Goal: Information Seeking & Learning: Learn about a topic

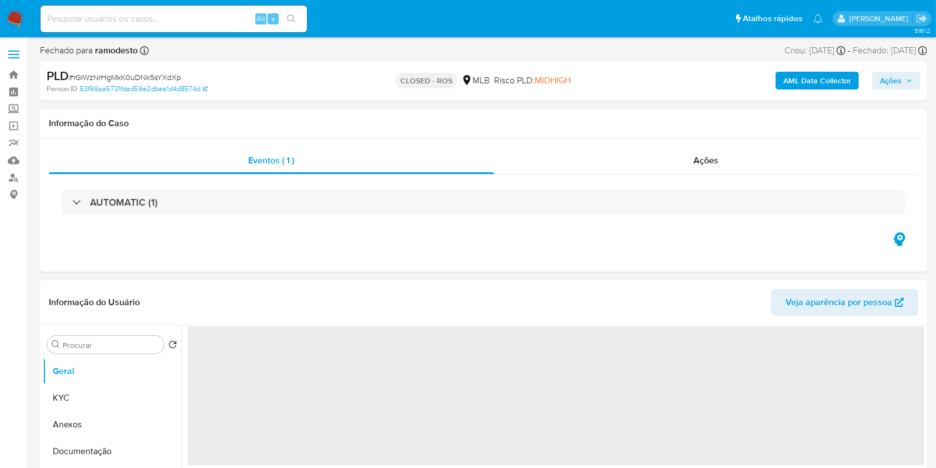
select select "10"
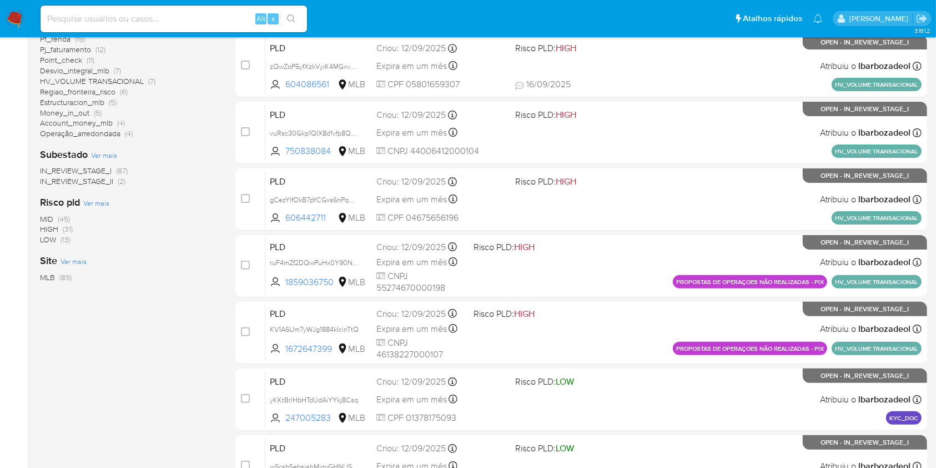
scroll to position [267, 0]
click at [66, 227] on span "(31)" at bounding box center [68, 228] width 10 height 11
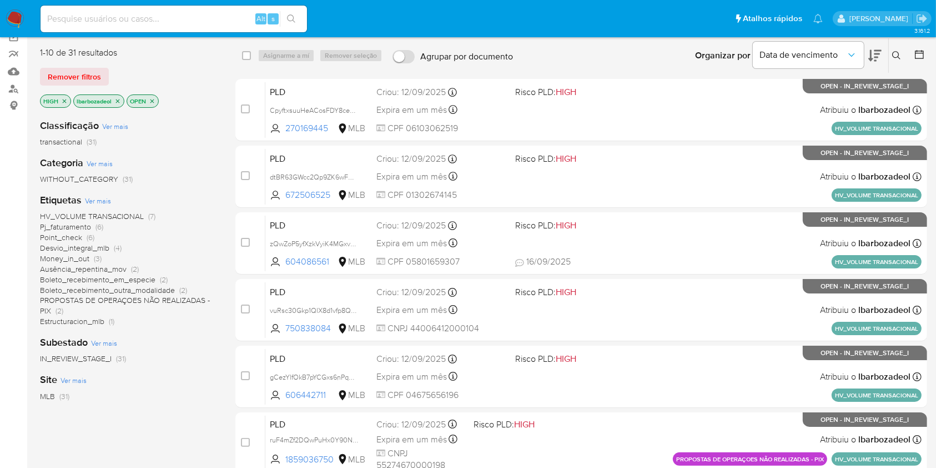
scroll to position [87, 0]
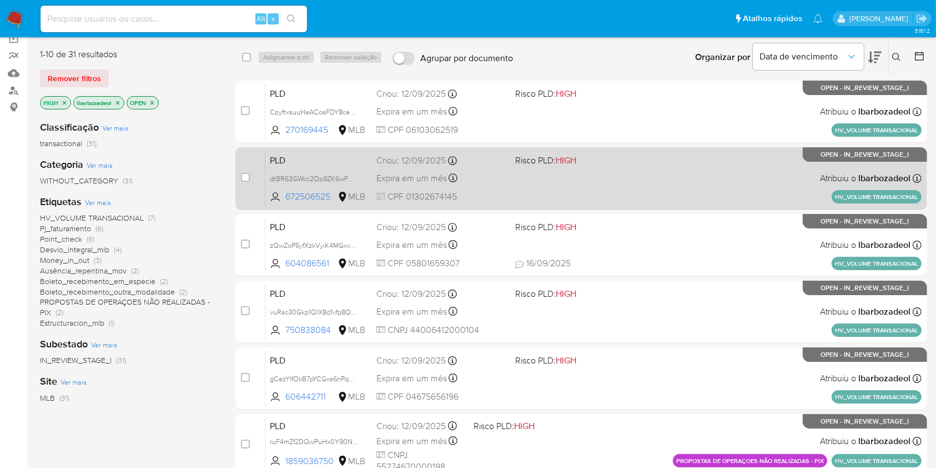
click at [539, 184] on div "PLD dtBR63GWcc2Qp9ZK6wFHJgZs 672506525 MLB Risco PLD: HIGH Criou: 12/09/2025 Cr…" at bounding box center [593, 178] width 656 height 56
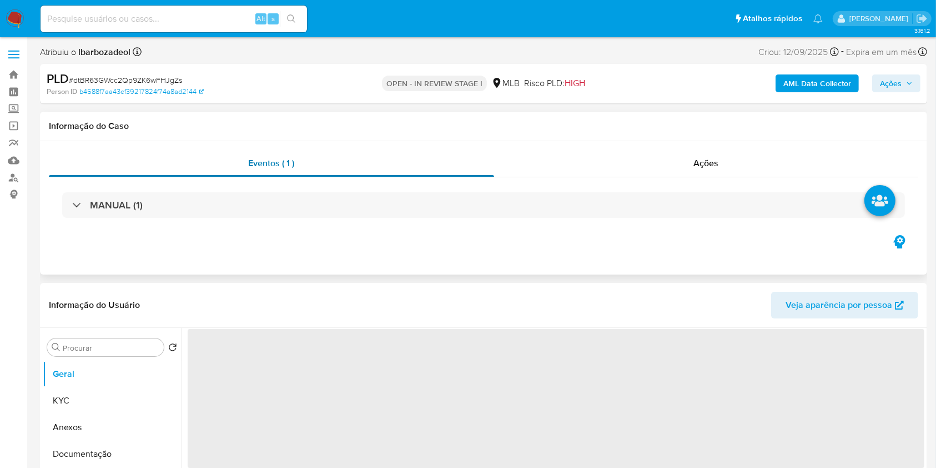
select select "10"
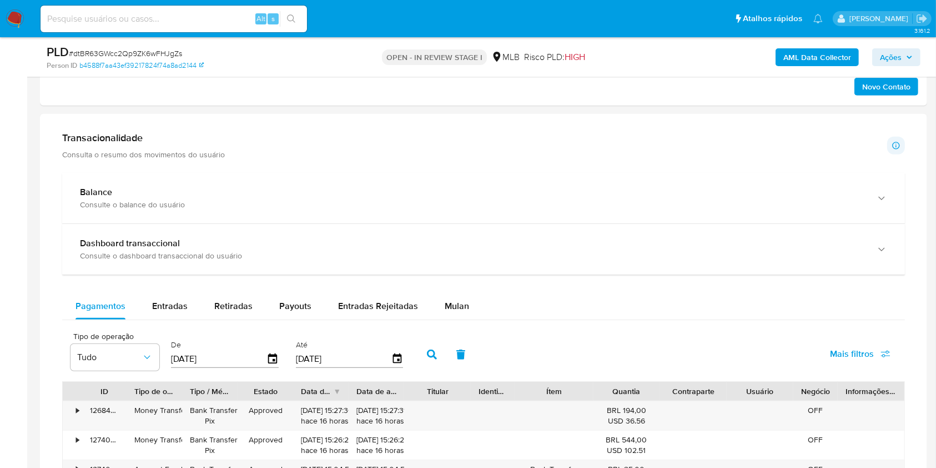
scroll to position [709, 0]
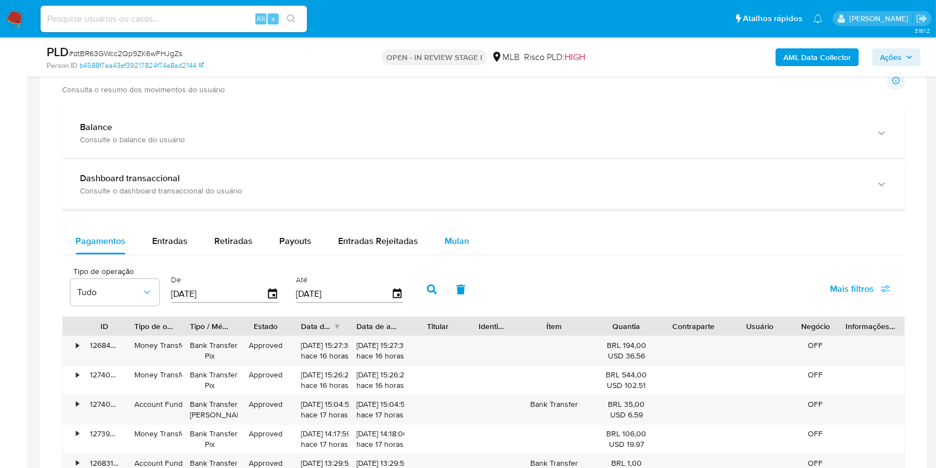
click at [454, 241] on span "Mulan" at bounding box center [457, 240] width 24 height 13
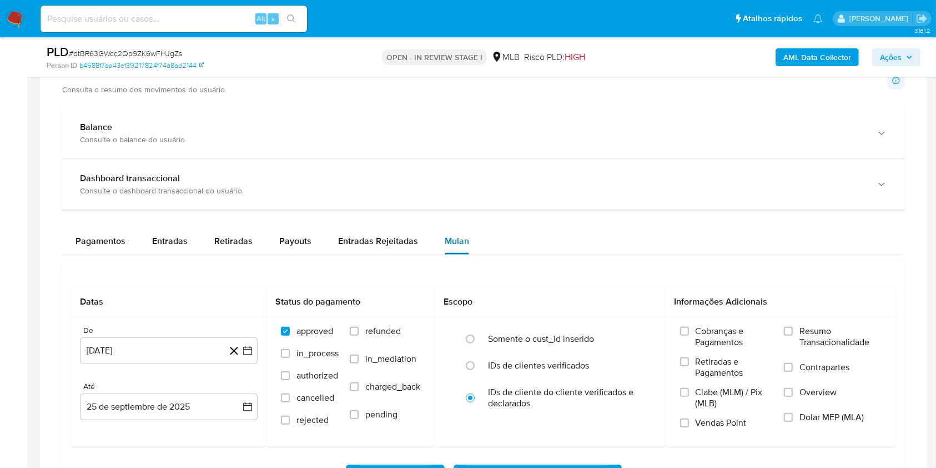
scroll to position [859, 0]
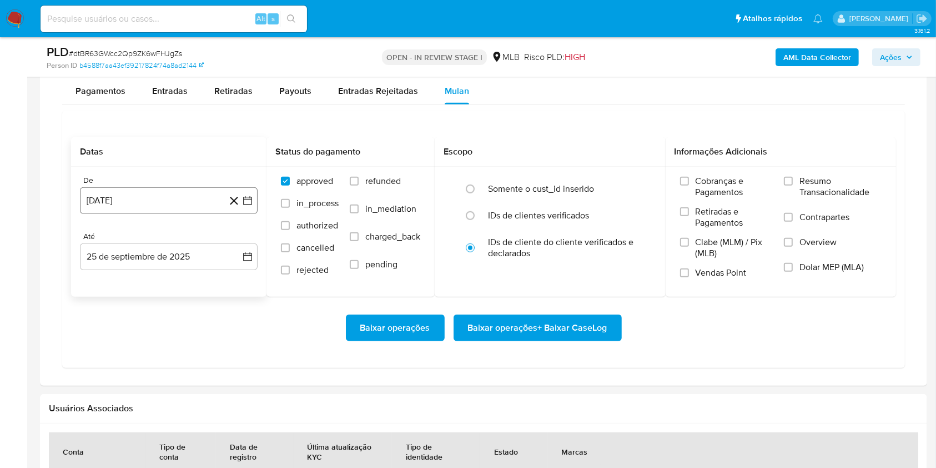
click at [160, 197] on button "25 de agosto de 2024" at bounding box center [169, 200] width 178 height 27
click at [182, 239] on span "agosto 2024" at bounding box center [163, 240] width 51 height 11
click at [234, 238] on icon "Año siguiente" at bounding box center [235, 240] width 13 height 13
click at [167, 348] on button "ago" at bounding box center [167, 344] width 31 height 18
click at [194, 284] on button "1" at bounding box center [191, 282] width 18 height 18
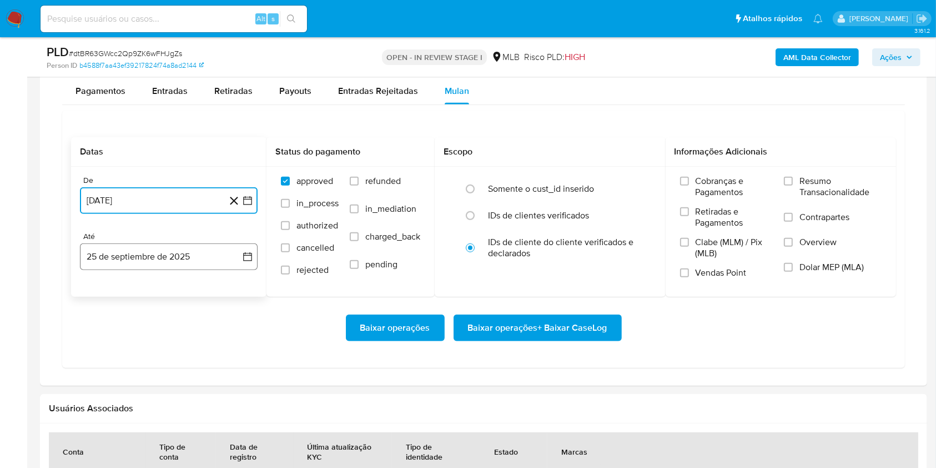
click at [197, 260] on button "25 de septiembre de 2025" at bounding box center [169, 256] width 178 height 27
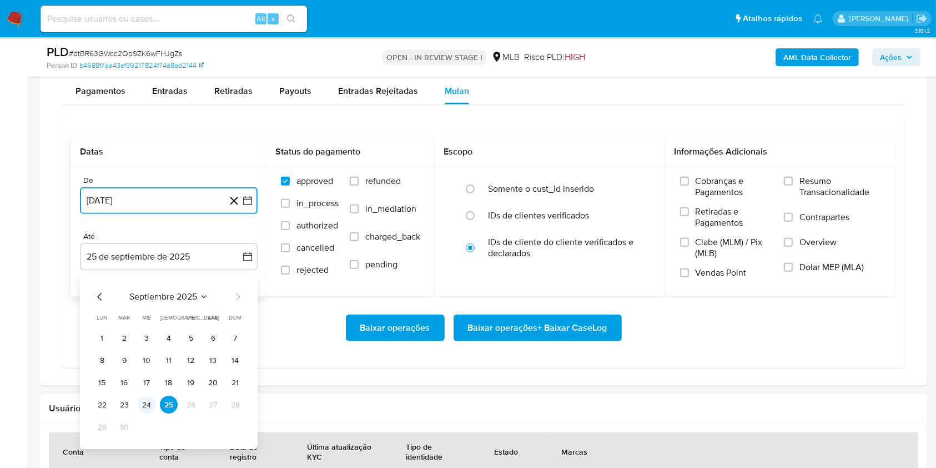
click at [144, 404] on button "24" at bounding box center [147, 405] width 18 height 18
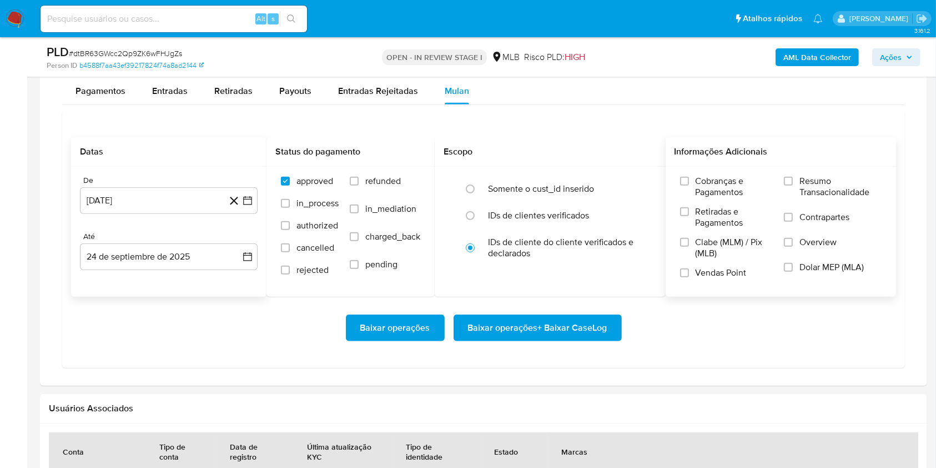
click at [799, 175] on label "Resumo Transacionalidade" at bounding box center [833, 193] width 98 height 36
click at [793, 177] on input "Resumo Transacionalidade" at bounding box center [788, 181] width 9 height 9
click at [555, 327] on span "Baixar operações + Baixar CaseLog" at bounding box center [537, 327] width 139 height 24
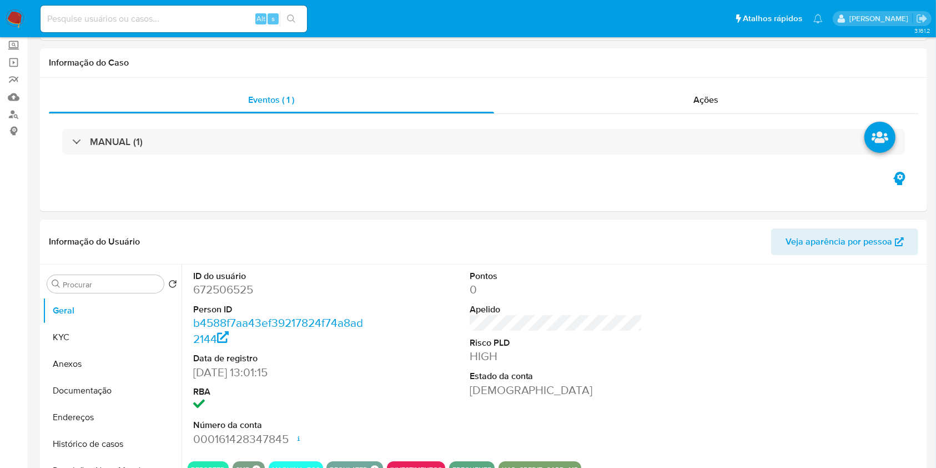
scroll to position [0, 0]
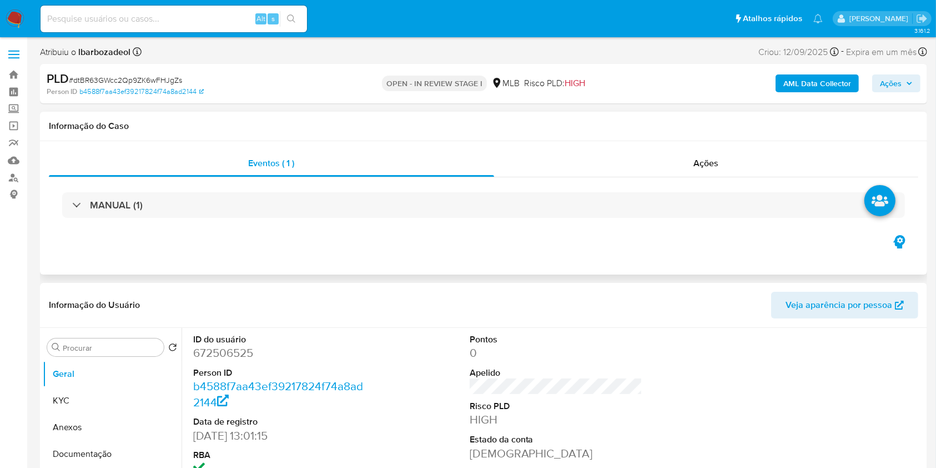
click at [441, 191] on div "MANUAL (1)" at bounding box center [484, 205] width 870 height 56
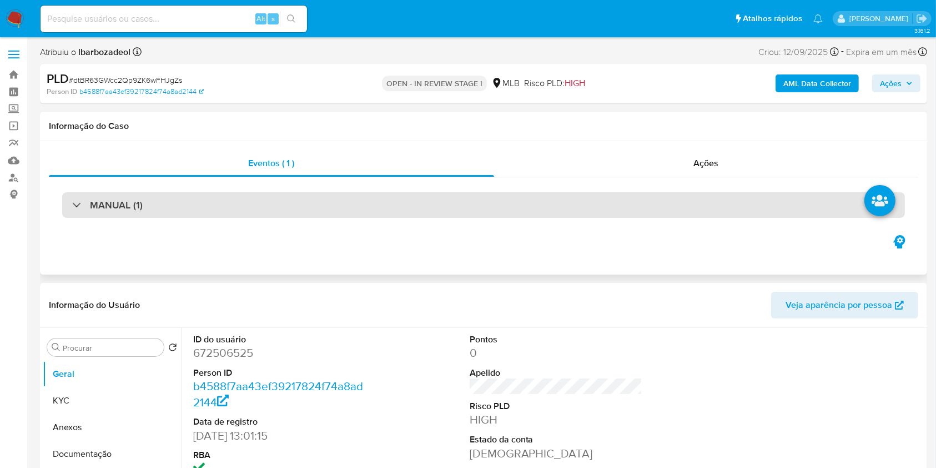
click at [448, 201] on div "MANUAL (1)" at bounding box center [483, 205] width 843 height 26
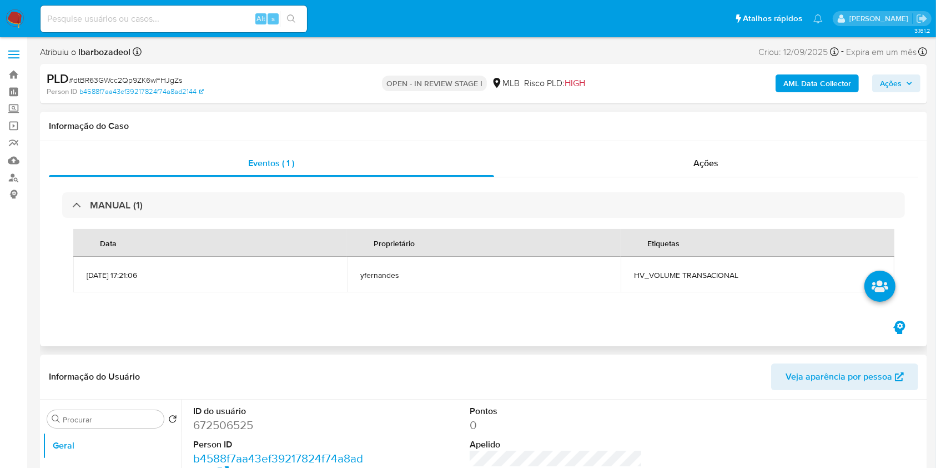
click at [685, 280] on td "HV_VOLUME TRANSACIONAL" at bounding box center [758, 275] width 274 height 36
copy span "HV_VOLUME TRANSACIONAL"
click at [900, 74] on span "Ações" at bounding box center [891, 83] width 22 height 18
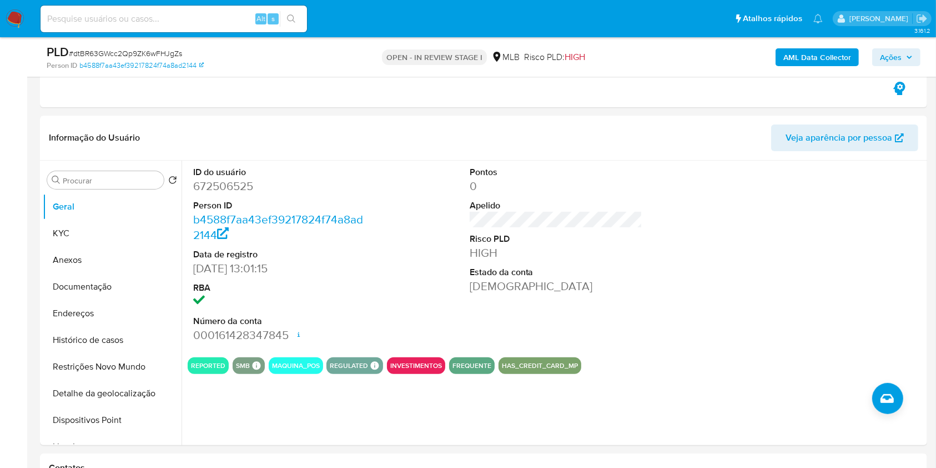
scroll to position [200, 0]
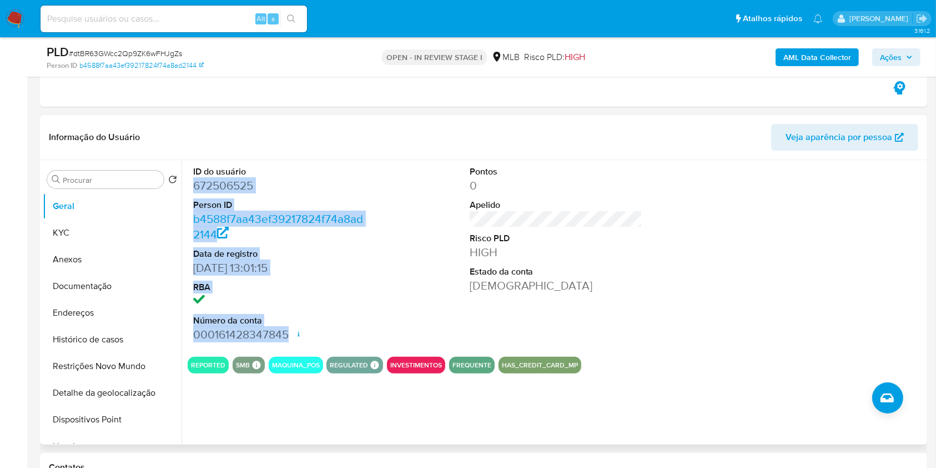
drag, startPoint x: 192, startPoint y: 184, endPoint x: 289, endPoint y: 336, distance: 180.1
click at [289, 336] on div "ID do usuário 672506525 Person ID b4588f7aa43ef39217824f74a8ad2144 Data de regi…" at bounding box center [280, 254] width 184 height 188
copy dl "672506525 Person ID b4588f7aa43ef39217824f74a8ad2144 Data de registro 14/11/202…"
click at [893, 56] on span "Ações" at bounding box center [891, 57] width 22 height 18
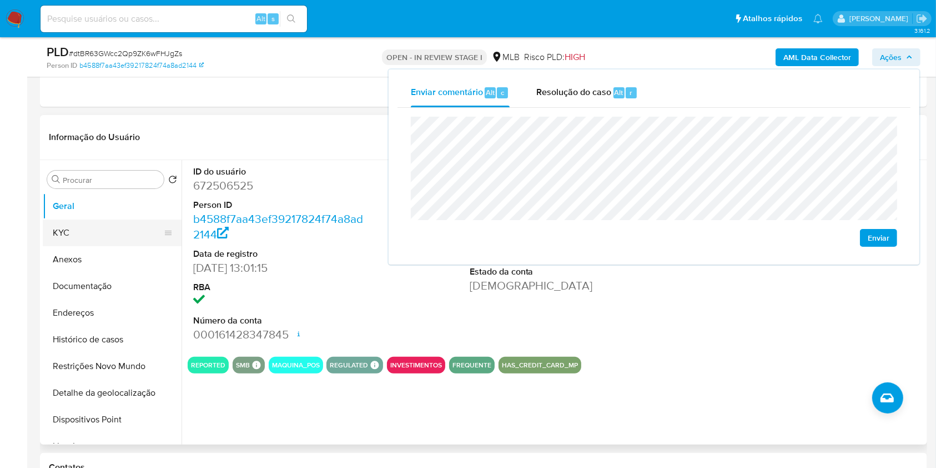
click at [121, 246] on button "Anexos" at bounding box center [112, 259] width 139 height 27
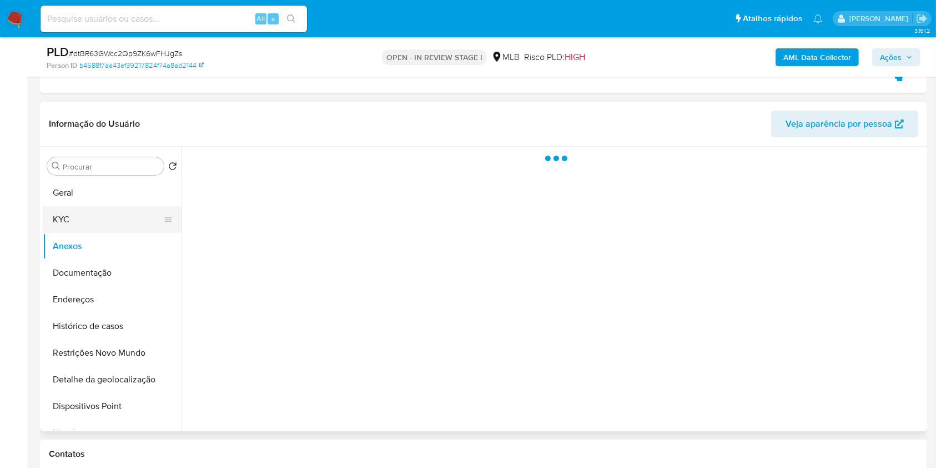
click at [127, 219] on button "KYC" at bounding box center [108, 219] width 130 height 27
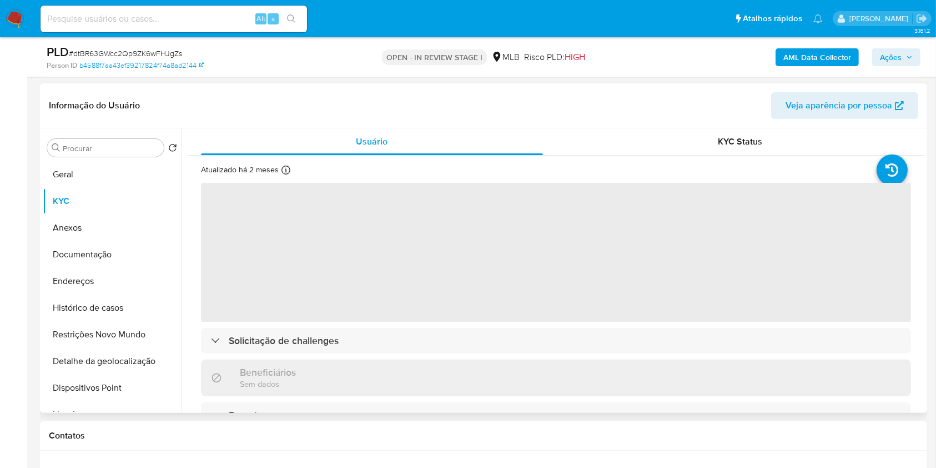
scroll to position [219, 0]
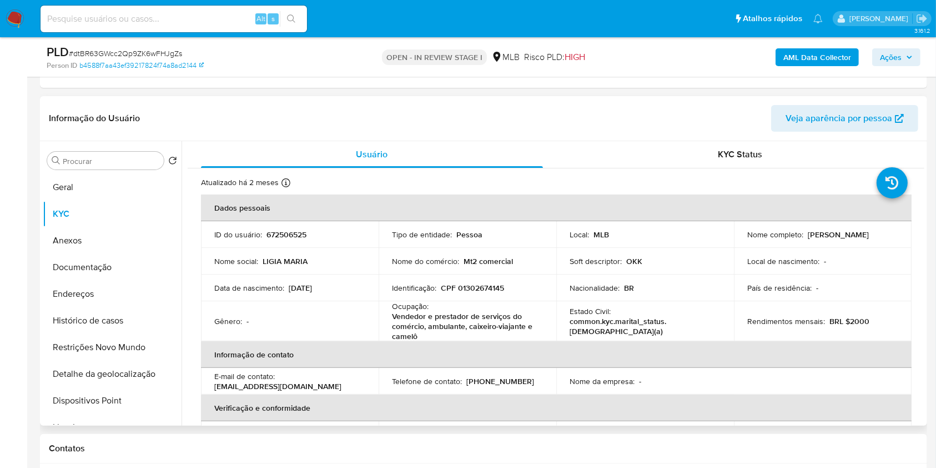
click at [495, 285] on p "CPF 01302674145" at bounding box center [472, 288] width 63 height 10
copy p "01302674145"
click at [905, 61] on span "Ações" at bounding box center [896, 57] width 33 height 16
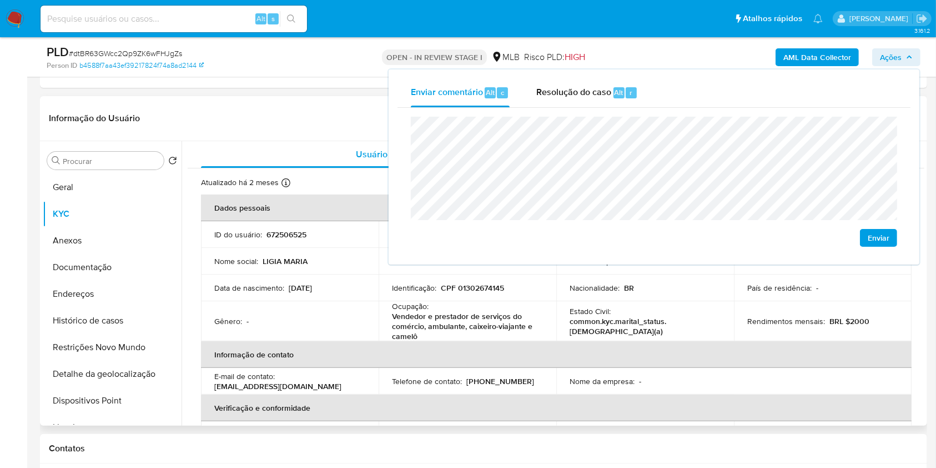
click at [511, 307] on div "Ocupação : Vendedor e prestador de serviços do comércio, ambulante, caixeiro-vi…" at bounding box center [467, 321] width 151 height 40
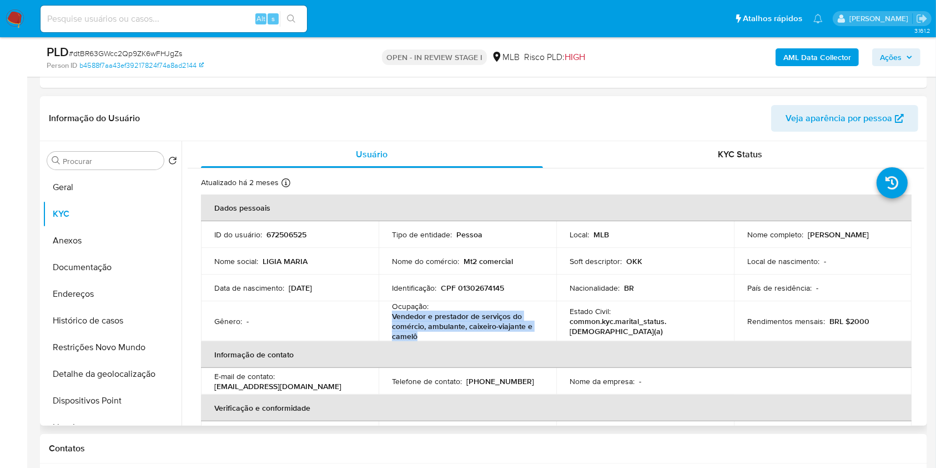
drag, startPoint x: 420, startPoint y: 335, endPoint x: 391, endPoint y: 314, distance: 36.1
click at [392, 314] on p "Vendedor e prestador de serviços do comércio, ambulante, caixeiro-viajante e ca…" at bounding box center [465, 326] width 147 height 30
copy p "Vendedor e prestador de serviços do comércio, ambulante, caixeiro-viajante e ca…"
click at [890, 48] on span "Ações" at bounding box center [891, 57] width 22 height 18
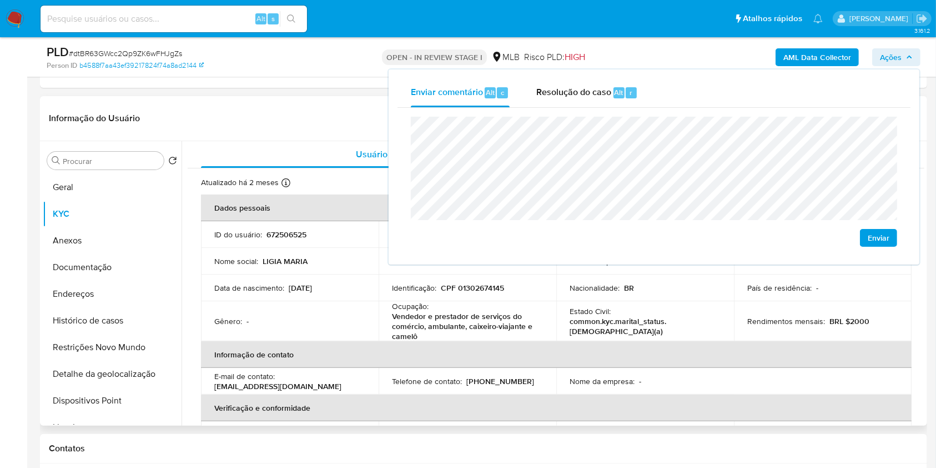
click at [679, 329] on p "common.kyc.marital_status.solteiro(a)" at bounding box center [643, 326] width 147 height 20
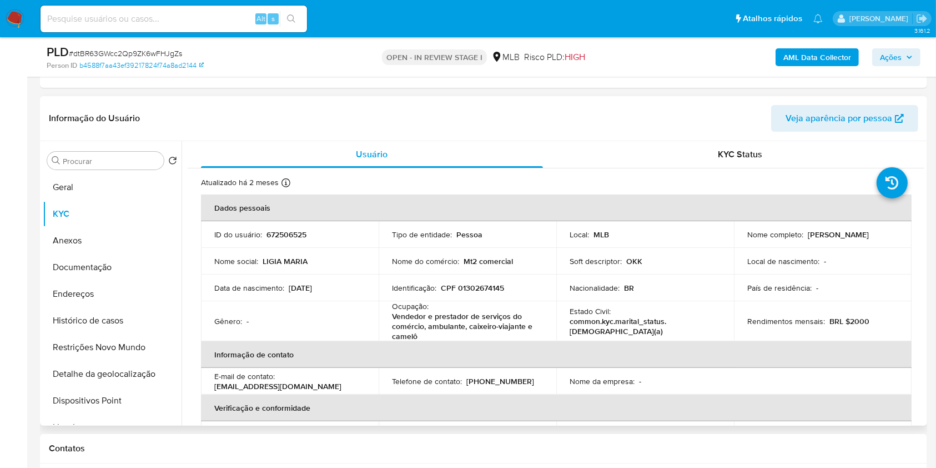
scroll to position [485, 0]
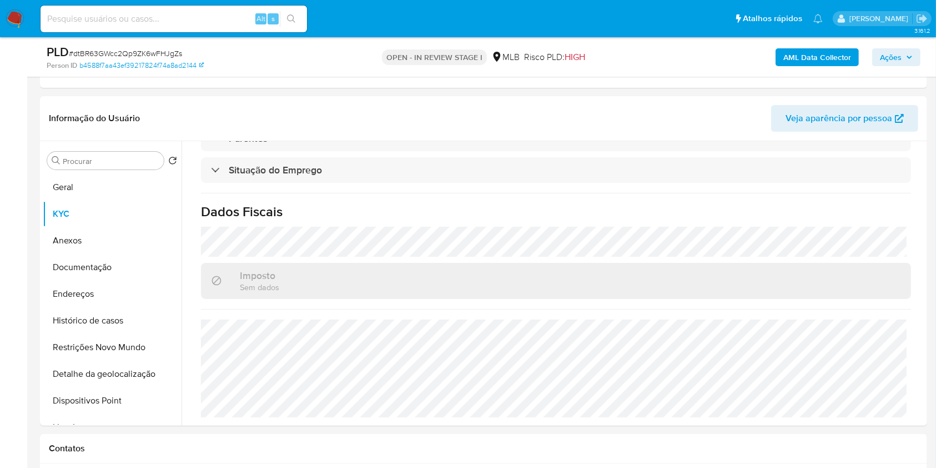
click at [881, 57] on span "Ações" at bounding box center [891, 57] width 22 height 18
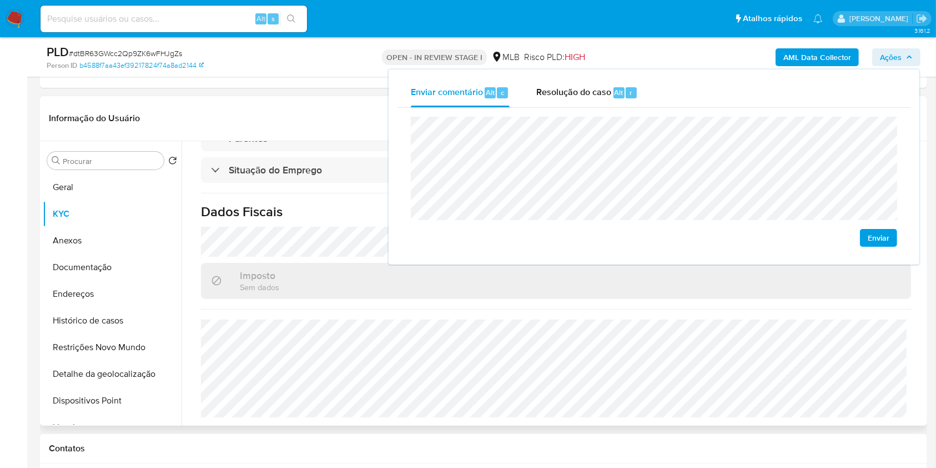
click at [294, 112] on header "Informação do Usuário Veja aparência por pessoa" at bounding box center [484, 118] width 870 height 27
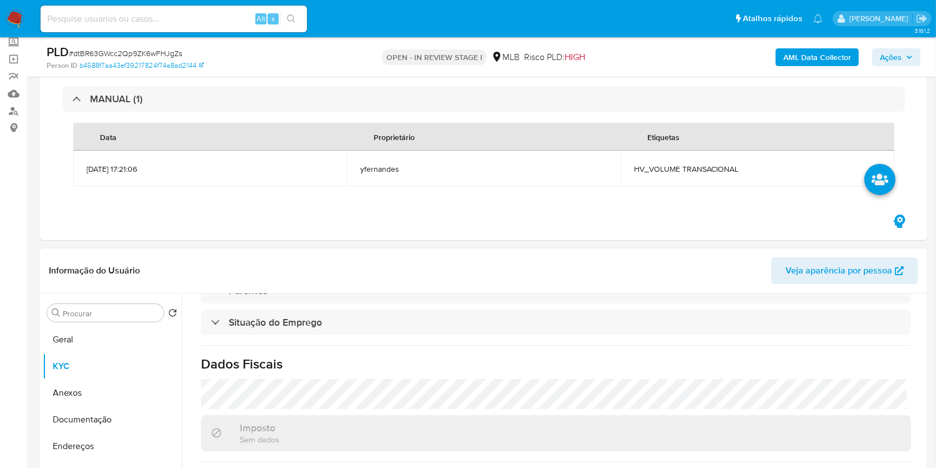
scroll to position [0, 0]
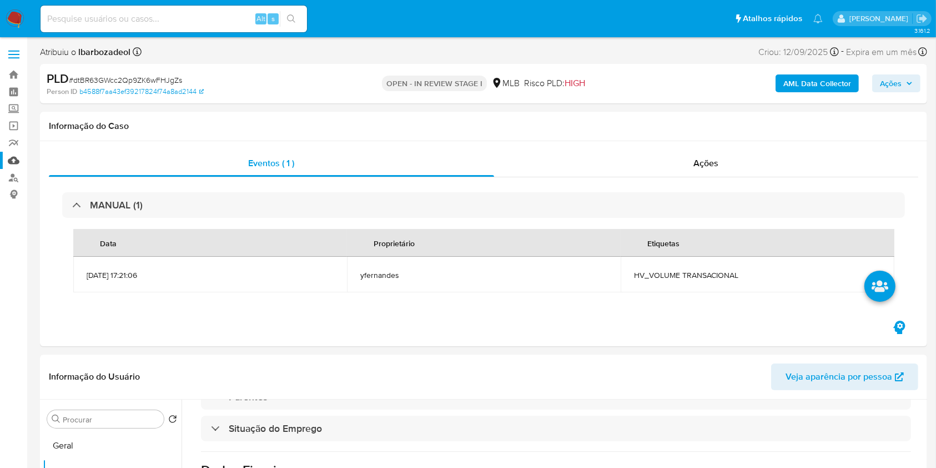
click at [10, 159] on link "Mulan" at bounding box center [66, 160] width 132 height 17
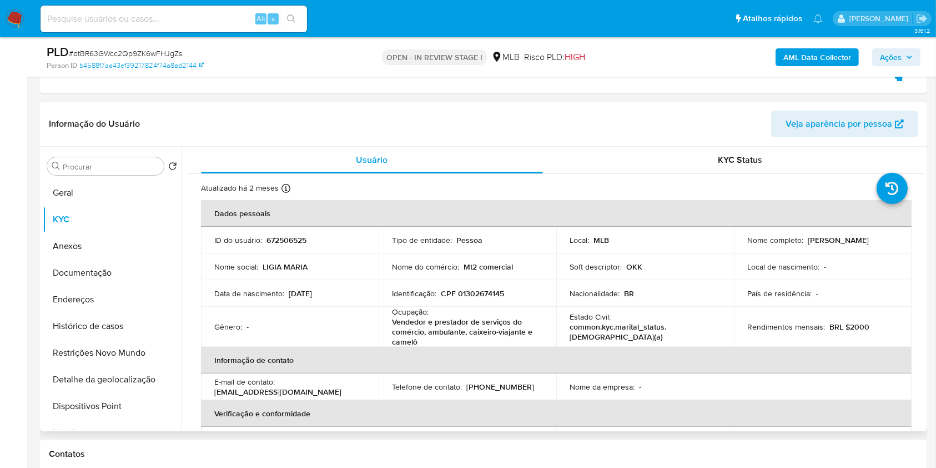
click at [484, 288] on p "CPF 01302674145" at bounding box center [472, 293] width 63 height 10
copy p "01302674145"
click at [890, 52] on span "Ações" at bounding box center [891, 57] width 22 height 18
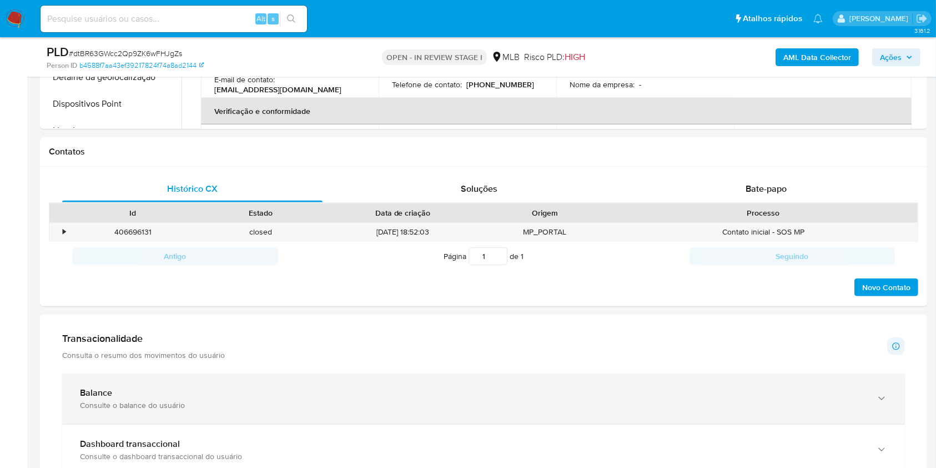
scroll to position [730, 0]
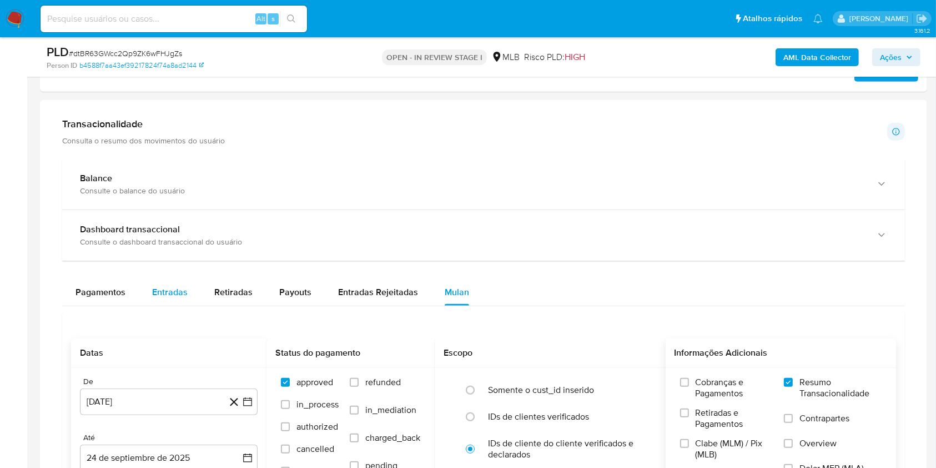
click at [158, 292] on span "Entradas" at bounding box center [170, 291] width 36 height 13
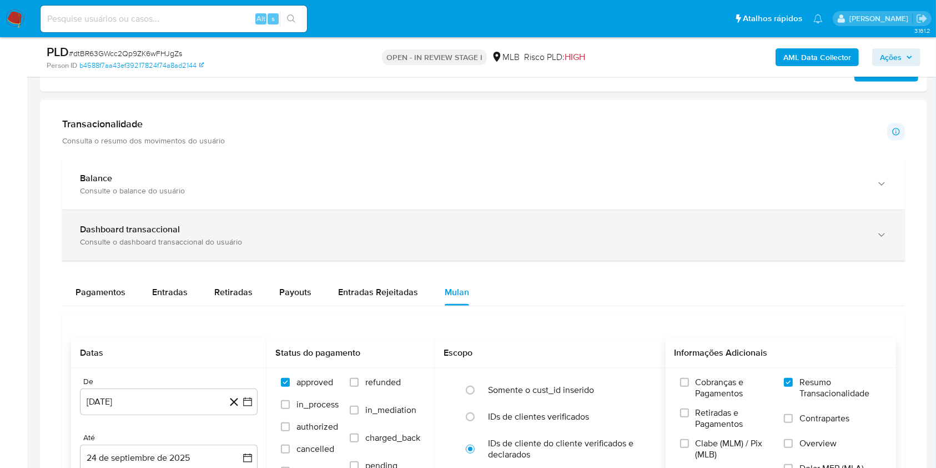
select select "10"
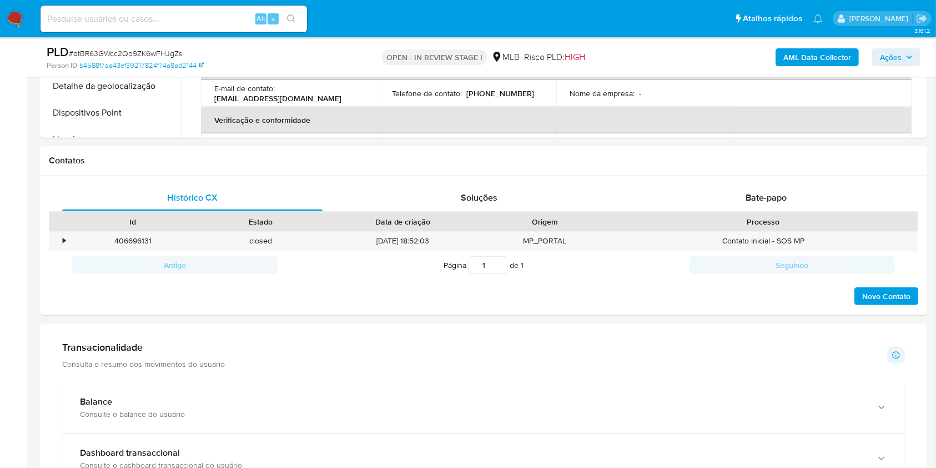
scroll to position [515, 0]
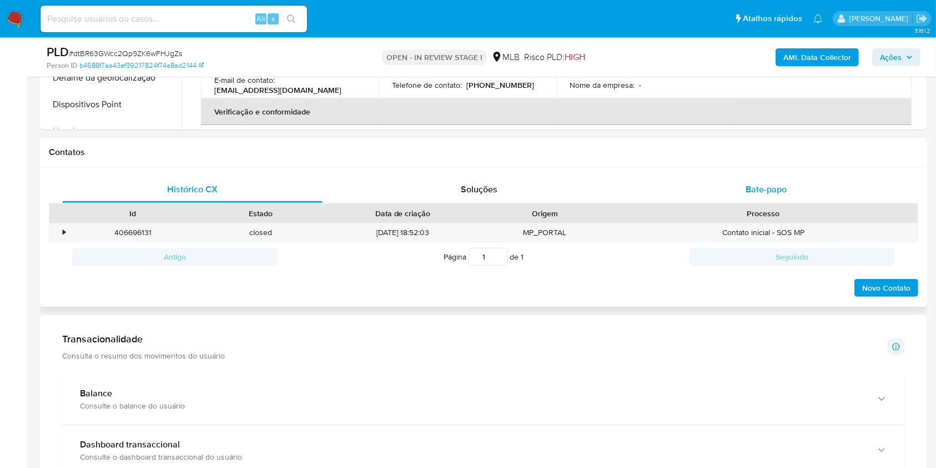
click at [667, 200] on div "Bate-papo" at bounding box center [766, 189] width 260 height 27
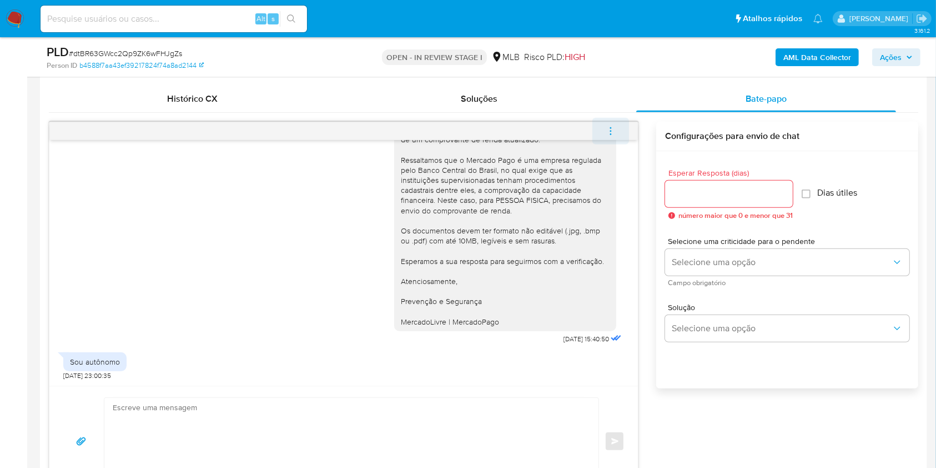
scroll to position [611, 0]
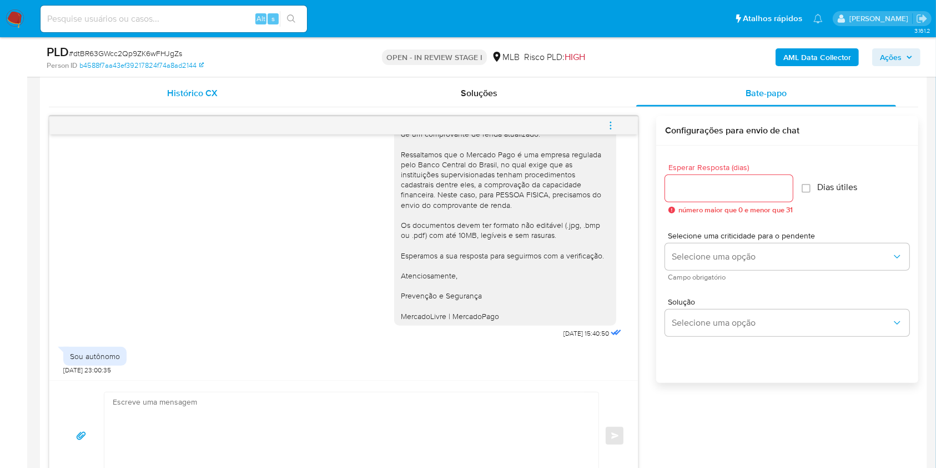
click at [237, 89] on div "Histórico CX" at bounding box center [192, 93] width 260 height 27
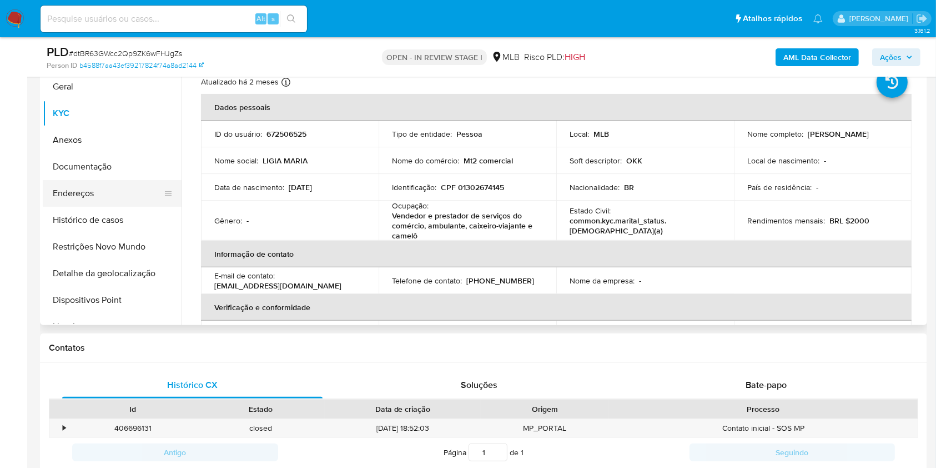
click at [130, 197] on button "Endereços" at bounding box center [108, 193] width 130 height 27
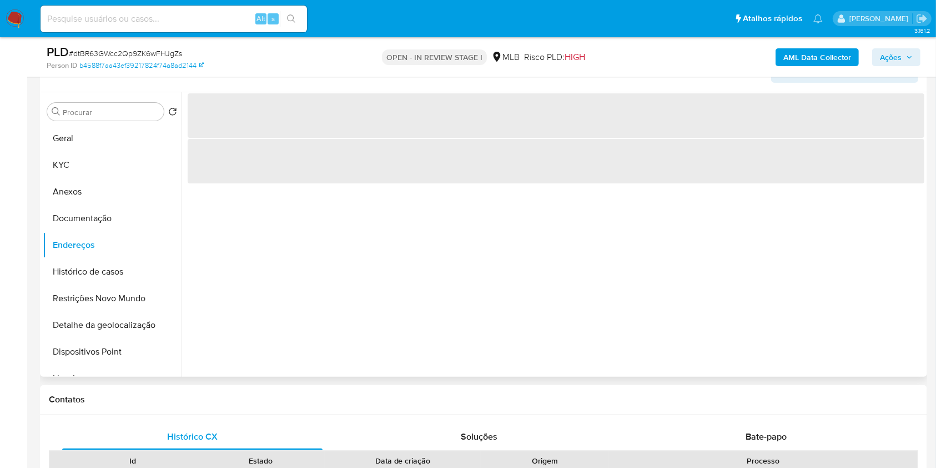
scroll to position [255, 0]
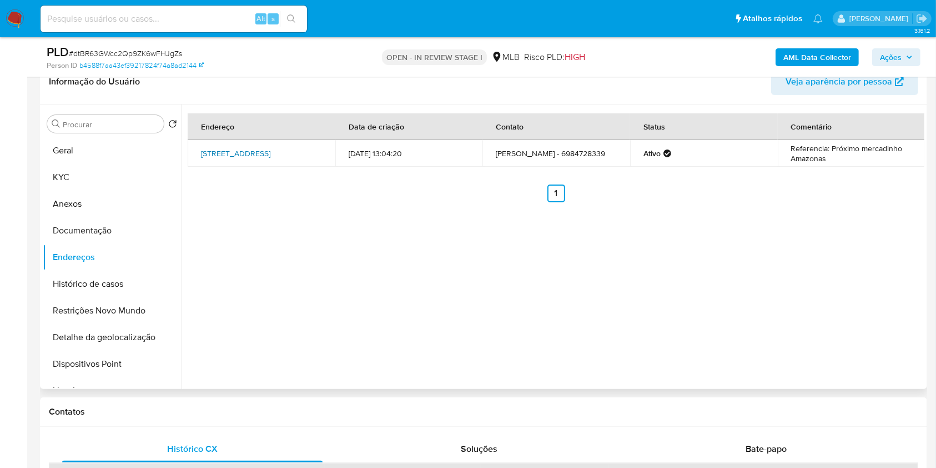
click at [258, 158] on link "Nortelândia 53, Várzea Grande, Mato Grosso, 78140148, Brasil 53" at bounding box center [235, 153] width 69 height 11
click at [86, 224] on button "Documentação" at bounding box center [108, 230] width 130 height 27
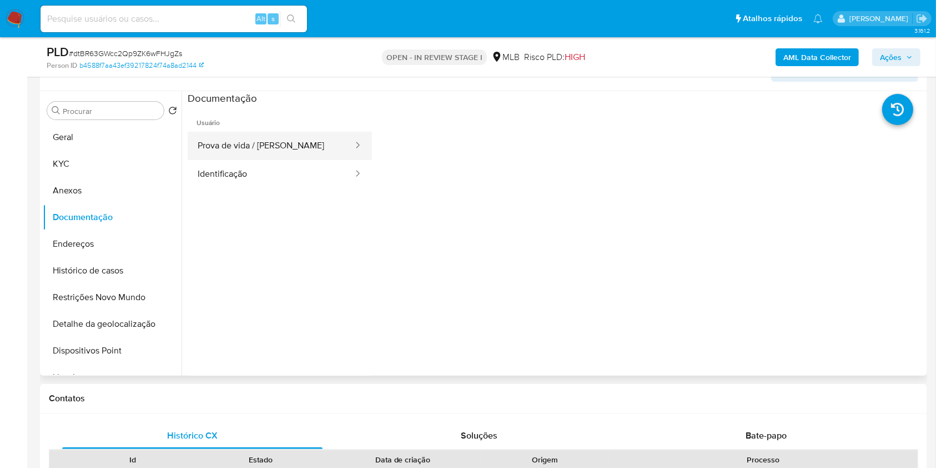
click at [263, 156] on button "Prova de vida / Selfie" at bounding box center [271, 146] width 167 height 28
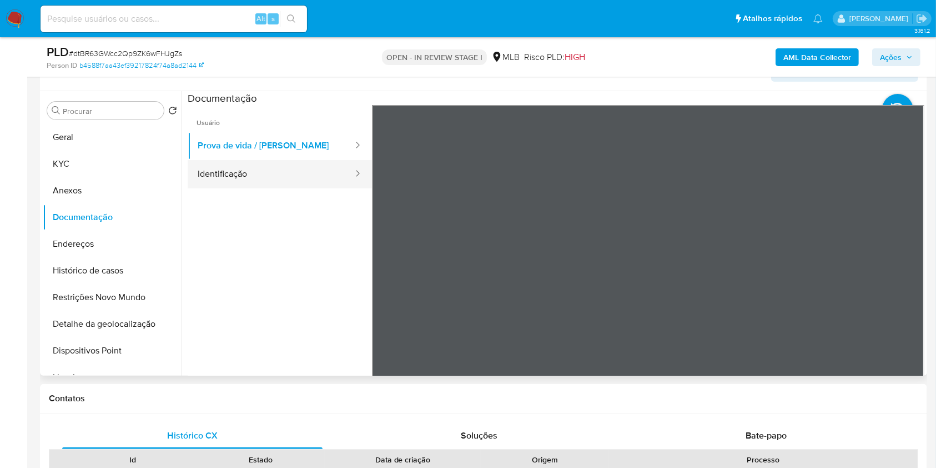
click at [253, 181] on button "Identificação" at bounding box center [271, 174] width 167 height 28
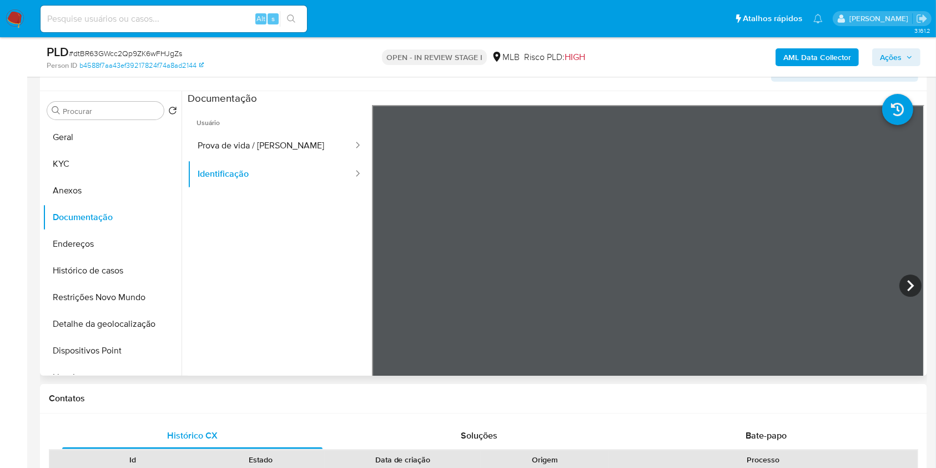
scroll to position [4, 0]
click at [113, 173] on button "KYC" at bounding box center [108, 163] width 130 height 27
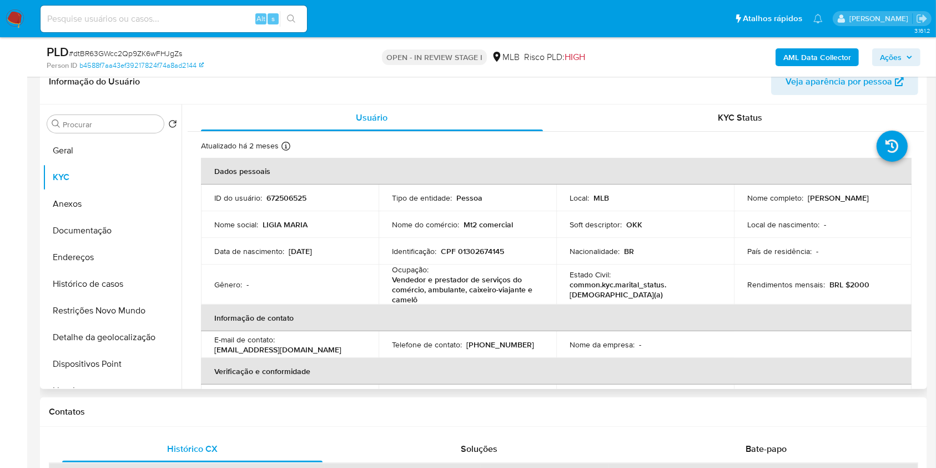
click at [291, 196] on p "672506525" at bounding box center [287, 198] width 40 height 10
copy p "672506525"
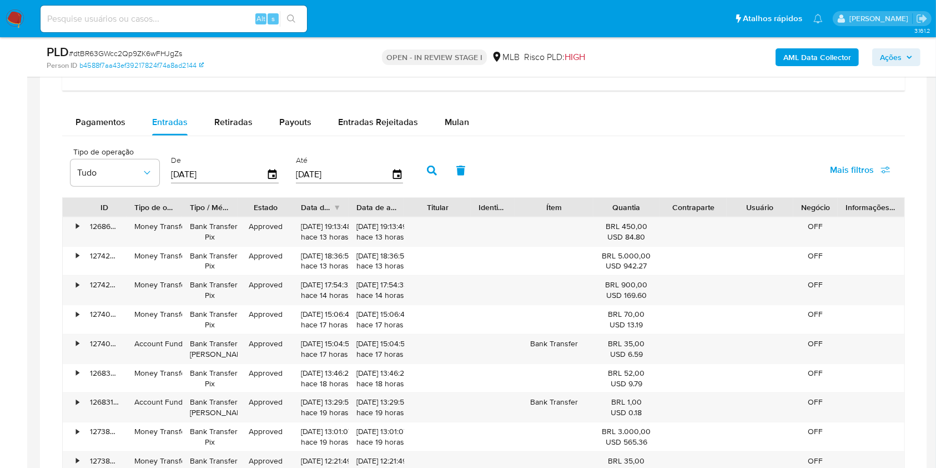
scroll to position [902, 0]
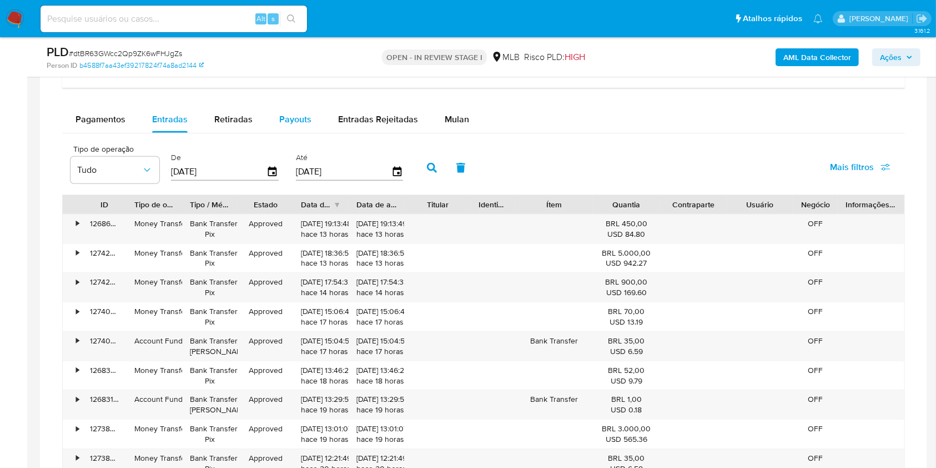
click at [280, 111] on div "Payouts" at bounding box center [295, 119] width 32 height 27
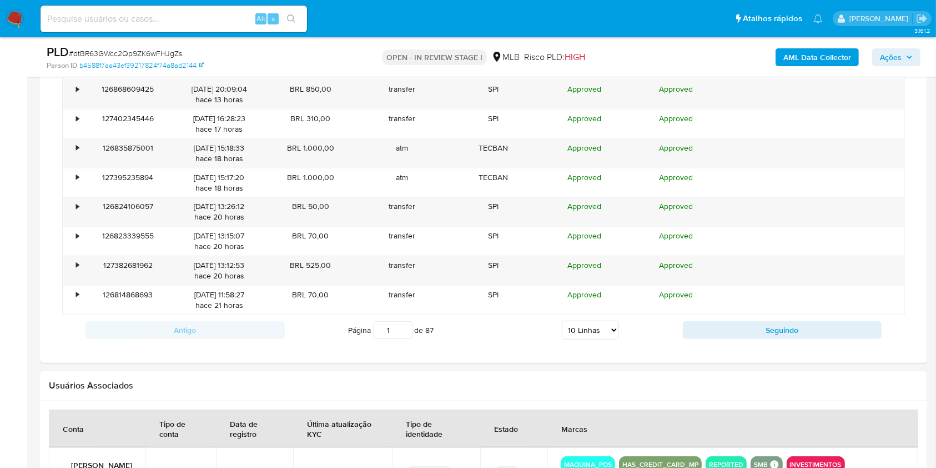
scroll to position [1129, 0]
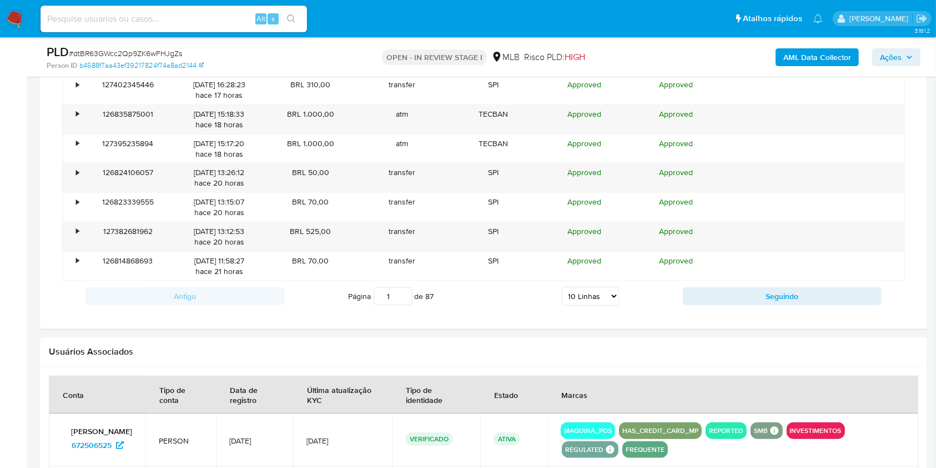
click at [599, 294] on select "5 Linhas 10 Linhas 20 Linhas 25 Linhas 50 Linhas 100 Linhas" at bounding box center [590, 296] width 57 height 19
select select "100"
click at [562, 287] on select "5 Linhas 10 Linhas 20 Linhas 25 Linhas 50 Linhas 100 Linhas" at bounding box center [590, 296] width 57 height 19
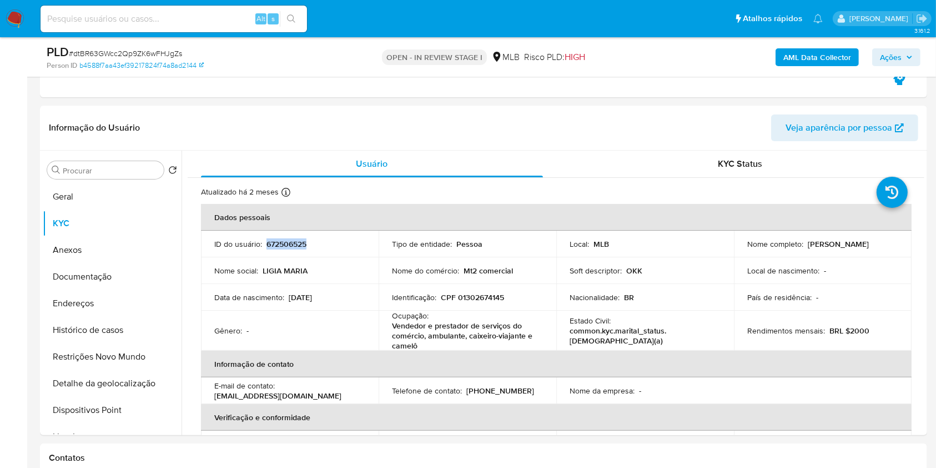
scroll to position [219, 0]
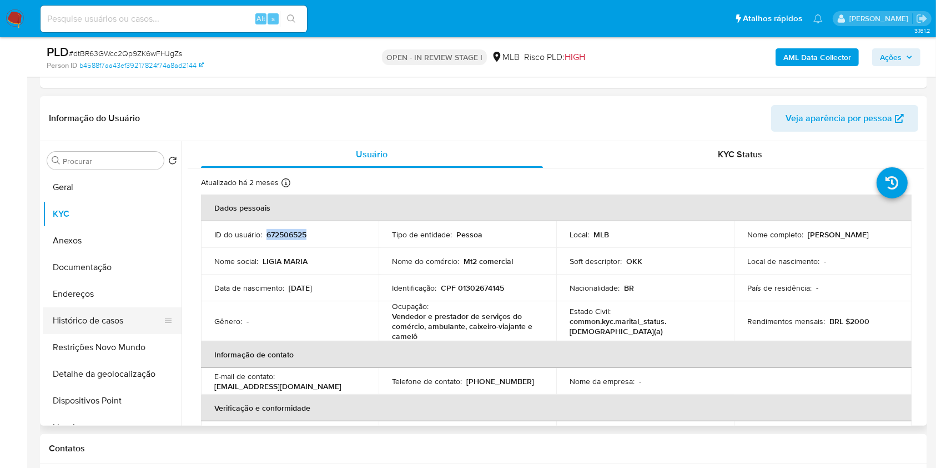
click at [127, 320] on button "Histórico de casos" at bounding box center [108, 320] width 130 height 27
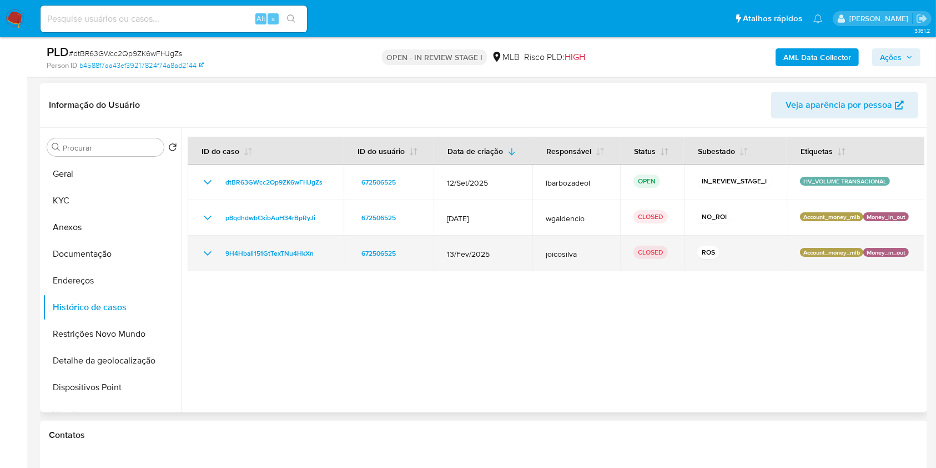
click at [290, 245] on td "9H4HbaIi151GtTexTNu4HkXn" at bounding box center [266, 253] width 156 height 36
click at [297, 254] on span "9H4HbaIi151GtTexTNu4HkXn" at bounding box center [269, 253] width 88 height 13
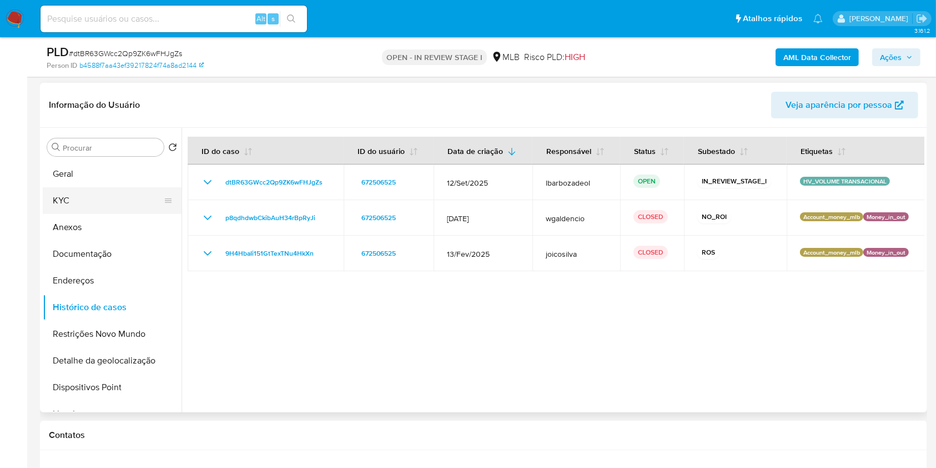
click at [81, 195] on button "KYC" at bounding box center [108, 200] width 130 height 27
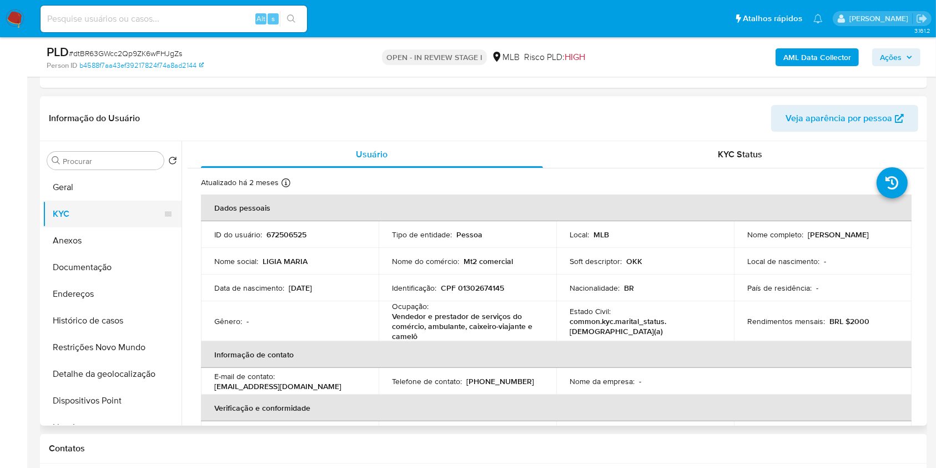
click at [98, 198] on button "Geral" at bounding box center [112, 187] width 139 height 27
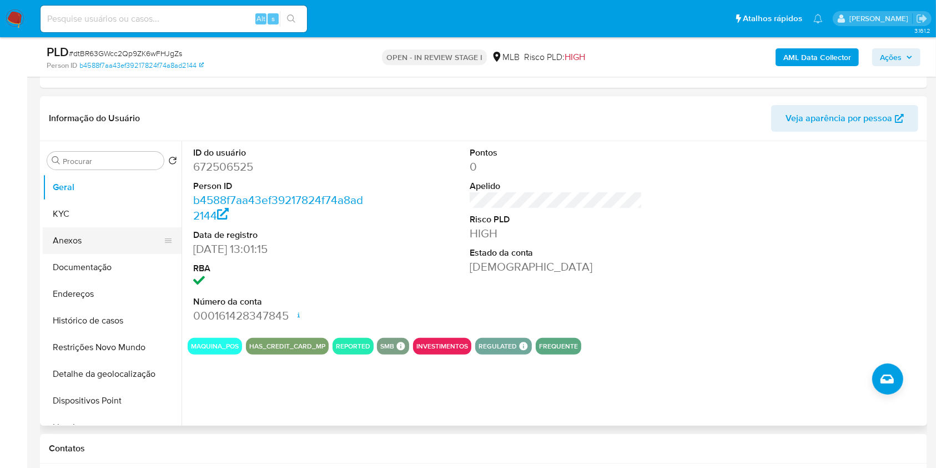
click at [104, 241] on button "Anexos" at bounding box center [108, 240] width 130 height 27
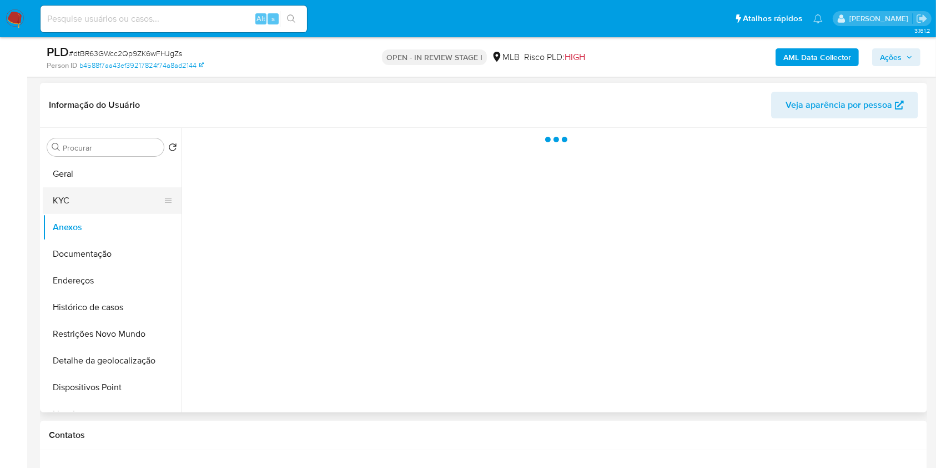
click at [128, 198] on button "KYC" at bounding box center [108, 200] width 130 height 27
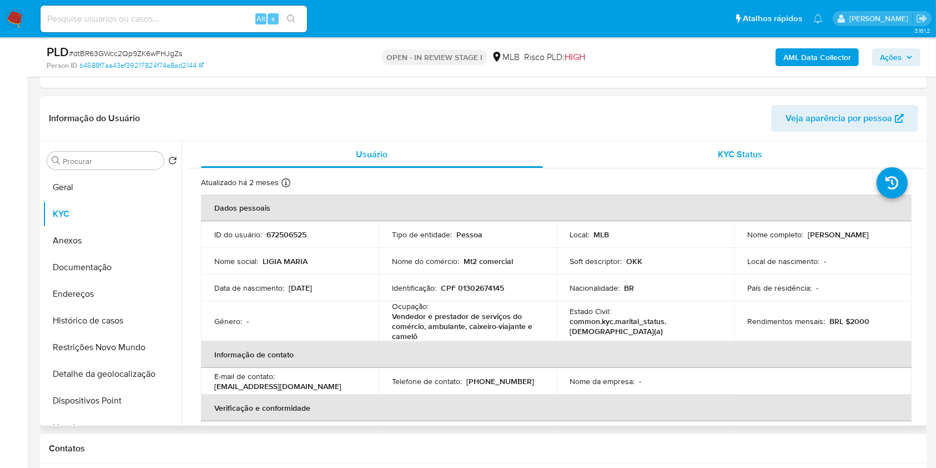
click at [593, 150] on div "KYC Status" at bounding box center [741, 154] width 342 height 27
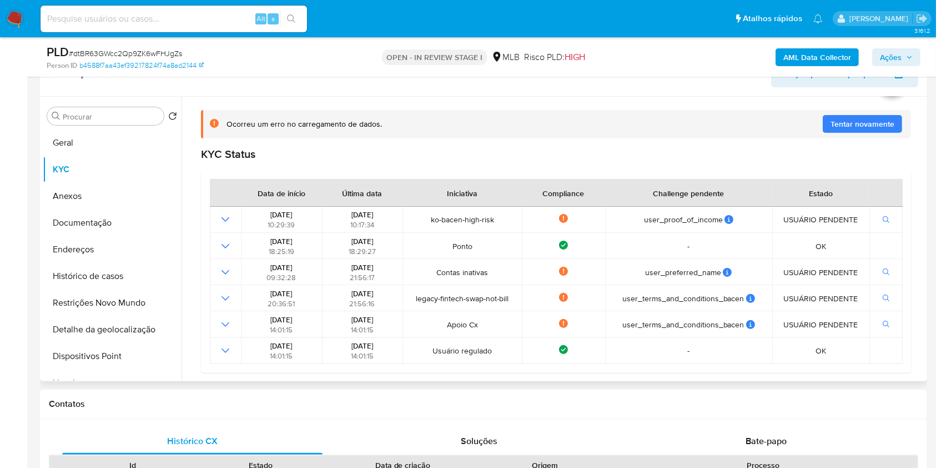
scroll to position [235, 0]
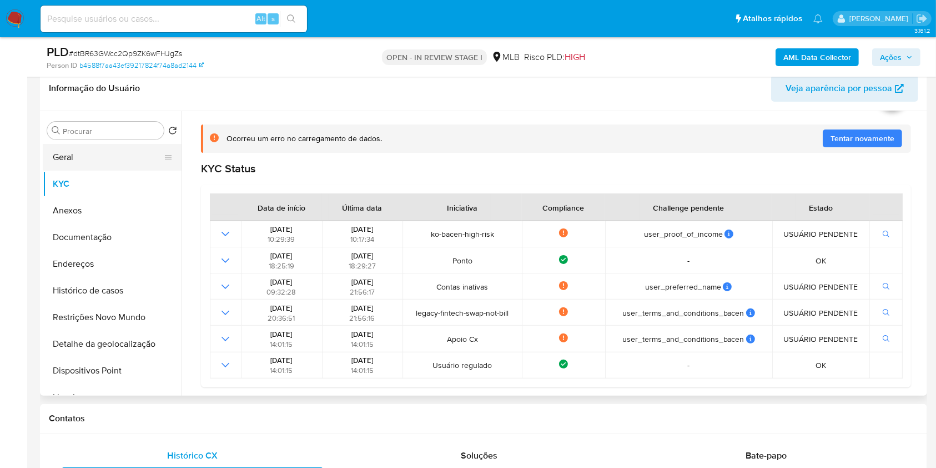
click at [116, 144] on button "Geral" at bounding box center [108, 157] width 130 height 27
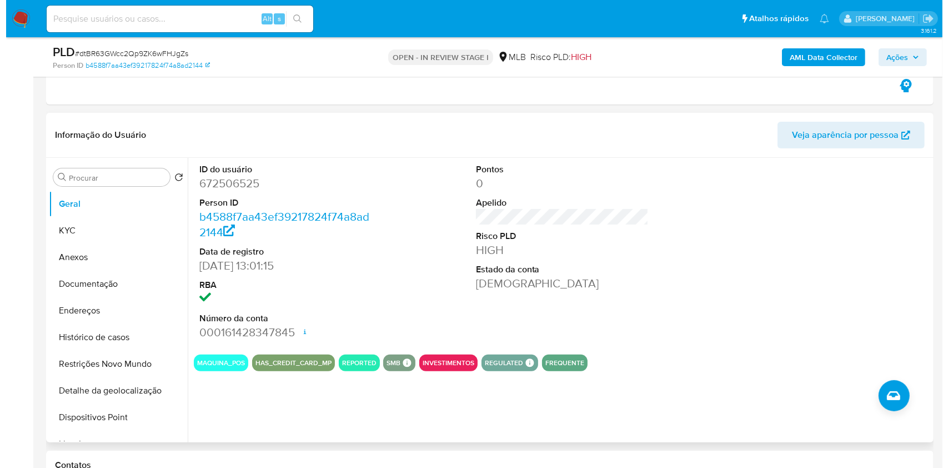
scroll to position [201, 0]
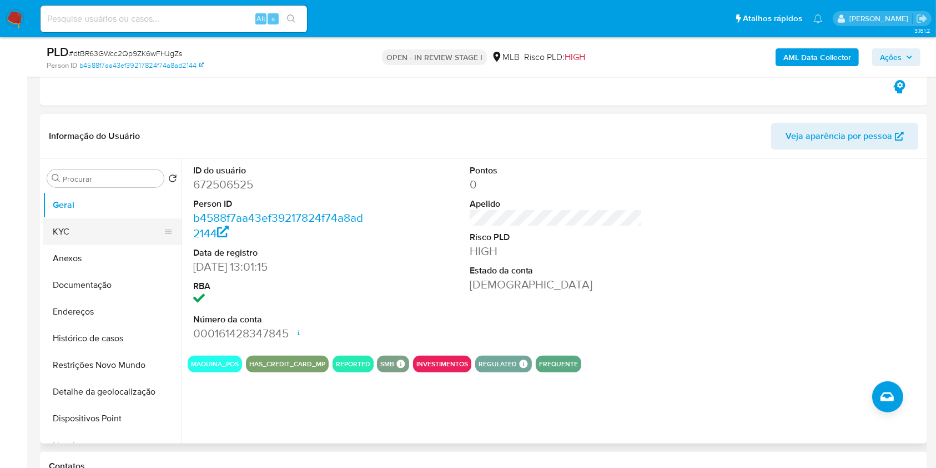
click at [112, 237] on button "KYC" at bounding box center [108, 231] width 130 height 27
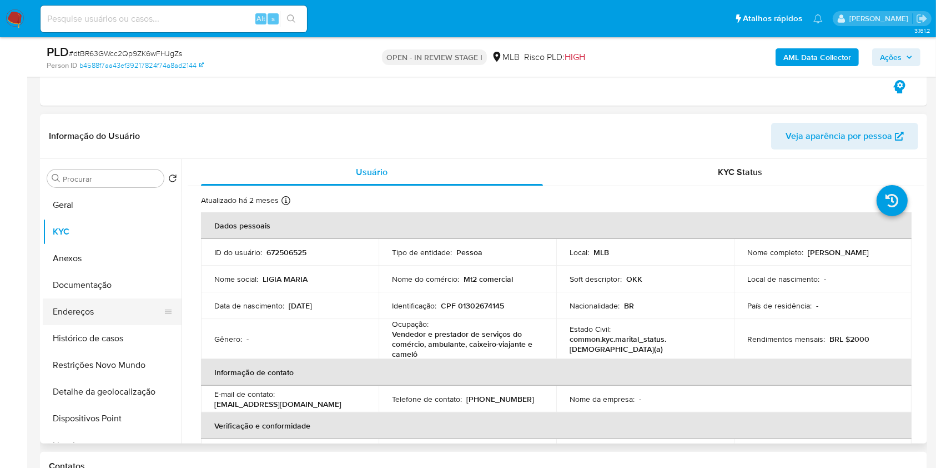
click at [128, 309] on button "Endereços" at bounding box center [108, 311] width 130 height 27
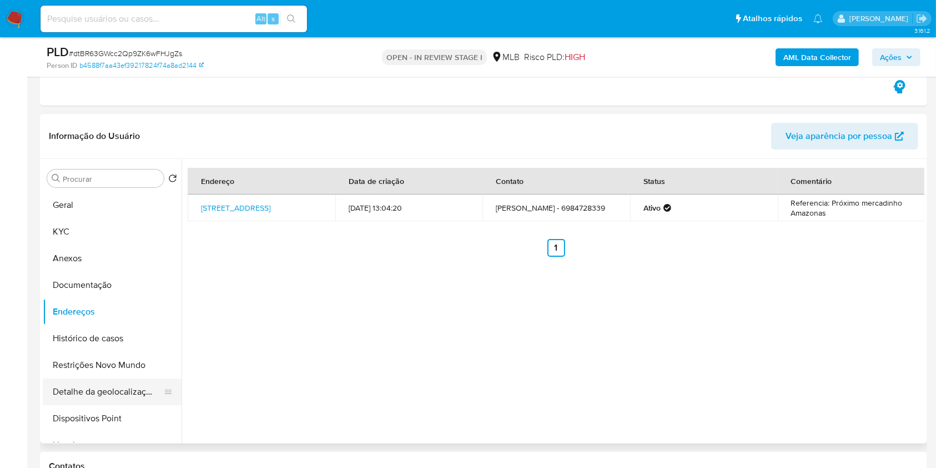
click at [107, 382] on button "Detalhe da geolocalização" at bounding box center [108, 391] width 130 height 27
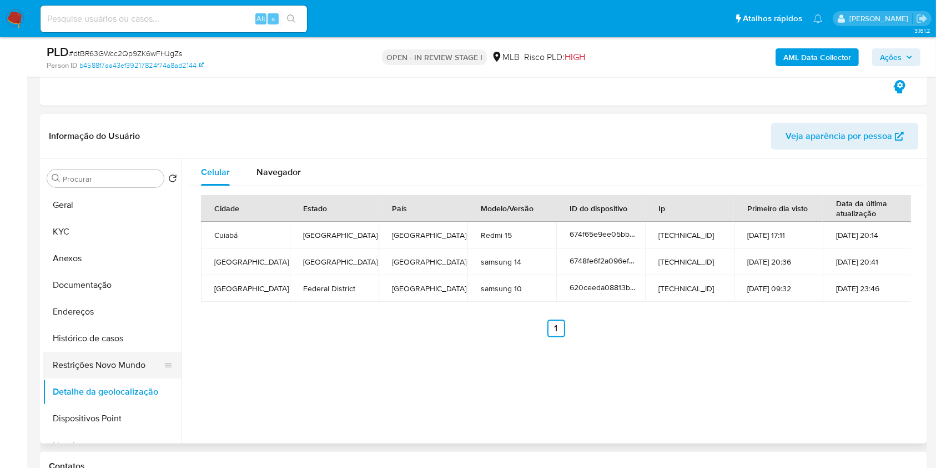
click at [145, 361] on button "Restrições Novo Mundo" at bounding box center [108, 365] width 130 height 27
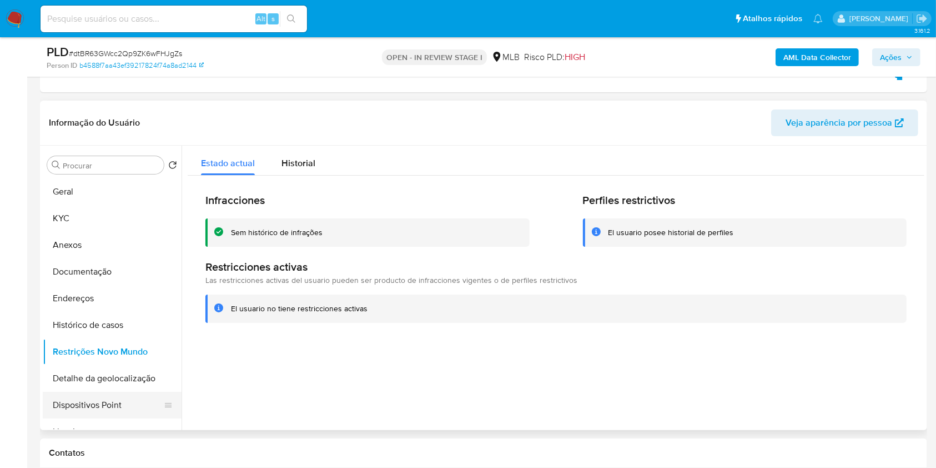
click at [89, 410] on button "Dispositivos Point" at bounding box center [108, 404] width 130 height 27
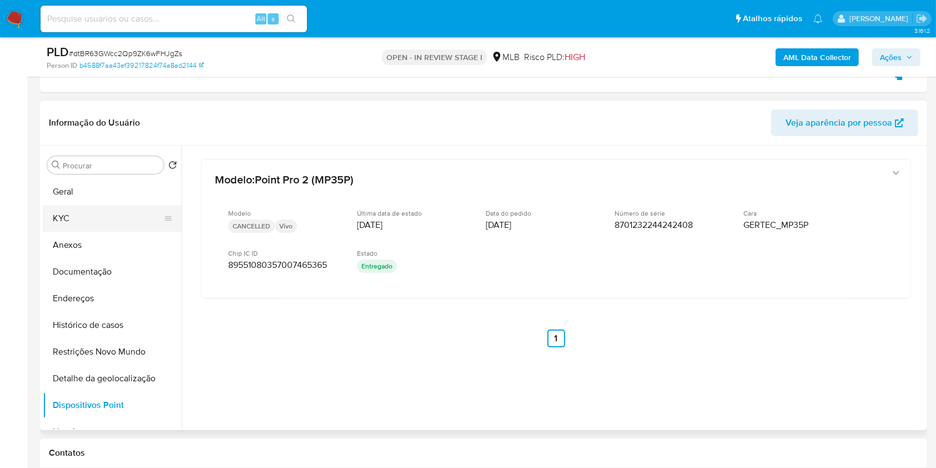
click at [117, 212] on button "KYC" at bounding box center [108, 218] width 130 height 27
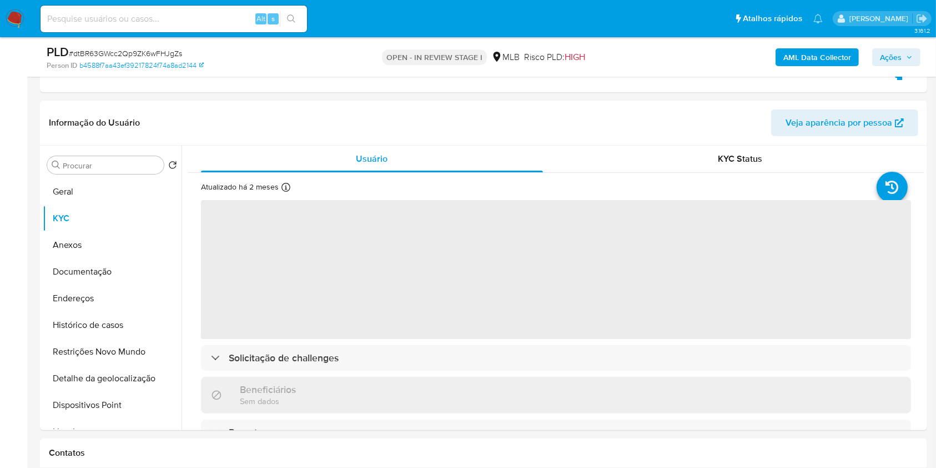
click at [891, 59] on span "Ações" at bounding box center [891, 57] width 22 height 18
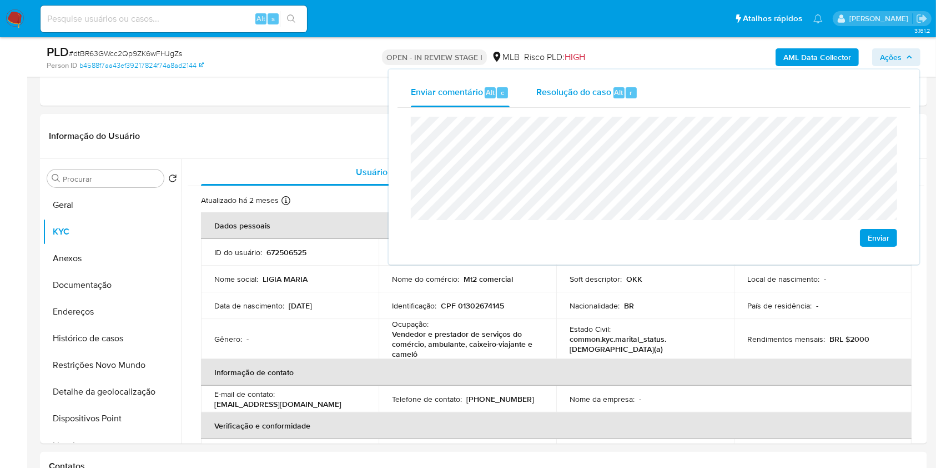
click at [614, 85] on div "Resolução do caso Alt r" at bounding box center [587, 92] width 102 height 29
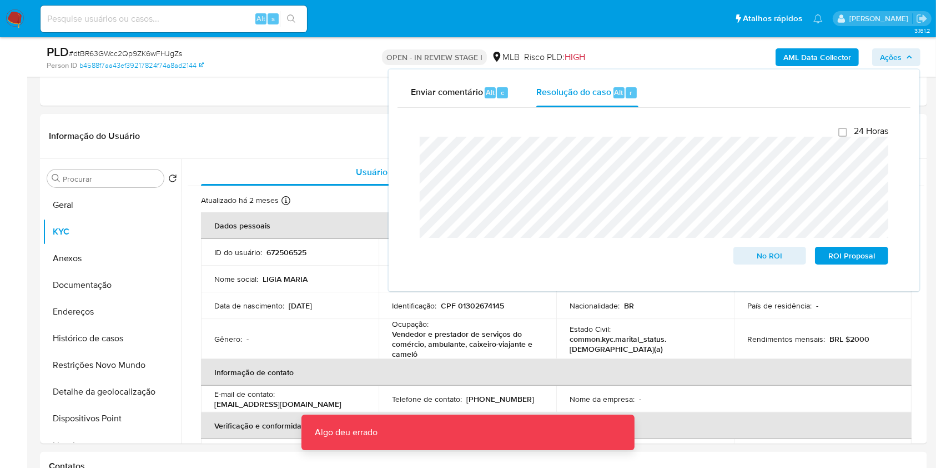
click at [654, 43] on div "PLD # dtBR63GWcc2Qp9ZK6wFHJgZs Person ID b4588f7aa43ef39217824f74a8ad2144 OPEN …" at bounding box center [483, 56] width 887 height 39
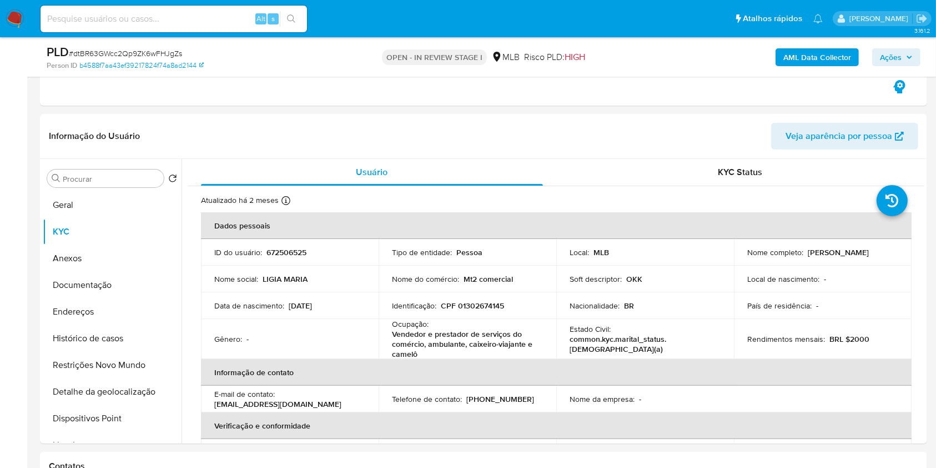
click at [795, 53] on b "AML Data Collector" at bounding box center [818, 57] width 68 height 18
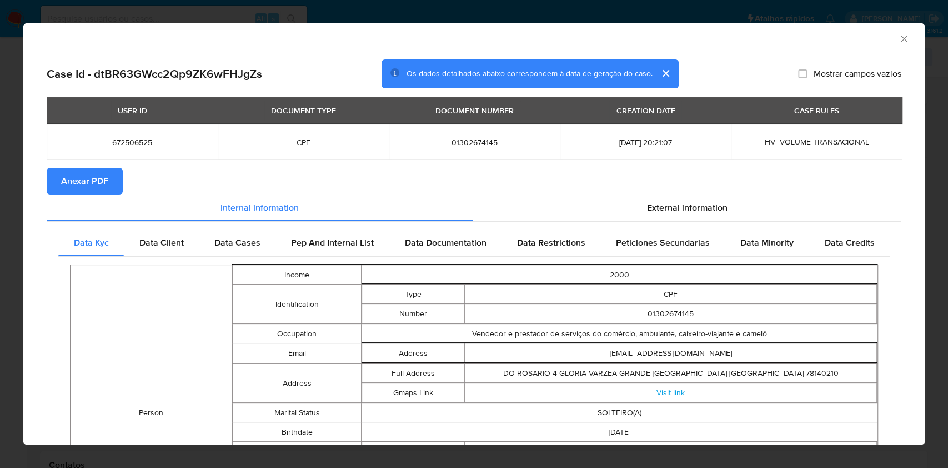
click at [97, 184] on span "Anexar PDF" at bounding box center [84, 181] width 47 height 24
click at [898, 38] on icon "Fechar a janela" at bounding box center [903, 38] width 11 height 11
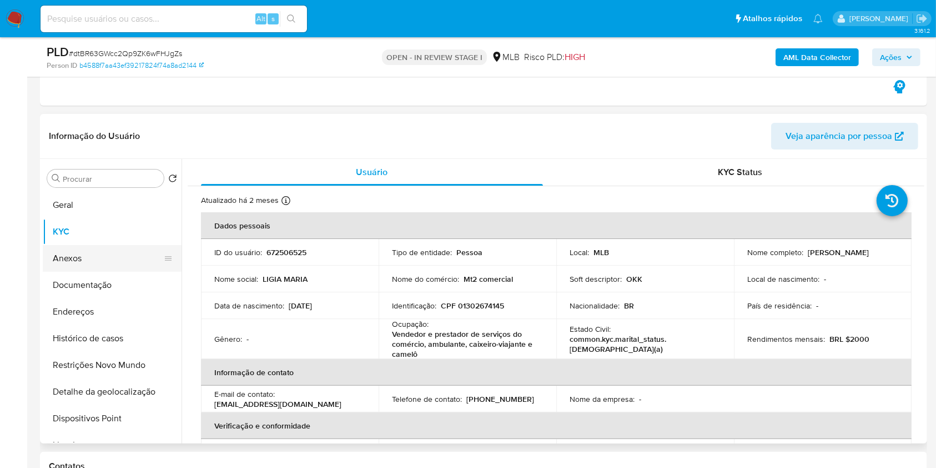
click at [121, 251] on button "Anexos" at bounding box center [108, 258] width 130 height 27
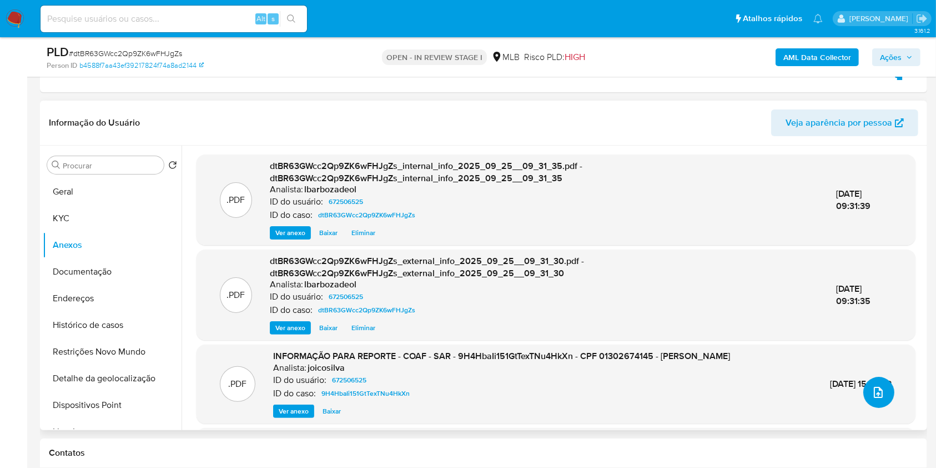
click at [872, 385] on icon "upload-file" at bounding box center [878, 391] width 13 height 13
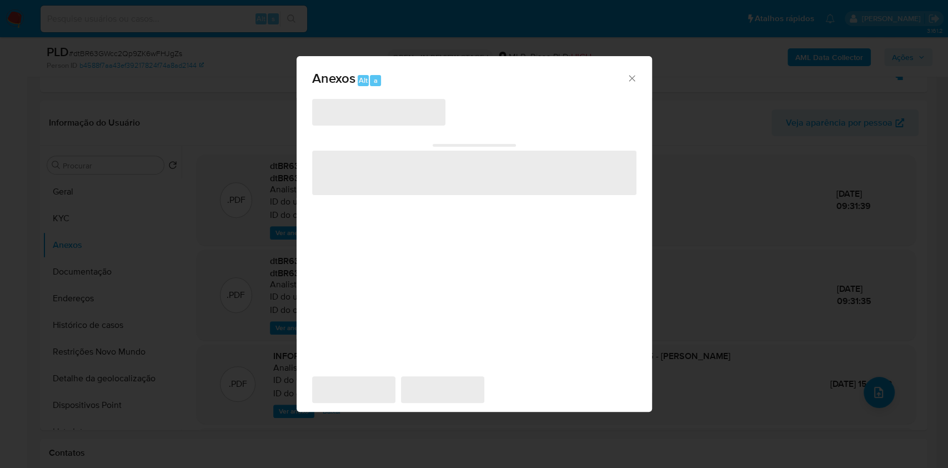
click at [630, 79] on icon "Cerrar" at bounding box center [632, 78] width 6 height 6
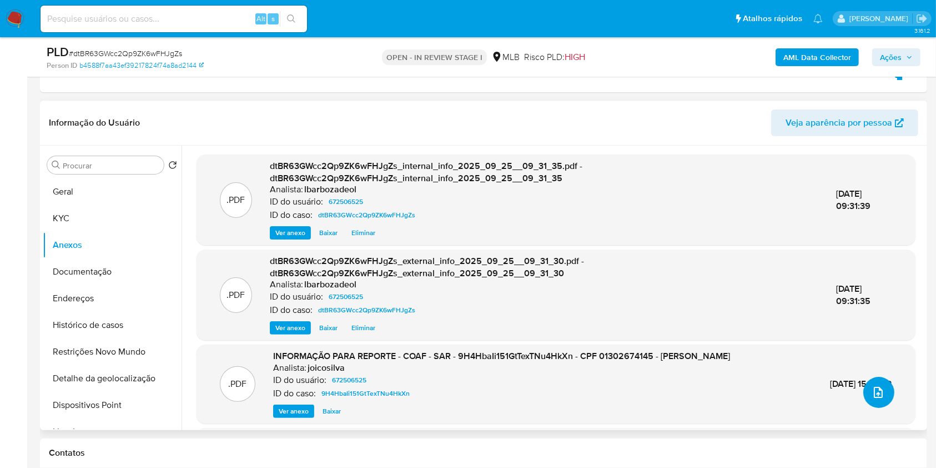
click at [880, 390] on icon "upload-file" at bounding box center [878, 391] width 13 height 13
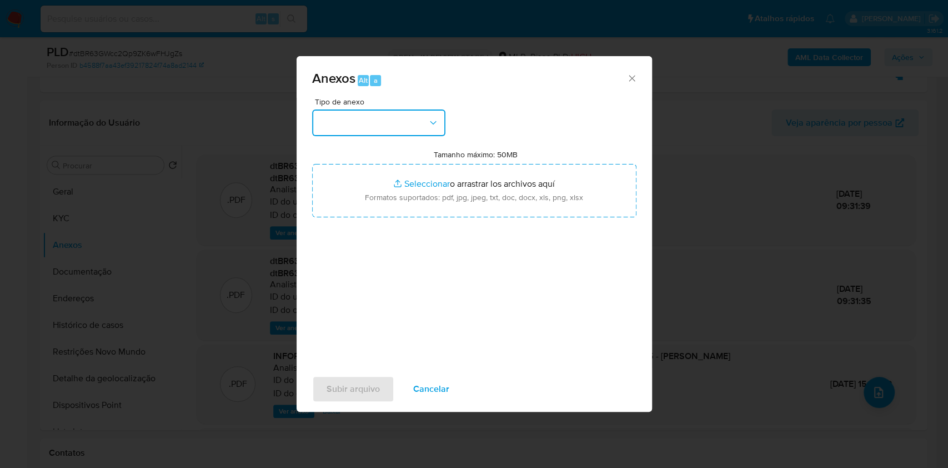
click at [430, 118] on icon "button" at bounding box center [433, 122] width 11 height 11
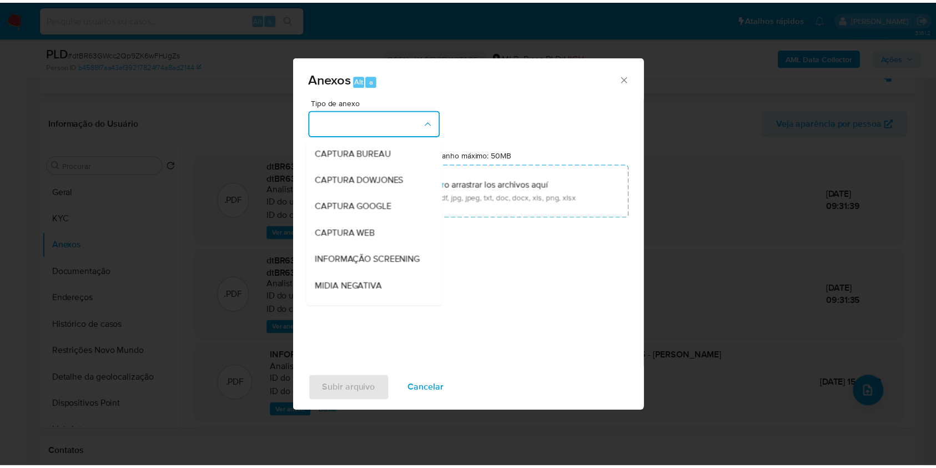
scroll to position [170, 0]
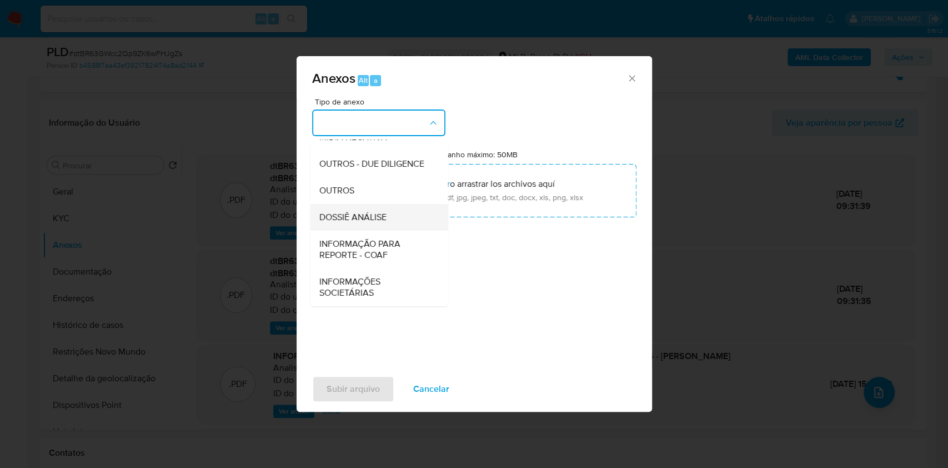
click at [404, 210] on div "DOSSIÊ ANÁLISE" at bounding box center [375, 217] width 113 height 27
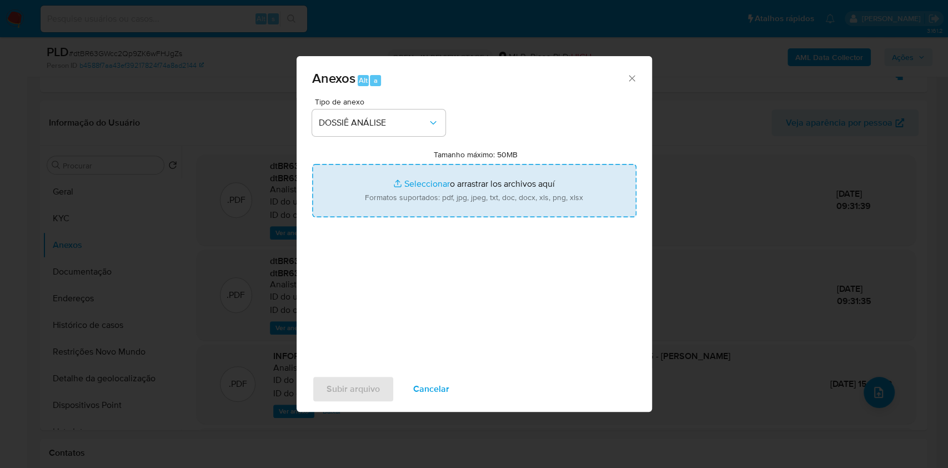
click at [406, 199] on input "Tamanho máximo: 50MB Seleccionar archivos" at bounding box center [474, 190] width 324 height 53
type input "C:\fakepath\2° SAR - XXXXX - CPF 01302674145 - LIGIA MARIA NASCIMENTO GUIMARAES…"
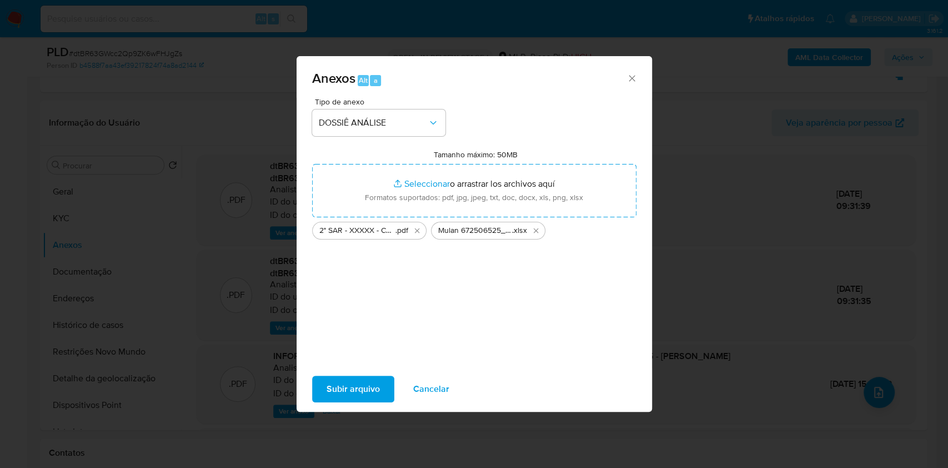
click at [348, 383] on span "Subir arquivo" at bounding box center [353, 389] width 53 height 24
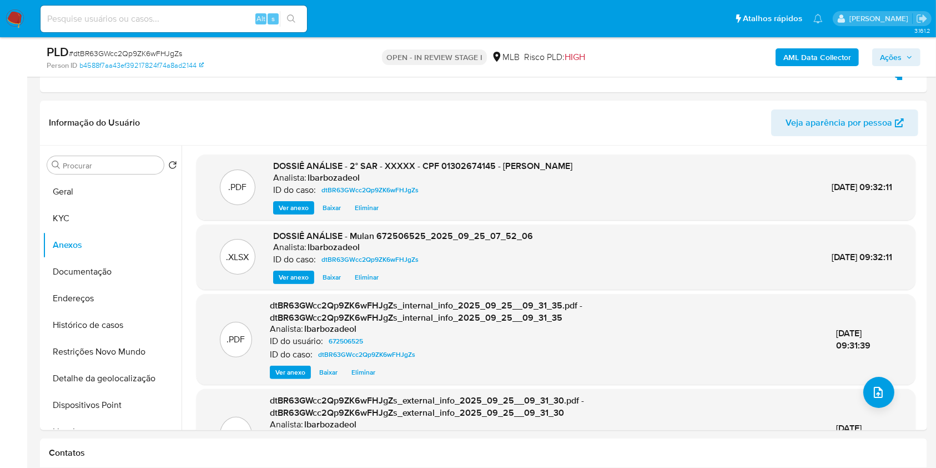
click at [897, 57] on span "Ações" at bounding box center [891, 57] width 22 height 18
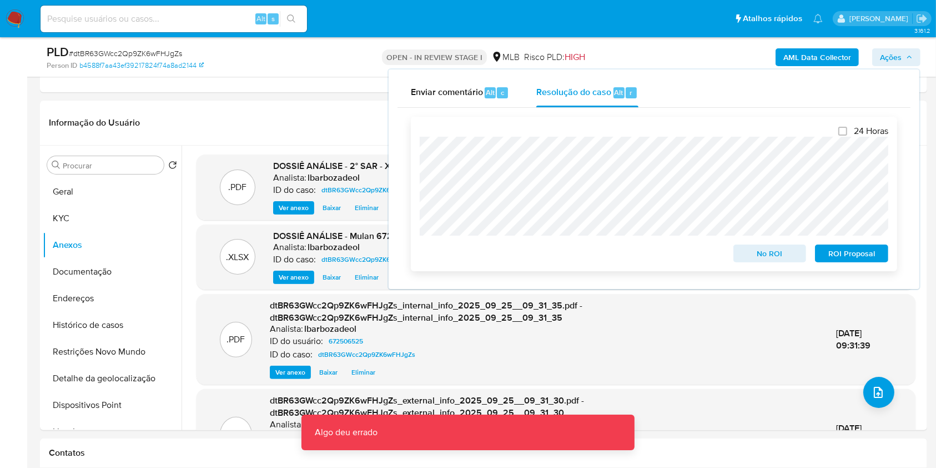
click at [854, 257] on span "ROI Proposal" at bounding box center [852, 253] width 58 height 16
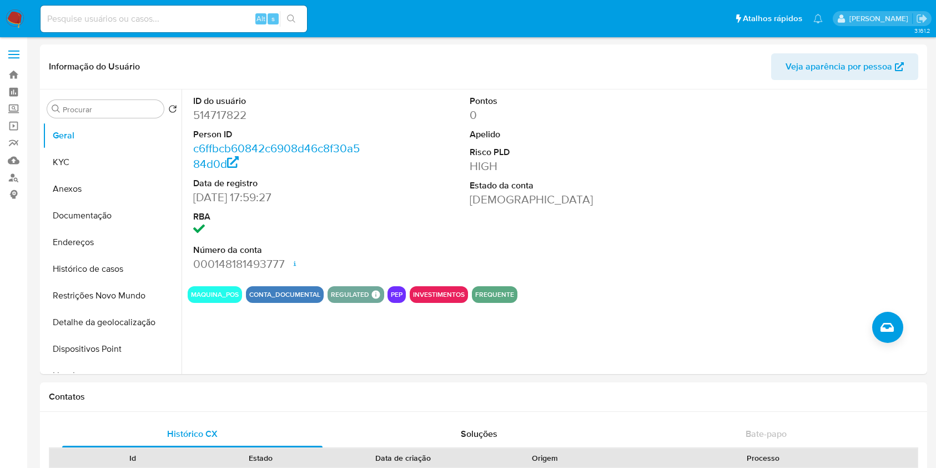
select select "10"
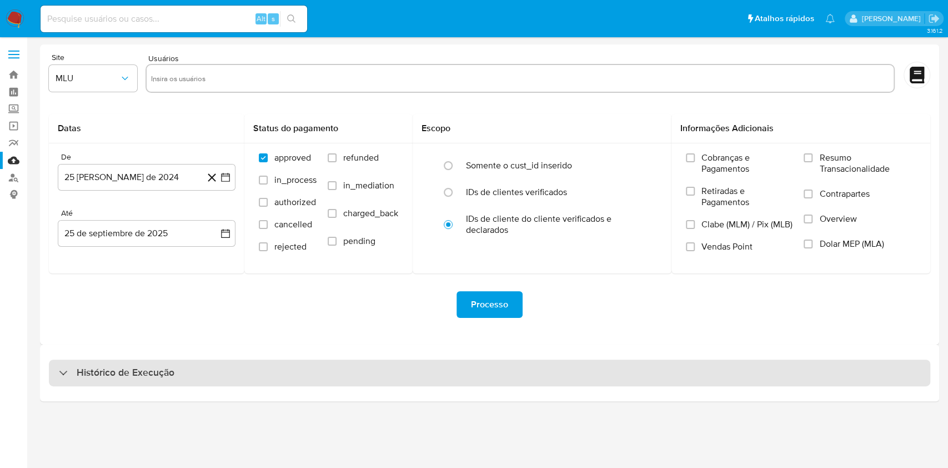
click at [378, 379] on div "Histórico de Execução" at bounding box center [489, 372] width 881 height 27
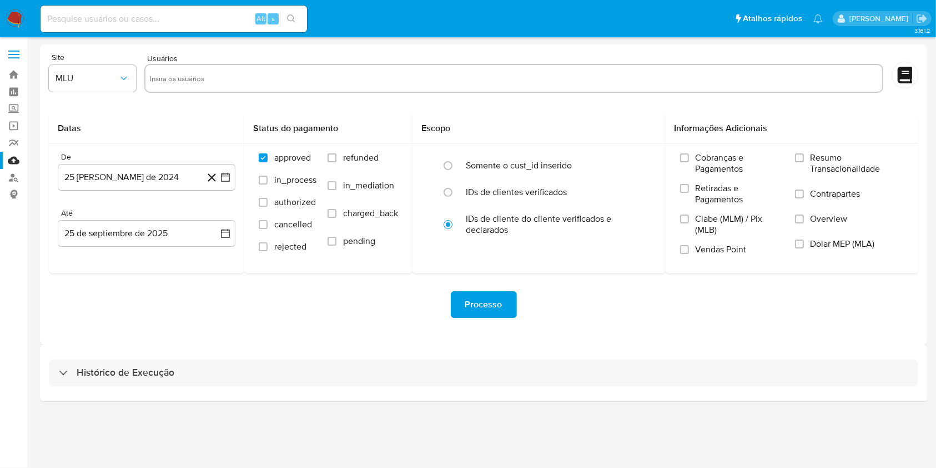
select select "10"
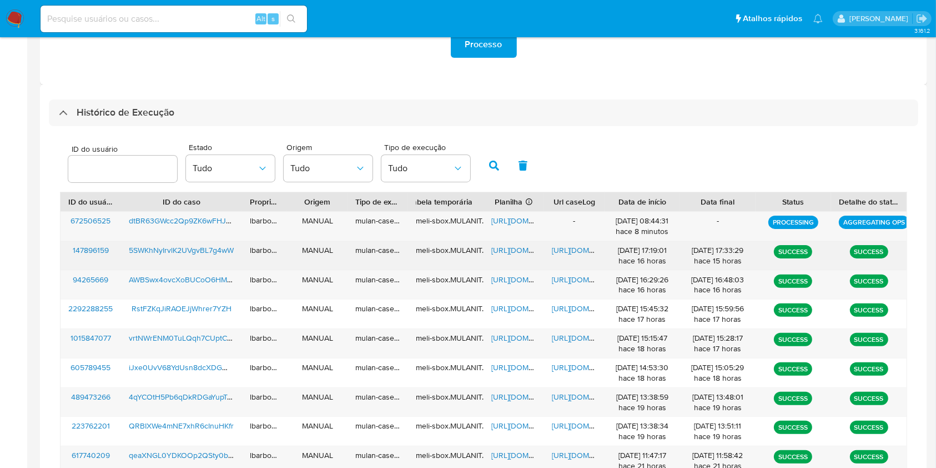
scroll to position [260, 0]
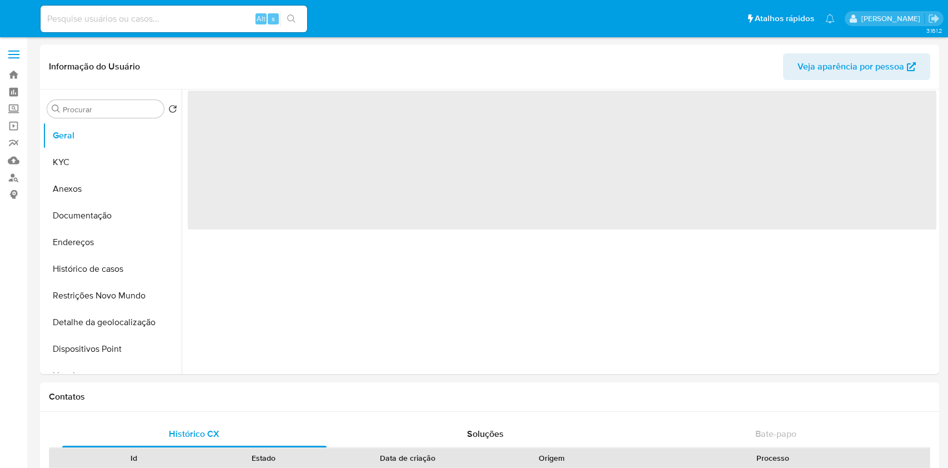
select select "10"
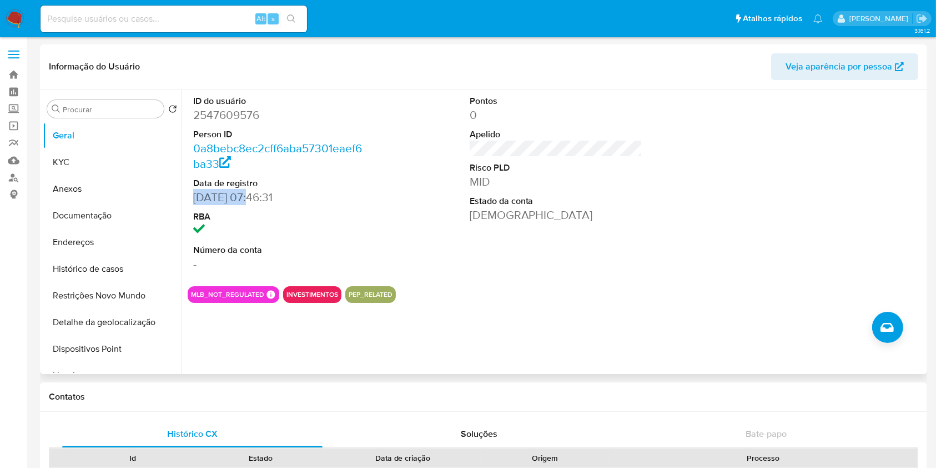
drag, startPoint x: 254, startPoint y: 195, endPoint x: 193, endPoint y: 198, distance: 61.7
click at [193, 198] on dd "[DATE] 07:46:31" at bounding box center [279, 197] width 173 height 16
copy dd "09/07/2025"
click at [62, 160] on button "KYC" at bounding box center [108, 162] width 130 height 27
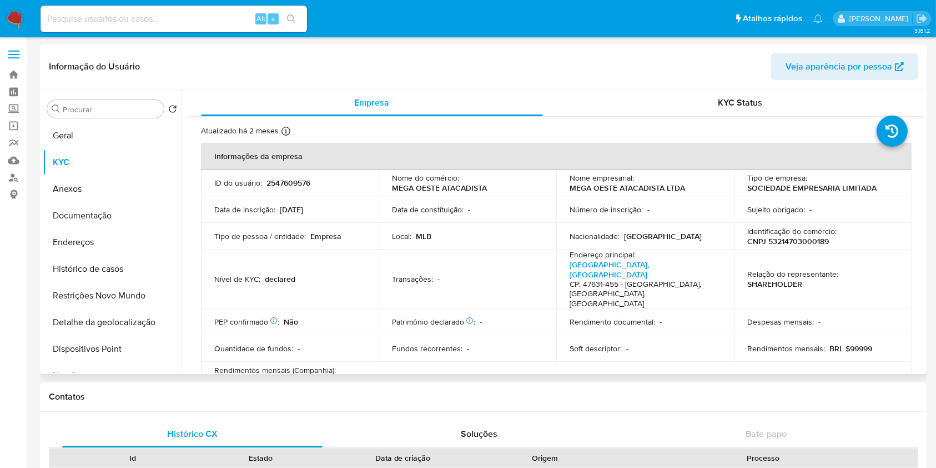
drag, startPoint x: 264, startPoint y: 358, endPoint x: 236, endPoint y: 358, distance: 28.3
click at [236, 365] on div "Rendimentos mensais (Companhia) : BRL $400000" at bounding box center [289, 375] width 151 height 20
copy p "400000"
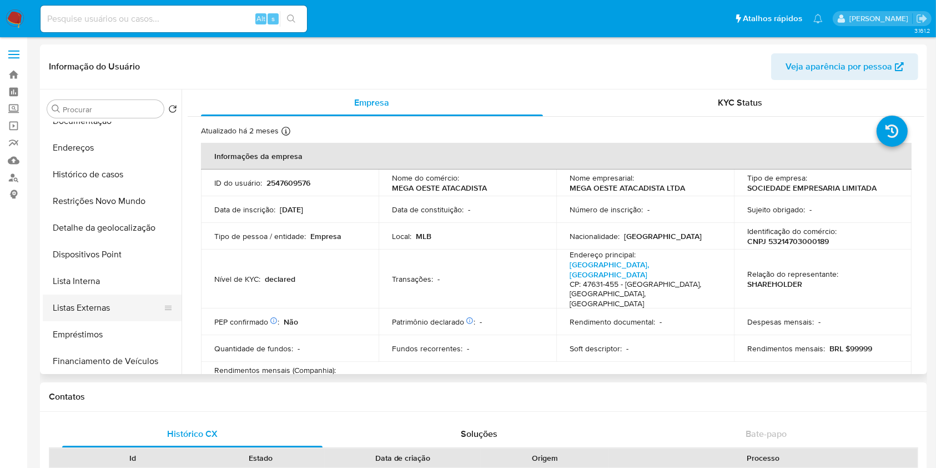
scroll to position [92, 0]
click at [93, 295] on button "Lista Interna" at bounding box center [108, 283] width 130 height 27
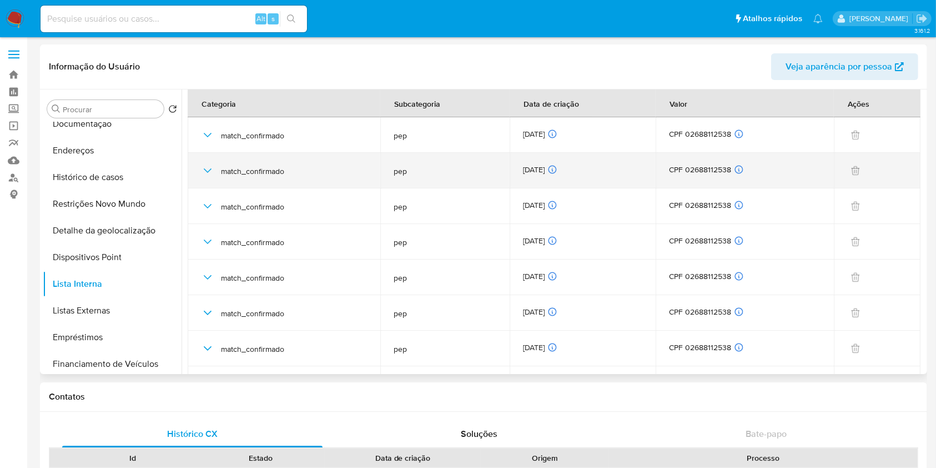
click at [553, 161] on td "14/09/2025 14/09/2025 03:25:50" at bounding box center [583, 171] width 146 height 36
click at [549, 168] on div "14/09/2025 14/09/2025 03:25:50" at bounding box center [582, 170] width 119 height 12
click at [548, 168] on div "14/09/2025 14/09/2025 03:25:50" at bounding box center [582, 170] width 119 height 12
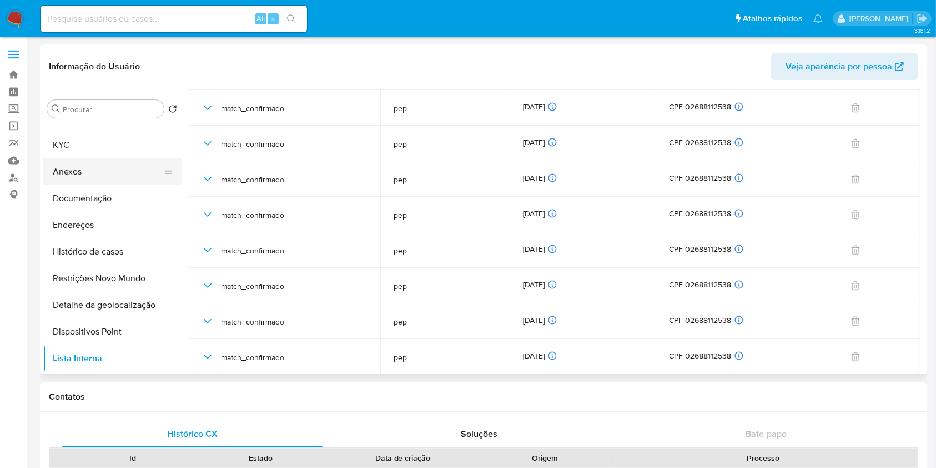
scroll to position [18, 0]
click at [123, 142] on button "KYC" at bounding box center [108, 144] width 130 height 27
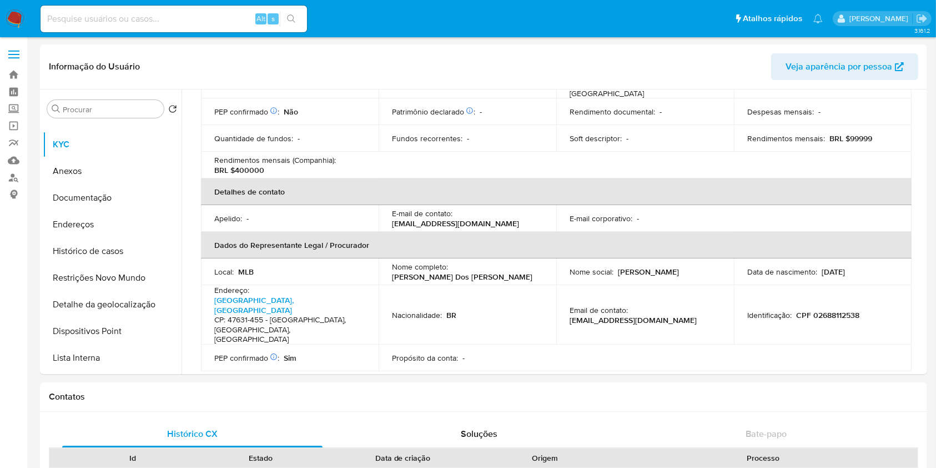
scroll to position [4, 0]
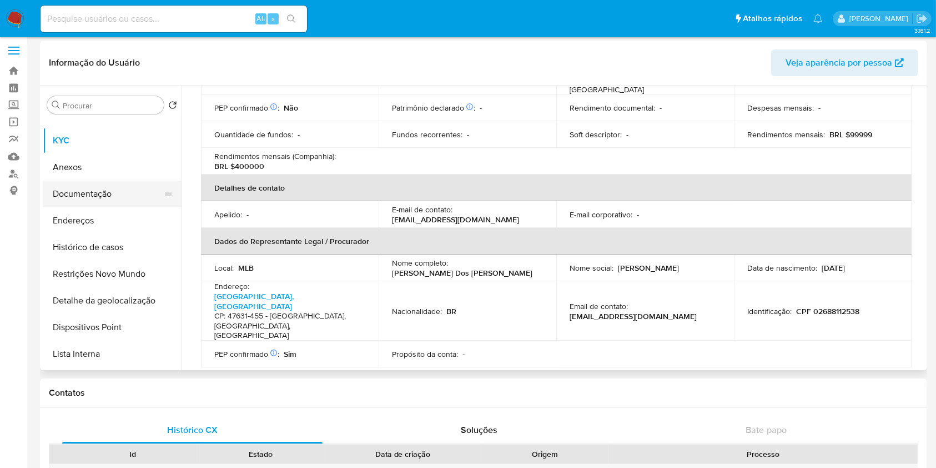
click at [106, 189] on button "Documentação" at bounding box center [108, 193] width 130 height 27
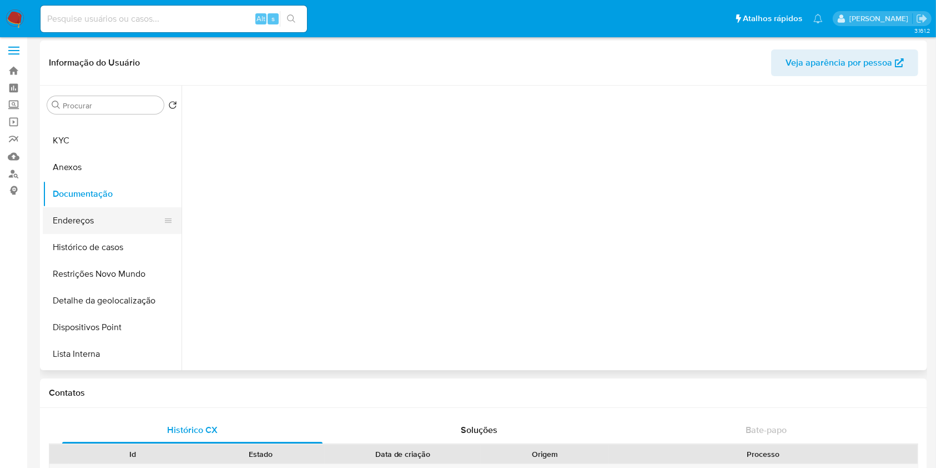
scroll to position [0, 0]
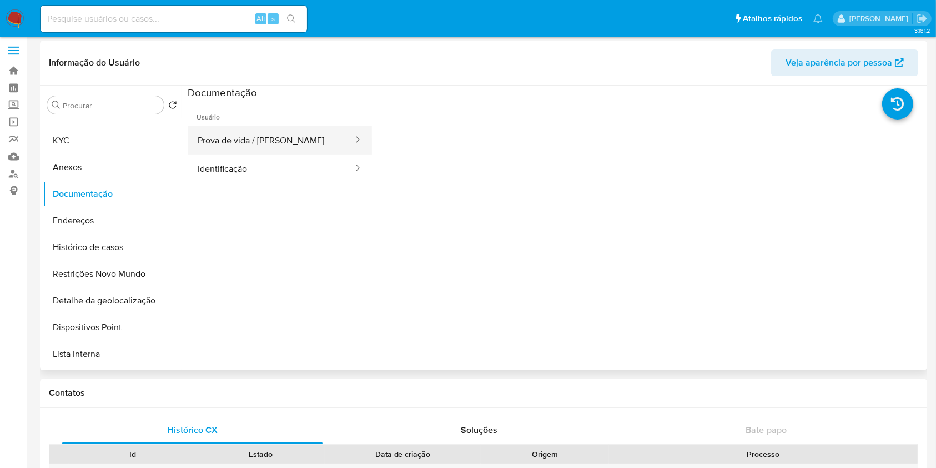
click at [279, 144] on button "Prova de vida / Selfie" at bounding box center [271, 140] width 167 height 28
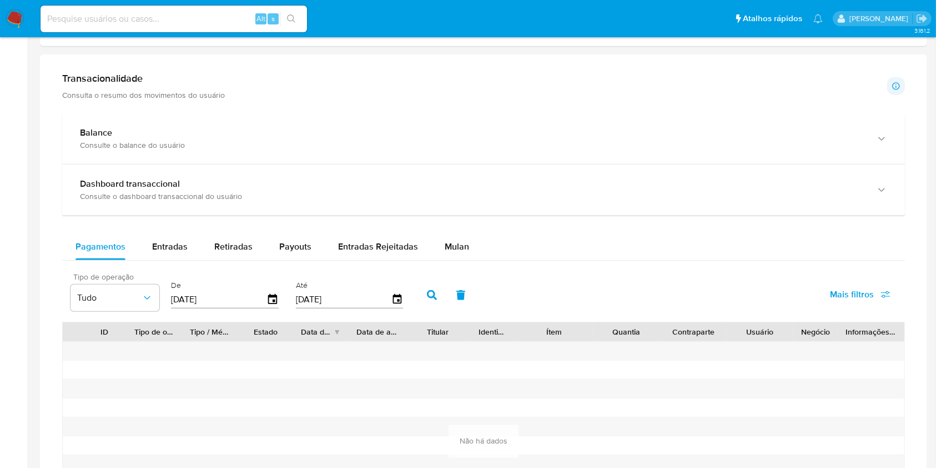
scroll to position [566, 0]
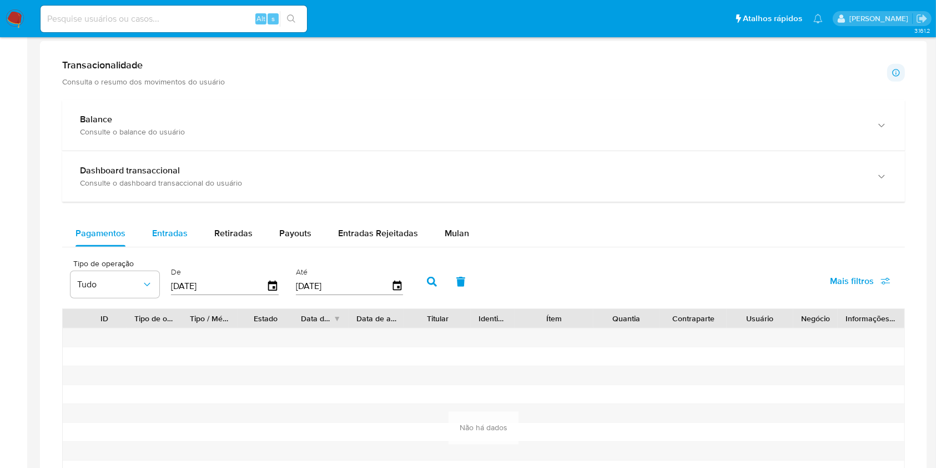
click at [169, 227] on span "Entradas" at bounding box center [170, 233] width 36 height 13
select select "10"
click at [221, 228] on span "Retiradas" at bounding box center [233, 233] width 38 height 13
select select "10"
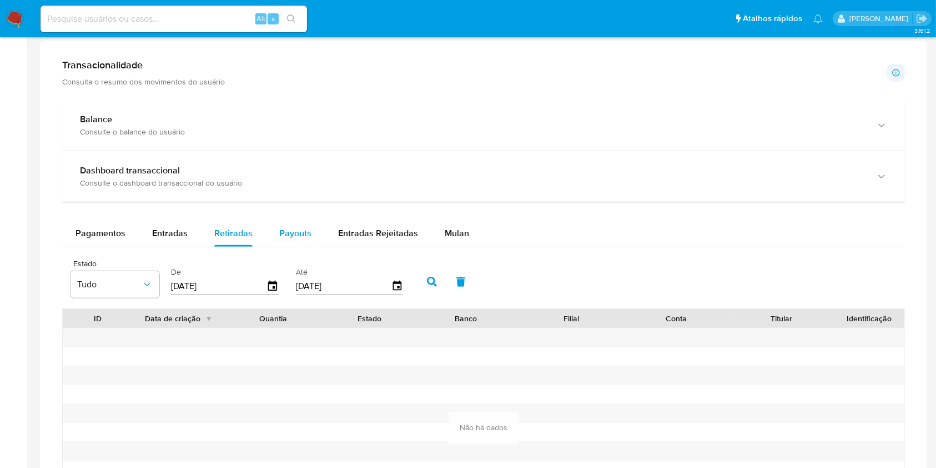
click at [310, 230] on button "Payouts" at bounding box center [295, 233] width 59 height 27
select select "10"
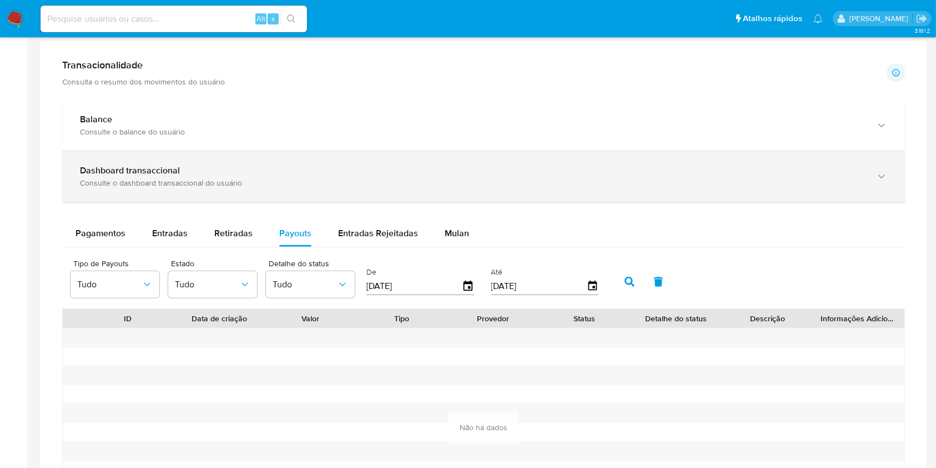
click at [313, 175] on div "Dashboard transaccional" at bounding box center [472, 170] width 785 height 11
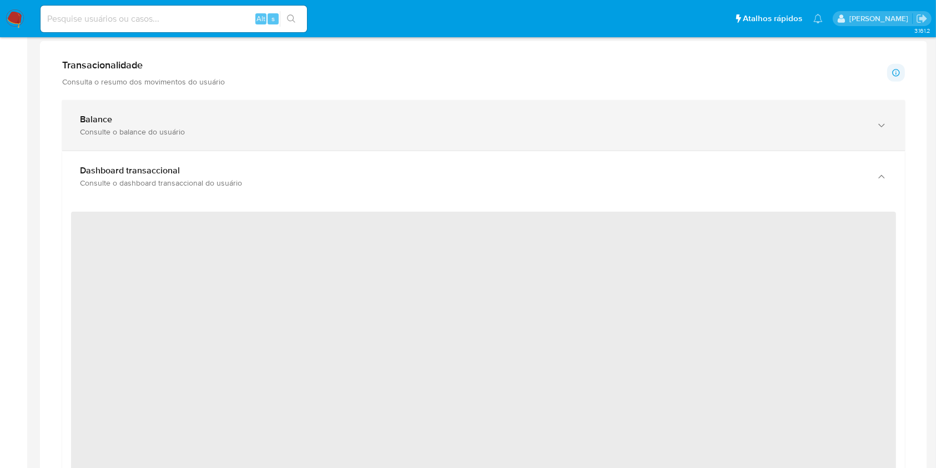
click at [315, 129] on div "Consulte o balance do usuário" at bounding box center [472, 132] width 785 height 10
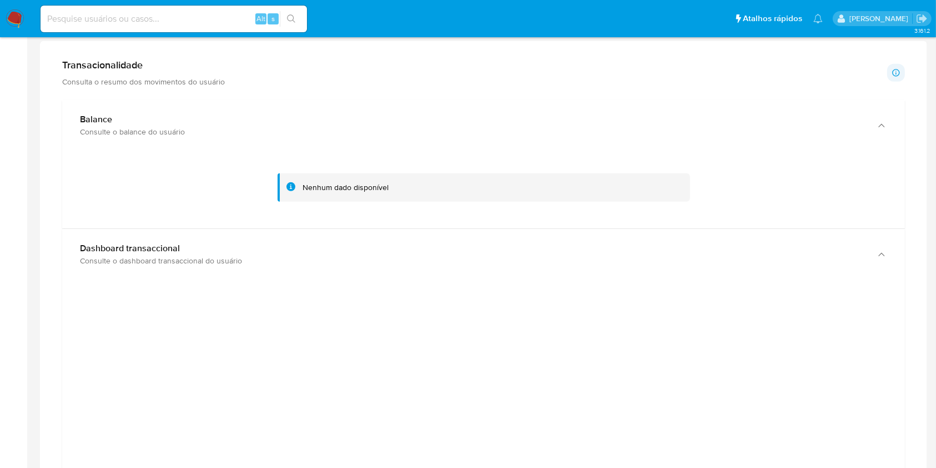
click at [1, 183] on aside "Bandeja Painel Screening Pesquisa em Listas Watchlist Ferramentas Operações em …" at bounding box center [13, 404] width 27 height 1940
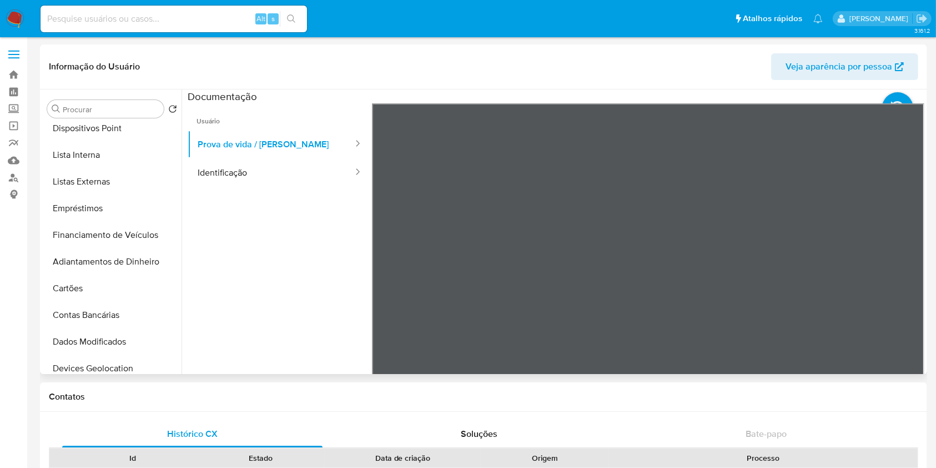
scroll to position [219, 0]
click at [121, 183] on button "Listas Externas" at bounding box center [108, 183] width 130 height 27
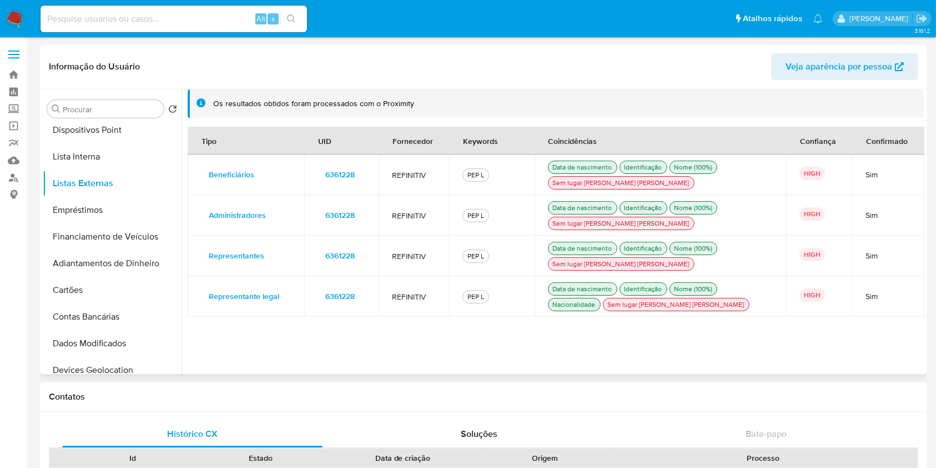
click at [349, 178] on span "6361228" at bounding box center [339, 175] width 29 height 16
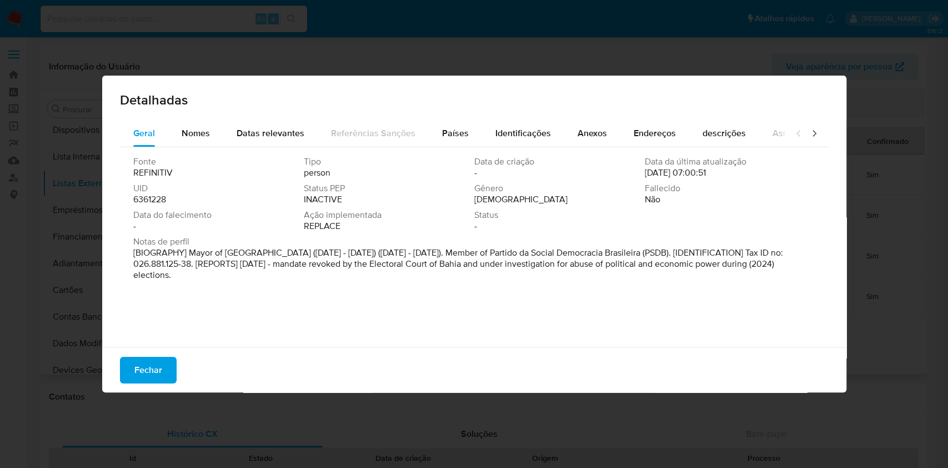
click at [153, 199] on span "6361228" at bounding box center [149, 199] width 33 height 11
click at [168, 372] on button "Fechar" at bounding box center [148, 370] width 57 height 27
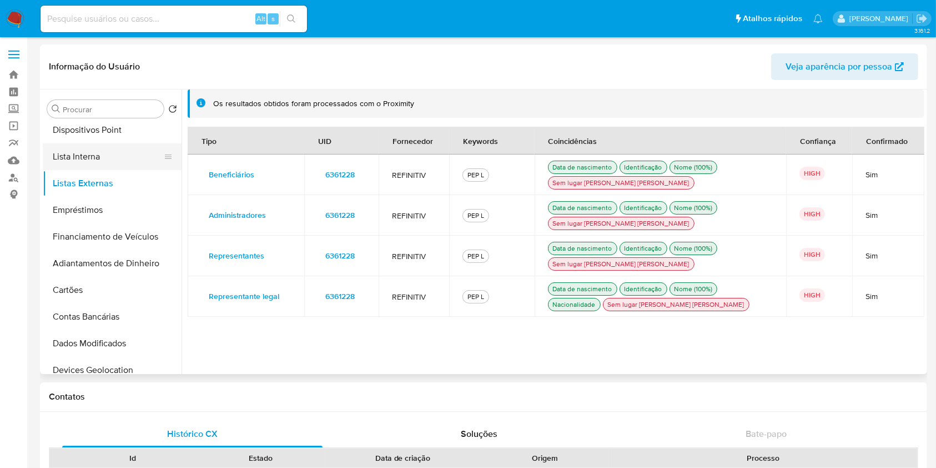
scroll to position [0, 0]
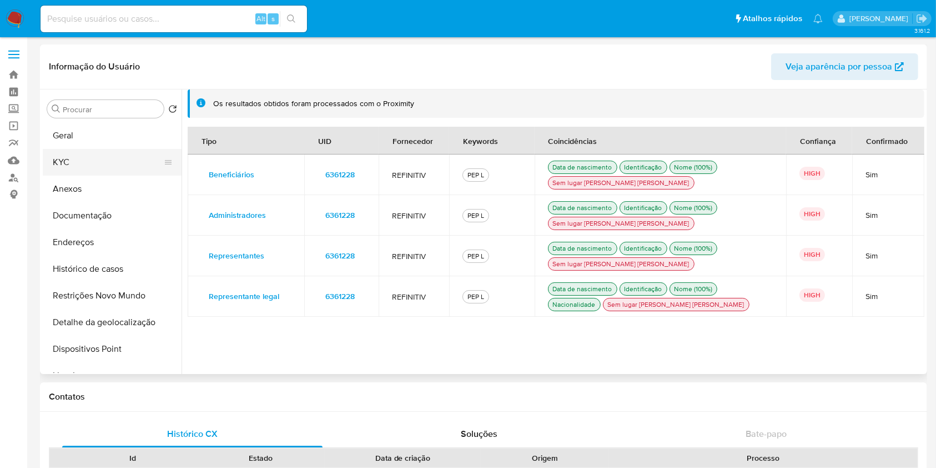
click at [120, 162] on button "KYC" at bounding box center [108, 162] width 130 height 27
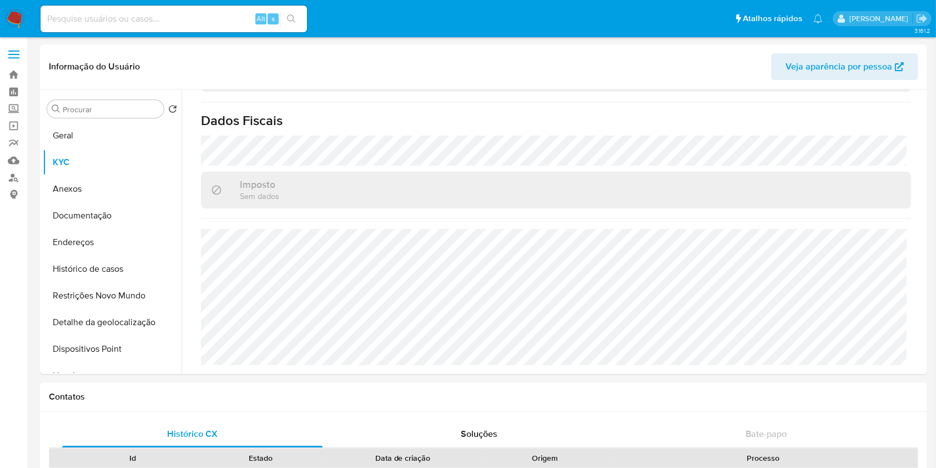
scroll to position [675, 0]
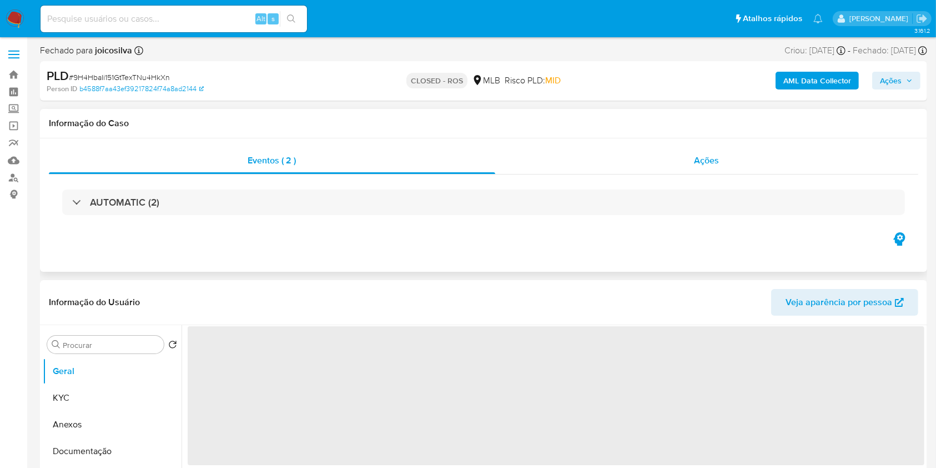
click at [572, 165] on div "Ações" at bounding box center [706, 160] width 423 height 27
select select "10"
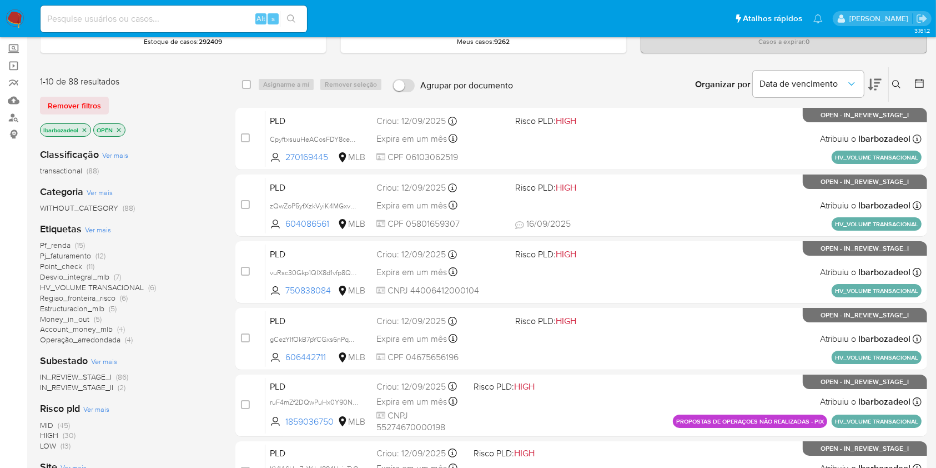
scroll to position [61, 0]
click at [66, 433] on span "(30)" at bounding box center [69, 434] width 13 height 11
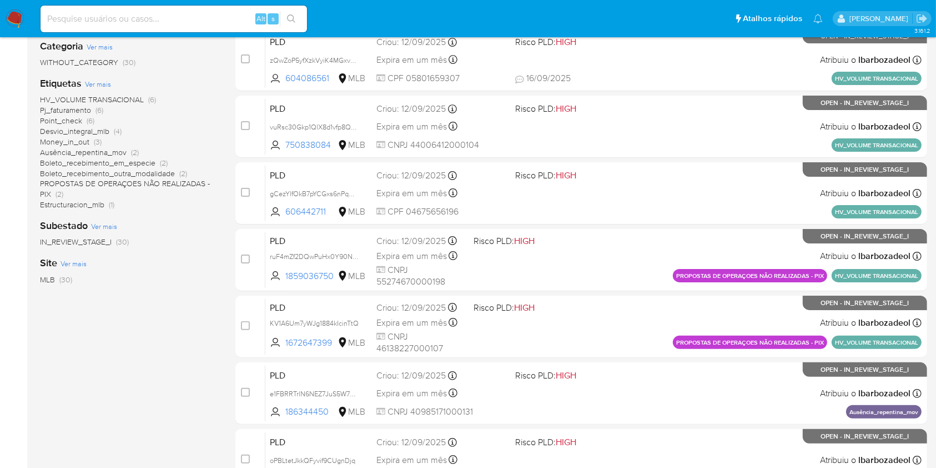
scroll to position [202, 0]
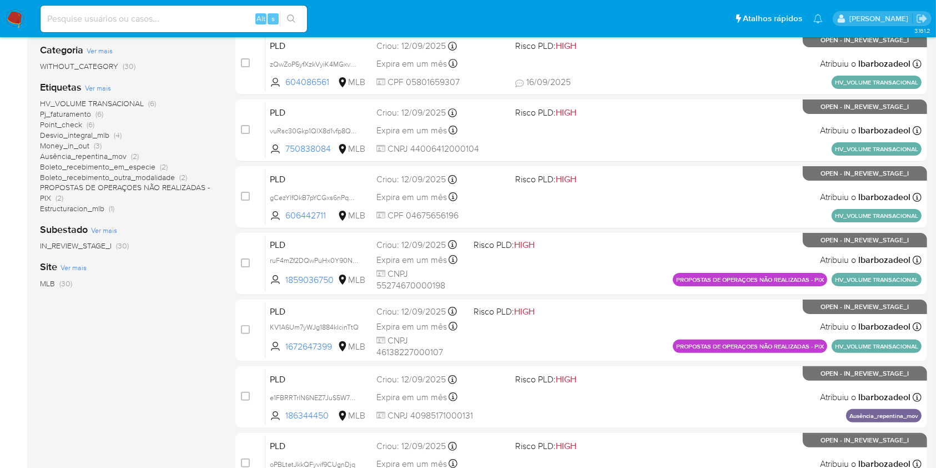
click at [84, 144] on span "Money_in_out" at bounding box center [64, 145] width 49 height 11
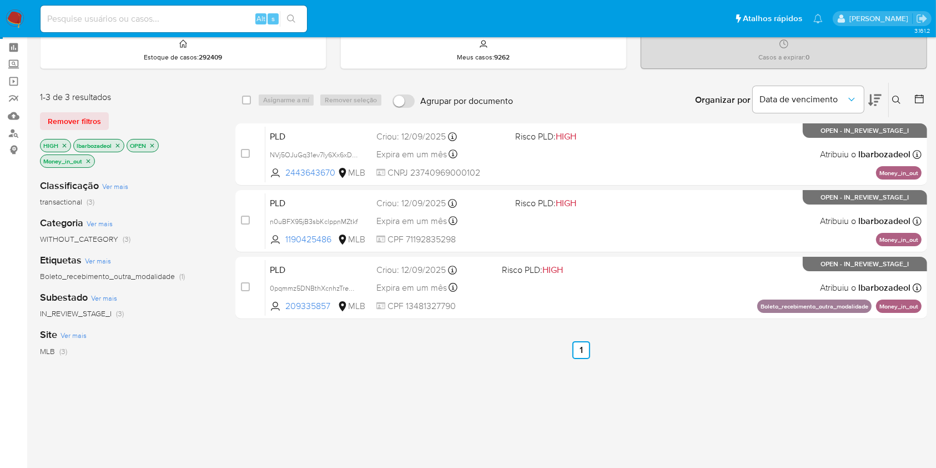
scroll to position [39, 0]
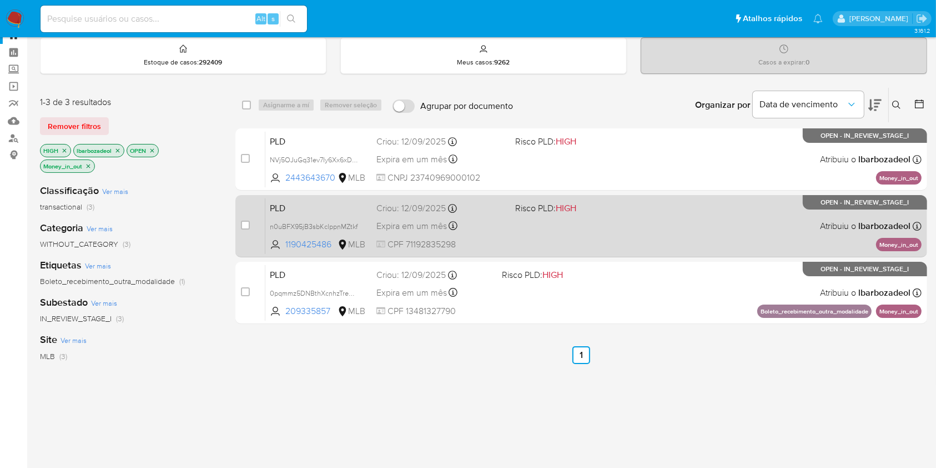
click at [638, 243] on div "PLD n0uBFX95jB3sbKclppnMZtkf 1190425486 MLB Risco PLD: HIGH Criou: 12/09/2025 C…" at bounding box center [593, 226] width 656 height 56
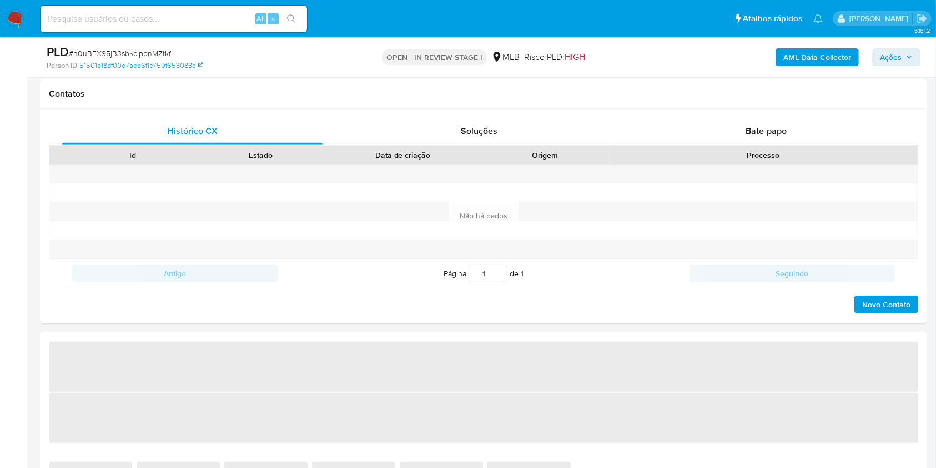
select select "10"
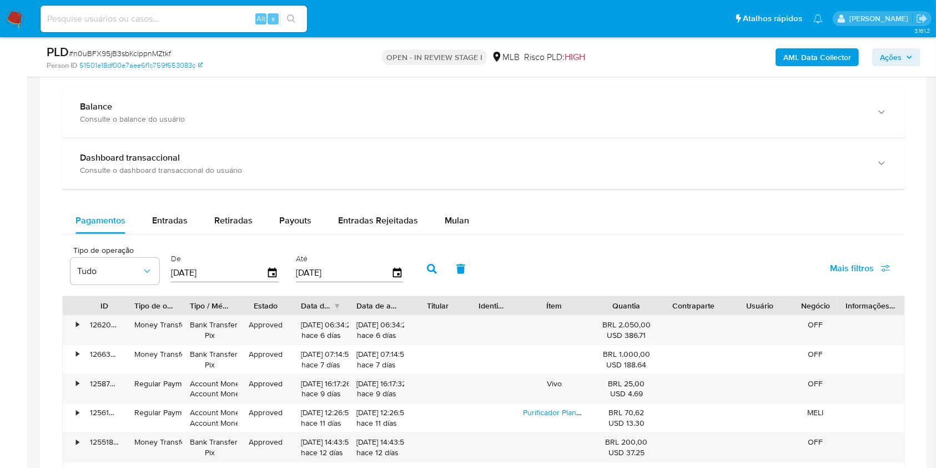
scroll to position [814, 0]
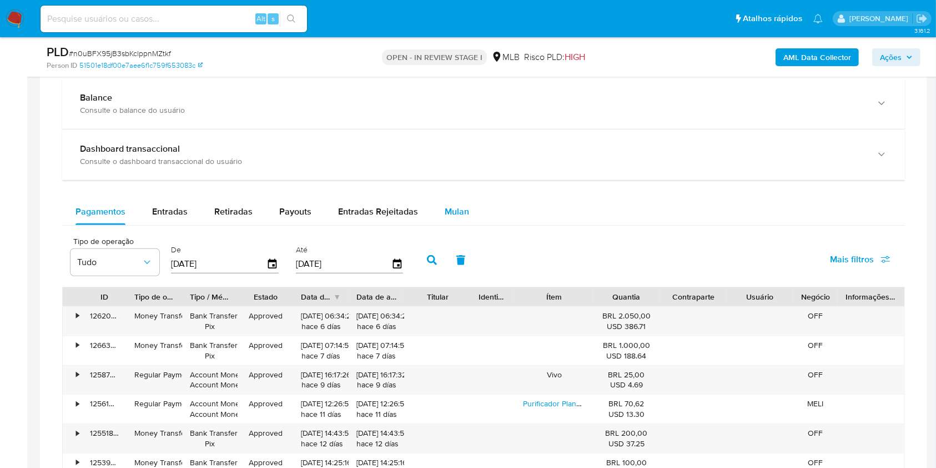
click at [456, 218] on div "Mulan" at bounding box center [457, 211] width 24 height 27
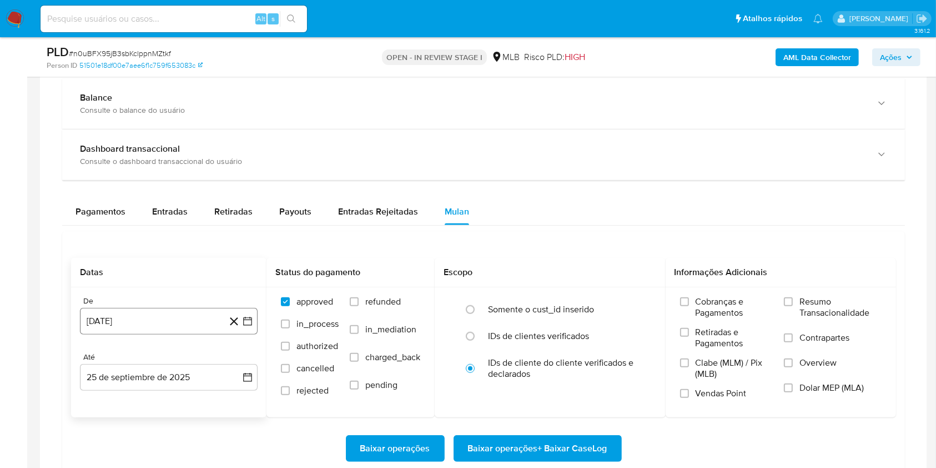
click at [182, 312] on button "[DATE]" at bounding box center [169, 321] width 178 height 27
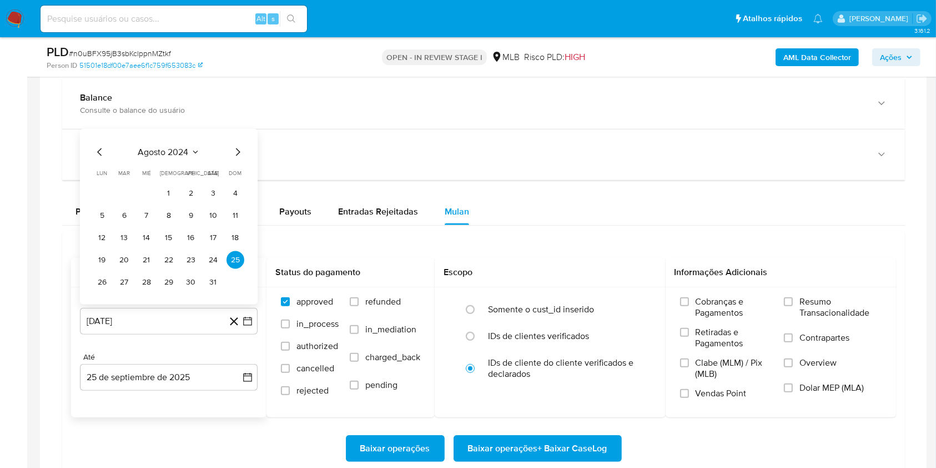
click at [183, 151] on span "agosto 2024" at bounding box center [163, 152] width 51 height 11
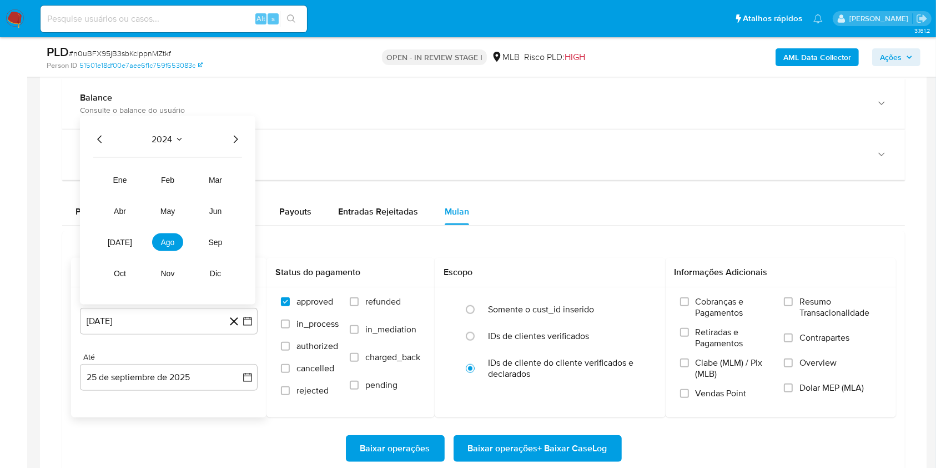
click at [235, 139] on icon "Año siguiente" at bounding box center [235, 139] width 13 height 13
click at [164, 243] on span "ago" at bounding box center [168, 242] width 14 height 9
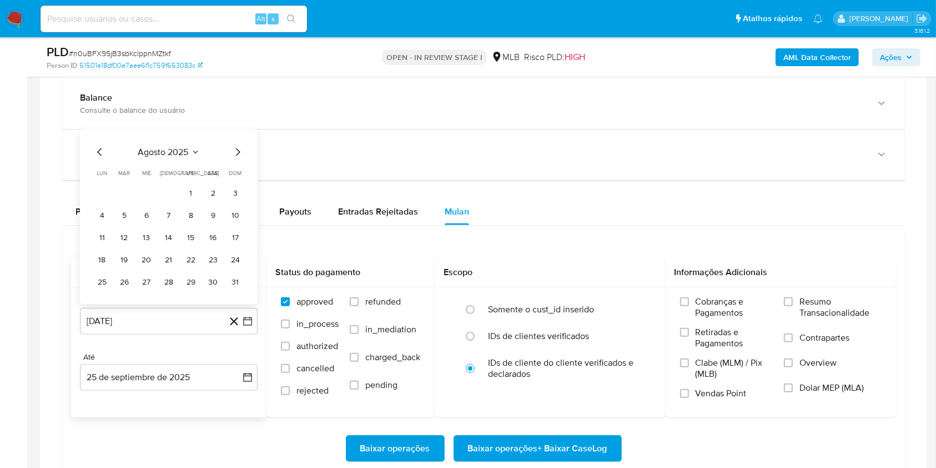
click at [188, 194] on button "1" at bounding box center [191, 193] width 18 height 18
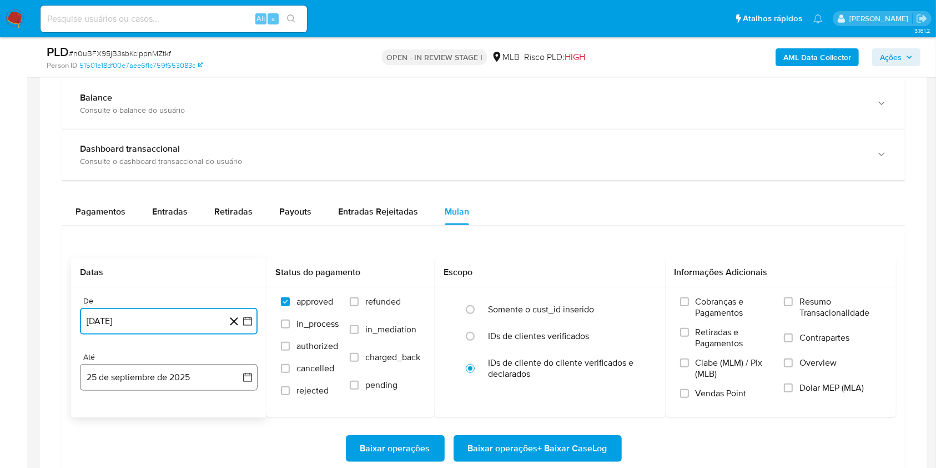
click at [160, 377] on button "25 de septiembre de 2025" at bounding box center [169, 377] width 178 height 27
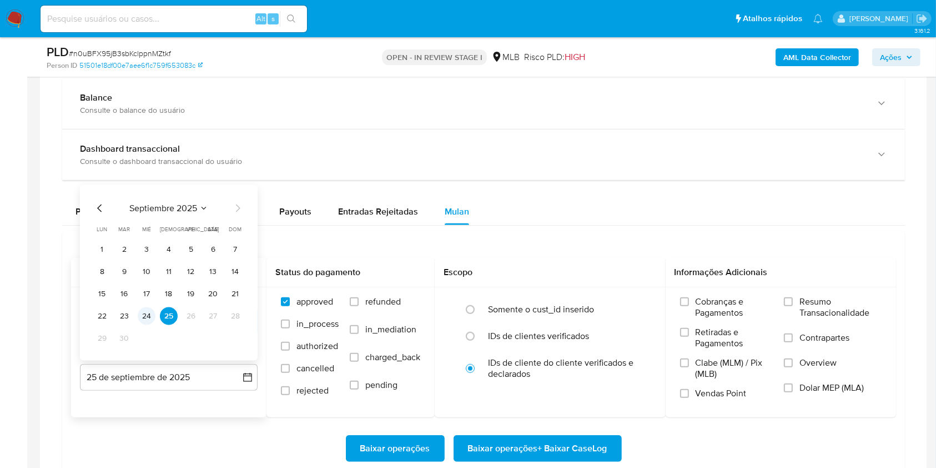
click at [149, 314] on button "24" at bounding box center [147, 316] width 18 height 18
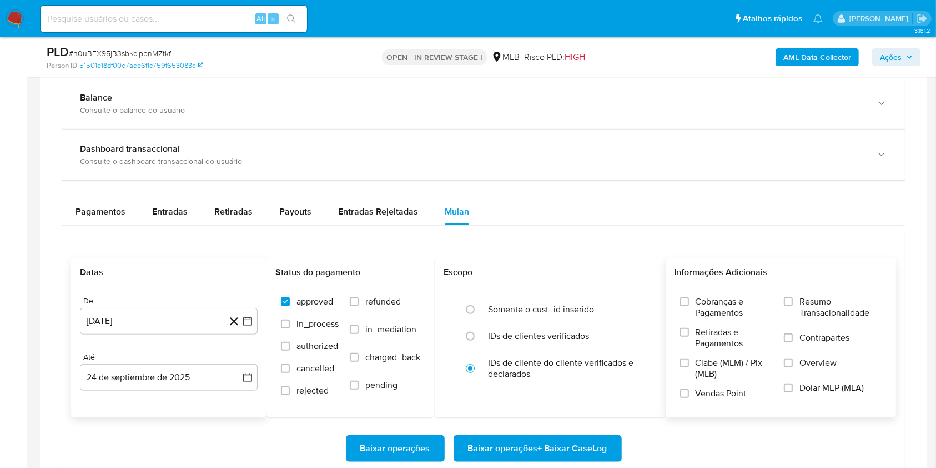
click at [863, 308] on span "Resumo Transacionalidade" at bounding box center [841, 307] width 82 height 22
click at [793, 306] on input "Resumo Transacionalidade" at bounding box center [788, 301] width 9 height 9
click at [494, 450] on span "Baixar operações + Baixar CaseLog" at bounding box center [537, 448] width 139 height 24
drag, startPoint x: 474, startPoint y: 207, endPoint x: 481, endPoint y: 199, distance: 10.2
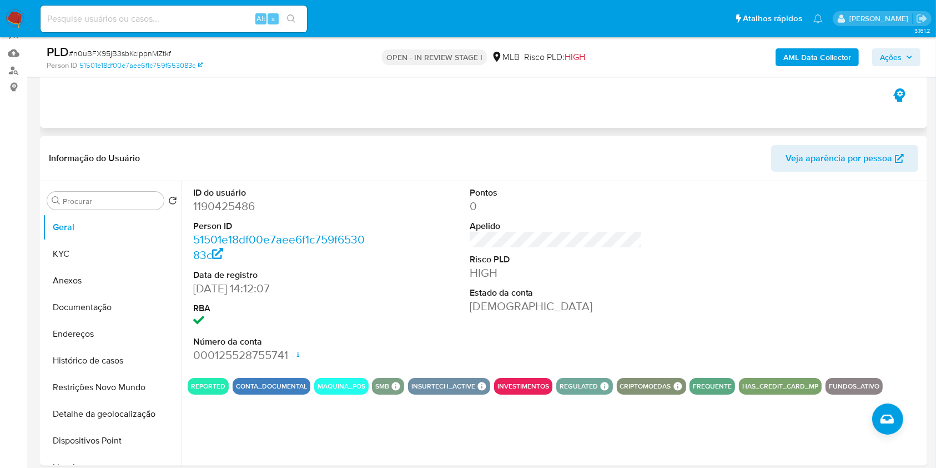
scroll to position [107, 0]
click at [895, 44] on div "AML Data Collector Ações" at bounding box center [777, 57] width 288 height 26
click at [896, 56] on span "Ações" at bounding box center [891, 57] width 22 height 18
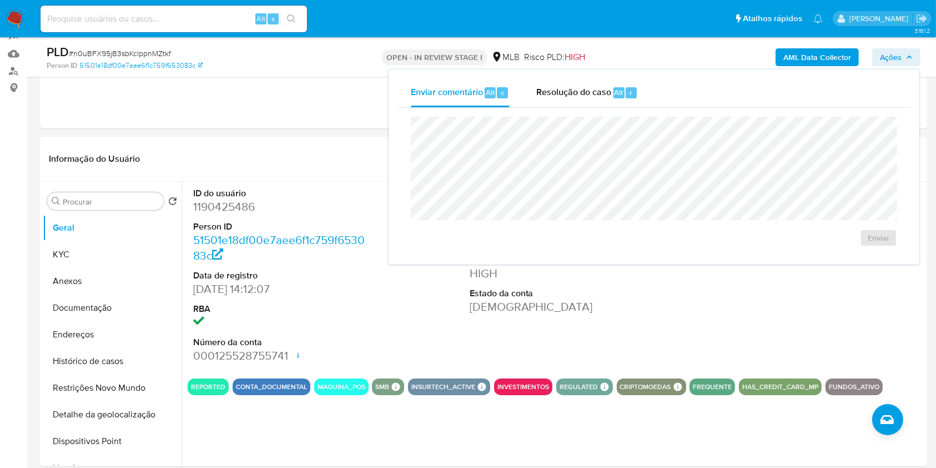
click at [895, 54] on span "Ações" at bounding box center [891, 57] width 22 height 18
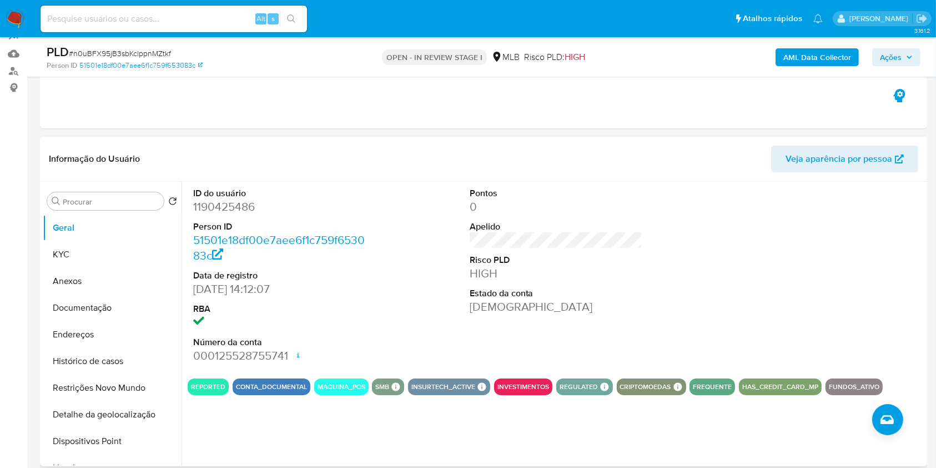
scroll to position [0, 0]
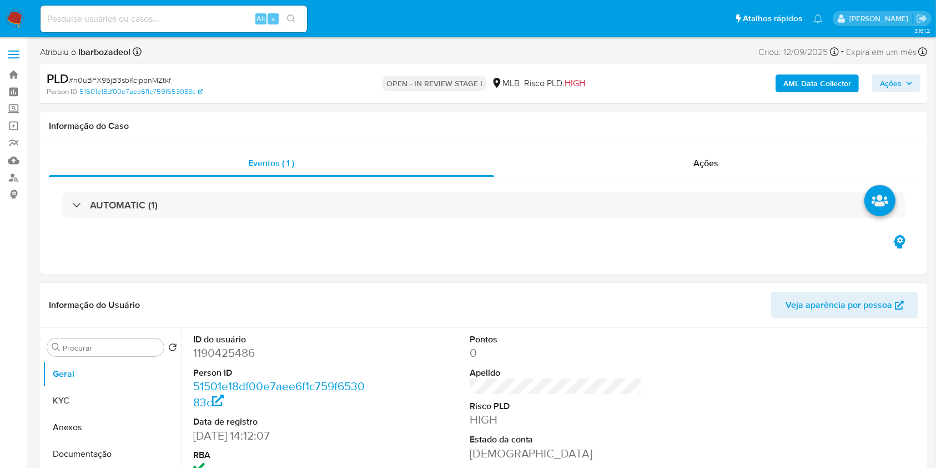
click at [585, 209] on div "AUTOMATIC (1)" at bounding box center [483, 205] width 843 height 26
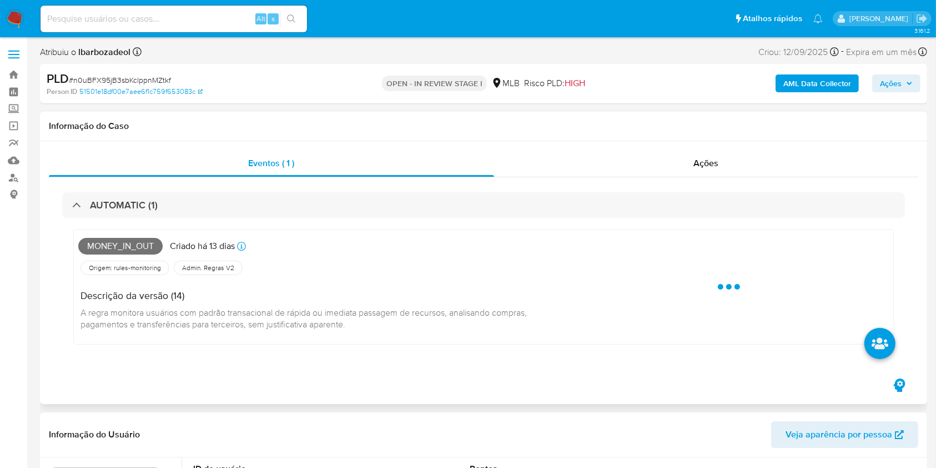
click at [138, 243] on span "Money_in_out" at bounding box center [120, 246] width 84 height 17
copy span "Money_in_out"
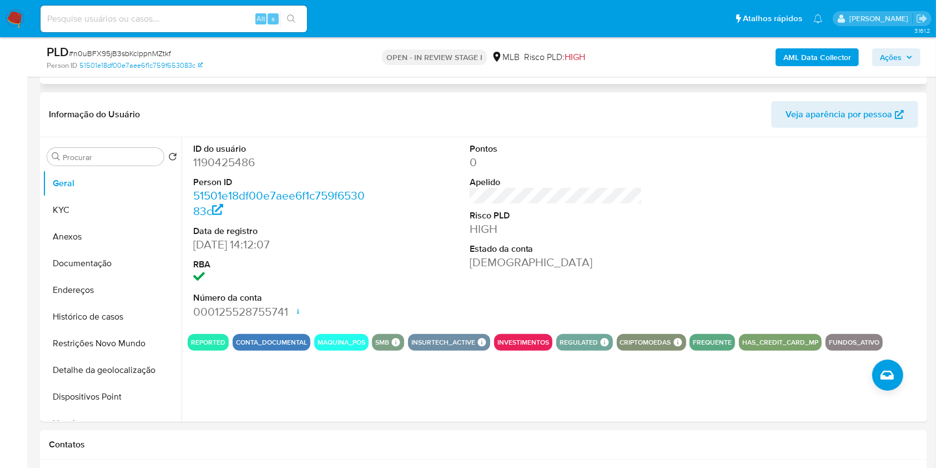
scroll to position [373, 0]
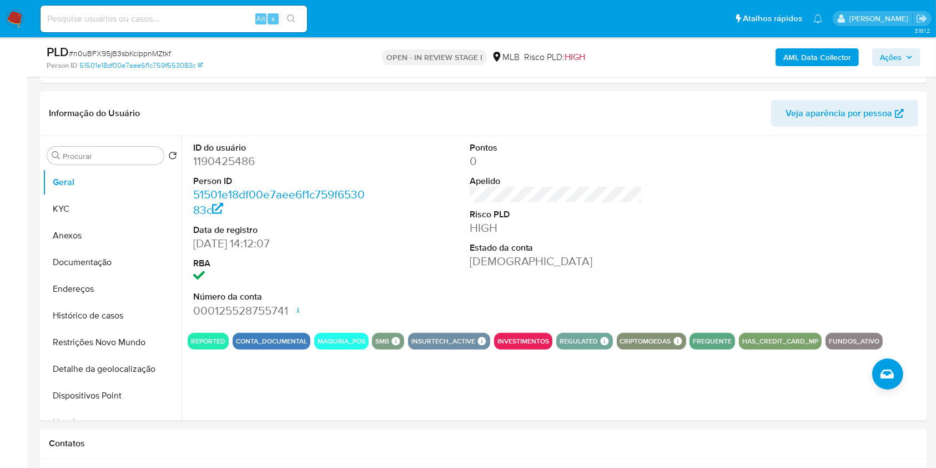
click at [908, 51] on span "Ações" at bounding box center [896, 57] width 33 height 16
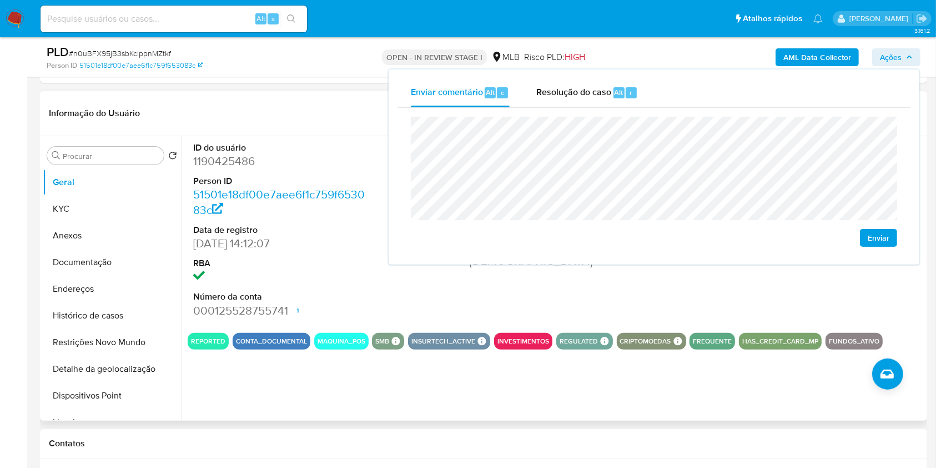
click at [309, 130] on div "Informação do Usuário Veja aparência por pessoa" at bounding box center [483, 113] width 887 height 45
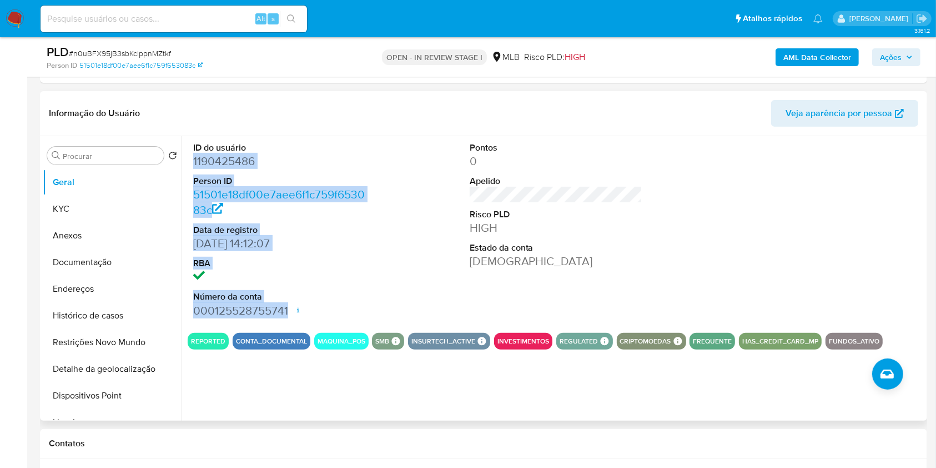
drag, startPoint x: 191, startPoint y: 158, endPoint x: 292, endPoint y: 310, distance: 182.7
click at [292, 310] on div "ID do usuário 1190425486 Person ID 51501e18df00e7aee6f1c759f653083c Data de reg…" at bounding box center [280, 230] width 184 height 188
copy dl "1190425486 Person ID 51501e18df00e7aee6f1c759f653083c Data de registro 01/09/20…"
click at [896, 60] on span "Ações" at bounding box center [891, 57] width 22 height 18
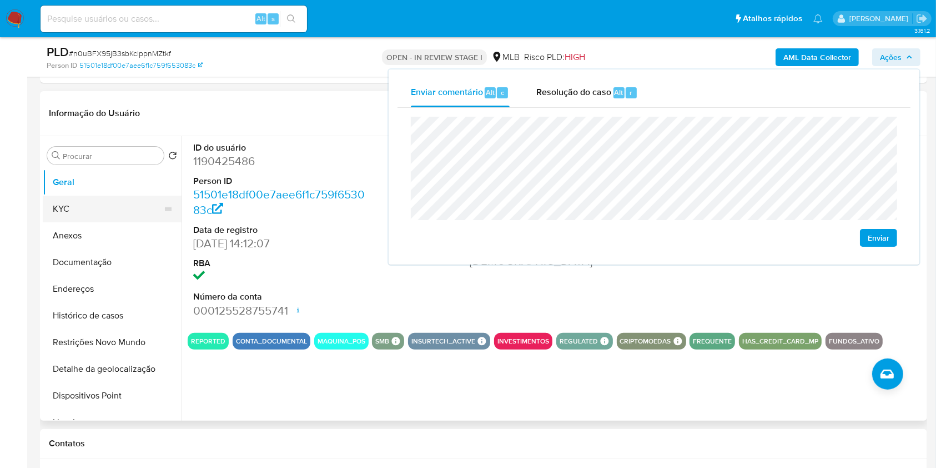
click at [111, 211] on button "KYC" at bounding box center [108, 208] width 130 height 27
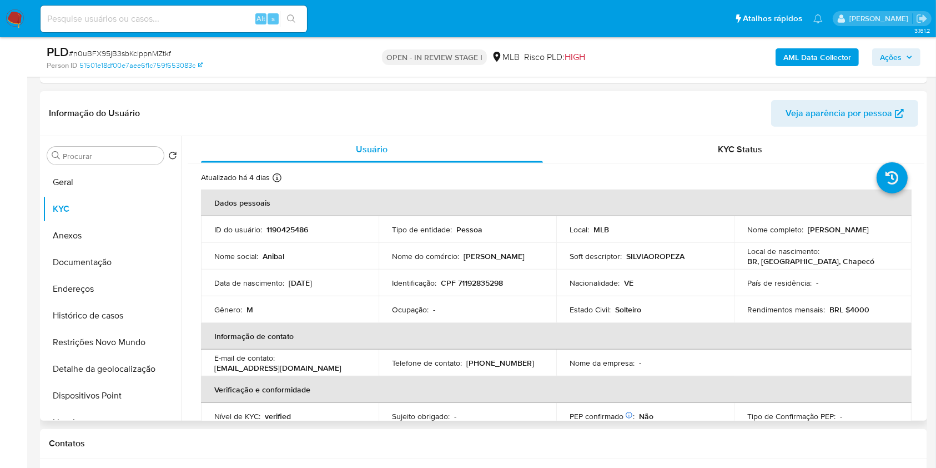
scroll to position [369, 0]
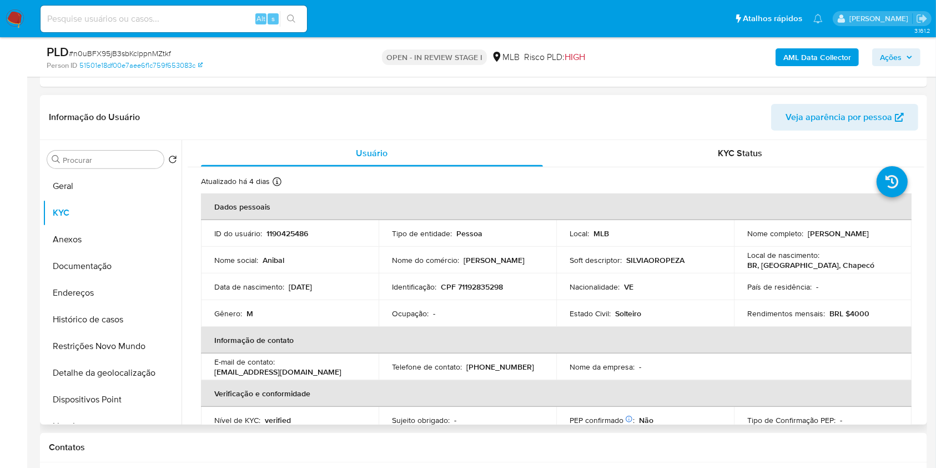
click at [495, 282] on p "CPF 71192835298" at bounding box center [472, 287] width 62 height 10
copy p "71192835298"
click at [891, 58] on span "Ações" at bounding box center [891, 57] width 22 height 18
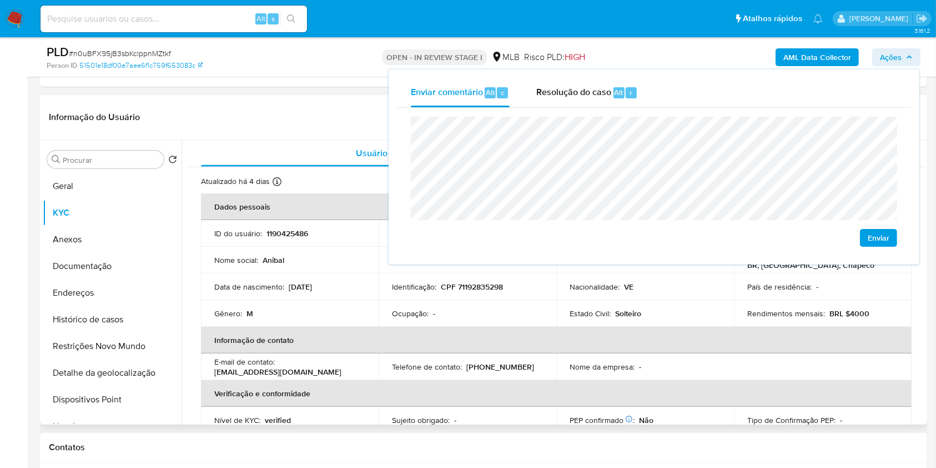
click at [471, 304] on td "Ocupação : -" at bounding box center [468, 313] width 178 height 27
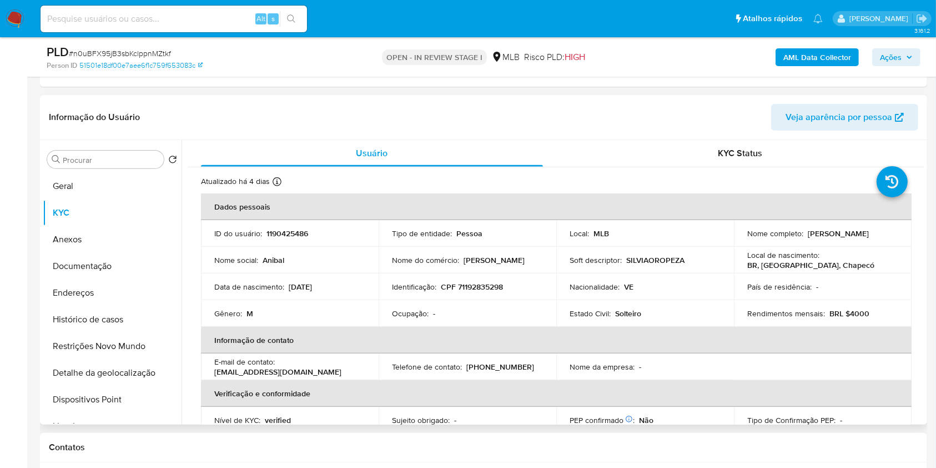
scroll to position [483, 0]
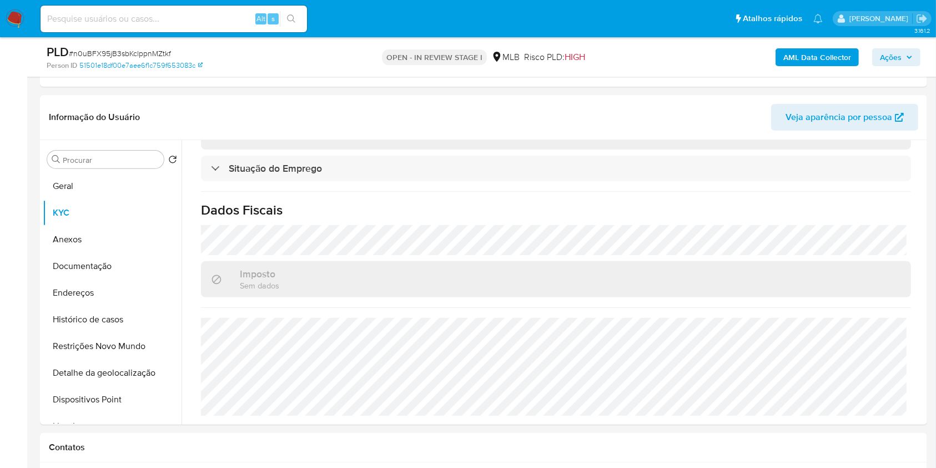
drag, startPoint x: 880, startPoint y: 59, endPoint x: 866, endPoint y: 60, distance: 13.9
click at [881, 58] on span "Ações" at bounding box center [891, 57] width 22 height 18
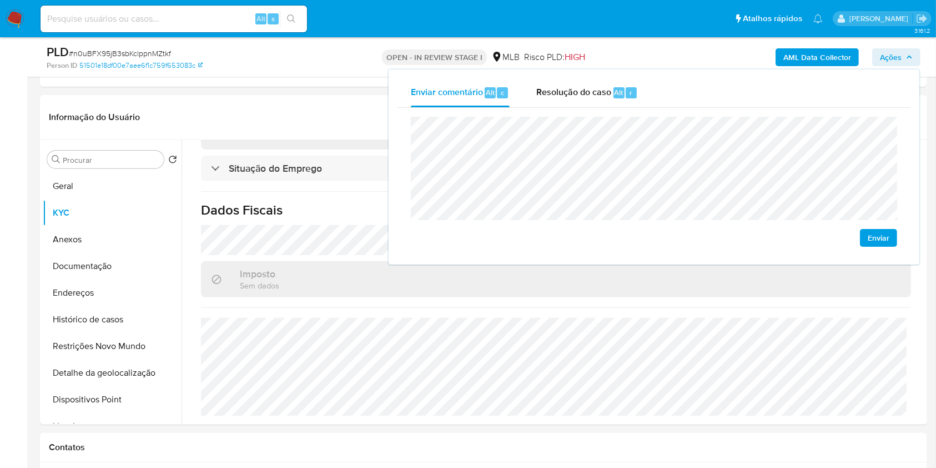
click at [0, 0] on lt-strong "i" at bounding box center [0, 0] width 0 height 0
click at [0, 0] on lt-span "econômica" at bounding box center [0, 0] width 0 height 0
click at [0, 0] on lt-span "Chapecó" at bounding box center [0, 0] width 0 height 0
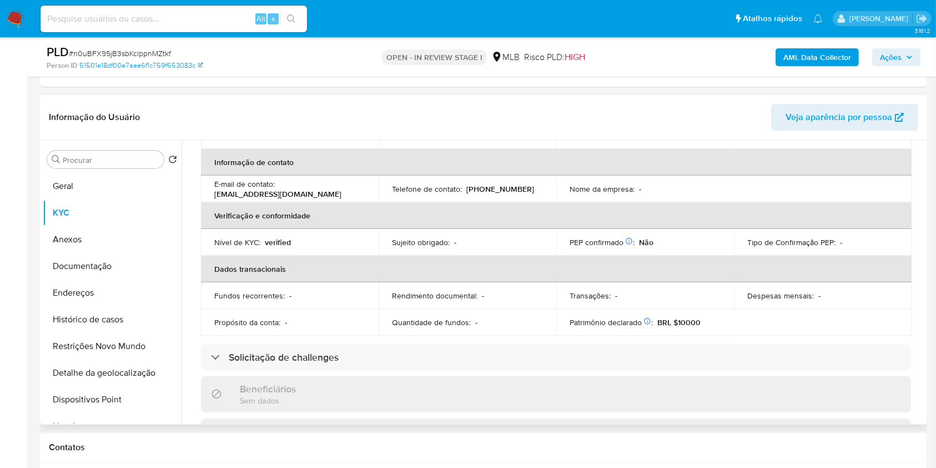
scroll to position [0, 0]
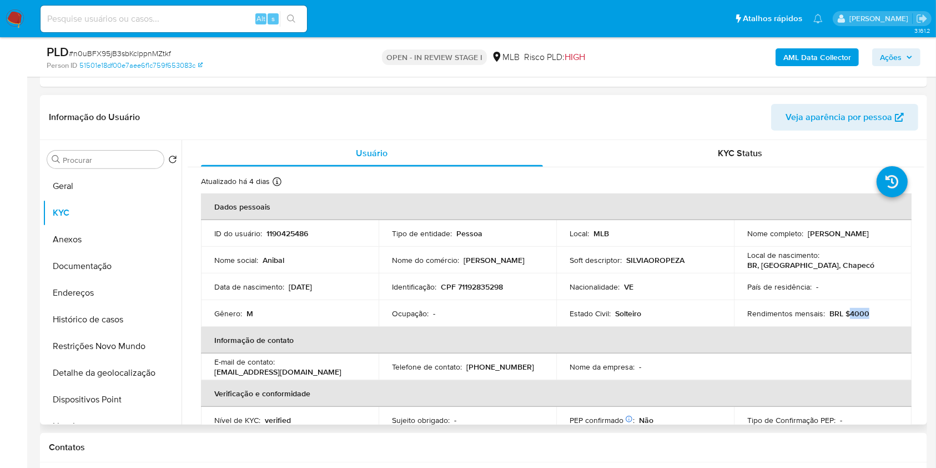
drag, startPoint x: 848, startPoint y: 314, endPoint x: 873, endPoint y: 310, distance: 25.3
click at [871, 311] on div "Rendimentos mensais : BRL $4000" at bounding box center [822, 313] width 151 height 10
copy p "4000"
click at [894, 48] on span "Ações" at bounding box center [891, 57] width 22 height 18
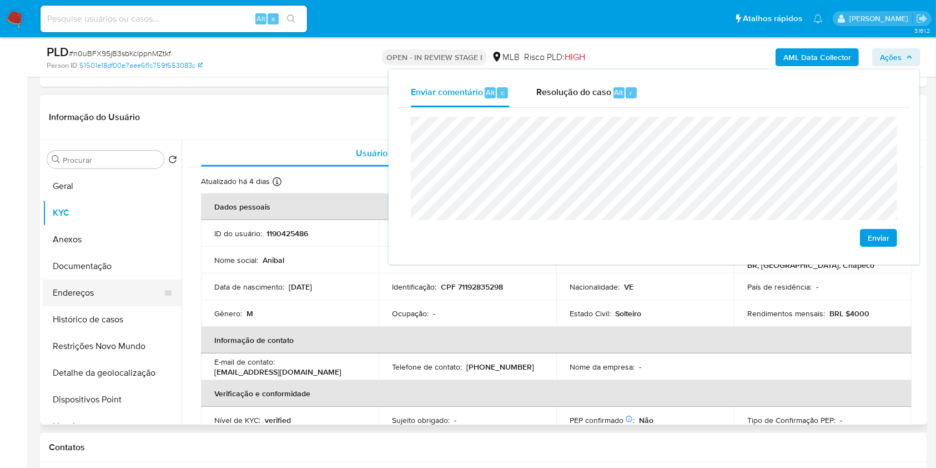
click at [121, 292] on button "Endereços" at bounding box center [108, 292] width 130 height 27
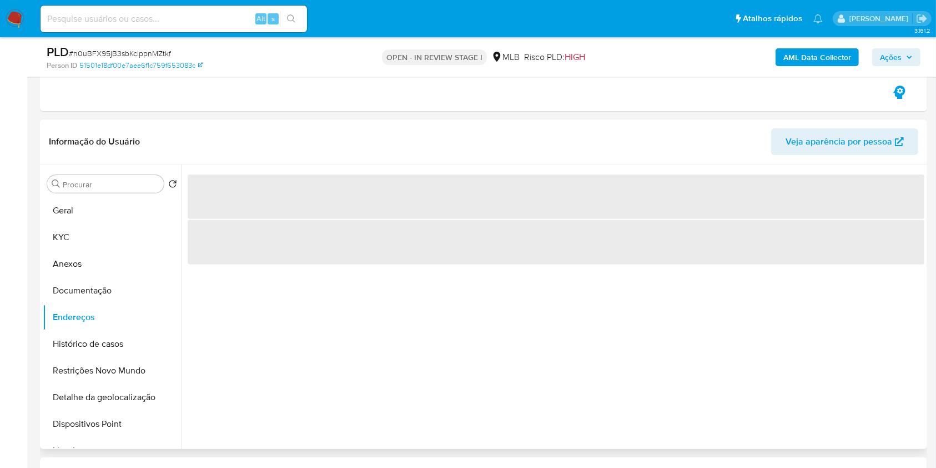
scroll to position [345, 0]
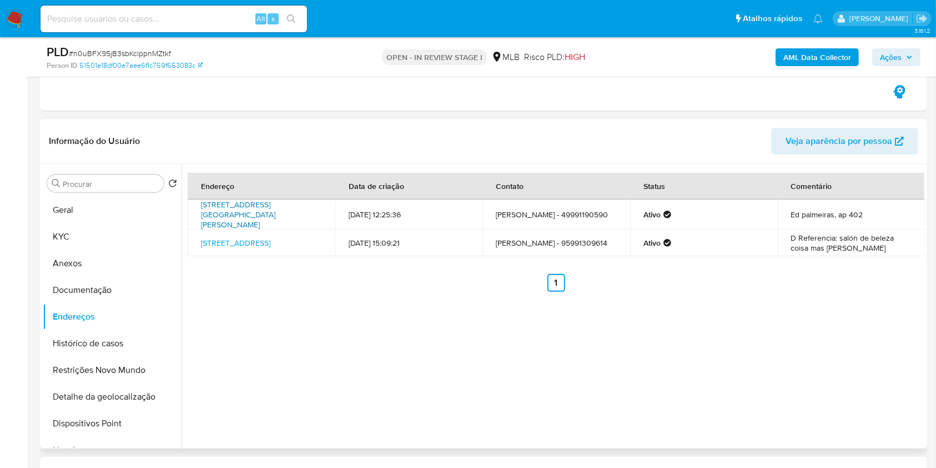
click at [239, 210] on link "Rua Thomaz Zidko 616, Chapecó, Santa Catarina, 89803640, Brasil 616" at bounding box center [238, 214] width 74 height 31
click at [235, 238] on link "Rua Travessa Cedro 61, Chapecó, Santa Catarina, 89803643, Brasil 61" at bounding box center [235, 242] width 69 height 11
click at [116, 290] on button "Documentação" at bounding box center [108, 290] width 130 height 27
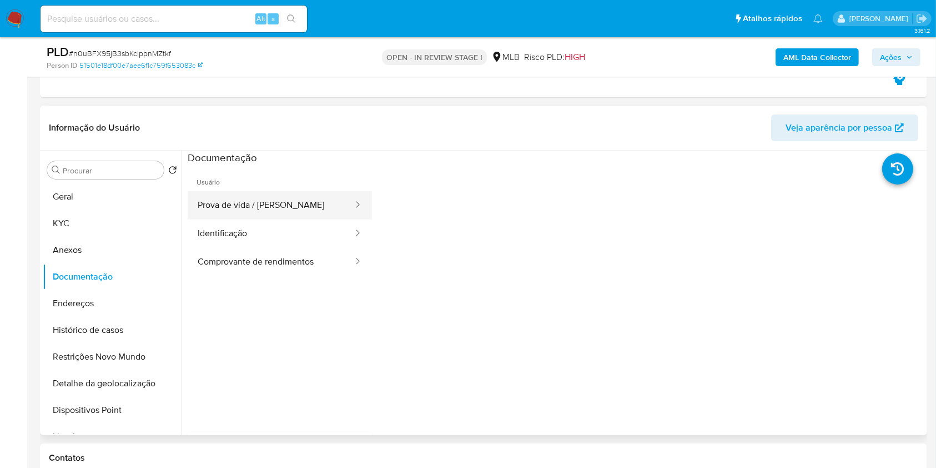
click at [285, 208] on button "Prova de vida / Selfie" at bounding box center [271, 205] width 167 height 28
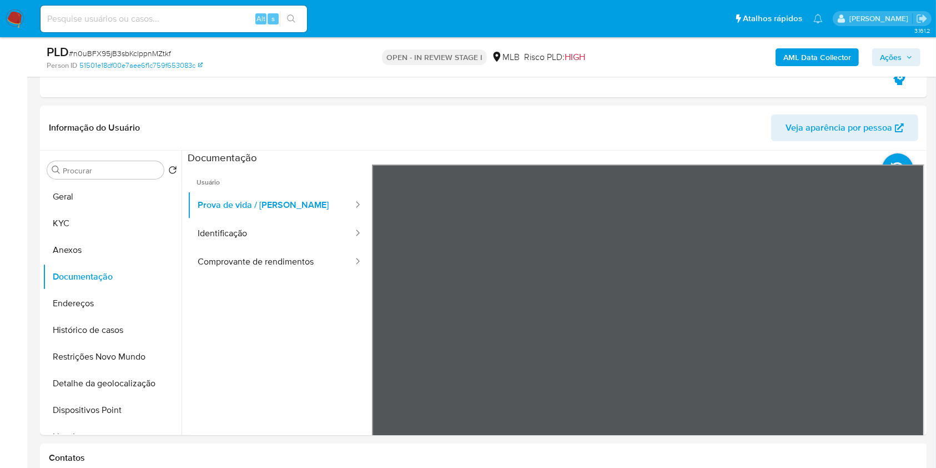
scroll to position [384, 0]
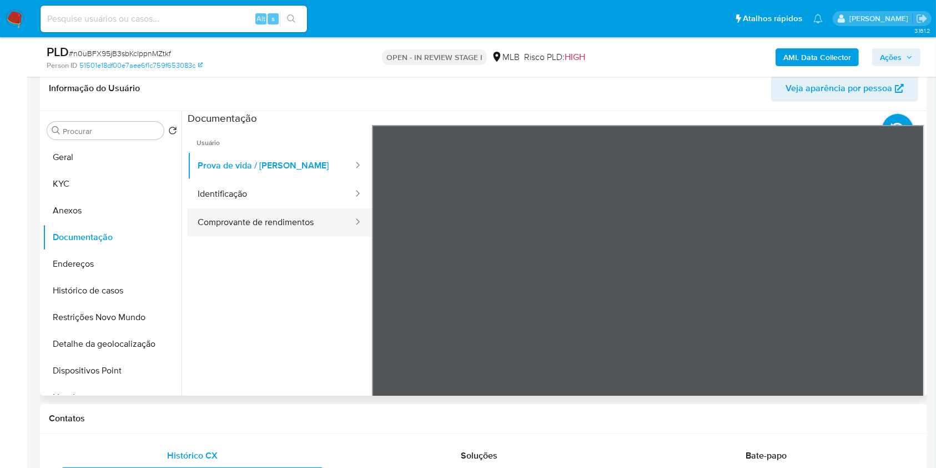
click at [303, 224] on button "Comprovante de rendimentos" at bounding box center [271, 222] width 167 height 28
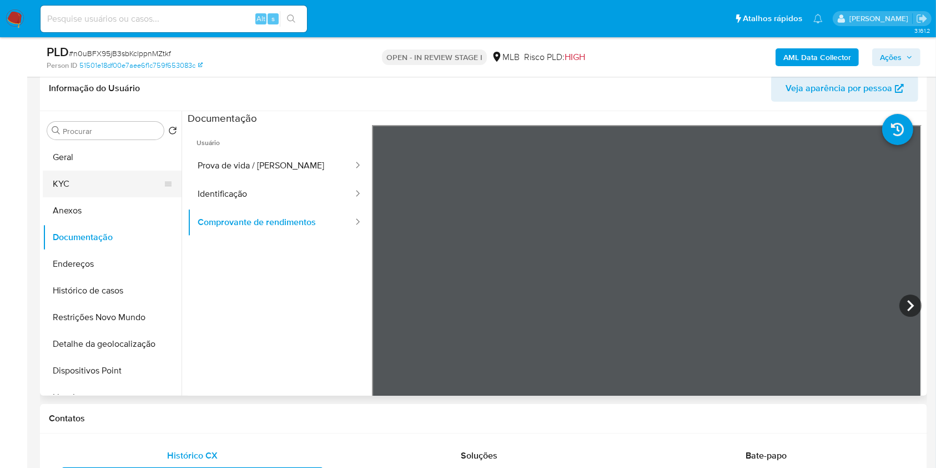
click at [88, 183] on button "KYC" at bounding box center [108, 183] width 130 height 27
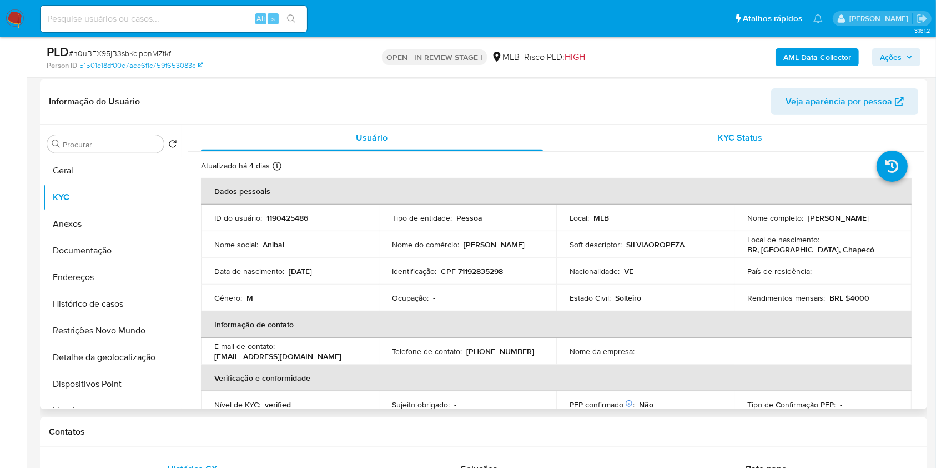
click at [621, 142] on div "KYC Status" at bounding box center [741, 137] width 342 height 27
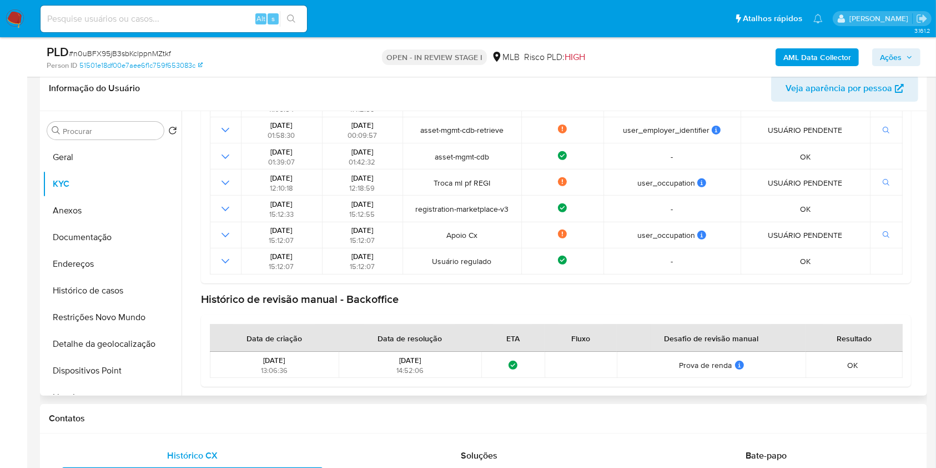
scroll to position [0, 0]
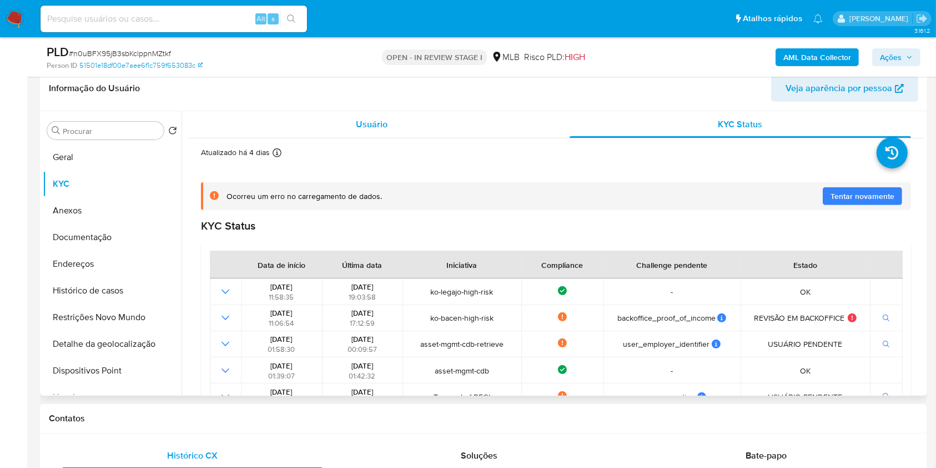
click at [329, 130] on div "Usuário" at bounding box center [372, 124] width 342 height 27
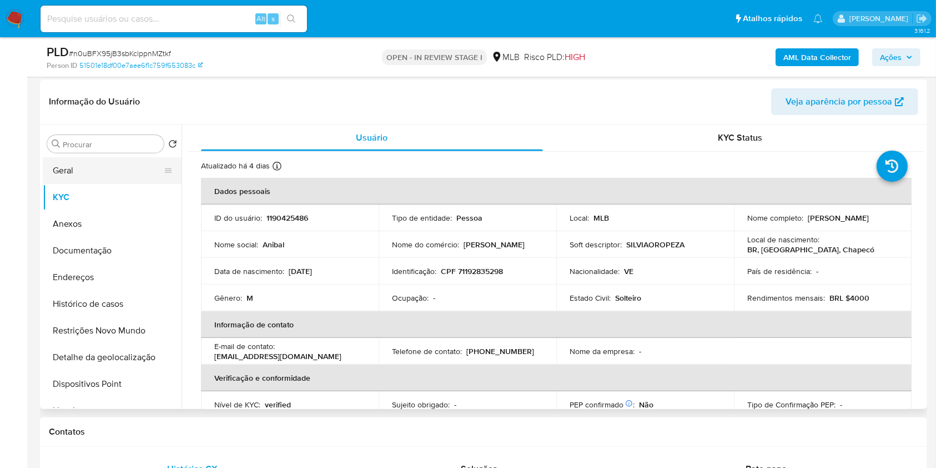
click at [103, 167] on button "Geral" at bounding box center [108, 170] width 130 height 27
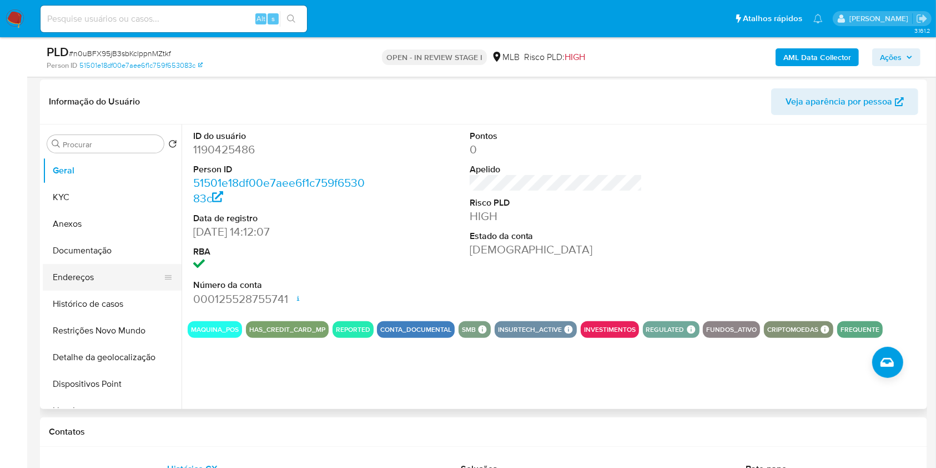
click at [116, 286] on button "Endereços" at bounding box center [108, 277] width 130 height 27
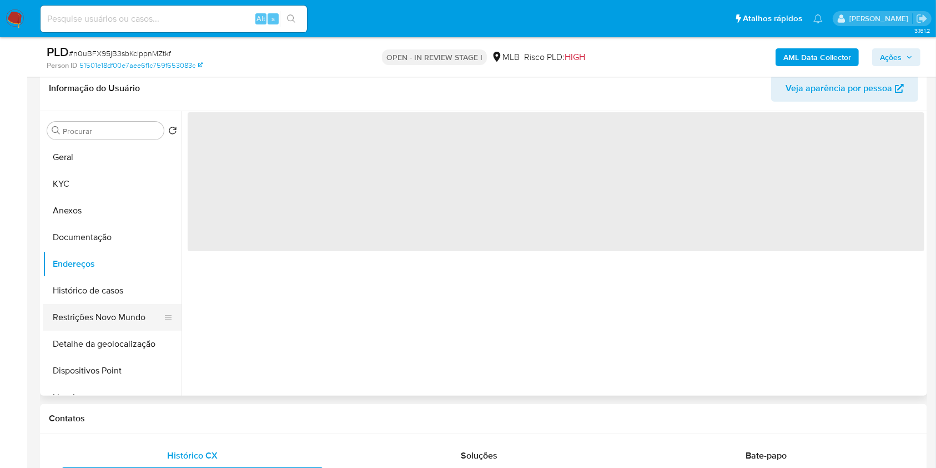
click at [124, 304] on button "Restrições Novo Mundo" at bounding box center [108, 317] width 130 height 27
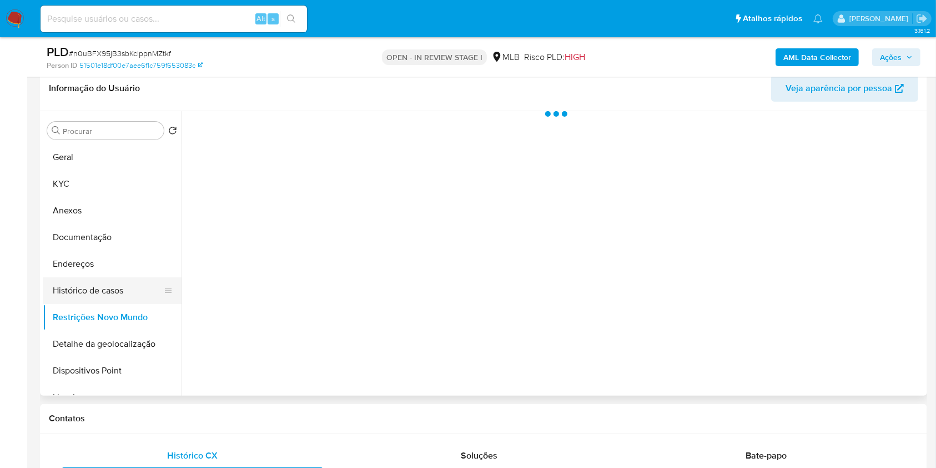
click at [123, 300] on button "Histórico de casos" at bounding box center [108, 290] width 130 height 27
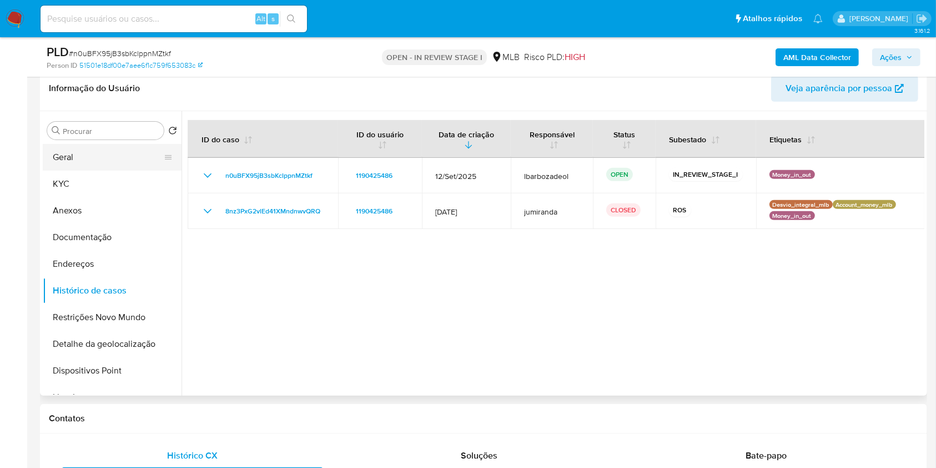
click at [60, 152] on button "Geral" at bounding box center [108, 157] width 130 height 27
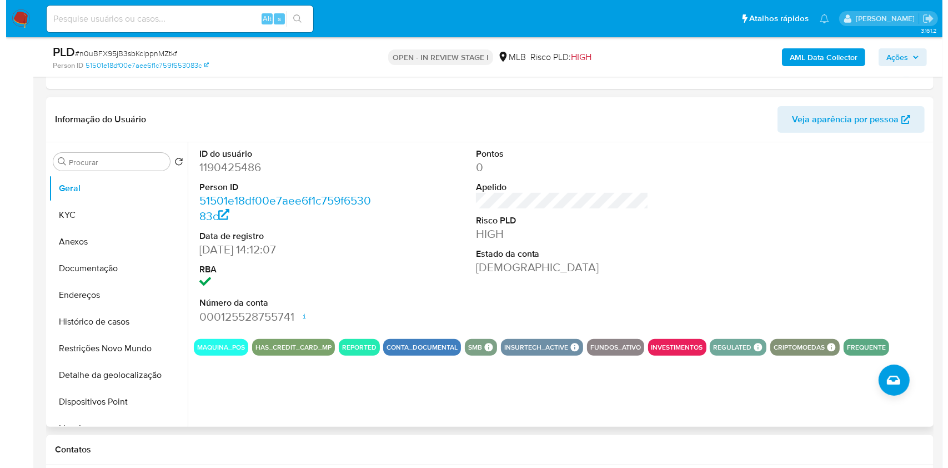
scroll to position [365, 0]
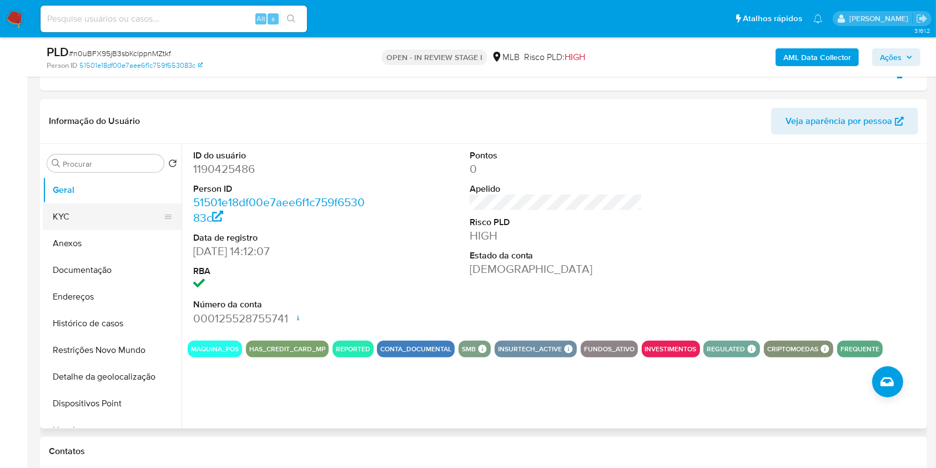
click at [132, 227] on button "KYC" at bounding box center [108, 216] width 130 height 27
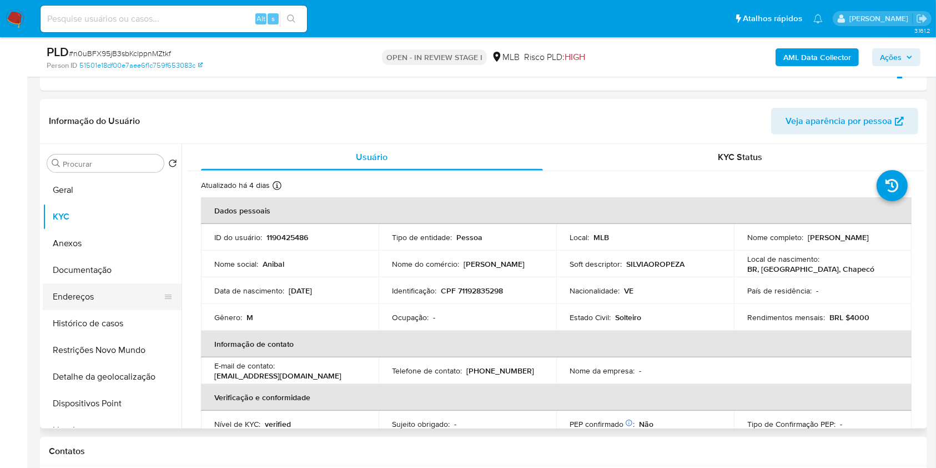
click at [98, 292] on button "Endereços" at bounding box center [108, 296] width 130 height 27
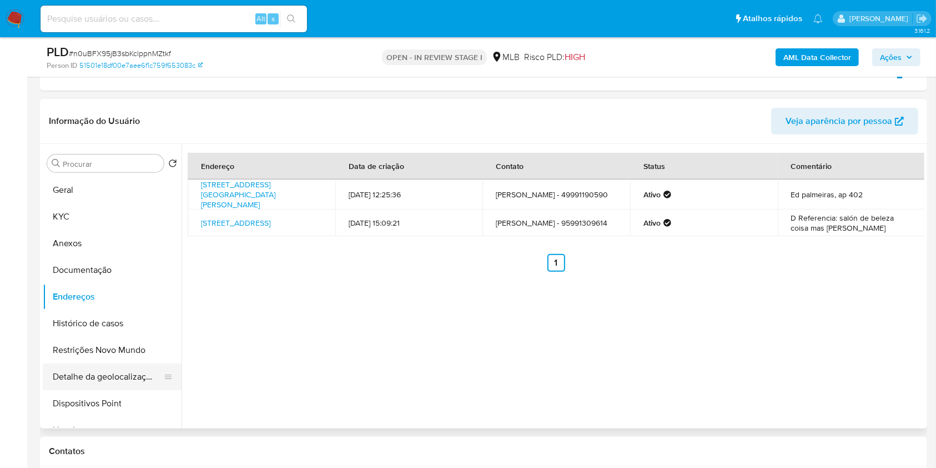
click at [101, 364] on button "Detalhe da geolocalização" at bounding box center [108, 376] width 130 height 27
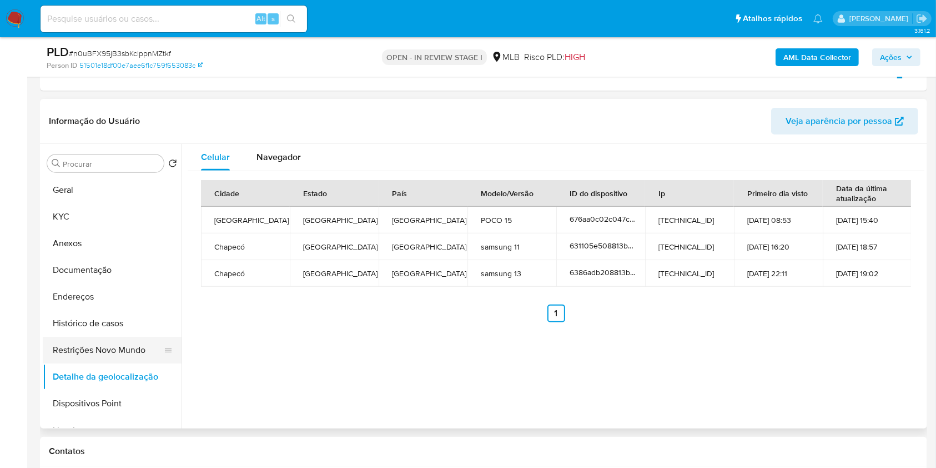
click at [102, 351] on button "Restrições Novo Mundo" at bounding box center [108, 350] width 130 height 27
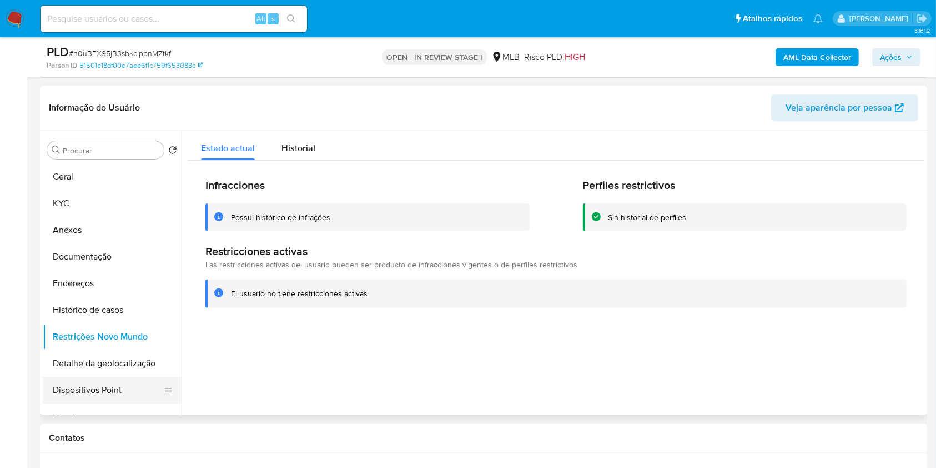
click at [78, 381] on button "Dispositivos Point" at bounding box center [108, 390] width 130 height 27
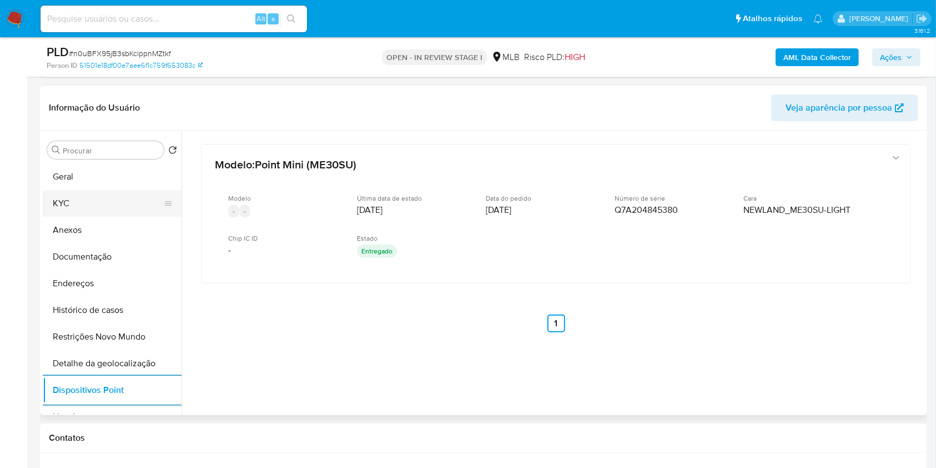
click at [126, 213] on button "KYC" at bounding box center [108, 203] width 130 height 27
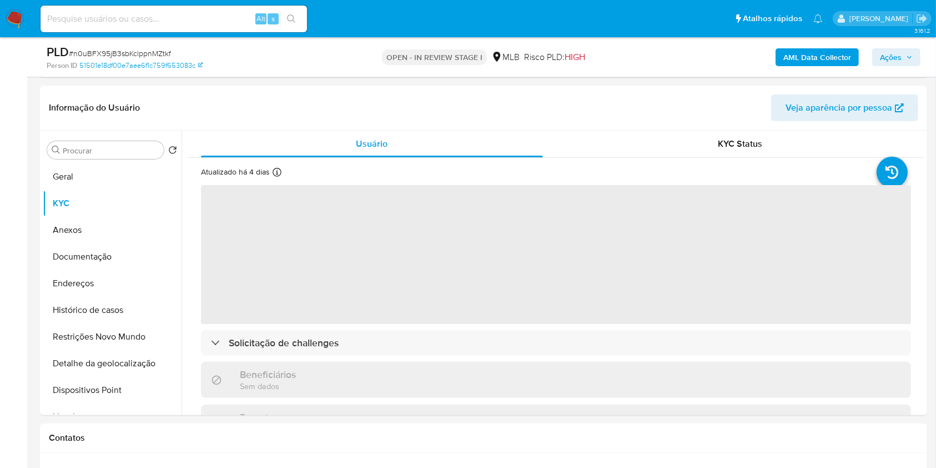
drag, startPoint x: 891, startPoint y: 51, endPoint x: 853, endPoint y: 63, distance: 39.5
click at [890, 51] on span "Ações" at bounding box center [891, 57] width 22 height 18
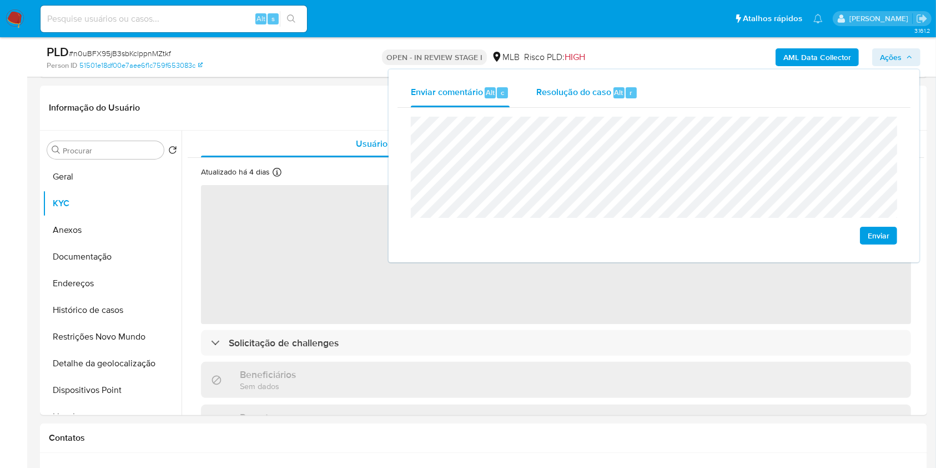
click at [564, 91] on span "Resolução do caso" at bounding box center [573, 92] width 75 height 13
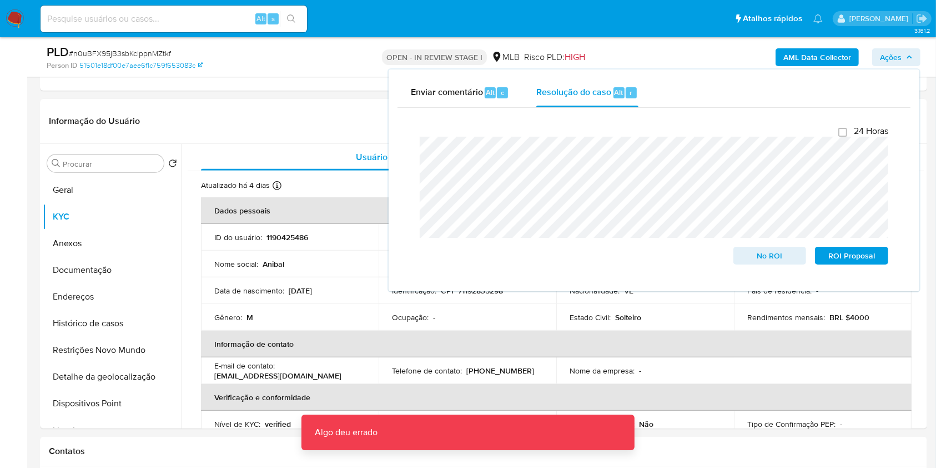
click at [679, 69] on div "Enviar comentário Alt c Resolução do caso Alt r Fechamento do caso 24 Horas No …" at bounding box center [654, 180] width 531 height 222
click at [680, 56] on div "AML Data Collector Ações Enviar comentário Alt c Resolução do caso Alt r Fecham…" at bounding box center [777, 57] width 288 height 26
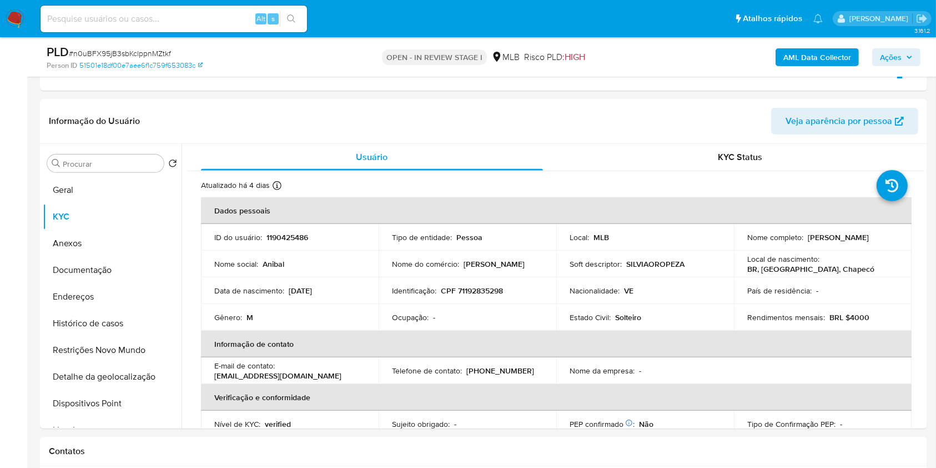
click at [788, 52] on b "AML Data Collector" at bounding box center [818, 57] width 68 height 18
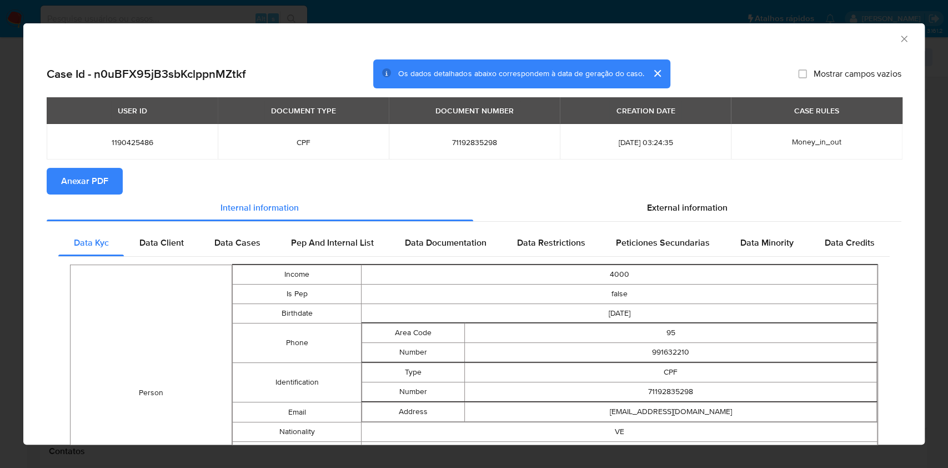
click at [84, 185] on span "Anexar PDF" at bounding box center [84, 181] width 47 height 24
click at [898, 35] on icon "Fechar a janela" at bounding box center [903, 38] width 11 height 11
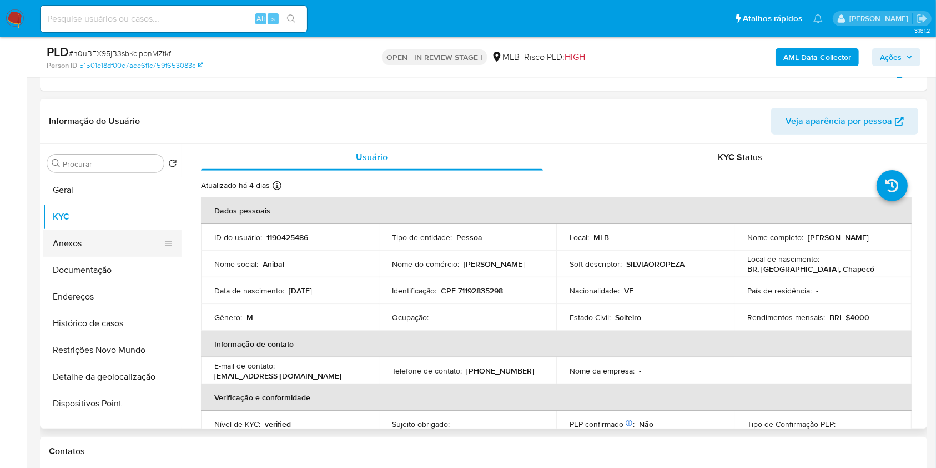
click at [116, 237] on button "Anexos" at bounding box center [108, 243] width 130 height 27
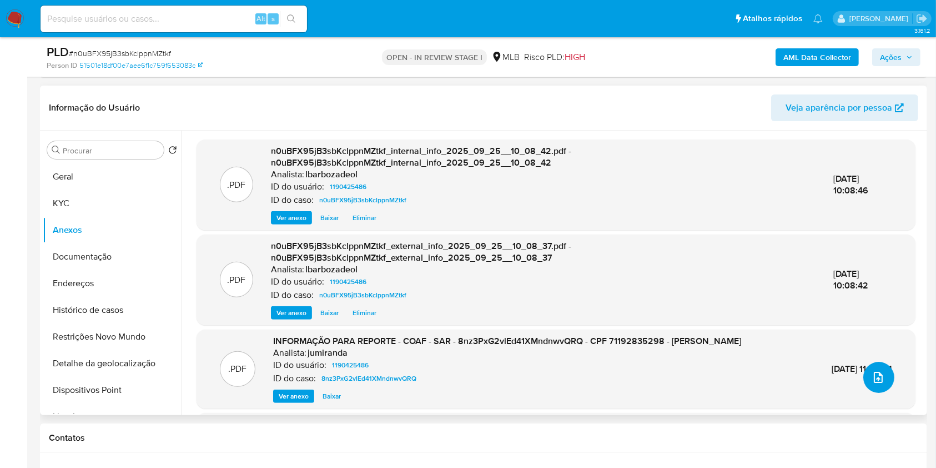
click at [875, 370] on icon "upload-file" at bounding box center [878, 376] width 13 height 13
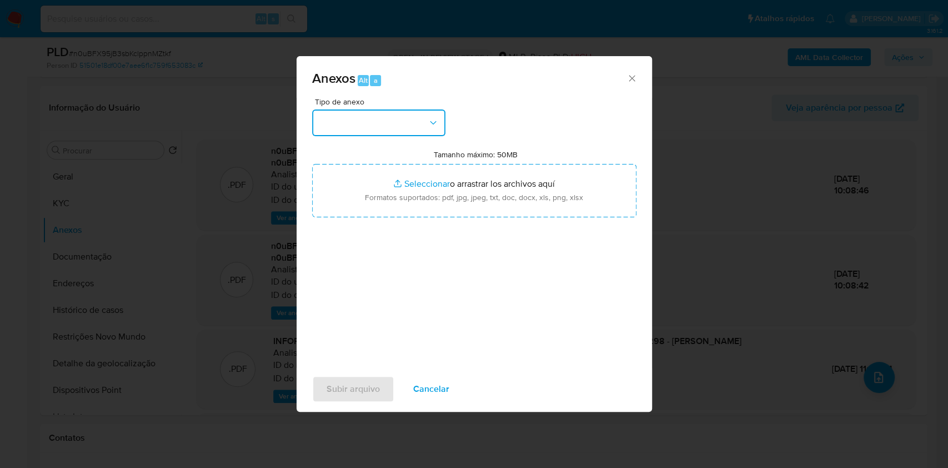
click at [391, 128] on button "button" at bounding box center [378, 122] width 133 height 27
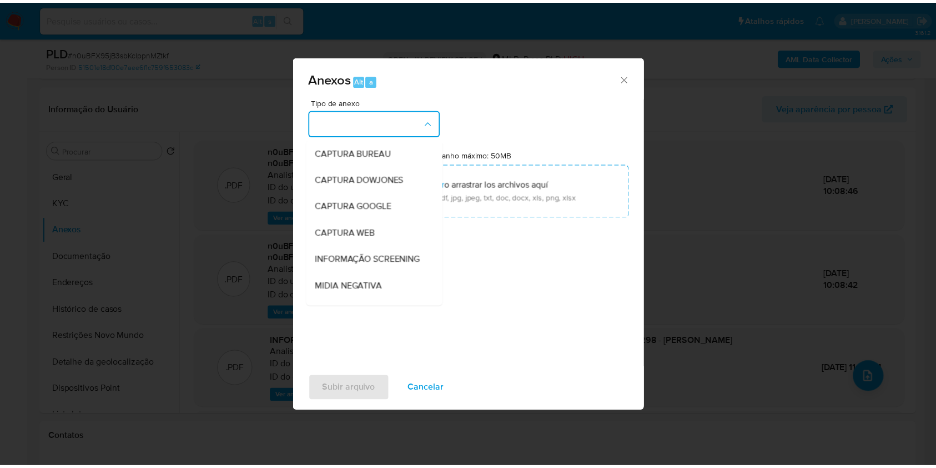
scroll to position [170, 0]
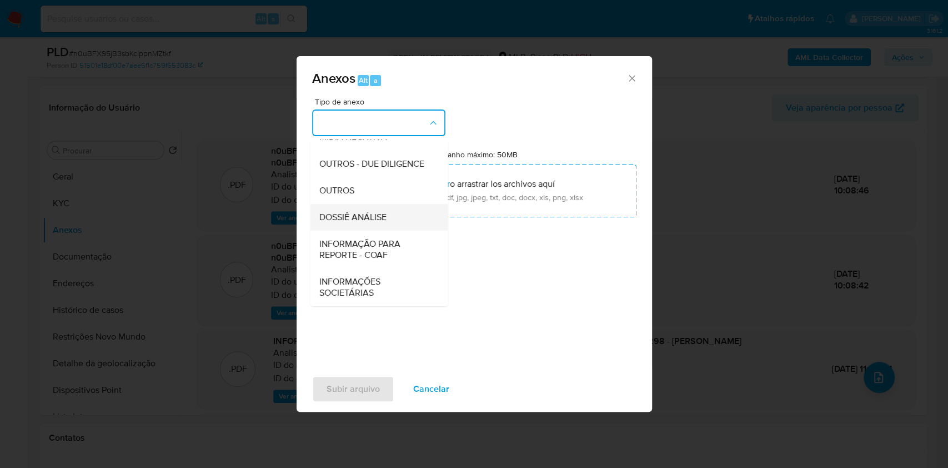
click at [378, 212] on span "DOSSIÊ ANÁLISE" at bounding box center [352, 217] width 67 height 11
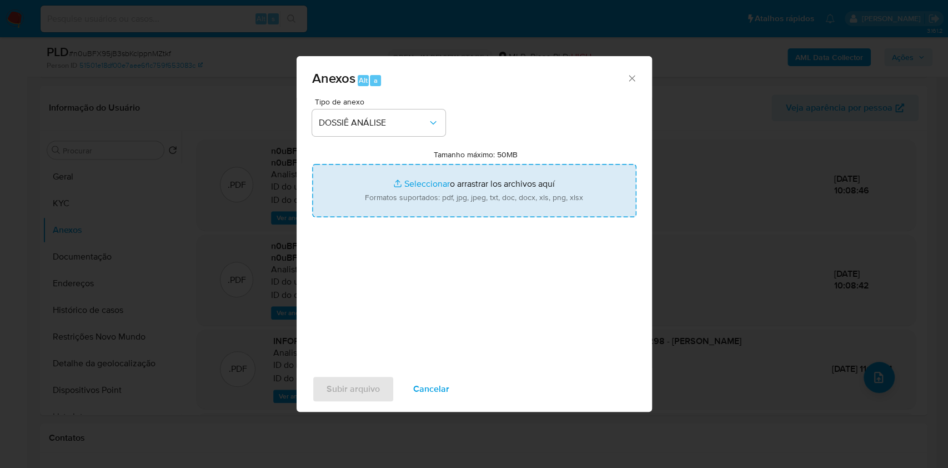
click at [388, 188] on input "Tamanho máximo: 50MB Seleccionar archivos" at bounding box center [474, 190] width 324 height 53
type input "C:\fakepath\2° SAR - XXX - CPF 71192835298 - ANIBAL MANUEL MAITA REQUENA.pdf"
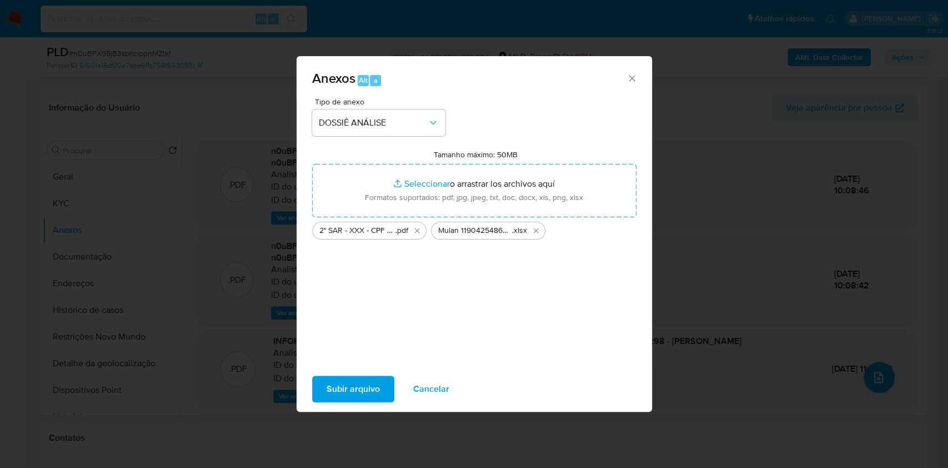
click at [365, 382] on span "Subir arquivo" at bounding box center [353, 389] width 53 height 24
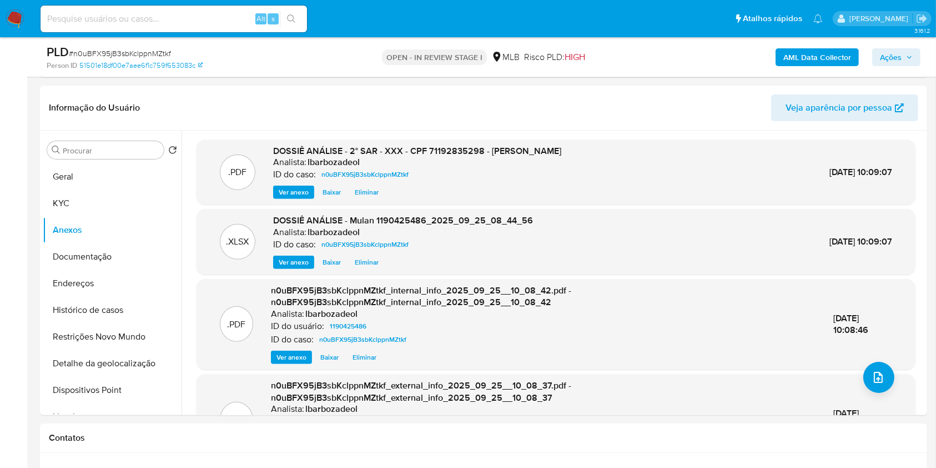
click at [908, 53] on span "Ações" at bounding box center [896, 57] width 33 height 16
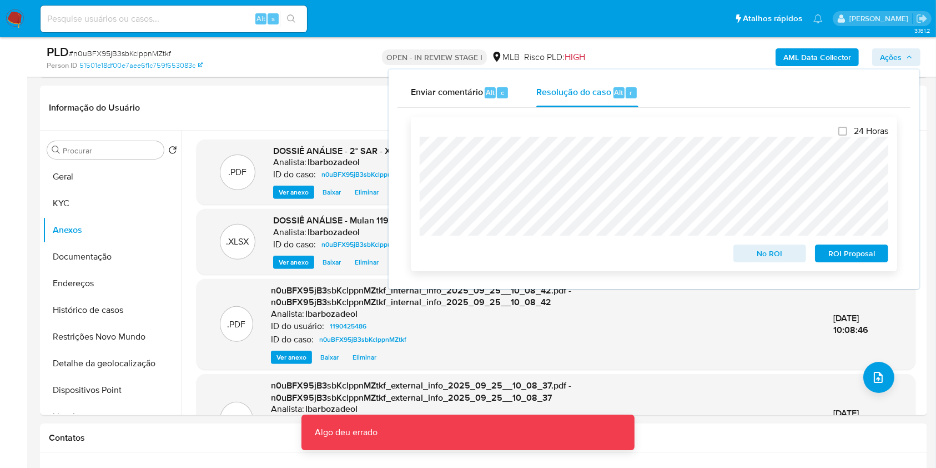
click at [844, 252] on span "ROI Proposal" at bounding box center [852, 253] width 58 height 16
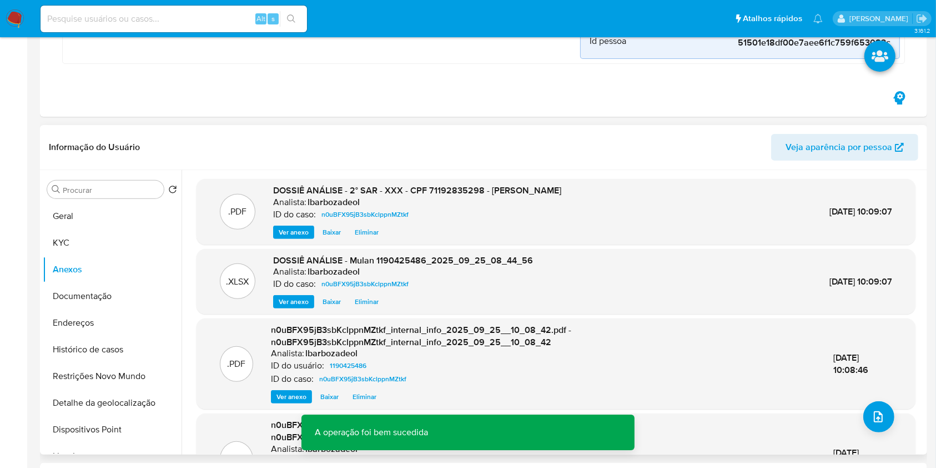
scroll to position [0, 0]
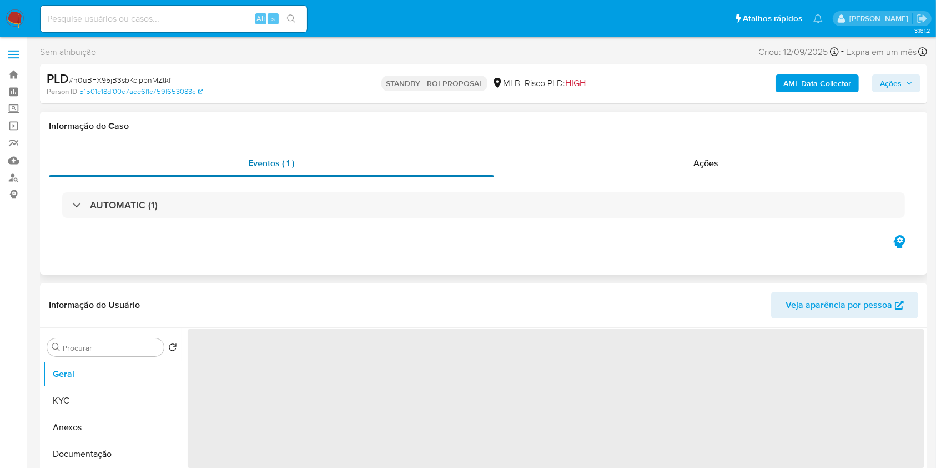
select select "10"
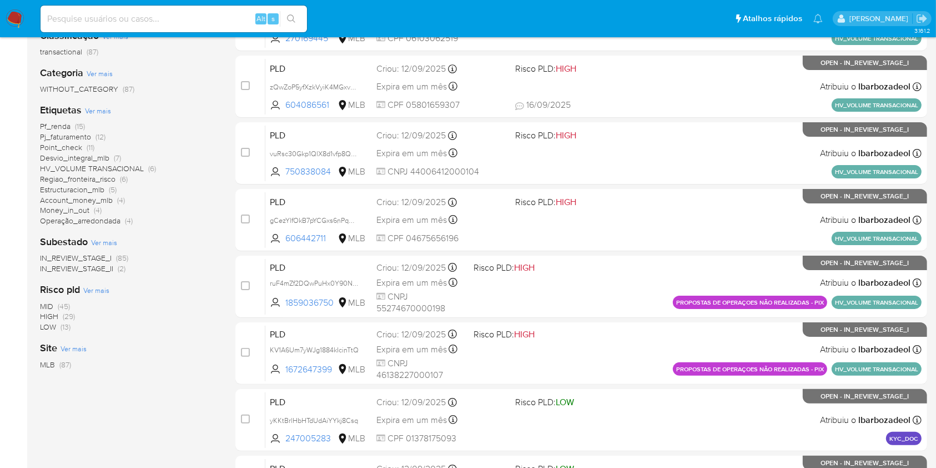
scroll to position [188, 0]
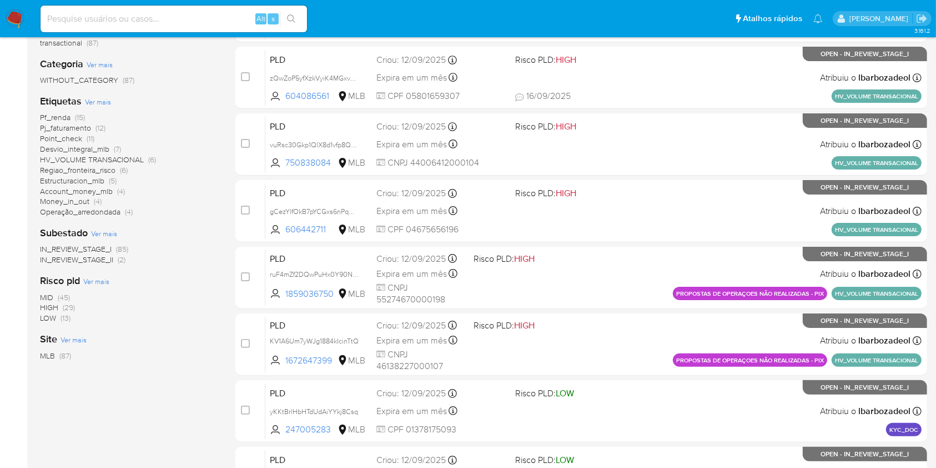
click at [66, 305] on span "(29)" at bounding box center [69, 307] width 12 height 11
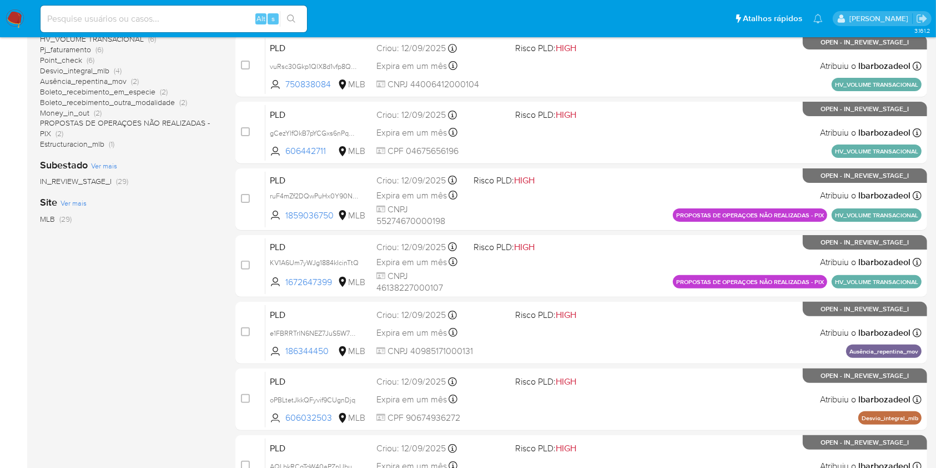
scroll to position [267, 0]
click at [100, 143] on span "Estructuracion_mlb" at bounding box center [72, 143] width 64 height 11
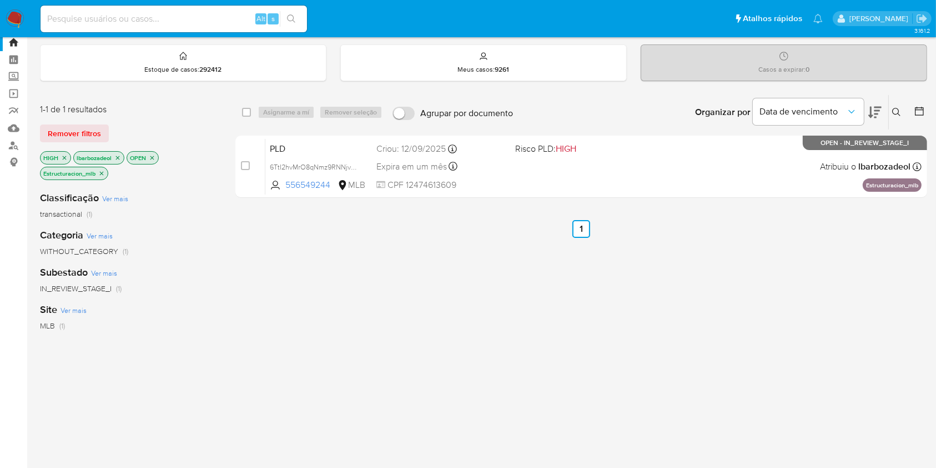
scroll to position [31, 0]
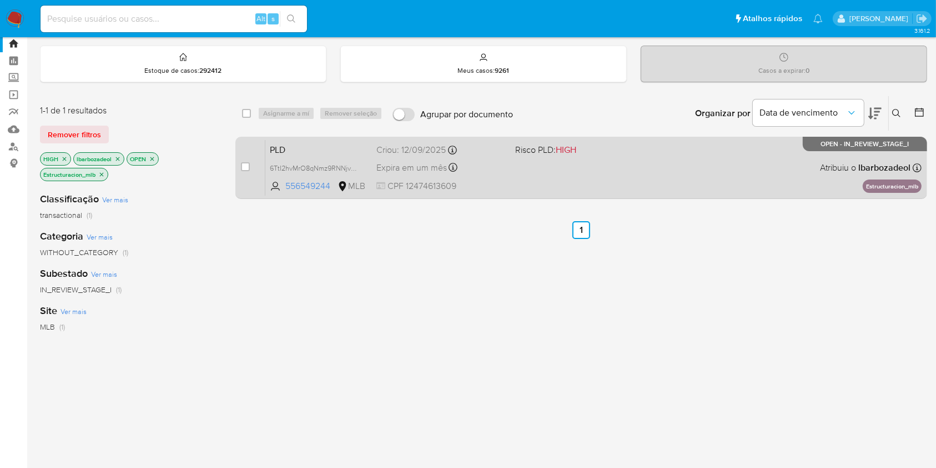
click at [662, 167] on div "PLD 6TtI2hvMrO8qNmz9RNNjvnaf 556549244 MLB Risco PLD: HIGH Criou: [DATE] Criou:…" at bounding box center [593, 167] width 656 height 56
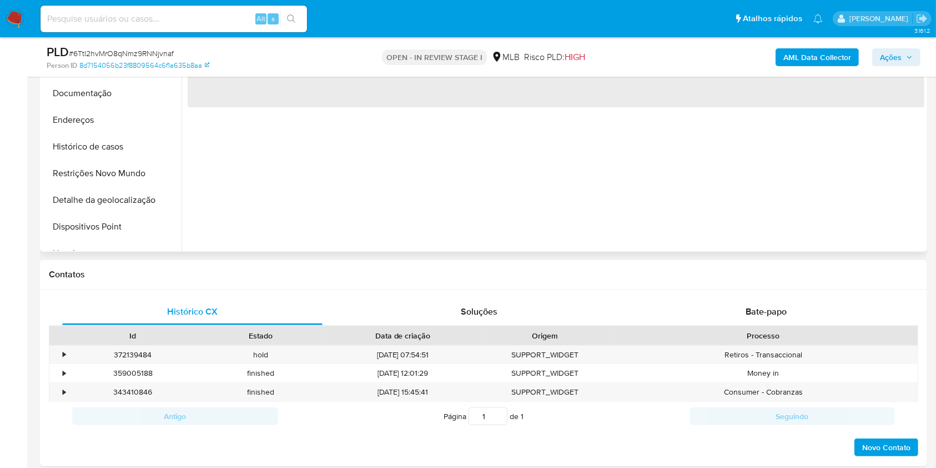
select select "10"
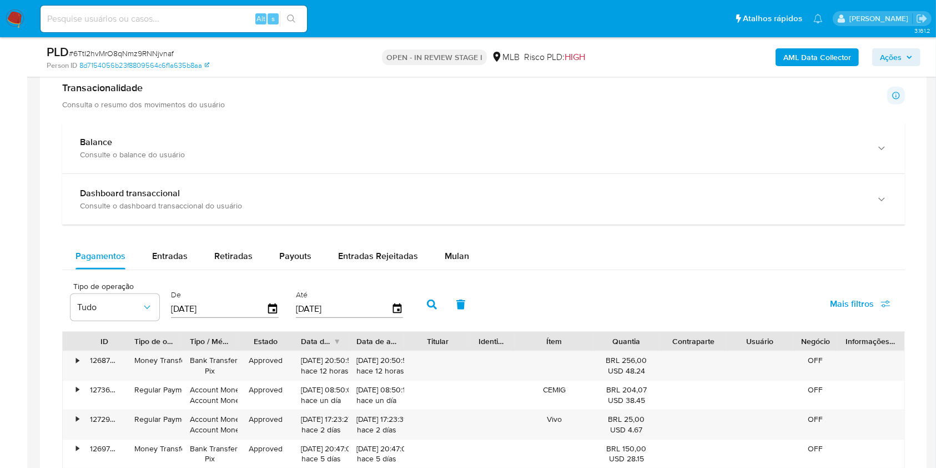
scroll to position [746, 0]
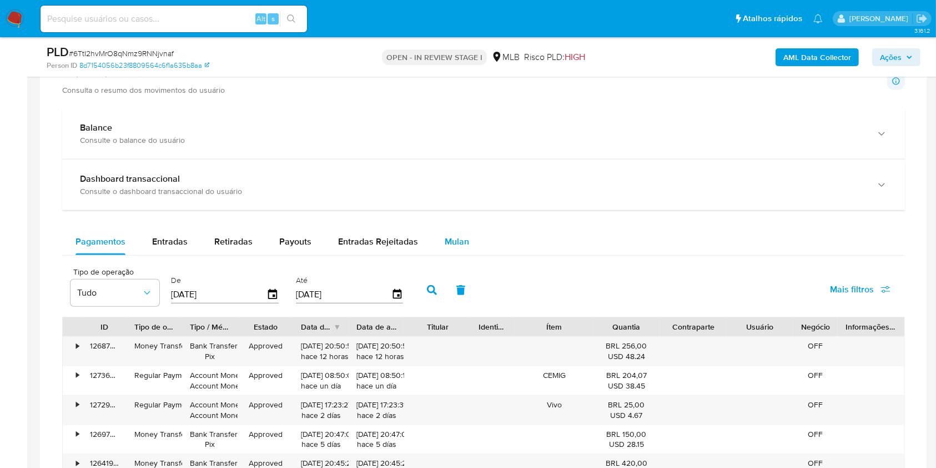
click at [448, 240] on span "Mulan" at bounding box center [457, 241] width 24 height 13
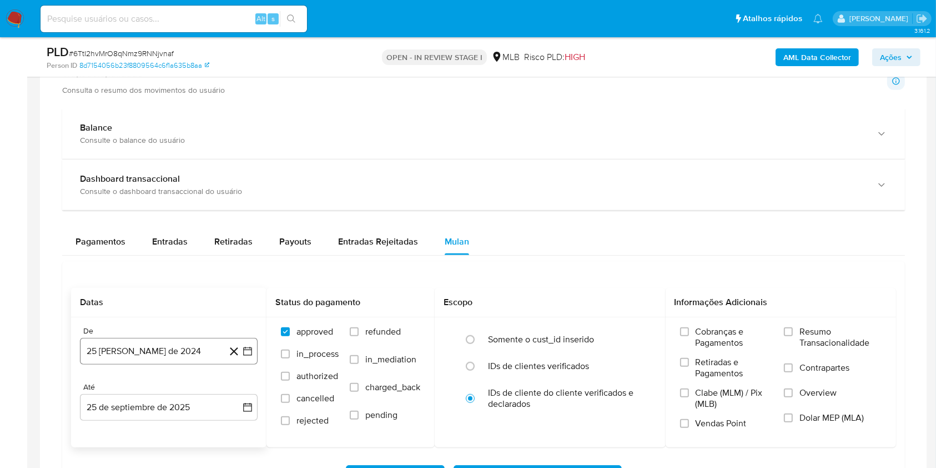
click at [183, 348] on button "25 [PERSON_NAME] de 2024" at bounding box center [169, 351] width 178 height 27
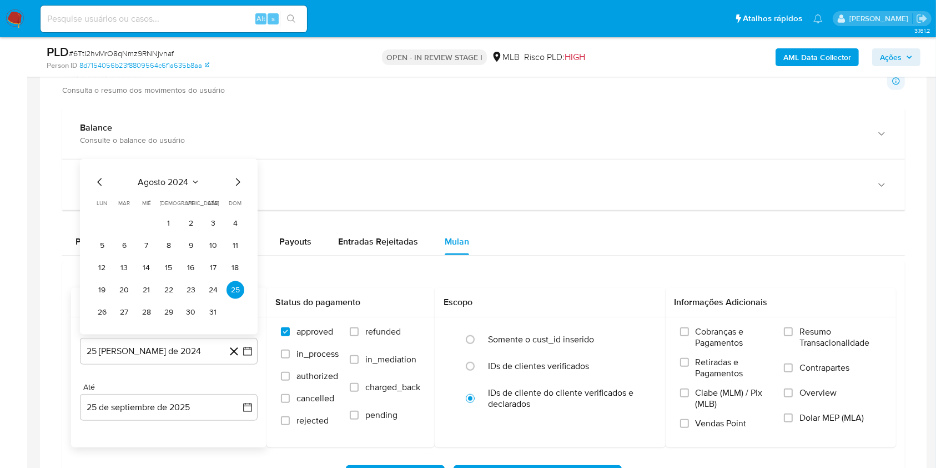
click at [189, 180] on button "agosto 2024" at bounding box center [169, 182] width 62 height 11
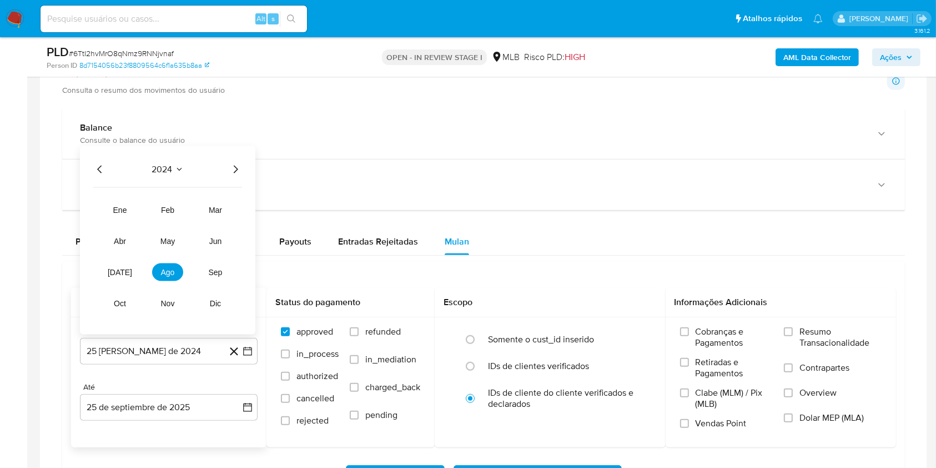
click at [235, 167] on icon "Año siguiente" at bounding box center [235, 169] width 13 height 13
click at [168, 268] on span "ago" at bounding box center [168, 272] width 14 height 9
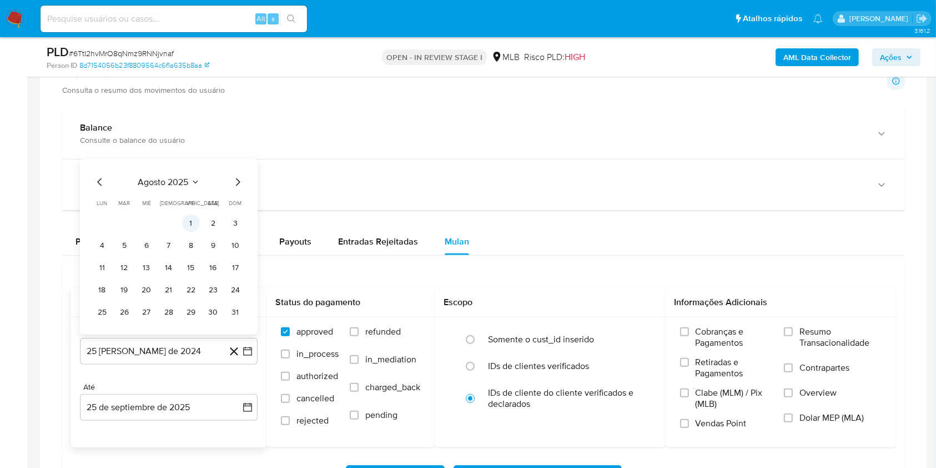
click at [189, 223] on button "1" at bounding box center [191, 223] width 18 height 18
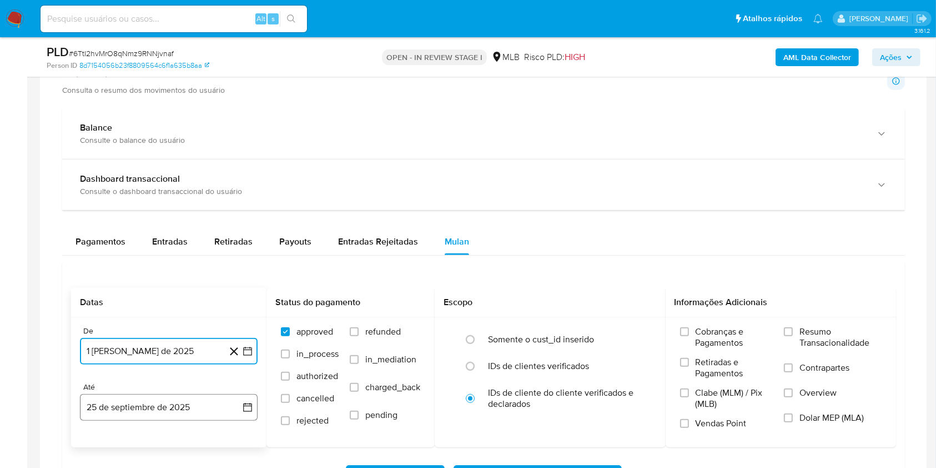
click at [155, 403] on button "25 de septiembre de 2025" at bounding box center [169, 407] width 178 height 27
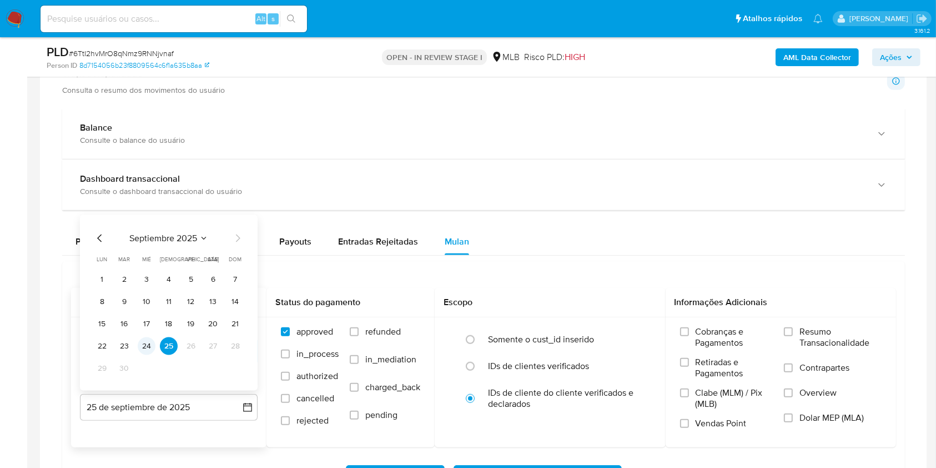
click at [143, 344] on button "24" at bounding box center [147, 346] width 18 height 18
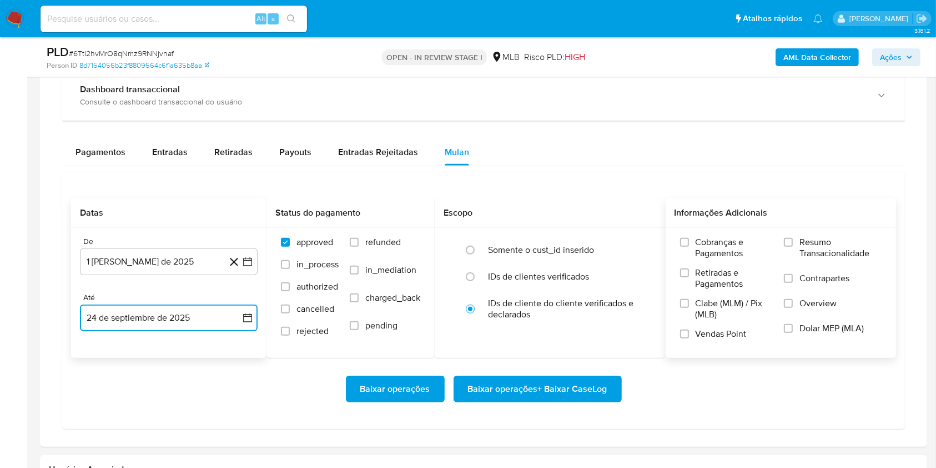
scroll to position [836, 0]
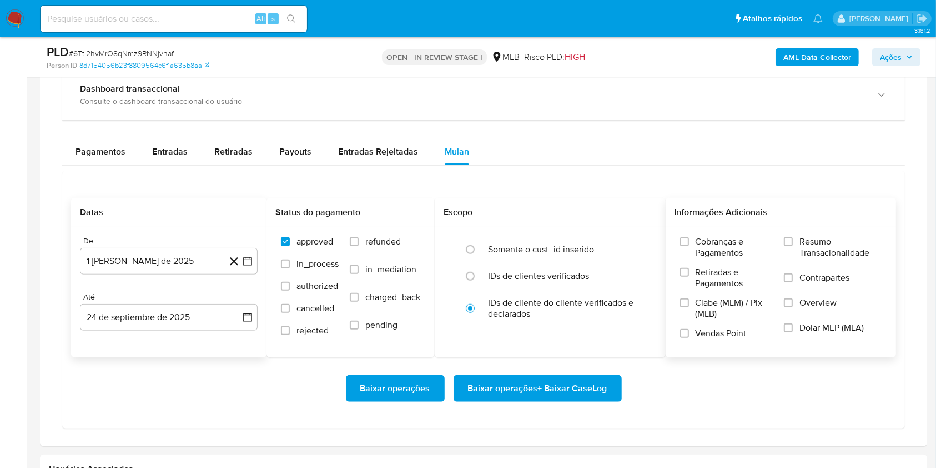
click at [821, 252] on span "Resumo Transacionalidade" at bounding box center [841, 247] width 82 height 22
click at [793, 246] on input "Resumo Transacionalidade" at bounding box center [788, 241] width 9 height 9
click at [604, 393] on span "Baixar operações + Baixar CaseLog" at bounding box center [537, 388] width 139 height 24
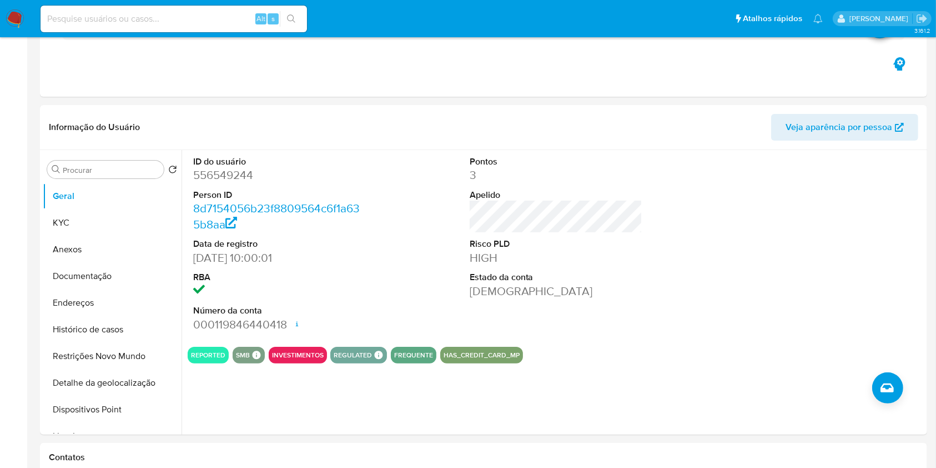
scroll to position [0, 0]
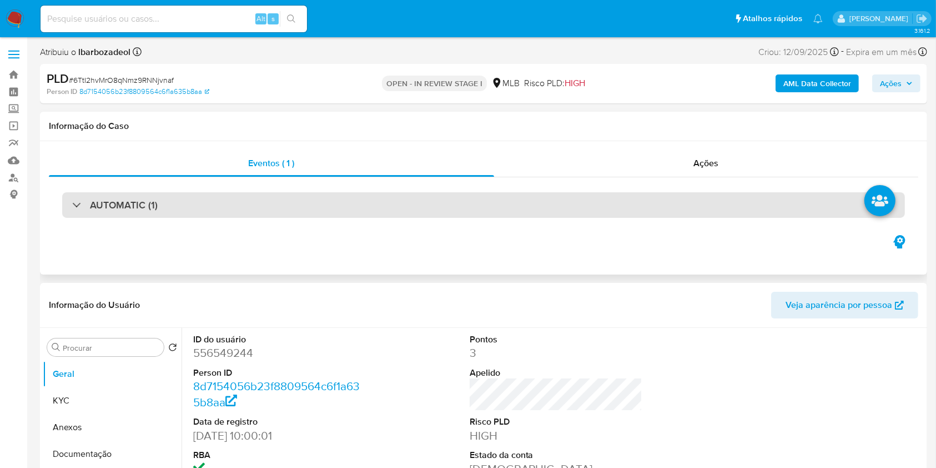
click at [403, 198] on div "AUTOMATIC (1)" at bounding box center [483, 205] width 843 height 26
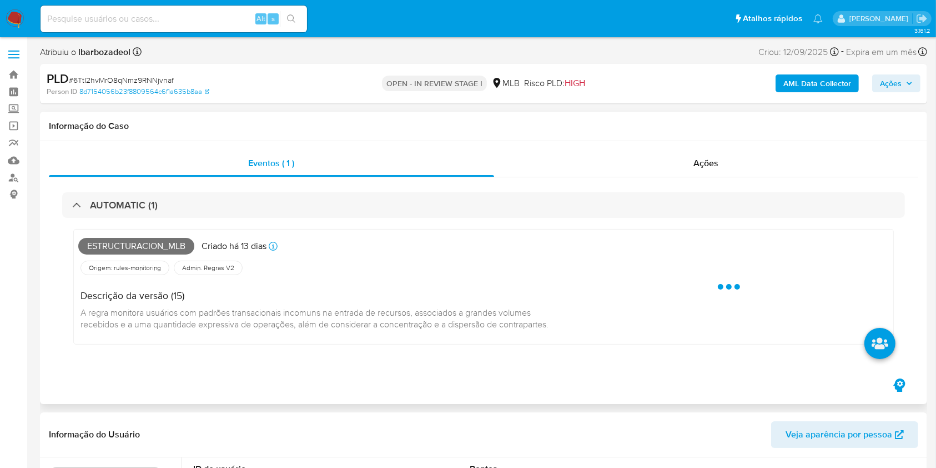
click at [126, 246] on span "Estructuracion_mlb" at bounding box center [136, 246] width 116 height 17
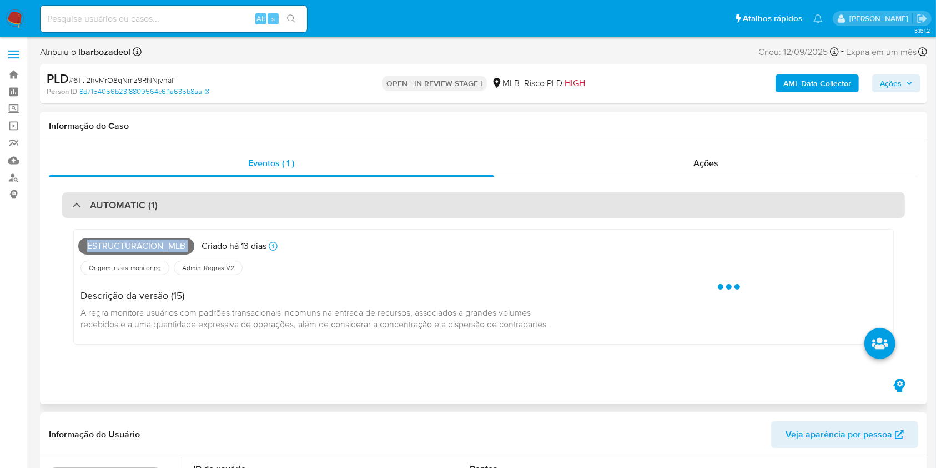
copy span "Estructuracion_mlb"
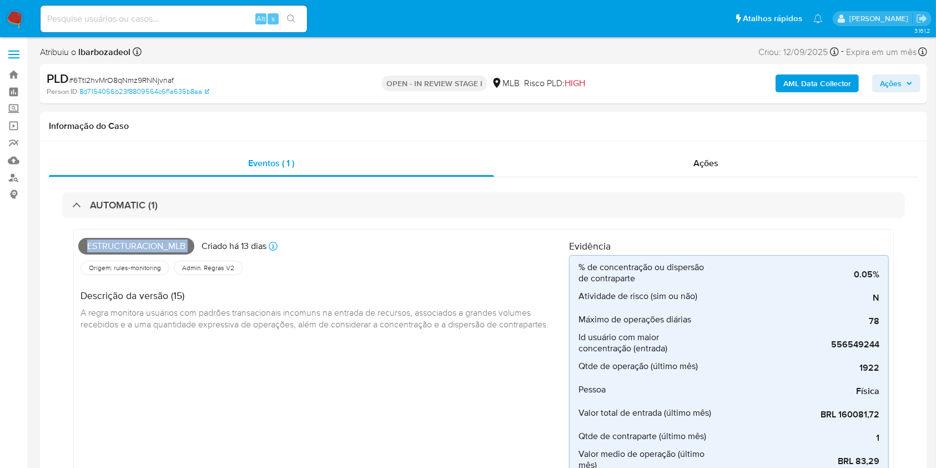
click at [908, 80] on icon "button" at bounding box center [909, 83] width 7 height 7
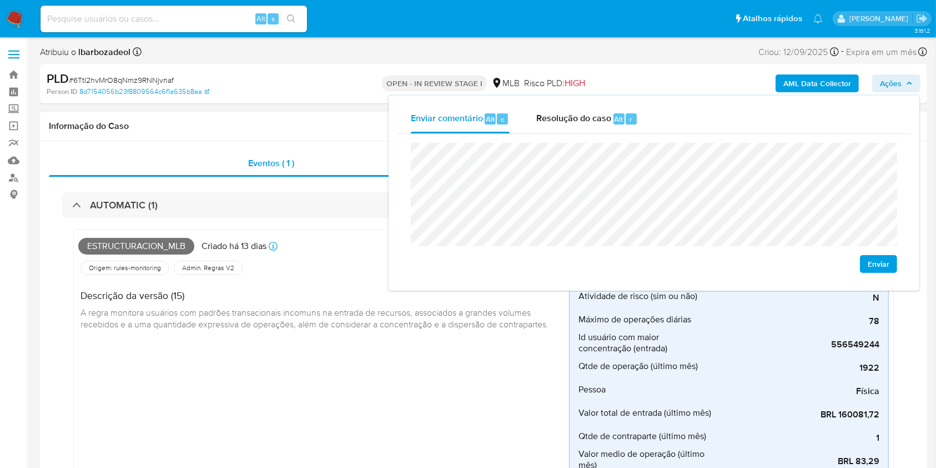
click at [329, 112] on div "Informação do Caso" at bounding box center [483, 126] width 887 height 29
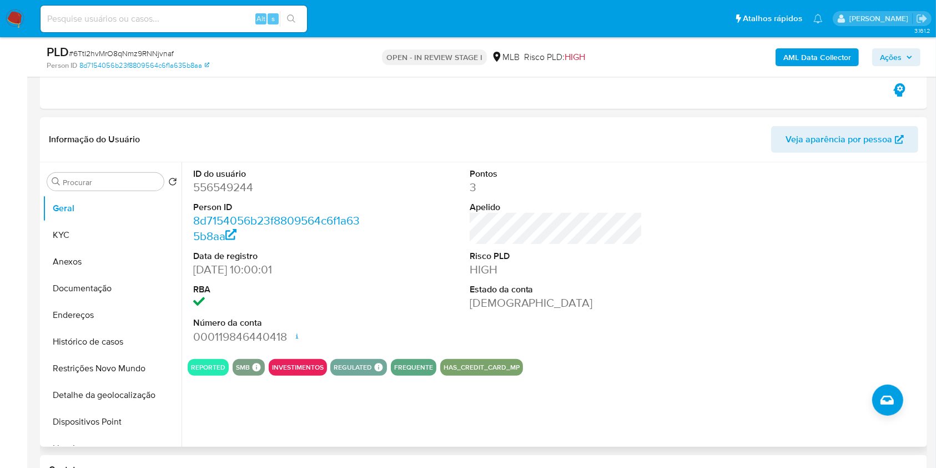
scroll to position [470, 0]
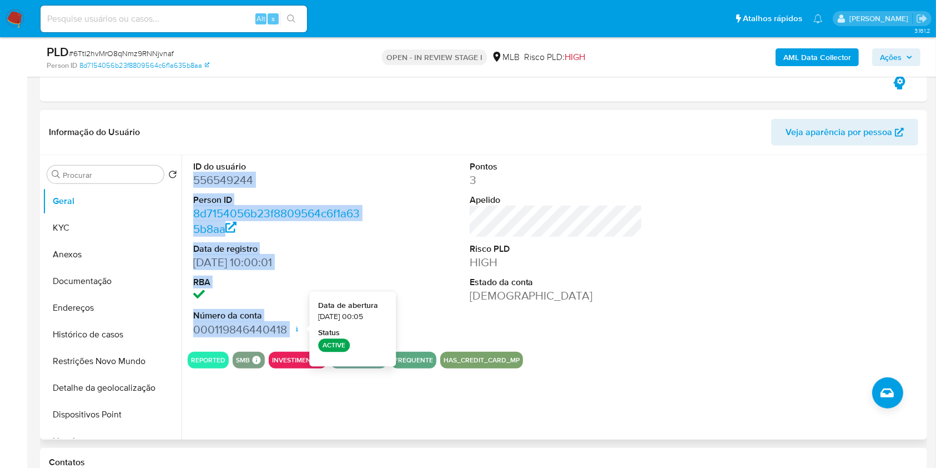
drag, startPoint x: 192, startPoint y: 180, endPoint x: 293, endPoint y: 328, distance: 179.4
click at [293, 328] on div "ID do usuário 556549244 Person ID 8d7154056b23f8809564c6f1a635b8aa Data de regi…" at bounding box center [280, 249] width 184 height 188
copy dl "556549244 Person ID 8d7154056b23f8809564c6f1a635b8aa Data de registro 17/08/202…"
click at [897, 57] on span "Ações" at bounding box center [891, 57] width 22 height 18
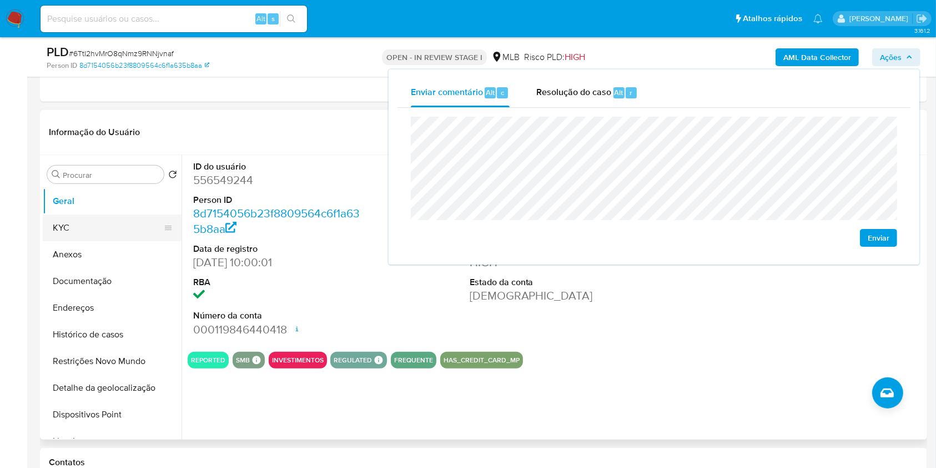
click at [148, 238] on button "KYC" at bounding box center [108, 227] width 130 height 27
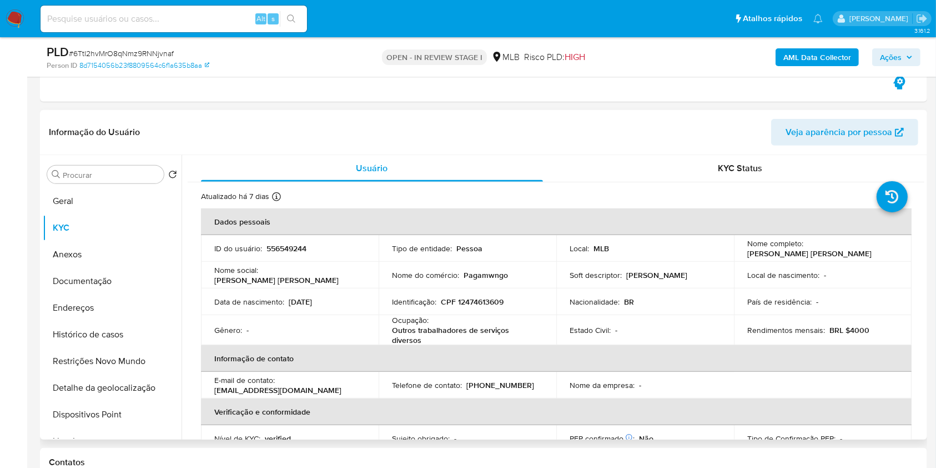
click at [480, 297] on p "CPF 12474613609" at bounding box center [472, 302] width 63 height 10
copy p "12474613609"
click at [911, 53] on span "Ações" at bounding box center [896, 57] width 33 height 16
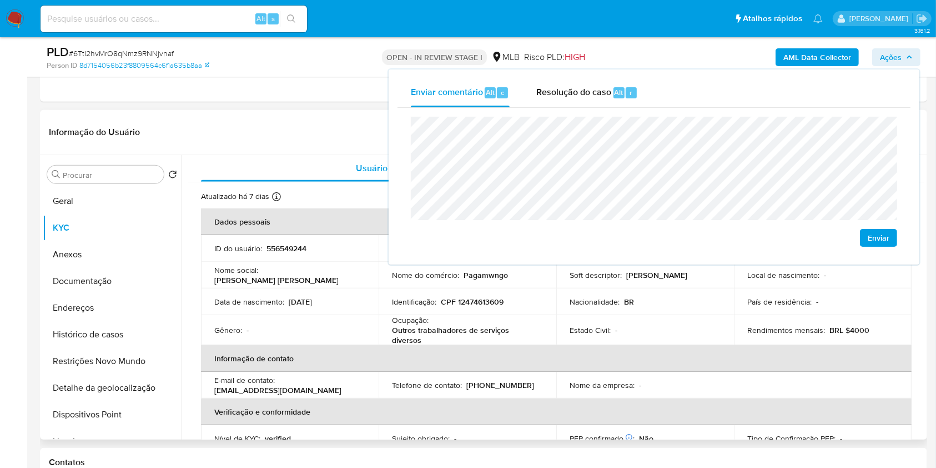
click at [479, 329] on p "Outros trabalhadores de serviços diversos" at bounding box center [465, 335] width 147 height 20
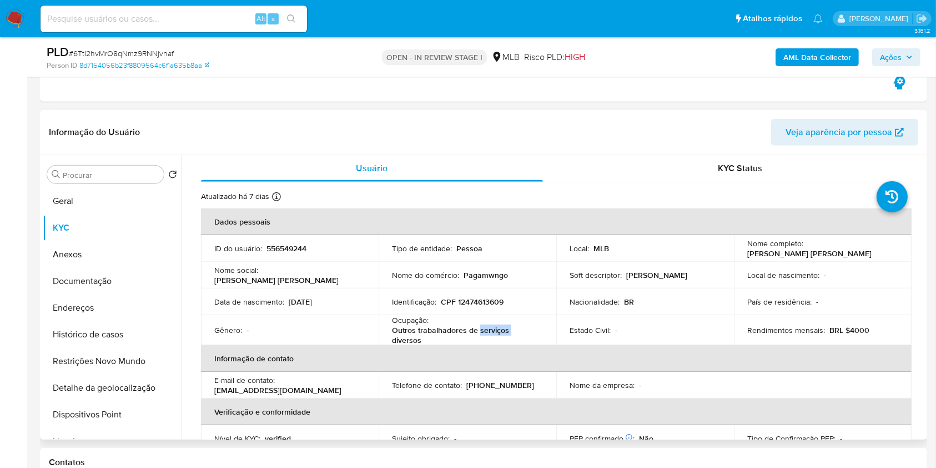
click at [479, 329] on p "Outros trabalhadores de serviços diversos" at bounding box center [465, 335] width 147 height 20
drag, startPoint x: 388, startPoint y: 327, endPoint x: 433, endPoint y: 339, distance: 46.1
click at [433, 339] on td "Ocupação : Outros trabalhadores de serviços diversos" at bounding box center [468, 330] width 178 height 30
copy p "Outros trabalhadores de serviços diversos"
click at [910, 52] on span "Ações" at bounding box center [896, 57] width 33 height 16
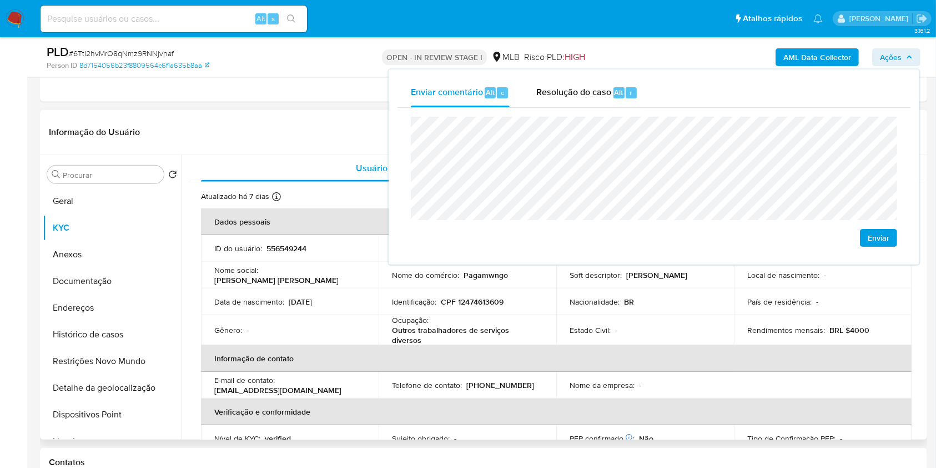
click at [530, 300] on div "Identificação : CPF 12474613609" at bounding box center [467, 302] width 151 height 10
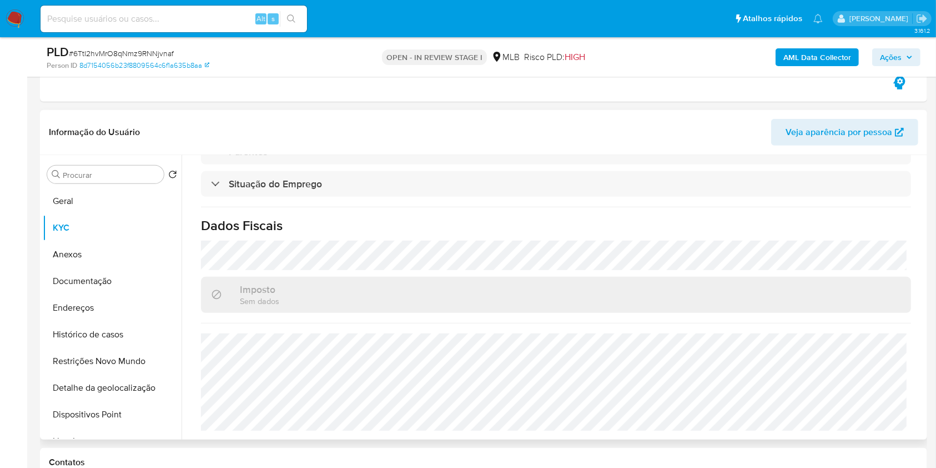
scroll to position [475, 0]
click at [908, 49] on span "Ações" at bounding box center [896, 57] width 33 height 16
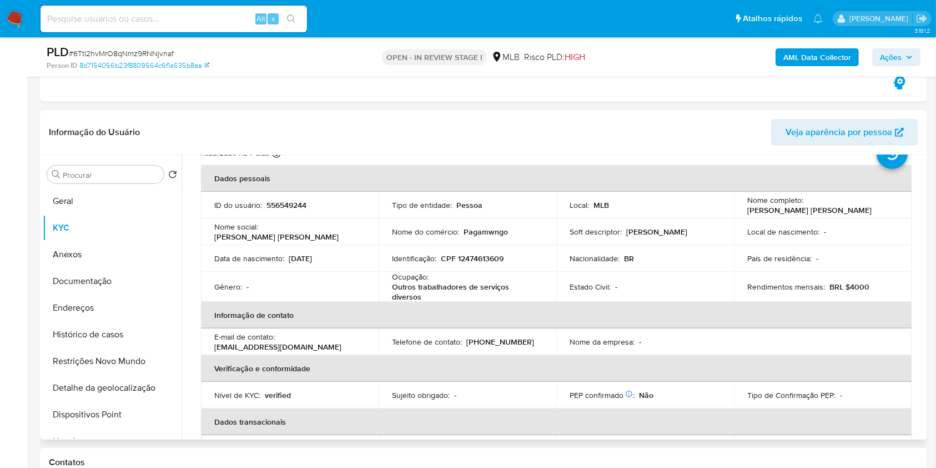
scroll to position [0, 0]
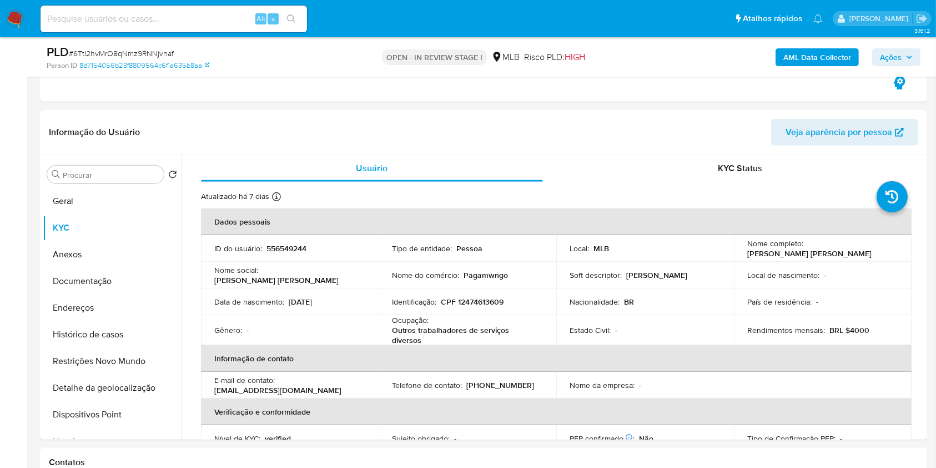
click at [898, 60] on span "Ações" at bounding box center [891, 57] width 22 height 18
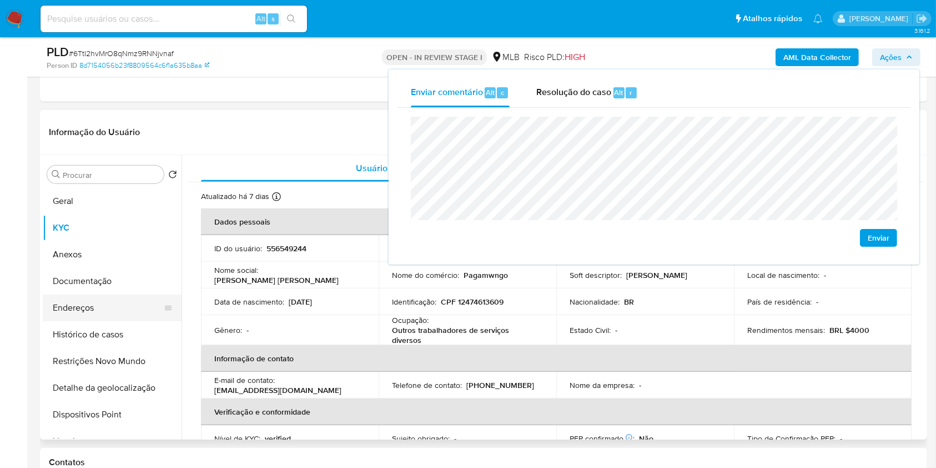
click at [102, 311] on button "Endereços" at bounding box center [108, 307] width 130 height 27
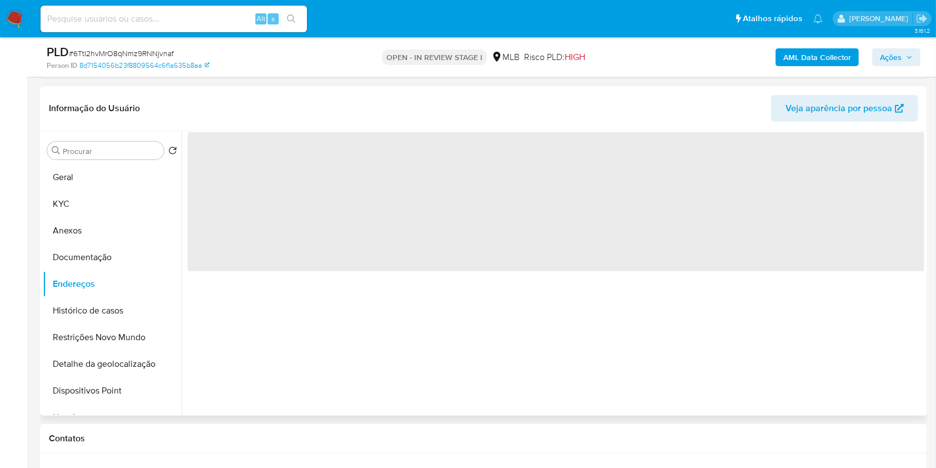
scroll to position [482, 0]
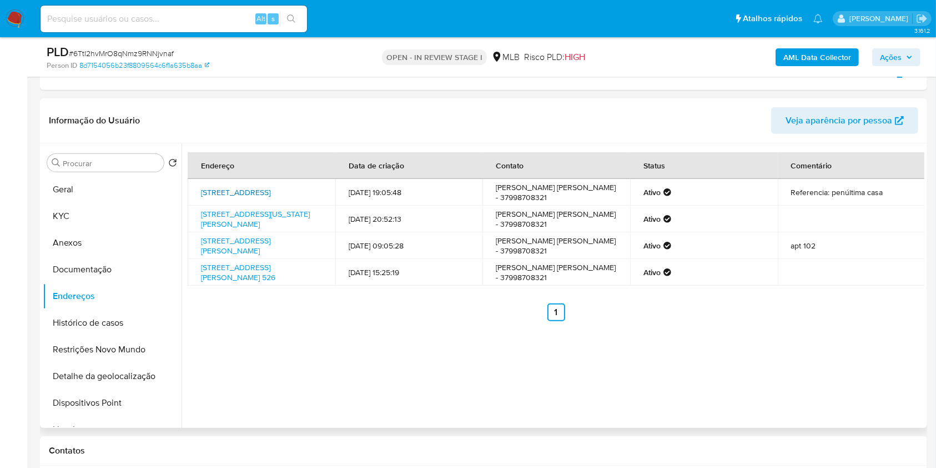
click at [252, 194] on link "Rua Aracaju 51, Divinópolis, Minas Gerais, 35501104, Brasil 51" at bounding box center [235, 192] width 69 height 11
click at [247, 214] on link "Rua Washington Luis 19, Bom Despacho, Minas Gerais, 35636032, Brasil 19" at bounding box center [255, 218] width 109 height 21
click at [244, 244] on link "Rua Do Rosário 89, Divinópolis, Minas Gerais, 35500039, Brasil 89" at bounding box center [235, 245] width 69 height 21
click at [235, 272] on link "Avenida Jovelino Rabelo 526, Divinópolis, Minas Gerais, 35500422, Brasil 526" at bounding box center [238, 272] width 74 height 21
click at [128, 269] on button "Documentação" at bounding box center [108, 269] width 130 height 27
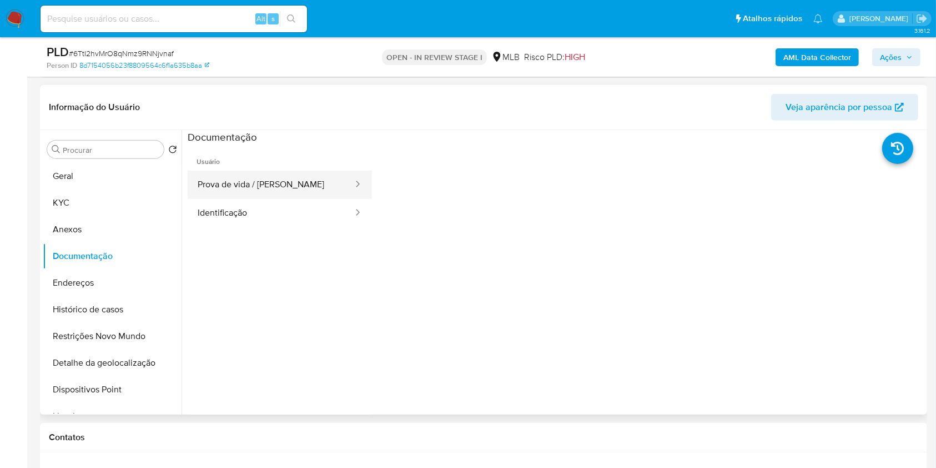
click at [261, 180] on button "Prova de vida / [PERSON_NAME]" at bounding box center [271, 184] width 167 height 28
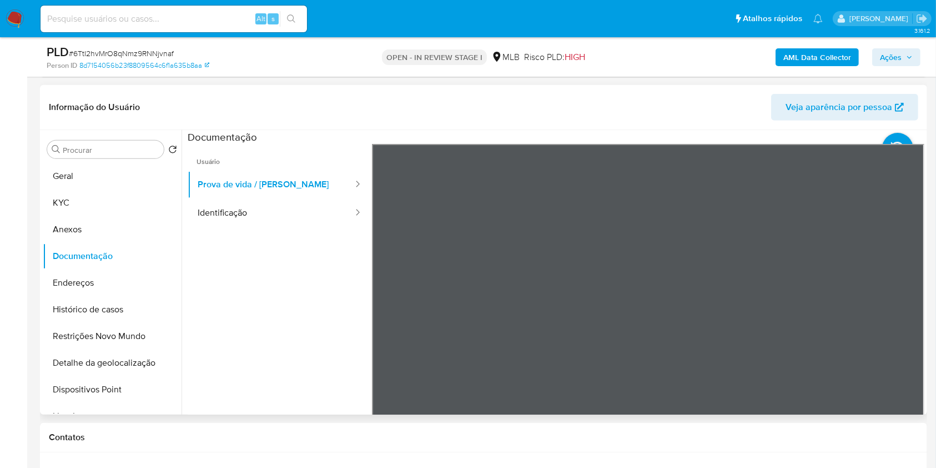
scroll to position [9, 0]
click at [144, 199] on button "KYC" at bounding box center [108, 202] width 130 height 27
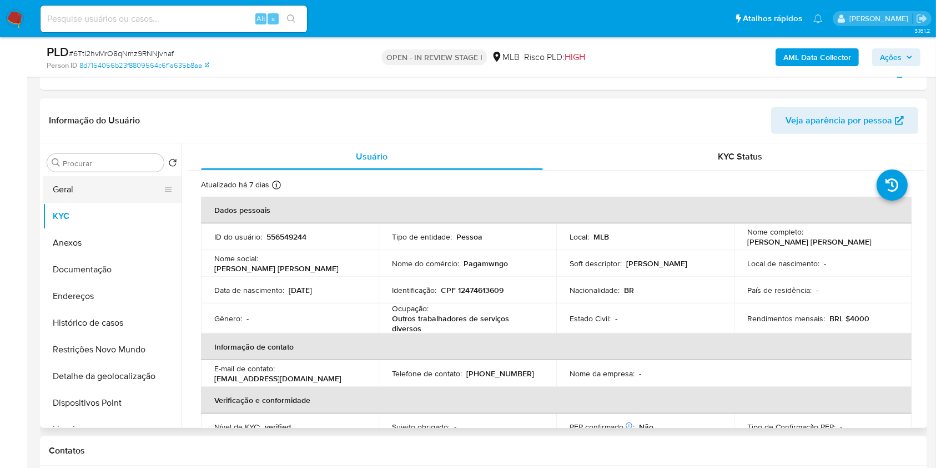
click at [97, 193] on button "Geral" at bounding box center [108, 189] width 130 height 27
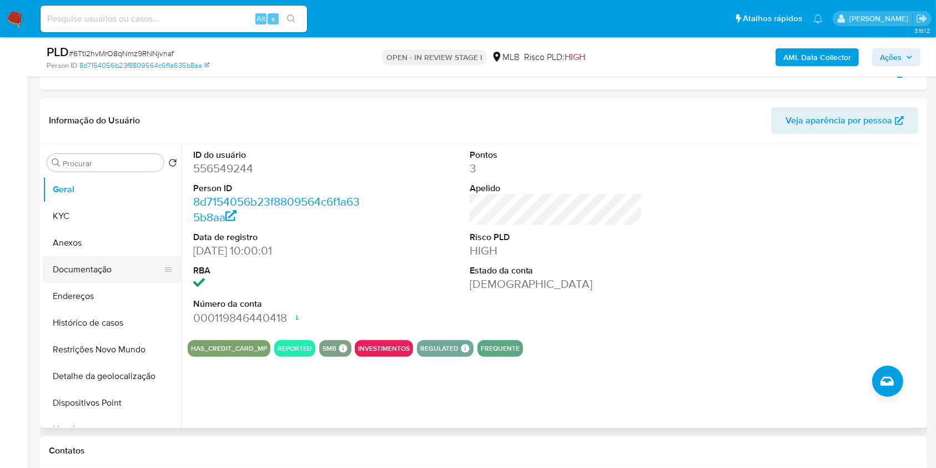
click at [86, 270] on button "Documentação" at bounding box center [108, 269] width 130 height 27
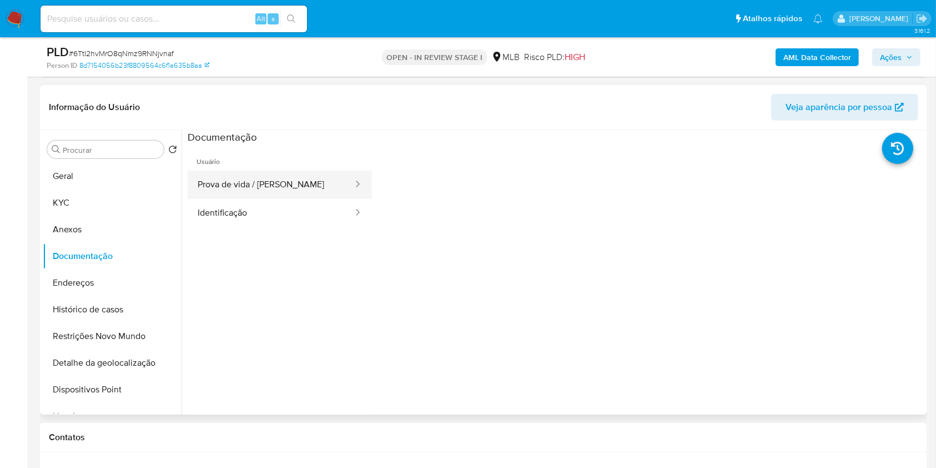
click at [293, 173] on button "Prova de vida / [PERSON_NAME]" at bounding box center [271, 184] width 167 height 28
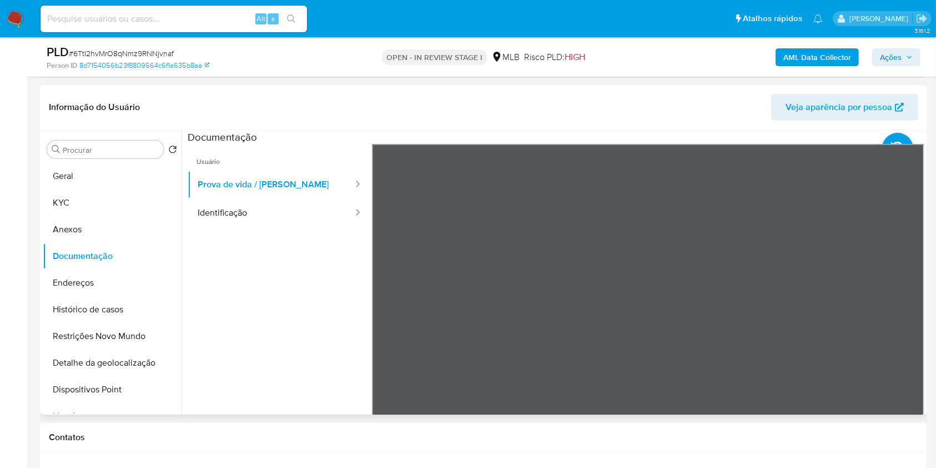
scroll to position [509, 0]
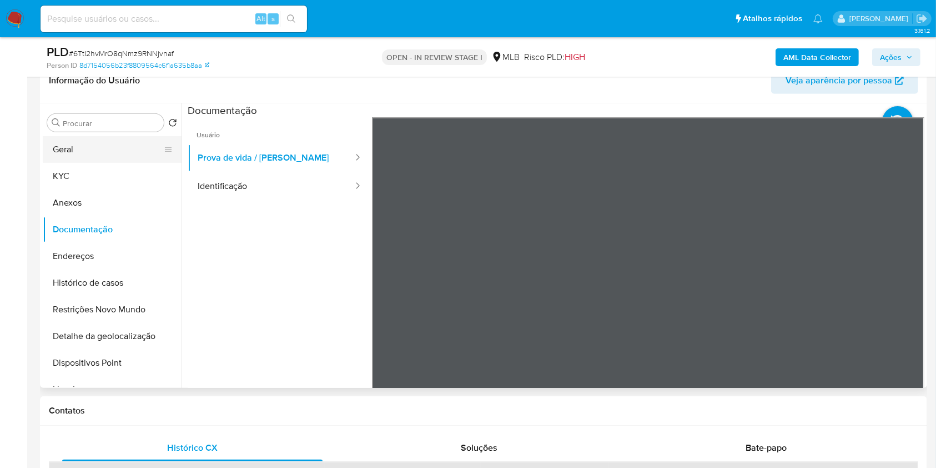
click at [114, 136] on button "Geral" at bounding box center [108, 149] width 130 height 27
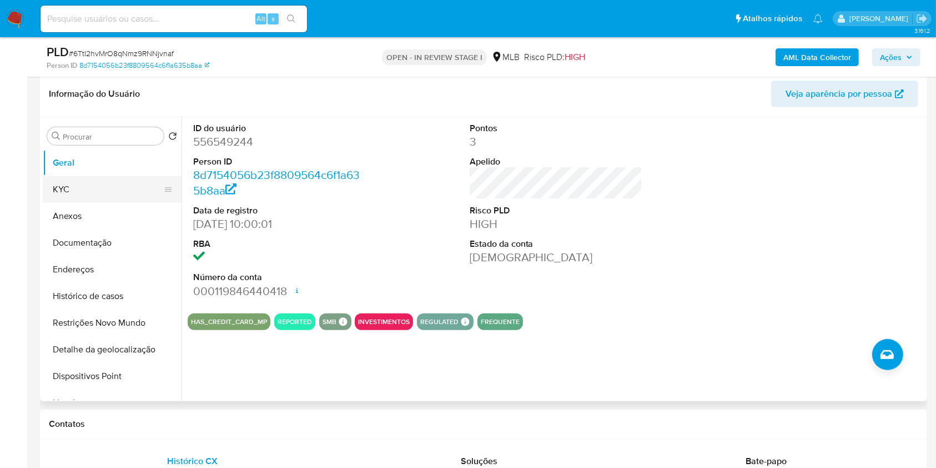
click at [109, 177] on button "KYC" at bounding box center [108, 189] width 130 height 27
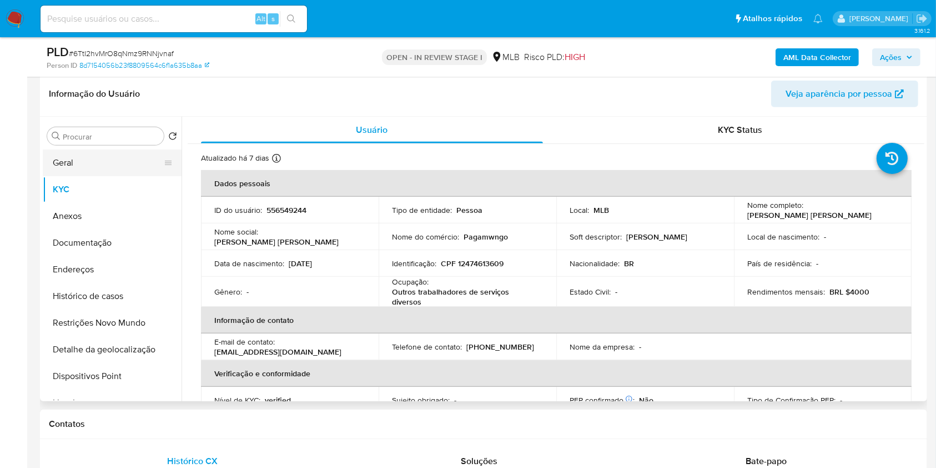
click at [98, 165] on button "Geral" at bounding box center [108, 162] width 130 height 27
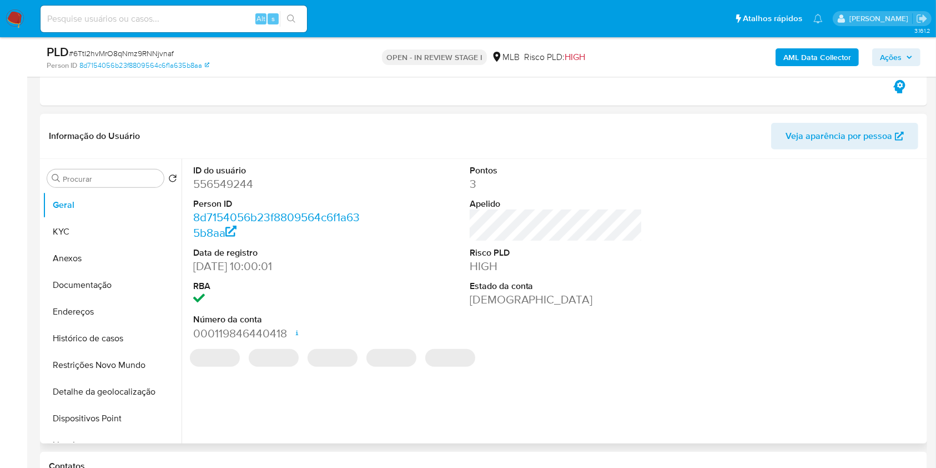
scroll to position [468, 0]
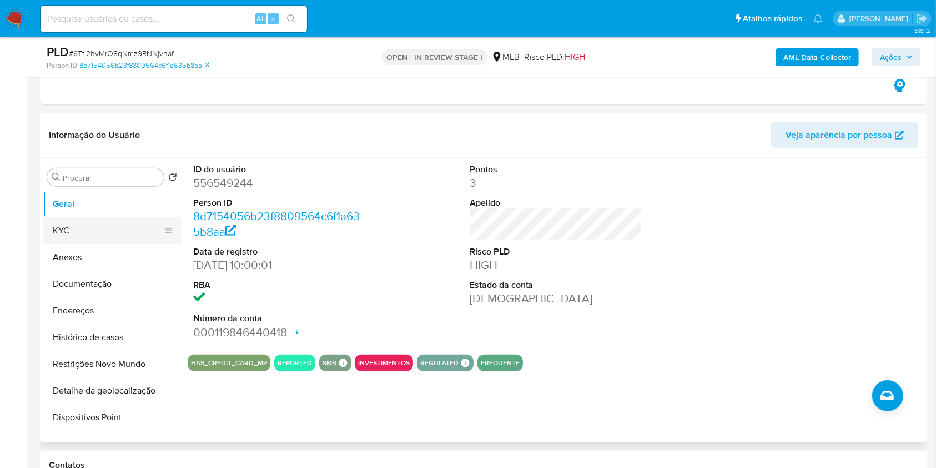
click at [118, 237] on button "KYC" at bounding box center [108, 230] width 130 height 27
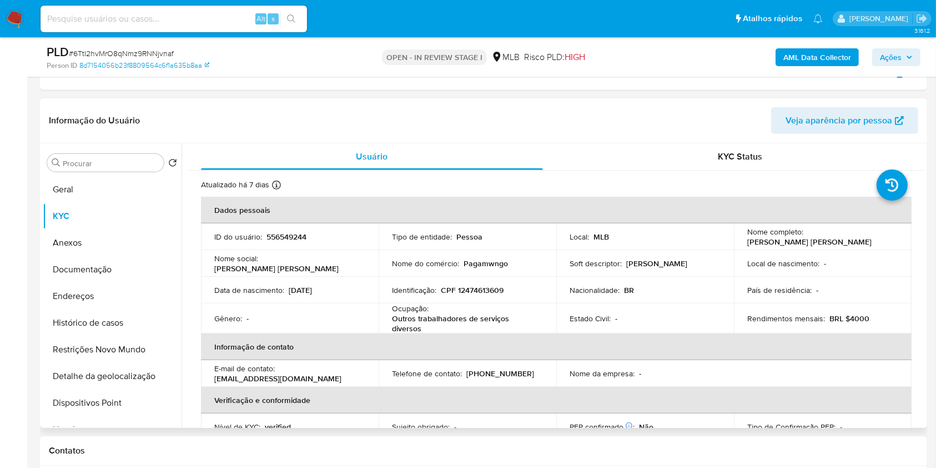
scroll to position [483, 0]
click at [116, 324] on button "Histórico de casos" at bounding box center [108, 322] width 130 height 27
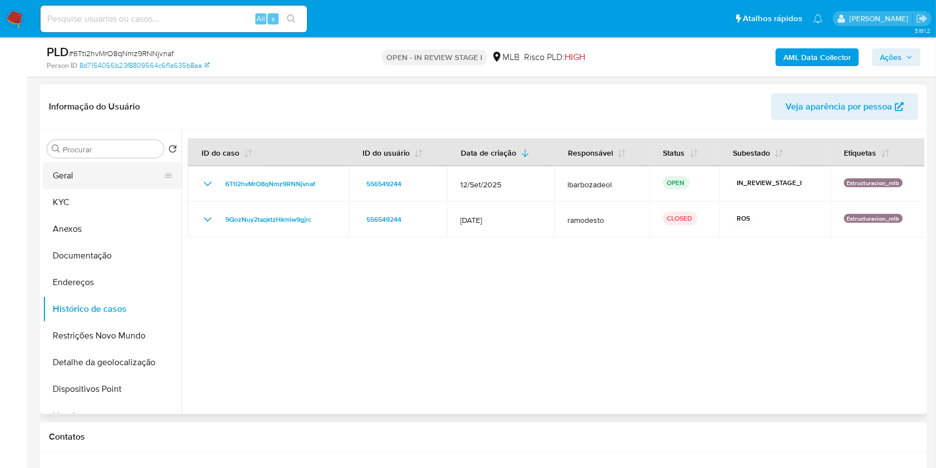
click at [91, 171] on button "Geral" at bounding box center [108, 175] width 130 height 27
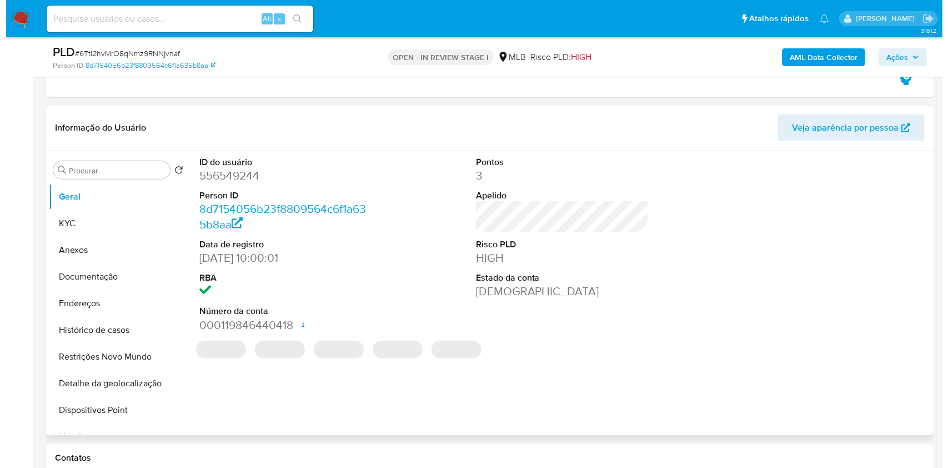
scroll to position [475, 0]
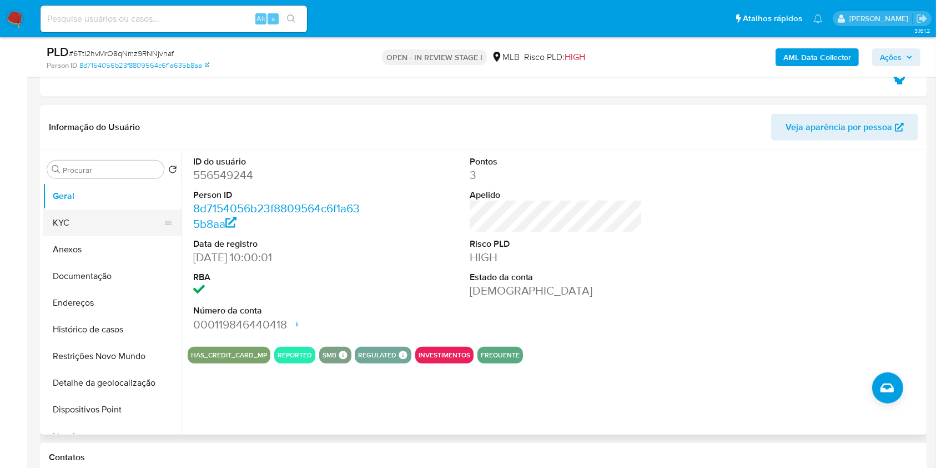
click at [114, 220] on button "KYC" at bounding box center [108, 222] width 130 height 27
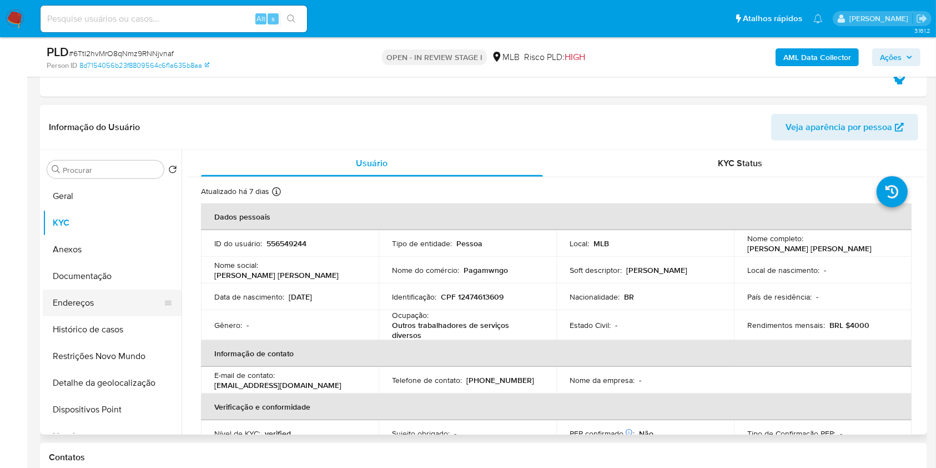
click at [93, 295] on button "Endereços" at bounding box center [108, 302] width 130 height 27
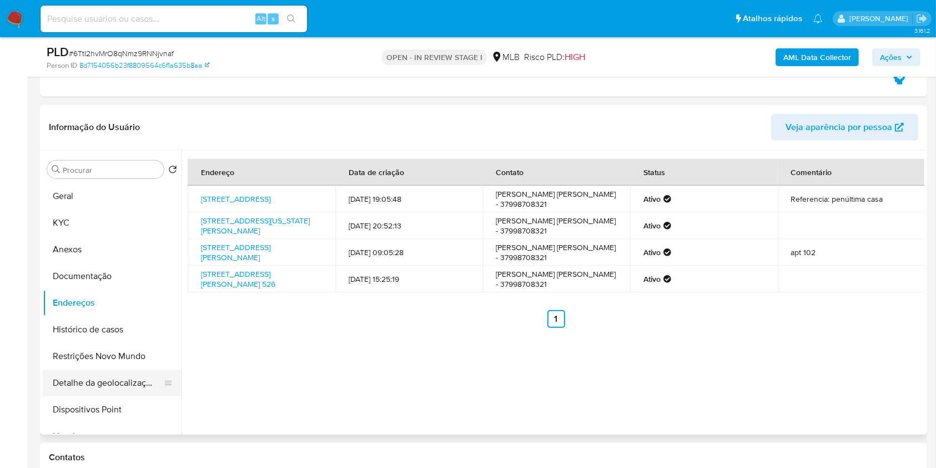
click at [101, 375] on button "Detalhe da geolocalização" at bounding box center [108, 382] width 130 height 27
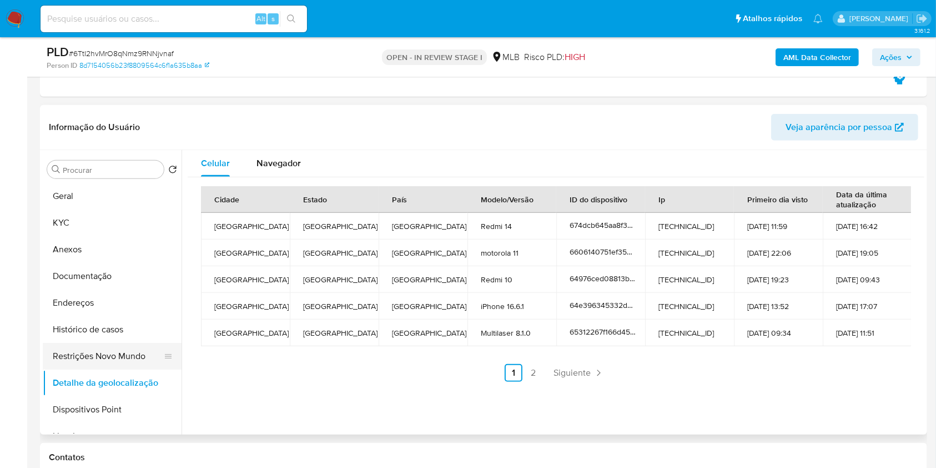
click at [118, 357] on button "Restrições Novo Mundo" at bounding box center [108, 356] width 130 height 27
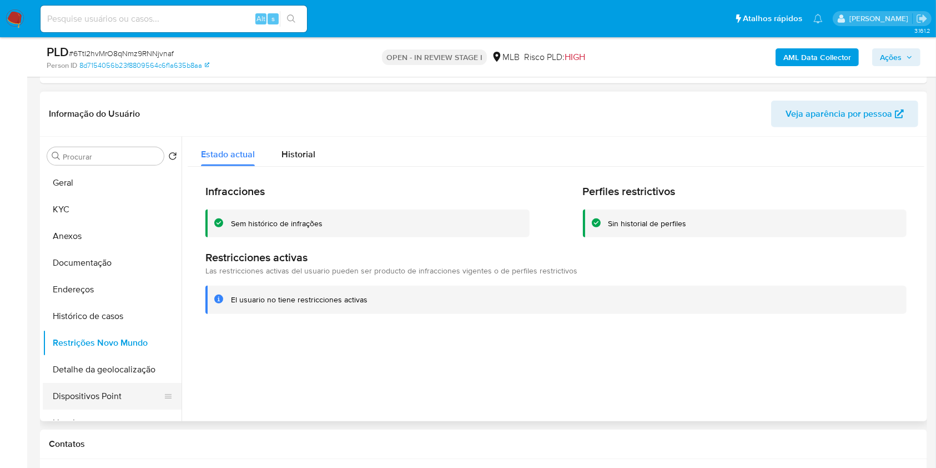
click at [129, 400] on button "Dispositivos Point" at bounding box center [108, 396] width 130 height 27
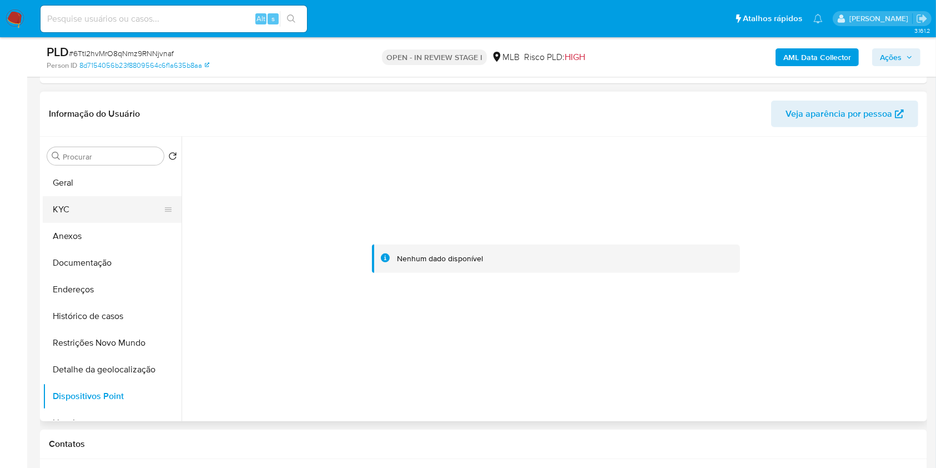
click at [97, 211] on button "KYC" at bounding box center [108, 209] width 130 height 27
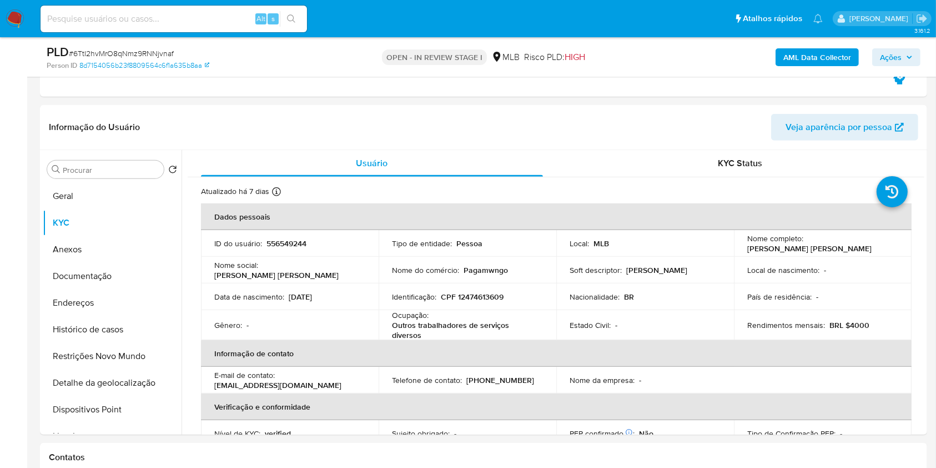
click at [905, 58] on span "Ações" at bounding box center [896, 57] width 33 height 16
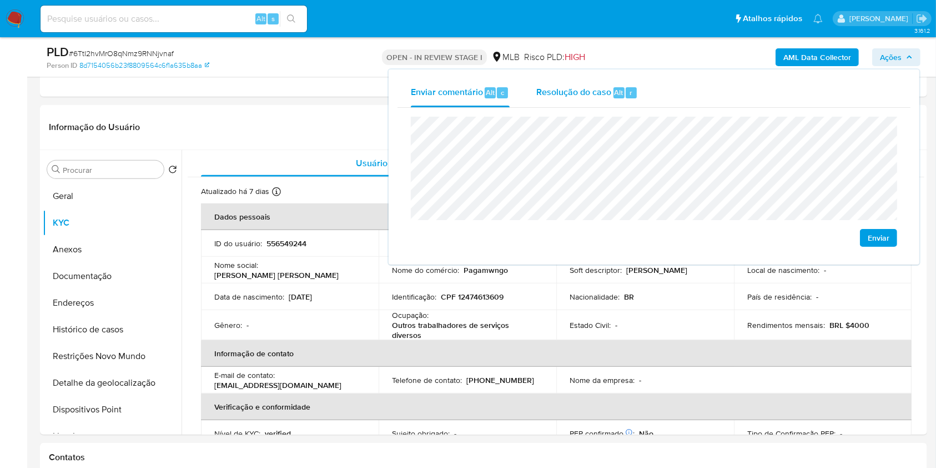
click at [605, 89] on span "Resolução do caso" at bounding box center [573, 92] width 75 height 13
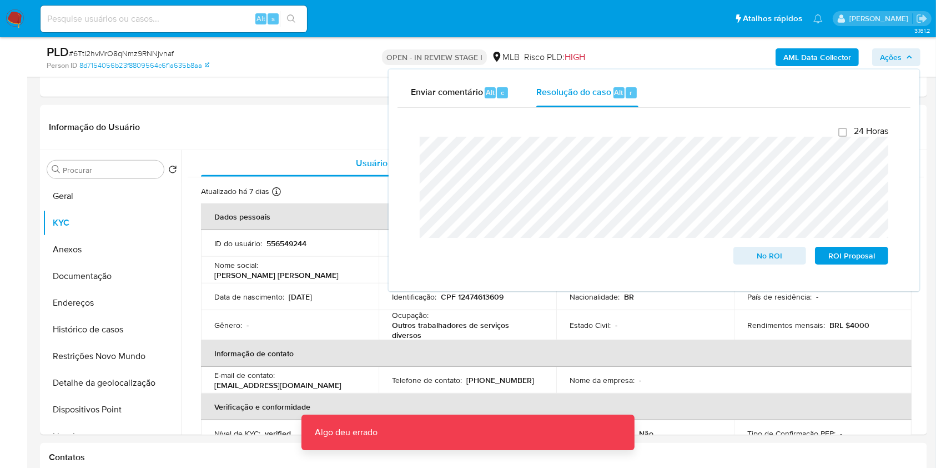
click at [683, 59] on div "AML Data Collector Ações Enviar comentário Alt c Resolução do caso Alt r Fecham…" at bounding box center [777, 57] width 288 height 26
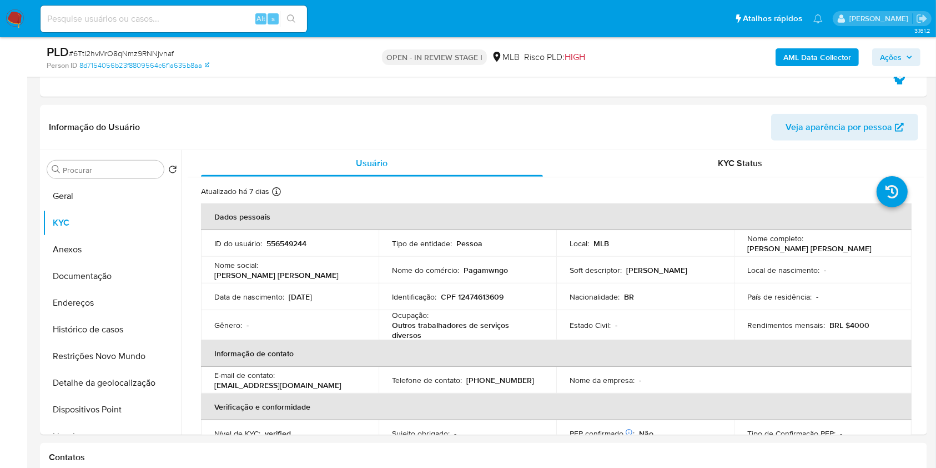
click at [778, 58] on button "AML Data Collector" at bounding box center [817, 57] width 83 height 18
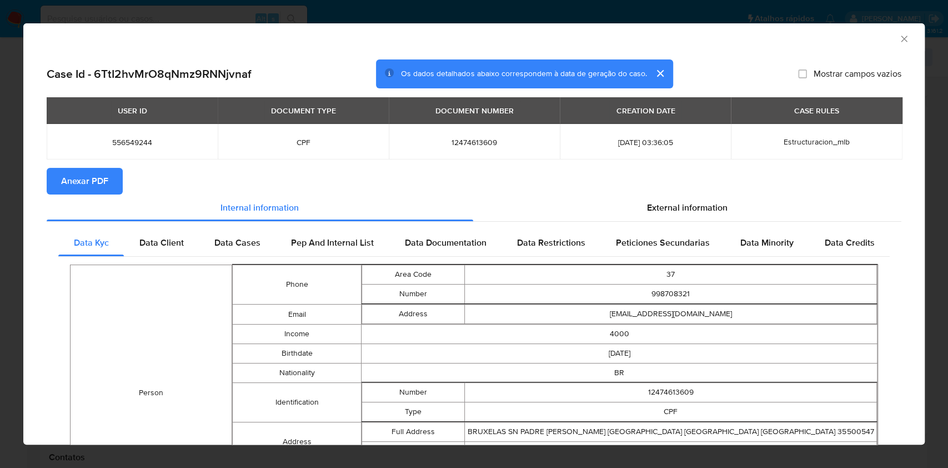
click at [83, 188] on span "Anexar PDF" at bounding box center [84, 181] width 47 height 24
click at [898, 41] on icon "Fechar a janela" at bounding box center [903, 38] width 11 height 11
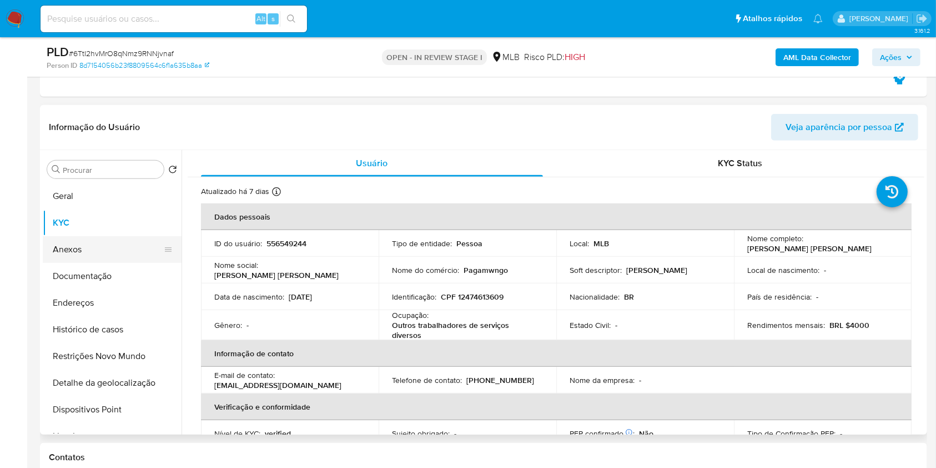
click at [84, 247] on button "Anexos" at bounding box center [108, 249] width 130 height 27
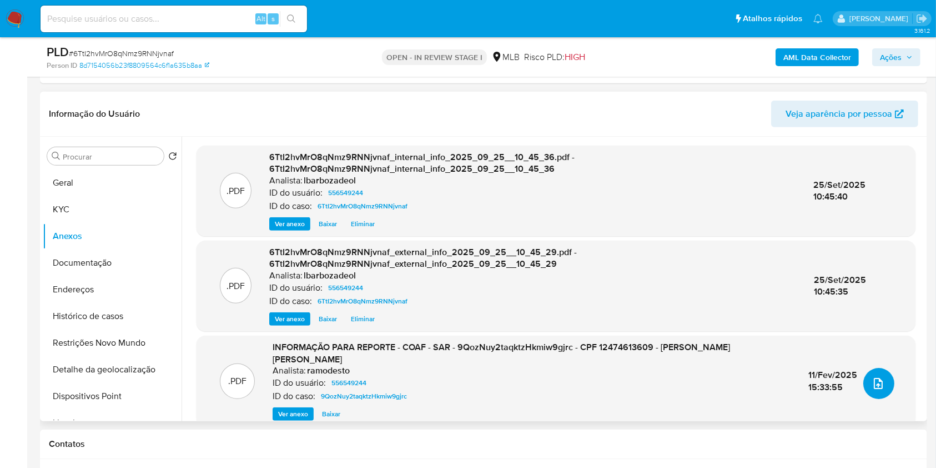
drag, startPoint x: 878, startPoint y: 385, endPoint x: 876, endPoint y: 390, distance: 5.8
click at [876, 390] on button "upload-file" at bounding box center [879, 383] width 31 height 31
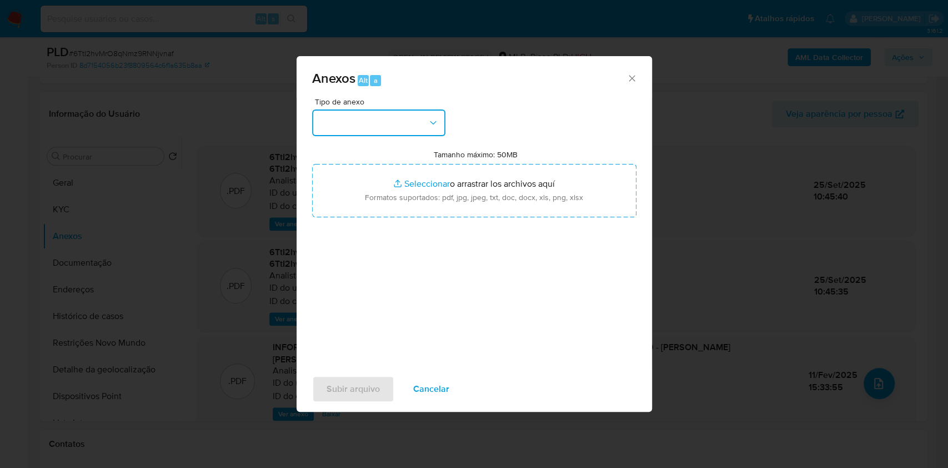
click at [437, 124] on icon "button" at bounding box center [433, 122] width 11 height 11
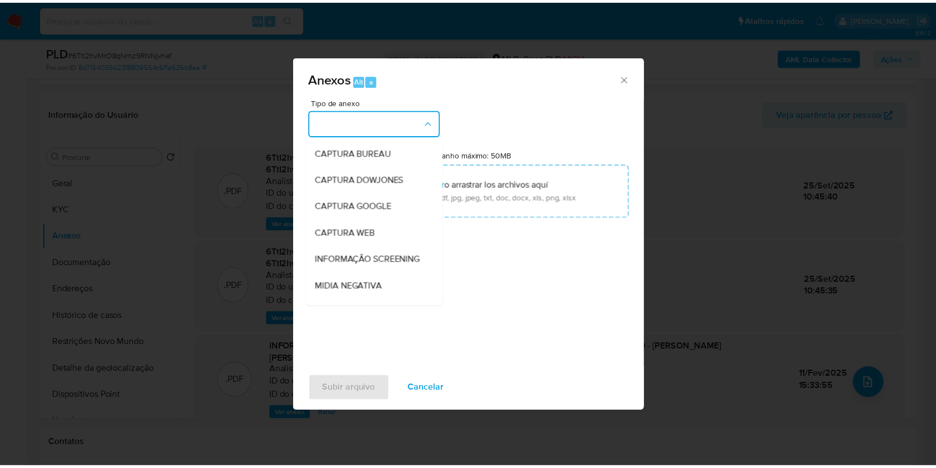
scroll to position [170, 0]
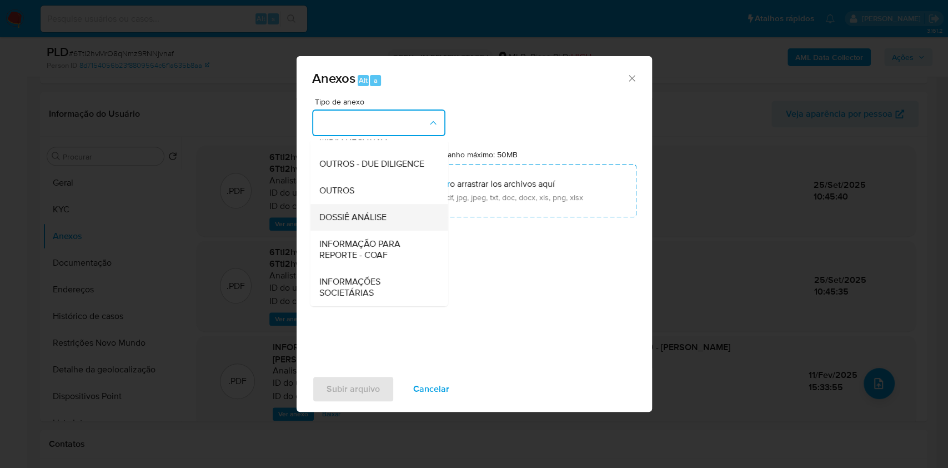
click at [404, 213] on div "DOSSIÊ ANÁLISE" at bounding box center [375, 217] width 113 height 27
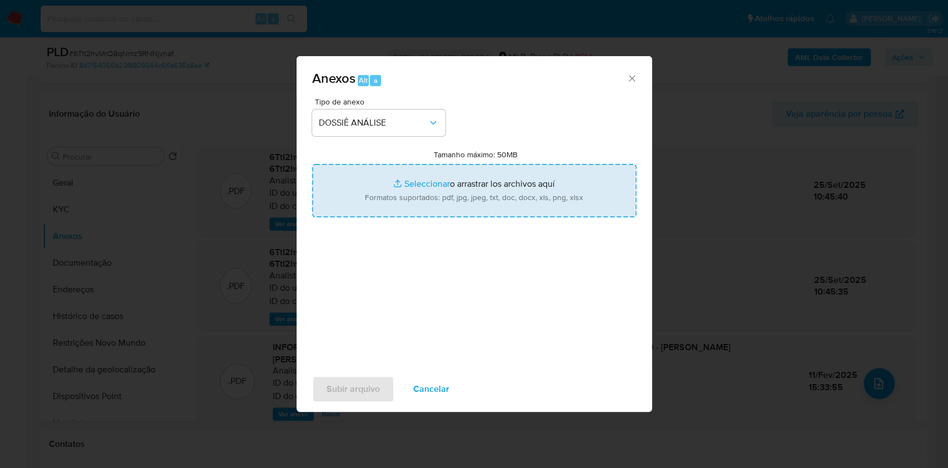
click at [409, 193] on input "Tamanho máximo: 50MB Seleccionar archivos" at bounding box center [474, 190] width 324 height 53
type input "C:\fakepath\2° SAR - XXXX - CPF 12474613609 - LARISSA CRISTINA MARQUES DE SOUSA…"
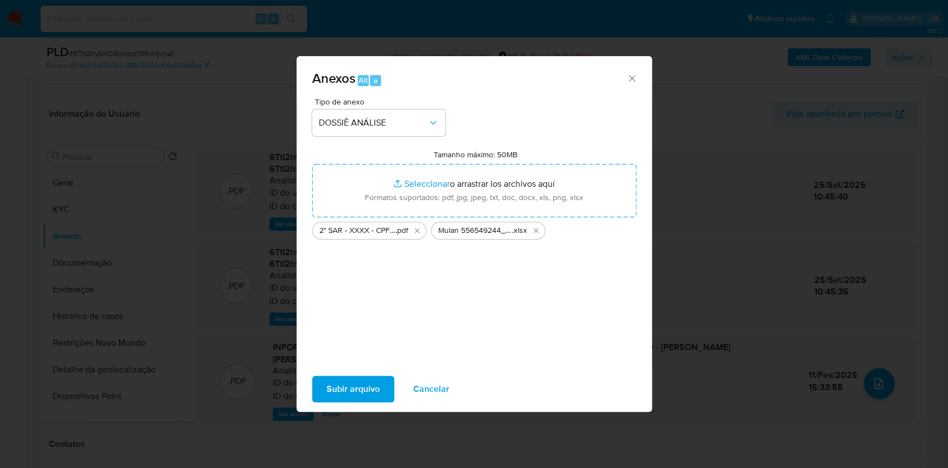
click at [362, 385] on span "Subir arquivo" at bounding box center [353, 389] width 53 height 24
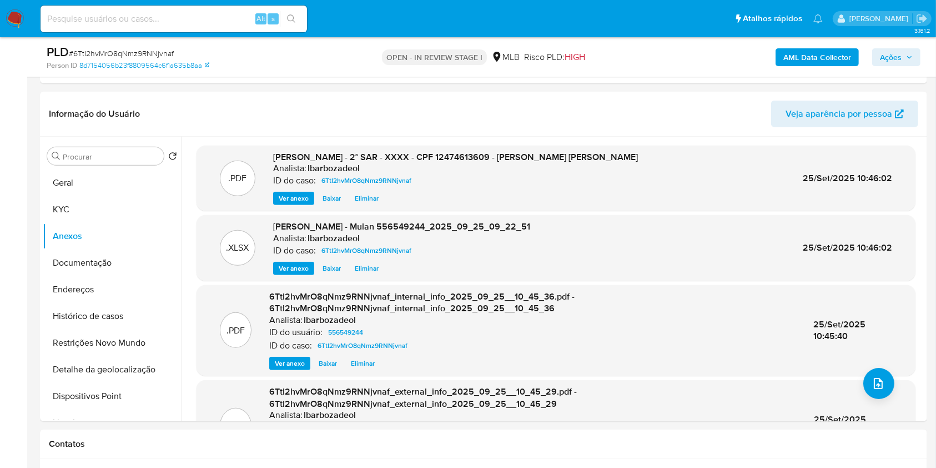
click at [880, 57] on span "Ações" at bounding box center [891, 57] width 22 height 18
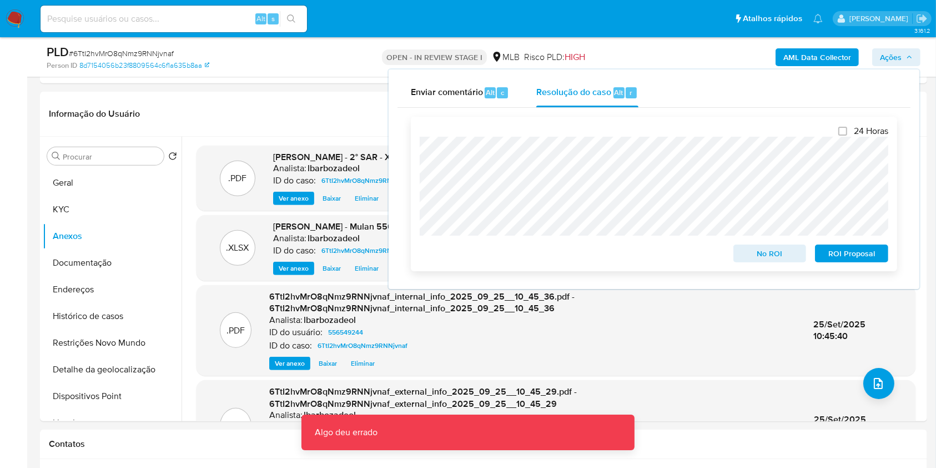
click at [825, 251] on span "ROI Proposal" at bounding box center [852, 253] width 58 height 16
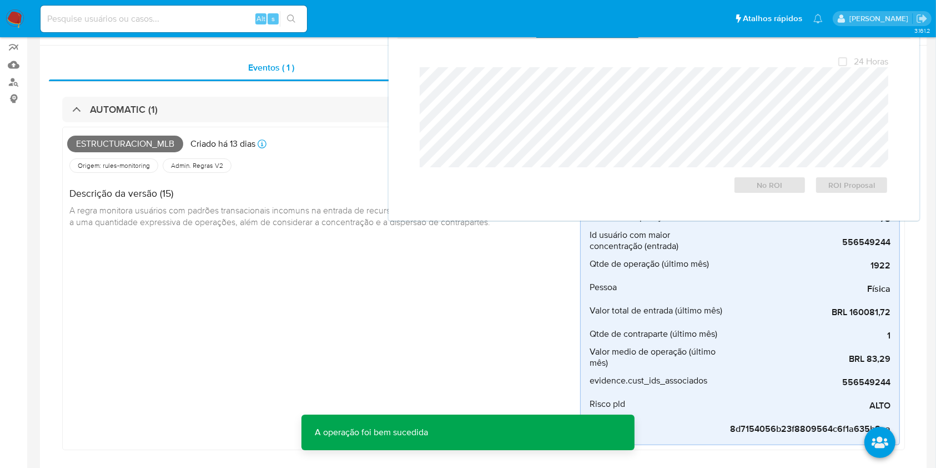
scroll to position [0, 0]
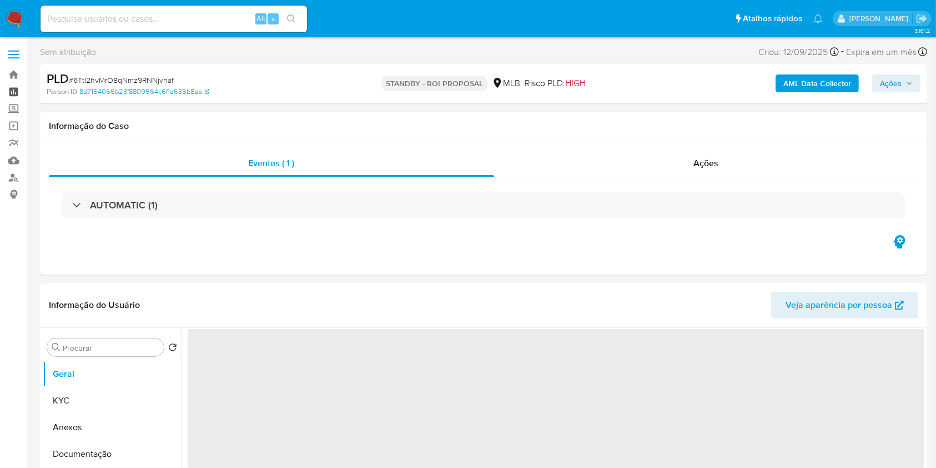
click at [18, 90] on link "Painel" at bounding box center [66, 91] width 132 height 17
select select "10"
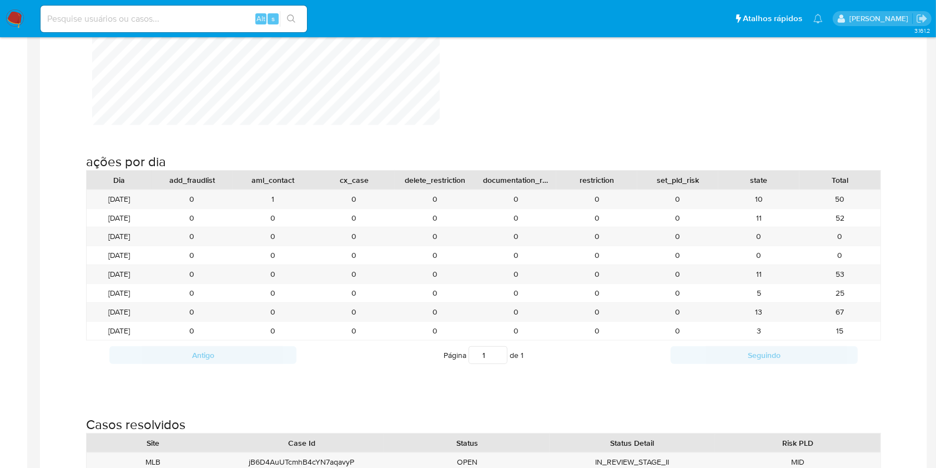
scroll to position [1177, 0]
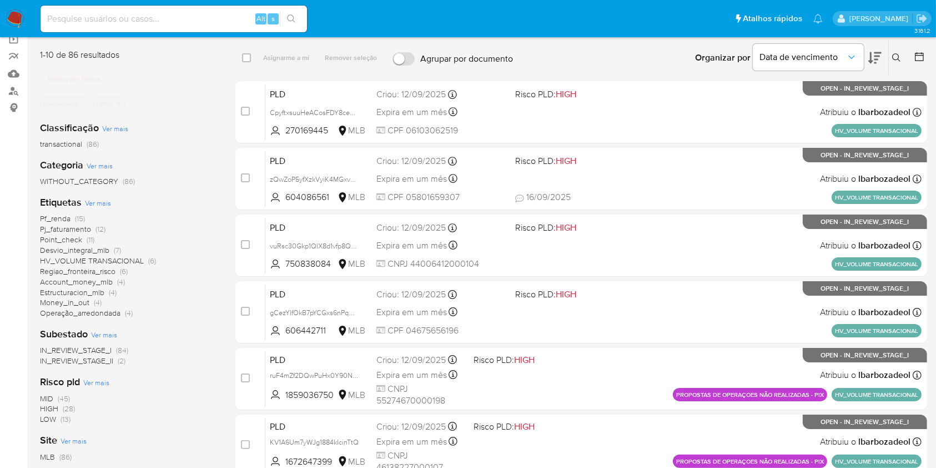
scroll to position [87, 0]
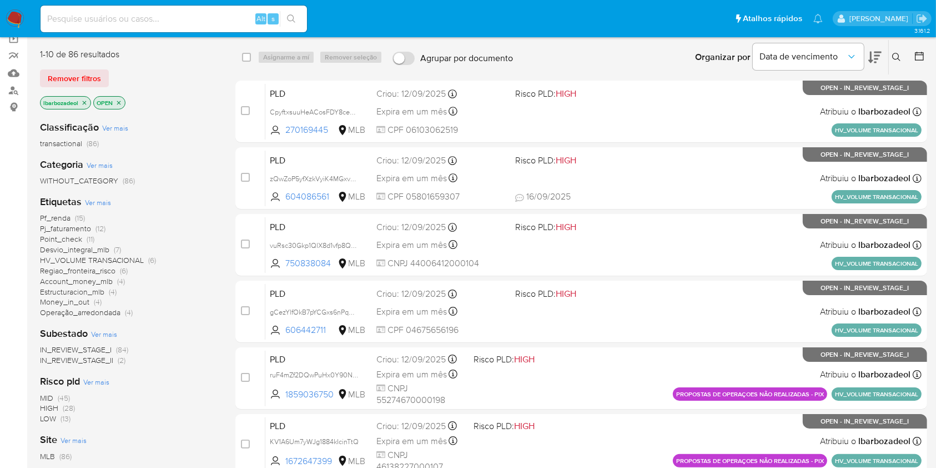
click at [68, 408] on span "(28)" at bounding box center [69, 407] width 12 height 11
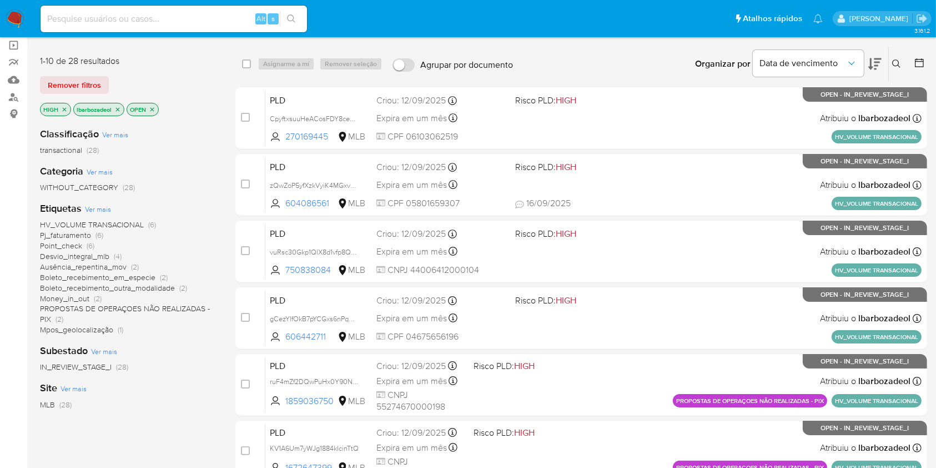
scroll to position [68, 0]
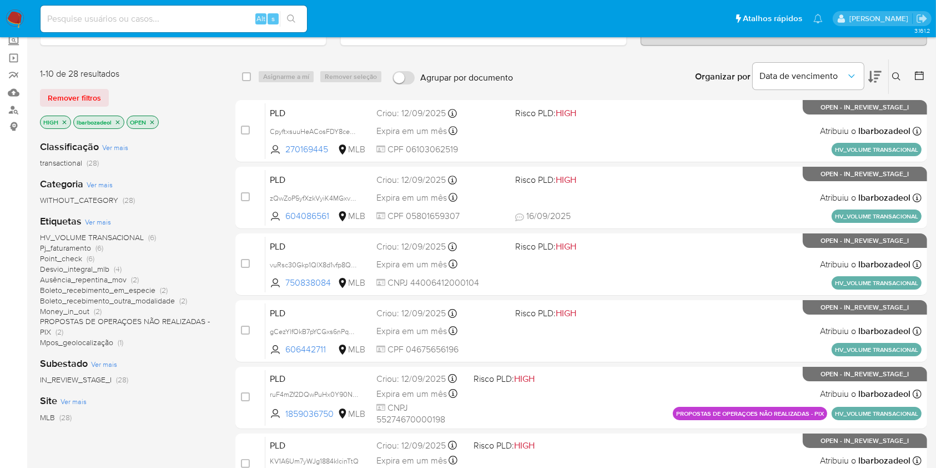
click at [97, 247] on span "(6)" at bounding box center [100, 247] width 8 height 11
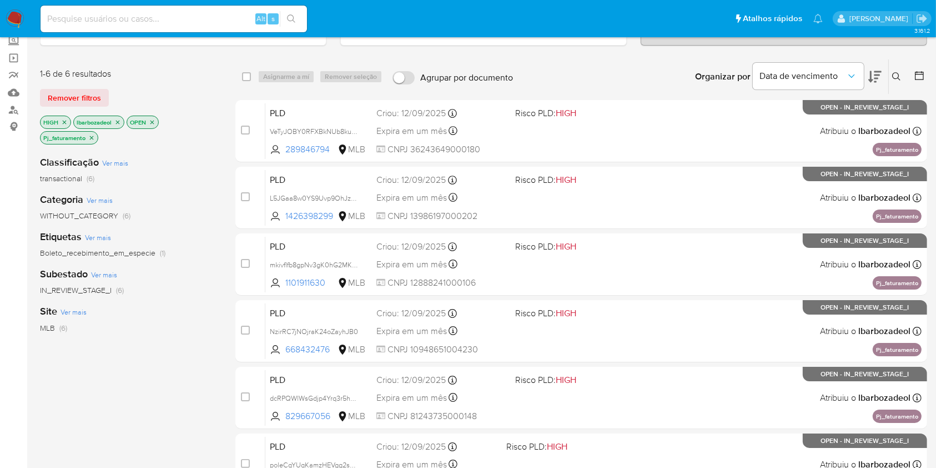
scroll to position [224, 0]
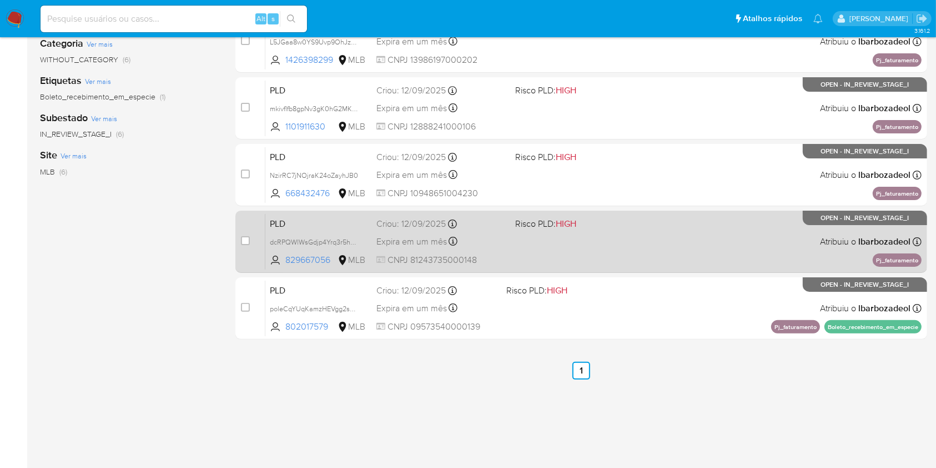
click at [526, 240] on span at bounding box center [579, 241] width 129 height 2
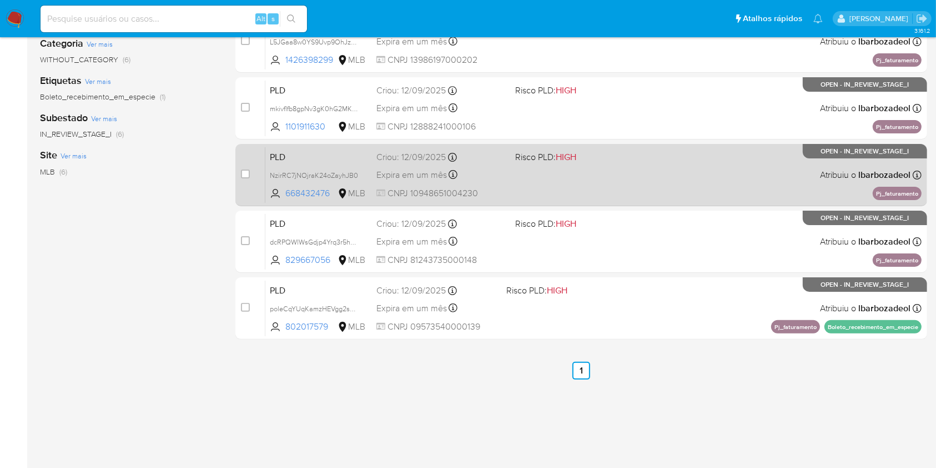
click at [539, 173] on span at bounding box center [579, 174] width 129 height 2
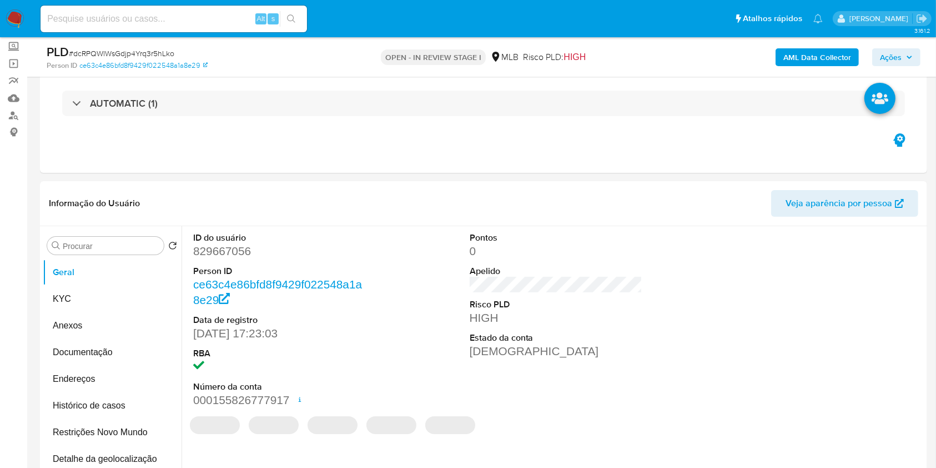
scroll to position [63, 0]
select select "10"
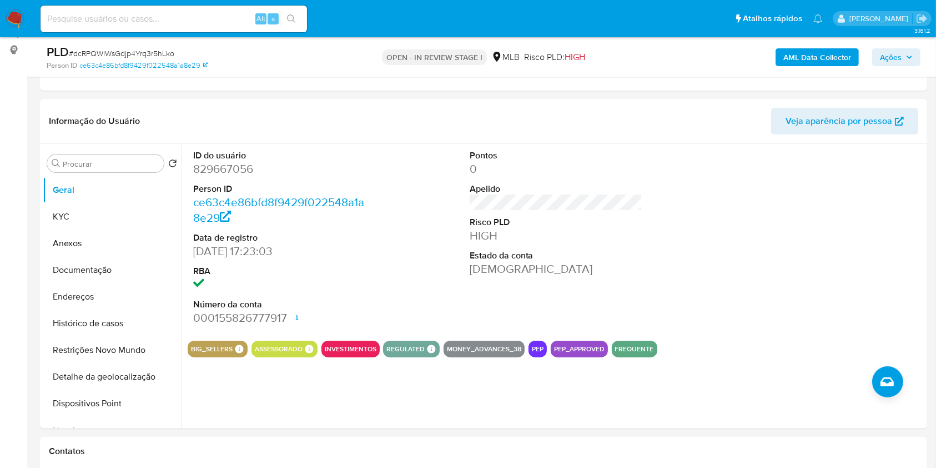
scroll to position [159, 0]
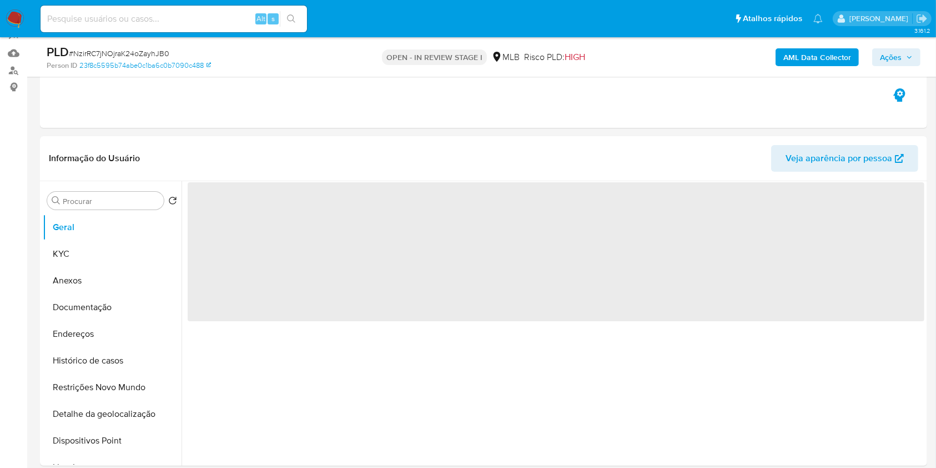
select select "10"
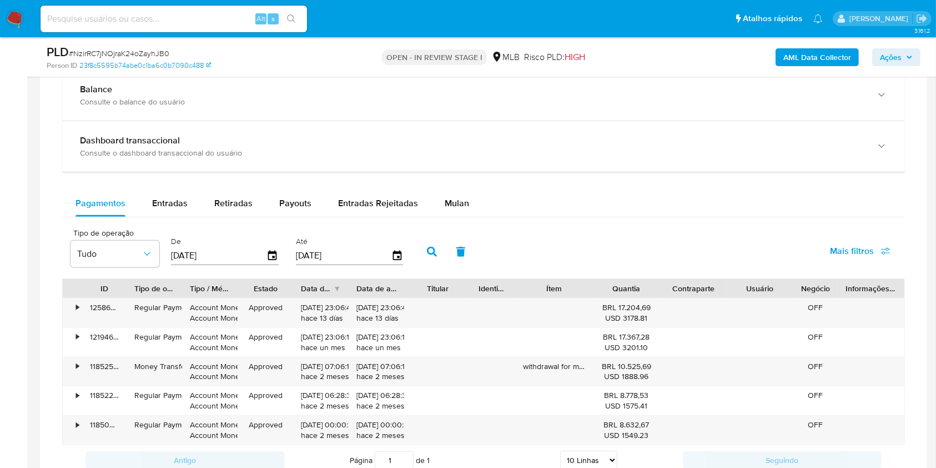
scroll to position [837, 0]
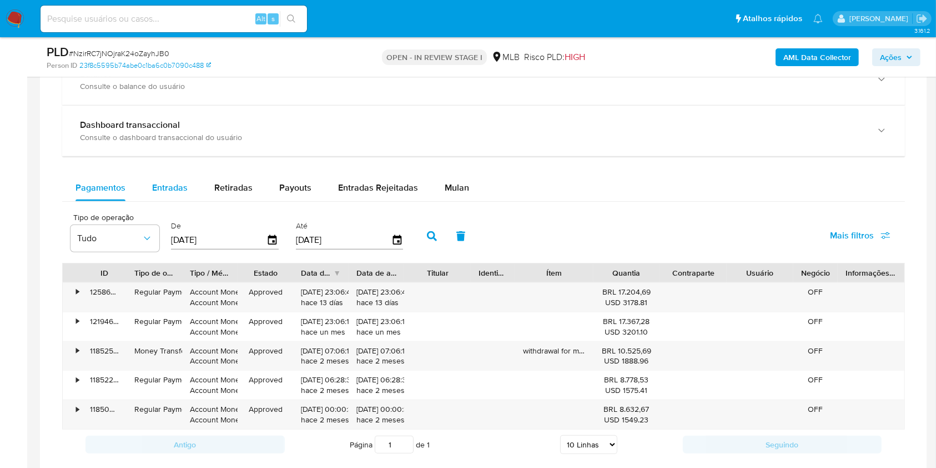
click at [184, 189] on span "Entradas" at bounding box center [170, 187] width 36 height 13
select select "10"
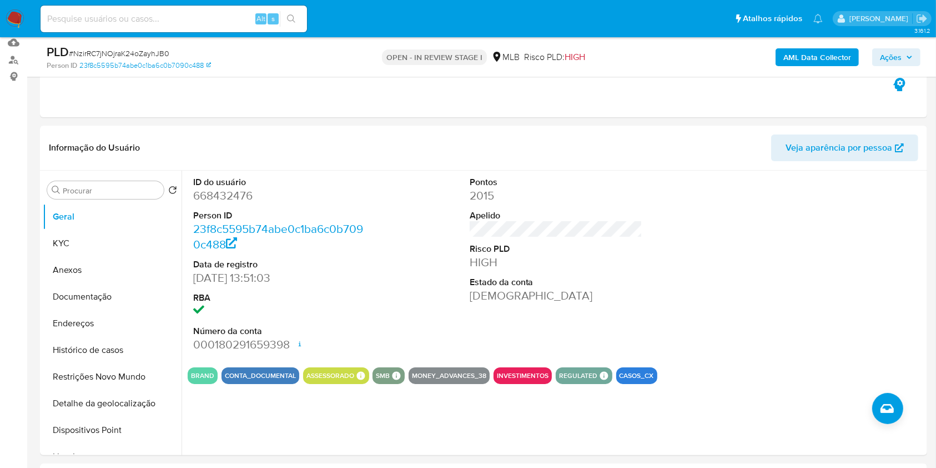
scroll to position [118, 0]
click at [71, 244] on button "KYC" at bounding box center [108, 242] width 130 height 27
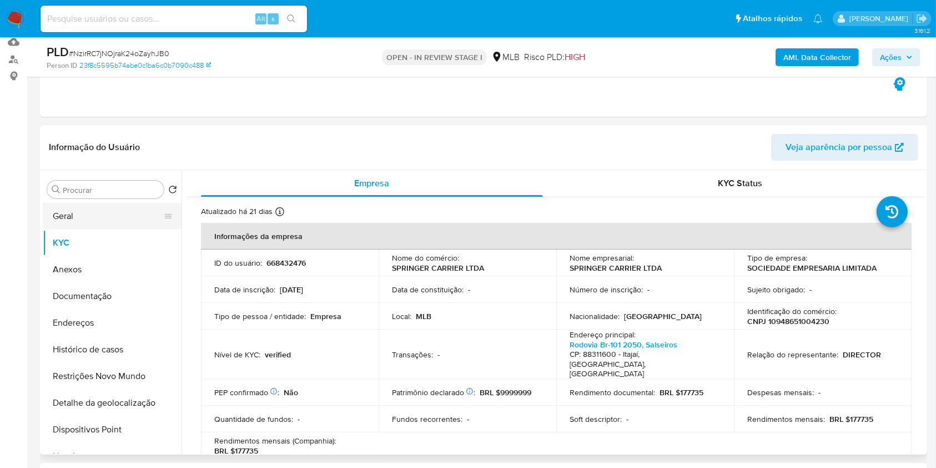
click at [89, 216] on button "Geral" at bounding box center [108, 216] width 130 height 27
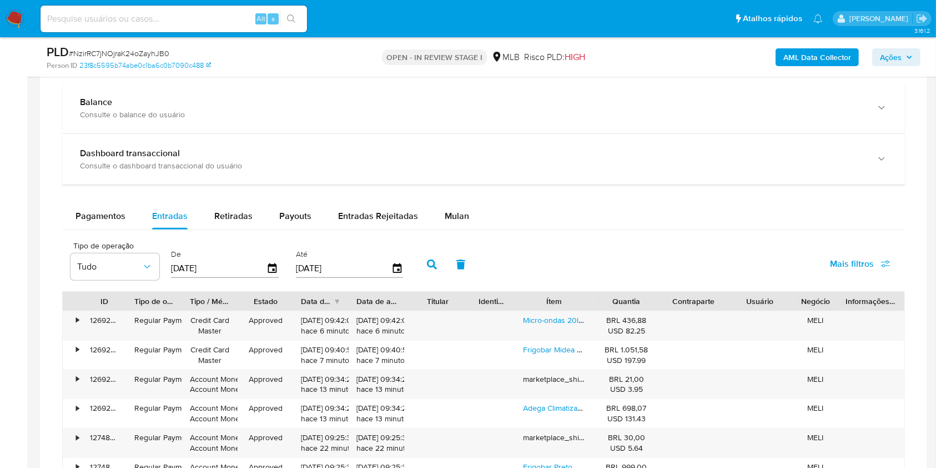
scroll to position [811, 0]
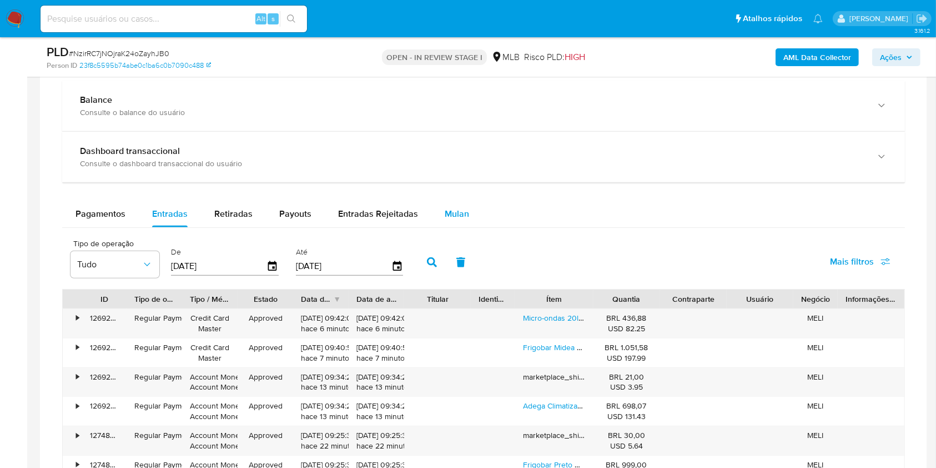
click at [454, 217] on span "Mulan" at bounding box center [457, 213] width 24 height 13
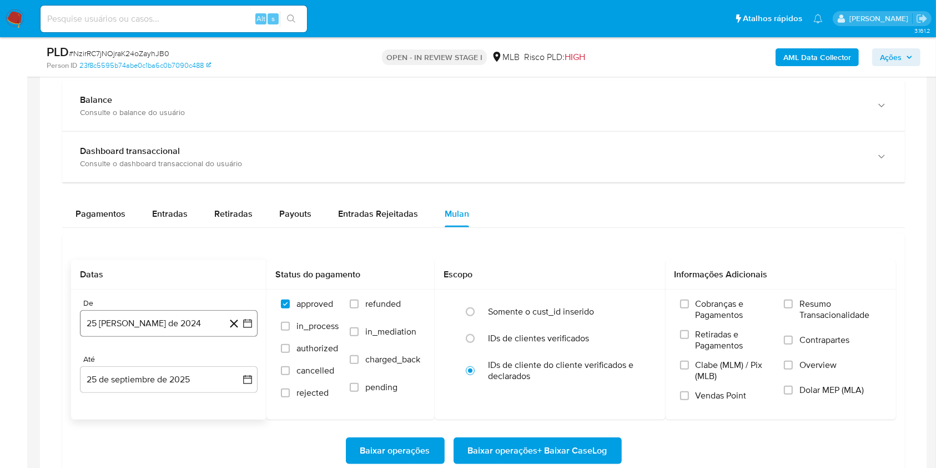
click at [190, 318] on button "25 [PERSON_NAME] de 2024" at bounding box center [169, 323] width 178 height 27
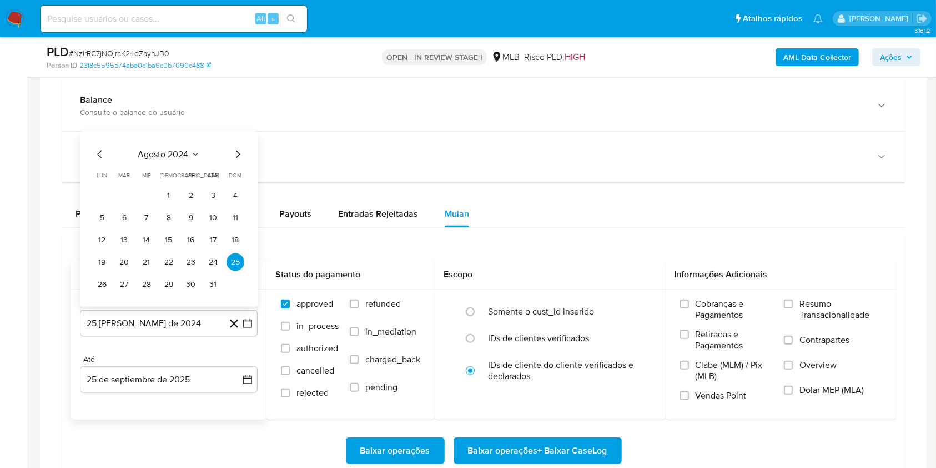
click at [175, 149] on span "agosto 2024" at bounding box center [163, 154] width 51 height 11
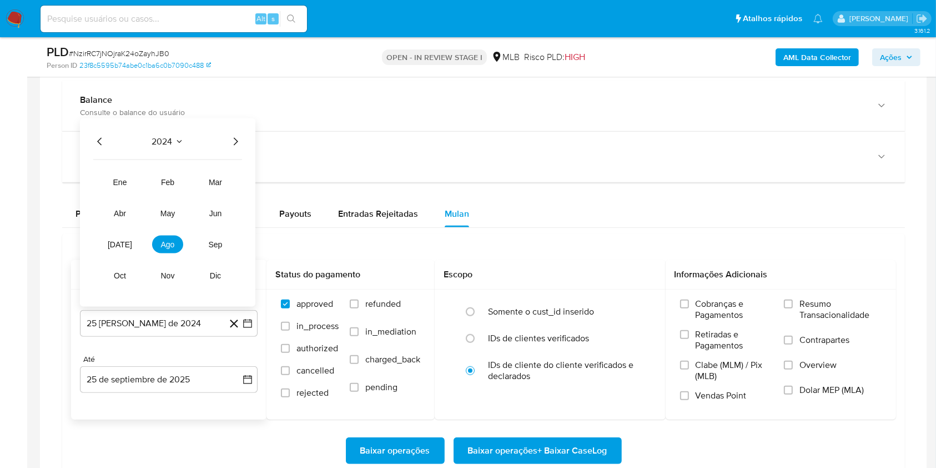
click at [232, 135] on icon "Año siguiente" at bounding box center [235, 141] width 13 height 13
click at [172, 244] on span "ago" at bounding box center [168, 244] width 14 height 9
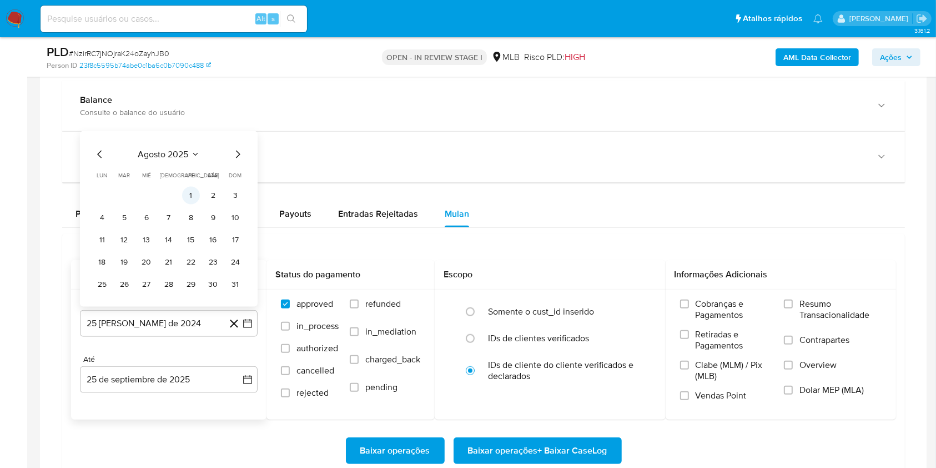
click at [193, 197] on button "1" at bounding box center [191, 196] width 18 height 18
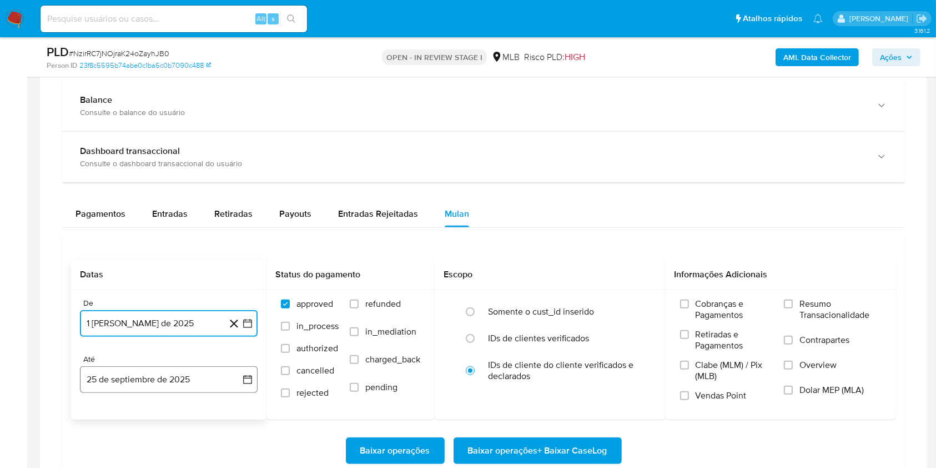
click at [188, 382] on button "25 de septiembre de 2025" at bounding box center [169, 379] width 178 height 27
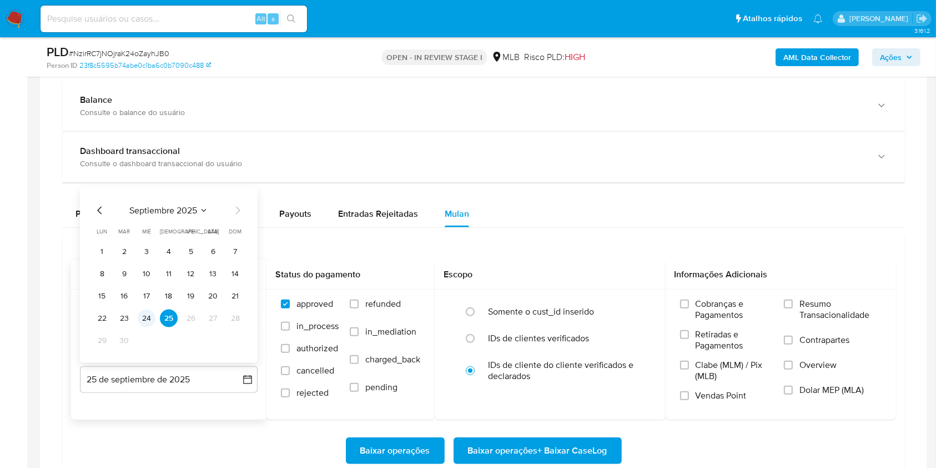
click at [149, 314] on button "24" at bounding box center [147, 318] width 18 height 18
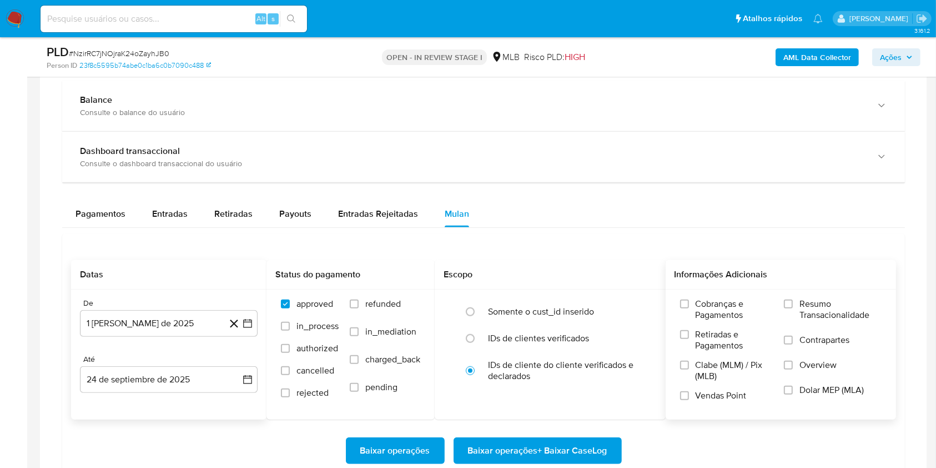
click at [839, 306] on span "Resumo Transacionalidade" at bounding box center [841, 309] width 82 height 22
click at [793, 306] on input "Resumo Transacionalidade" at bounding box center [788, 303] width 9 height 9
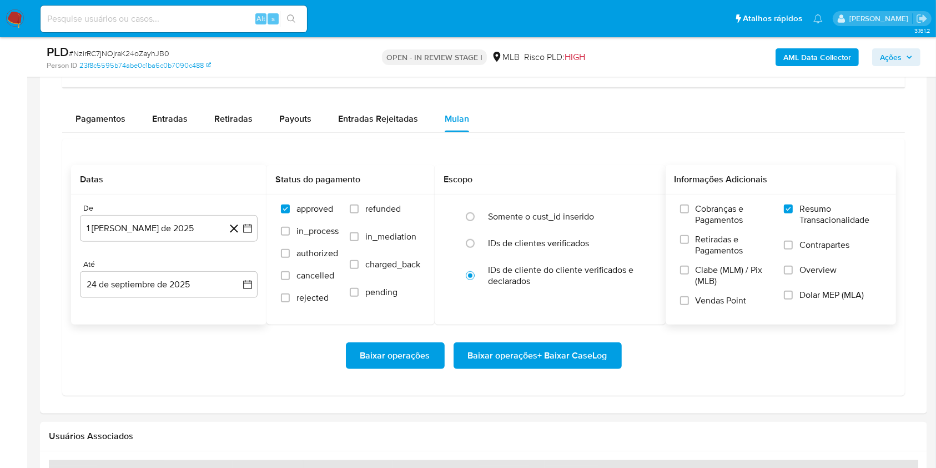
scroll to position [907, 0]
click at [580, 348] on span "Baixar operações + Baixar CaseLog" at bounding box center [537, 355] width 139 height 24
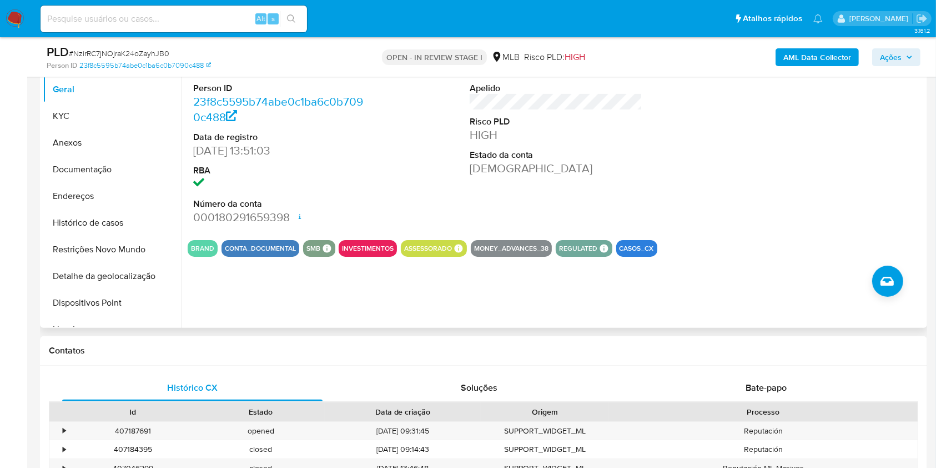
scroll to position [0, 0]
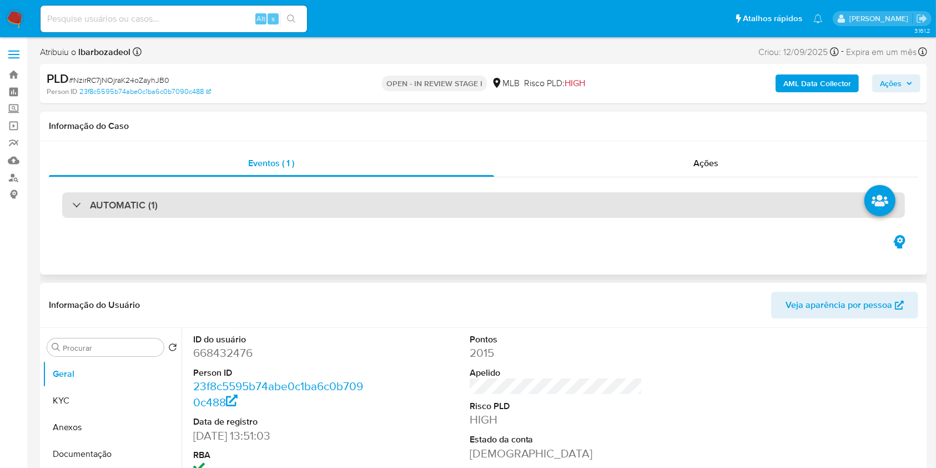
click at [442, 193] on div "AUTOMATIC (1)" at bounding box center [483, 205] width 843 height 26
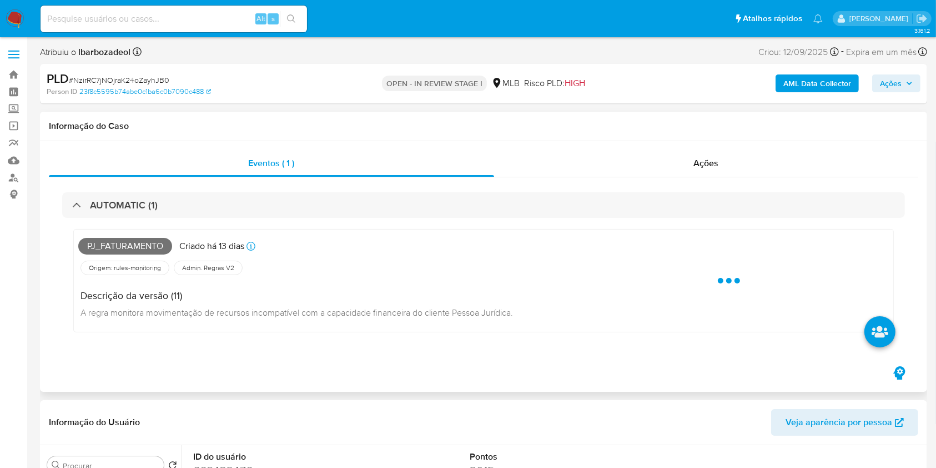
click at [150, 244] on span "Pj_faturamento" at bounding box center [125, 246] width 94 height 17
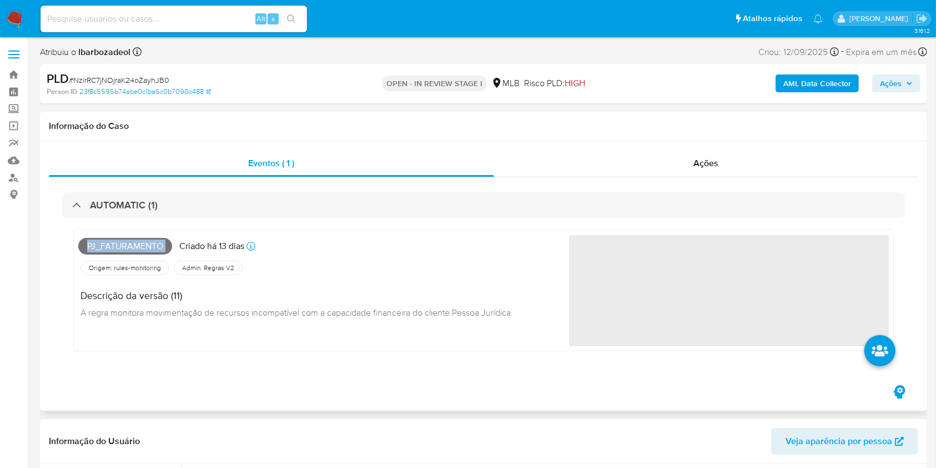
click at [150, 244] on span "Pj_faturamento" at bounding box center [125, 246] width 94 height 17
copy span "Pj_faturamento"
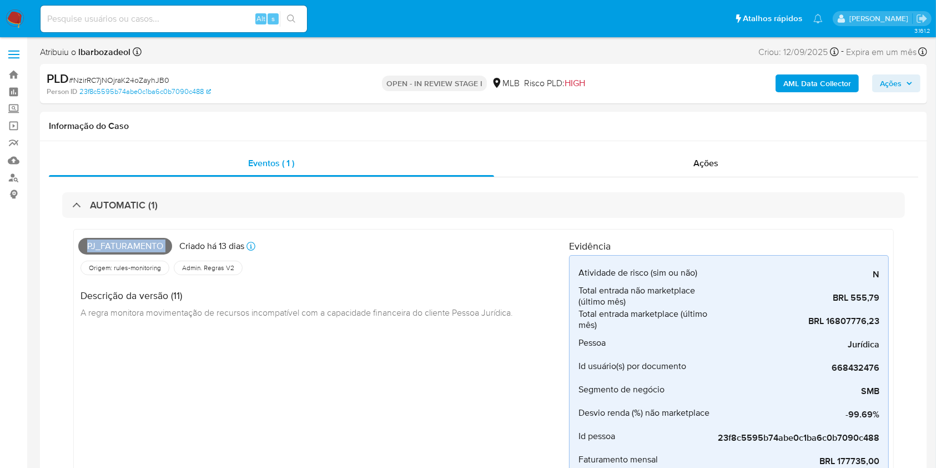
click at [883, 83] on span "Ações" at bounding box center [891, 83] width 22 height 18
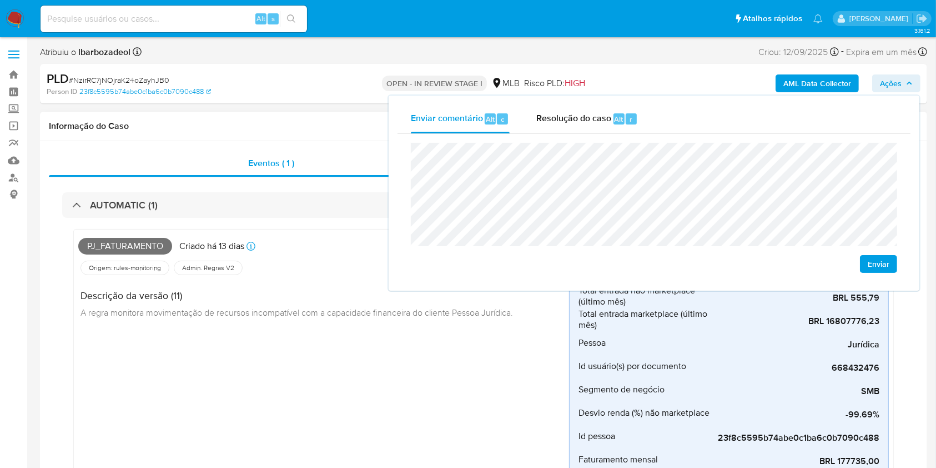
click at [305, 398] on div "Pj_faturamento Criado há 13 dias Criado: 12/09/2025 00:27:52 Origem: rules-moni…" at bounding box center [323, 402] width 491 height 337
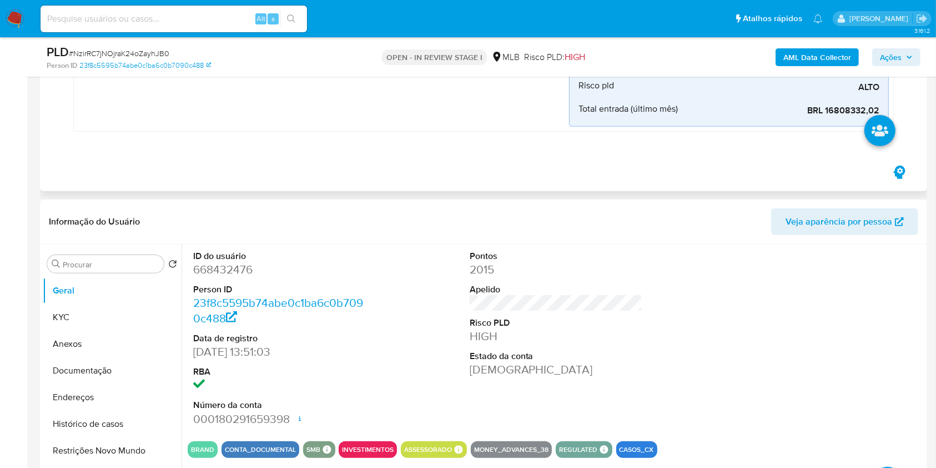
scroll to position [415, 0]
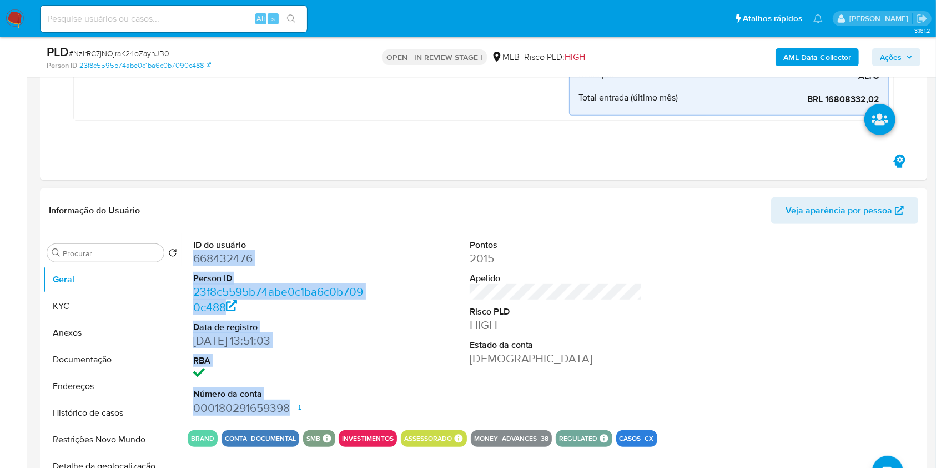
drag, startPoint x: 290, startPoint y: 409, endPoint x: 188, endPoint y: 258, distance: 182.0
click at [188, 258] on div "ID do usuário 668432476 Person ID 23f8c5595b74abe0c1ba6c0b7090c488 Data de regi…" at bounding box center [280, 327] width 184 height 188
copy dl "668432476 Person ID 23f8c5595b74abe0c1ba6c0b7090c488 Data de registro 05/11/202…"
click at [899, 56] on span "Ações" at bounding box center [891, 57] width 22 height 18
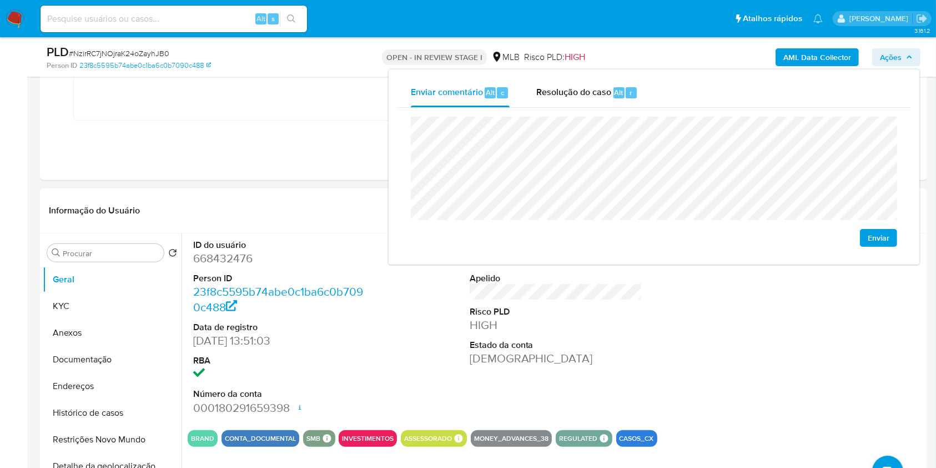
click at [887, 300] on div at bounding box center [832, 327] width 184 height 188
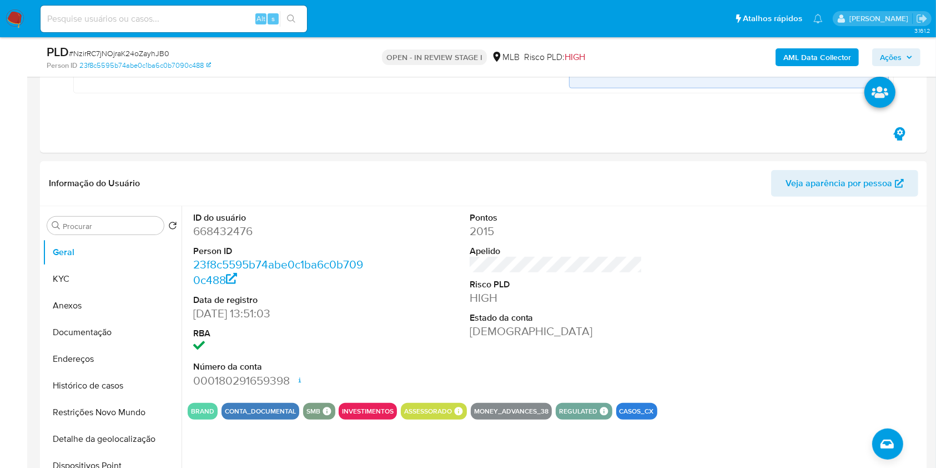
scroll to position [461, 0]
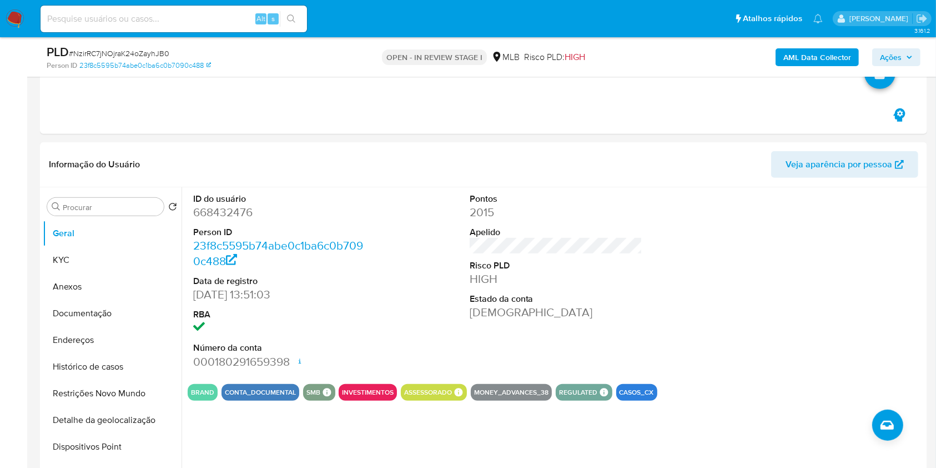
click at [879, 57] on button "Ações" at bounding box center [896, 57] width 48 height 18
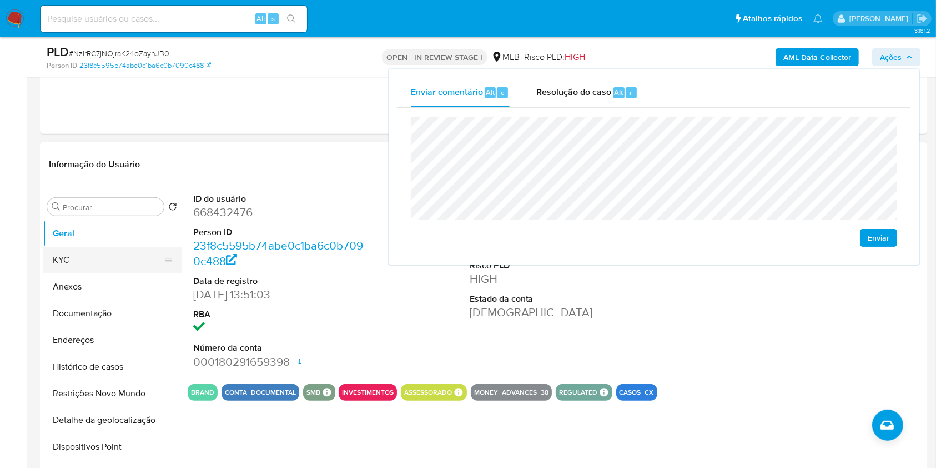
click at [124, 264] on button "KYC" at bounding box center [108, 260] width 130 height 27
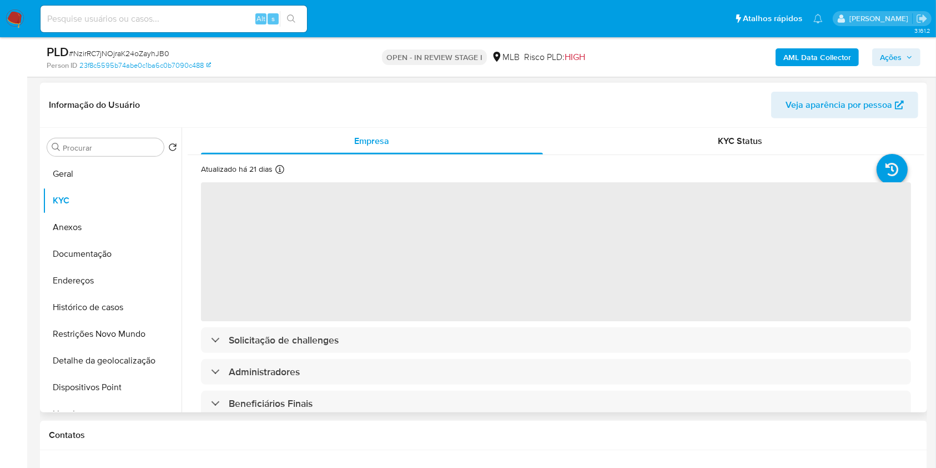
scroll to position [515, 0]
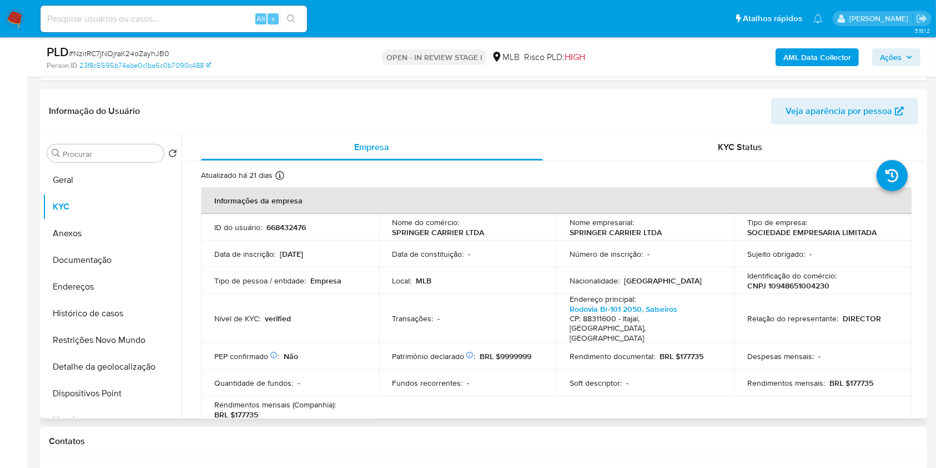
click at [775, 290] on p "CNPJ 10948651004230" at bounding box center [788, 285] width 82 height 10
copy p "10948651004230"
click at [780, 284] on p "CNPJ 10948651004230" at bounding box center [788, 285] width 82 height 10
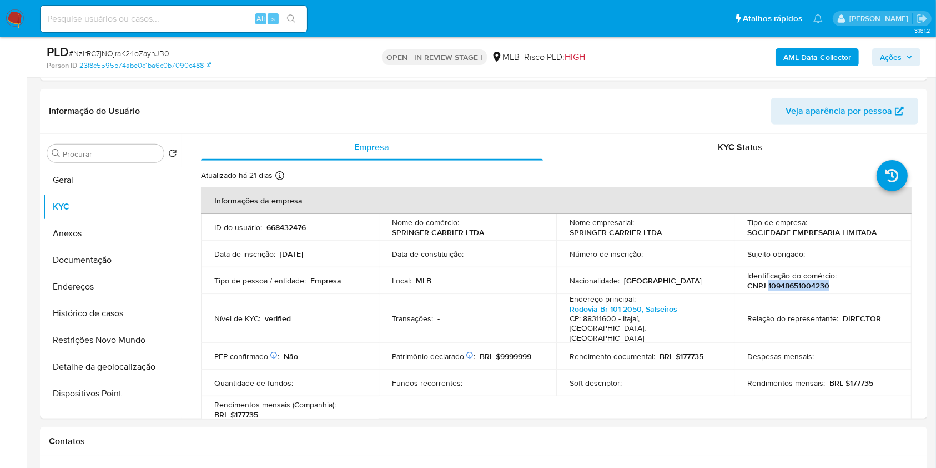
click at [894, 54] on span "Ações" at bounding box center [891, 57] width 22 height 18
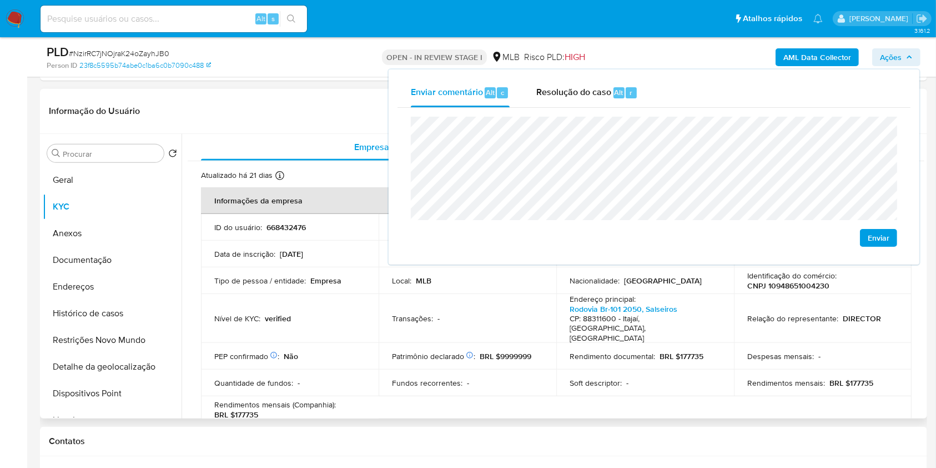
click at [489, 292] on td "Local : MLB" at bounding box center [468, 280] width 178 height 27
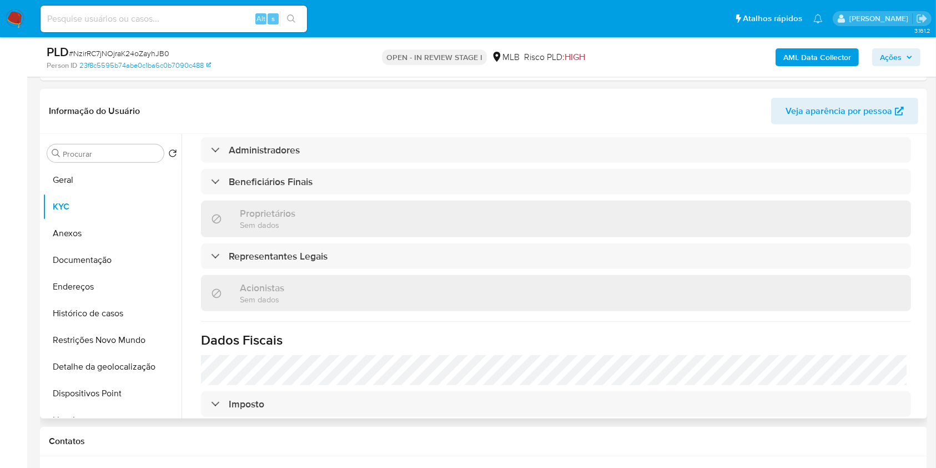
scroll to position [511, 0]
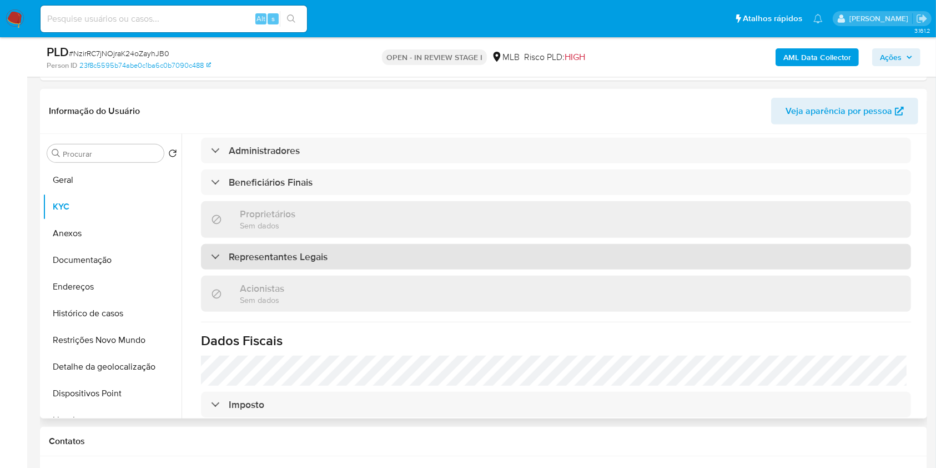
click at [425, 244] on div "Representantes Legais" at bounding box center [556, 257] width 710 height 26
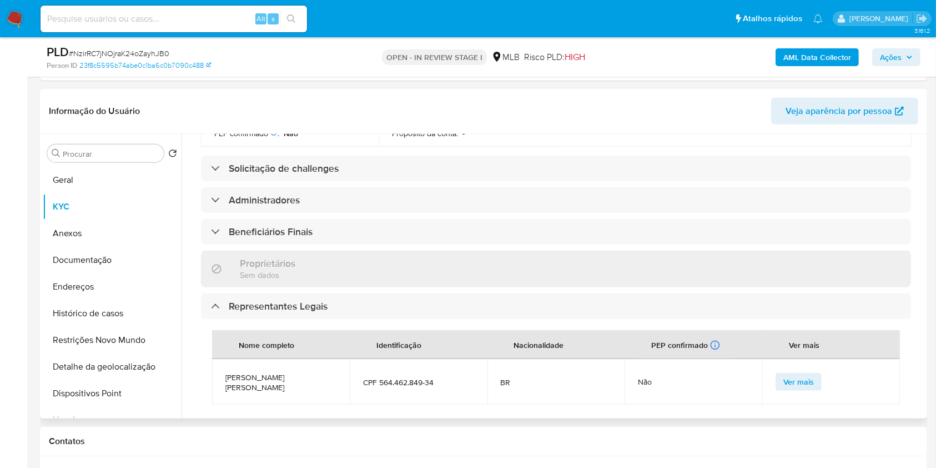
scroll to position [460, 0]
click at [374, 207] on div "Informações da empresa ID do usuário : 668432476 Nome do comércio : SPRINGER CA…" at bounding box center [556, 224] width 710 height 995
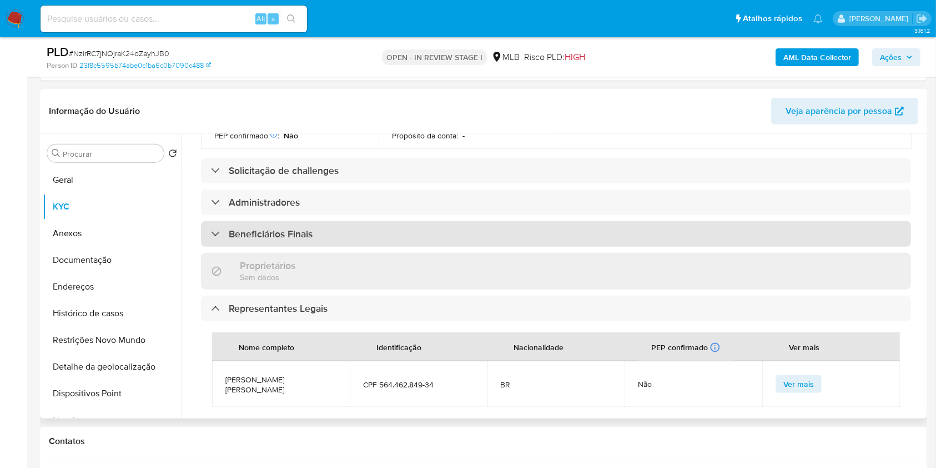
click at [375, 221] on div "Beneficiários Finais" at bounding box center [556, 234] width 710 height 26
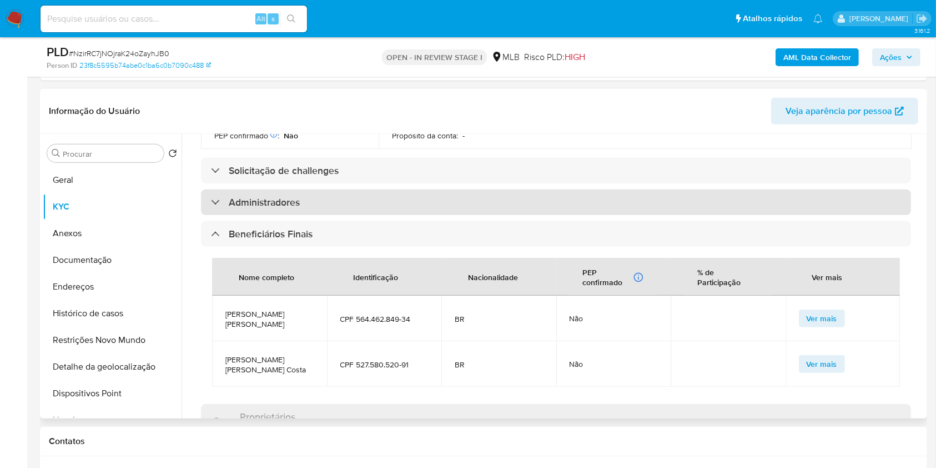
click at [383, 189] on div "Administradores" at bounding box center [556, 202] width 710 height 26
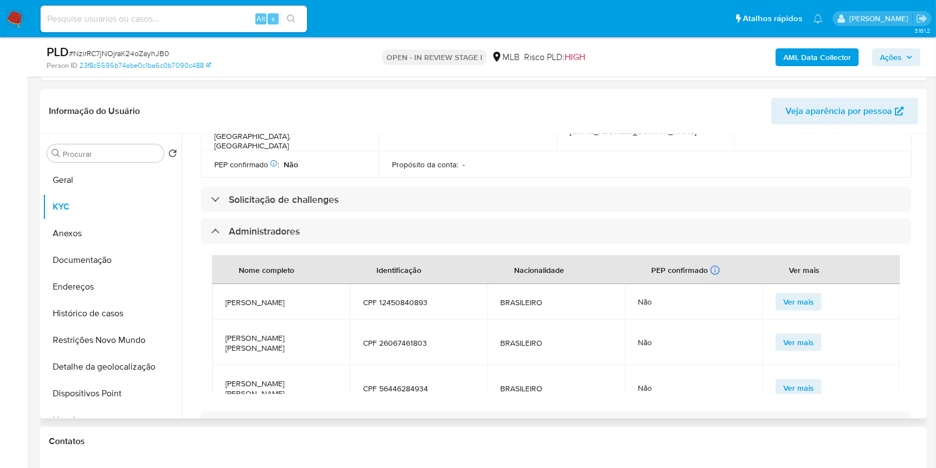
scroll to position [430, 0]
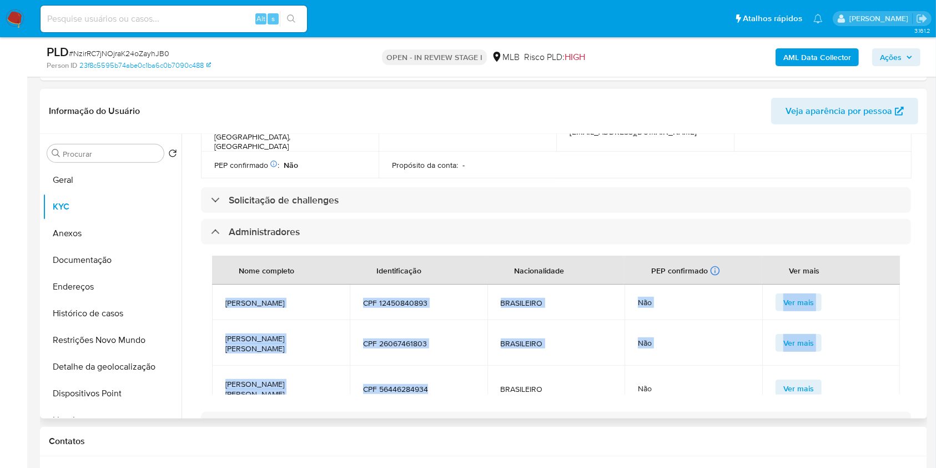
drag, startPoint x: 431, startPoint y: 343, endPoint x: 227, endPoint y: 266, distance: 218.4
click at [227, 284] on tbody "SIMONE DE CAMARGO CPF 12450840893 BRASILEIRO Não Ver mais MARIO NUNES DE SOUSA …" at bounding box center [556, 388] width 688 height 208
copy tbody "SIMONE DE CAMARGO CPF 12450840893 BRASILEIRO Não Ver mais MARIO NUNES DE SOUSA …"
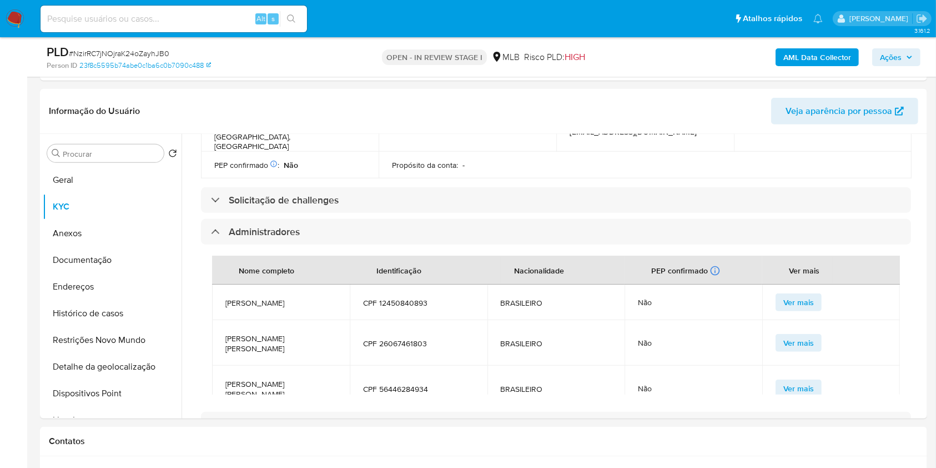
click at [905, 46] on div "AML Data Collector Ações" at bounding box center [777, 57] width 288 height 26
click at [910, 51] on span "Ações" at bounding box center [896, 57] width 33 height 16
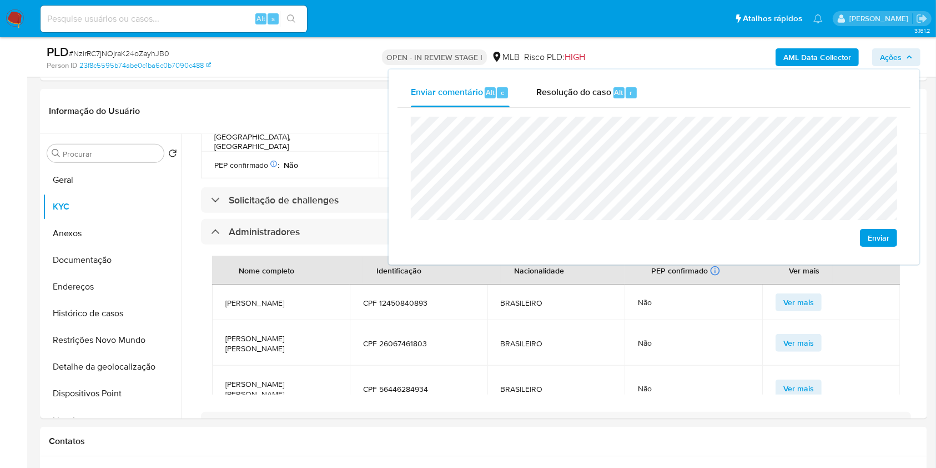
click at [0, 0] on lt-span "Itajaí" at bounding box center [0, 0] width 0 height 0
click at [0, 0] on lt-em "econômica" at bounding box center [0, 0] width 0 height 0
click at [597, 320] on td "BRASILEIRO" at bounding box center [557, 343] width 138 height 46
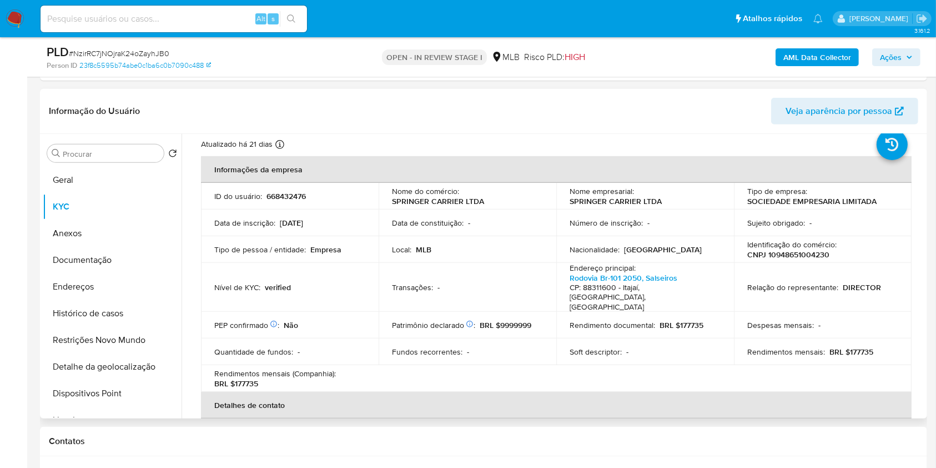
scroll to position [29, 0]
drag, startPoint x: 844, startPoint y: 333, endPoint x: 889, endPoint y: 327, distance: 44.9
click at [889, 340] on td "Rendimentos mensais : BRL $177735" at bounding box center [823, 353] width 178 height 27
copy p "177735"
click at [891, 59] on span "Ações" at bounding box center [891, 57] width 22 height 18
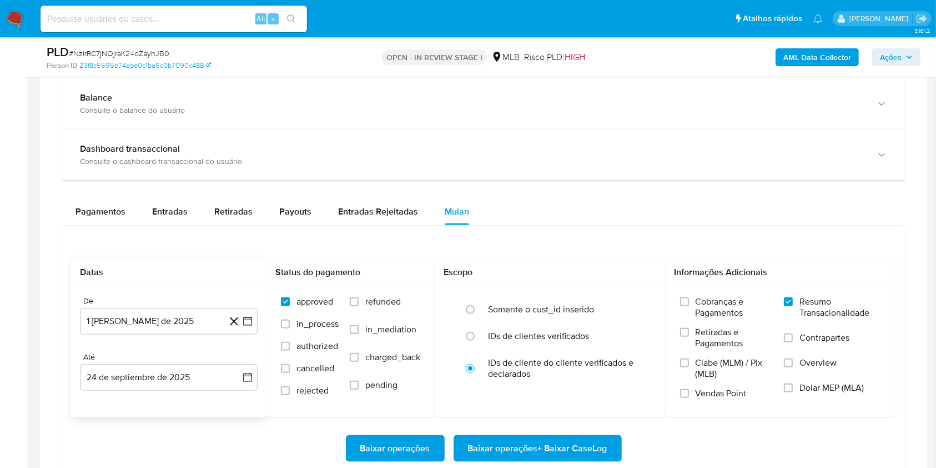
scroll to position [1177, 0]
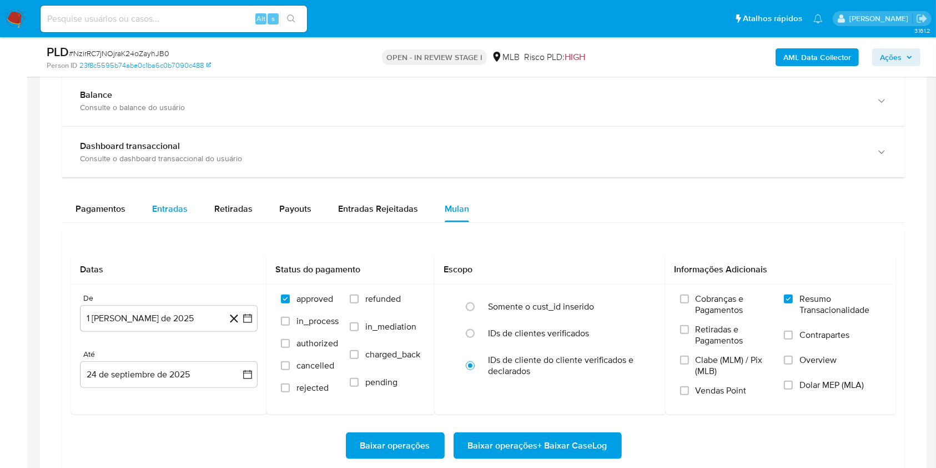
click at [163, 211] on span "Entradas" at bounding box center [170, 208] width 36 height 13
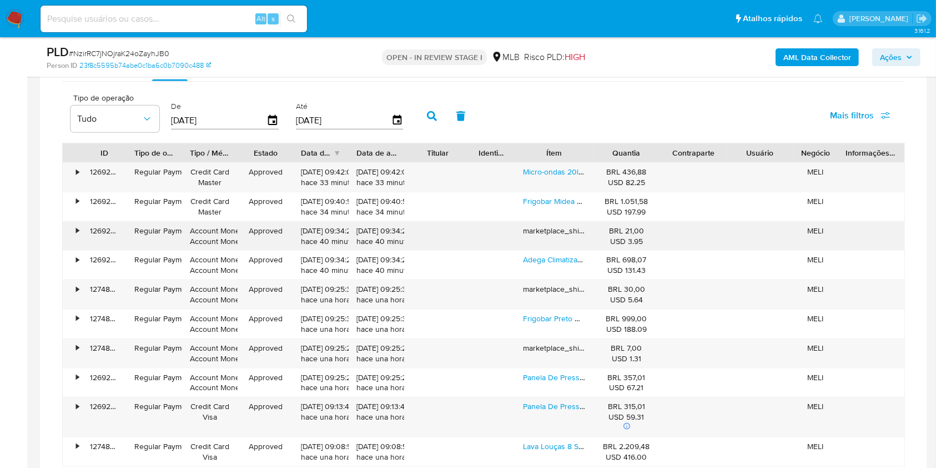
scroll to position [1319, 0]
drag, startPoint x: 545, startPoint y: 195, endPoint x: 548, endPoint y: 186, distance: 9.7
click at [545, 195] on link "Frigobar Midea 67 Litros Black Edition Cor Preto" at bounding box center [605, 199] width 164 height 11
click at [548, 170] on link "Micro-ondas 20l Prata Porta Espelhada Minuto Fácil Midea" at bounding box center [622, 170] width 199 height 11
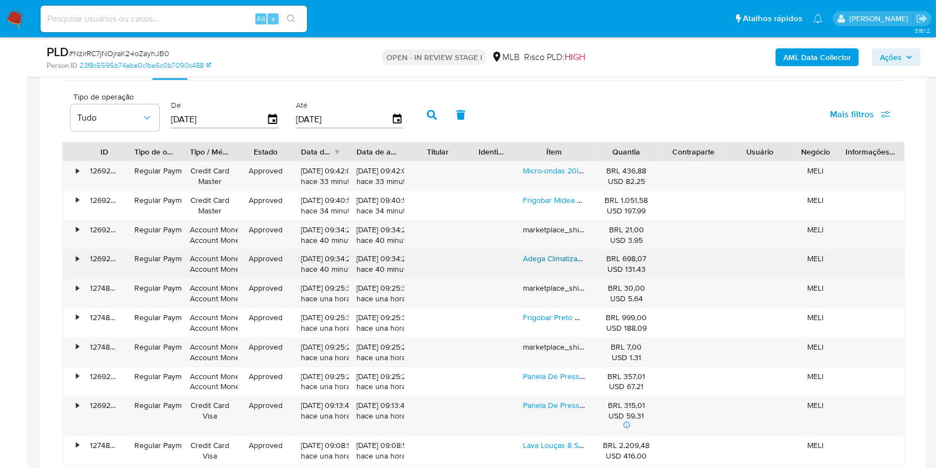
click at [534, 255] on link "Adega Climatizada De Vinho 8 Garrafas Bivolt Midea" at bounding box center [612, 258] width 179 height 11
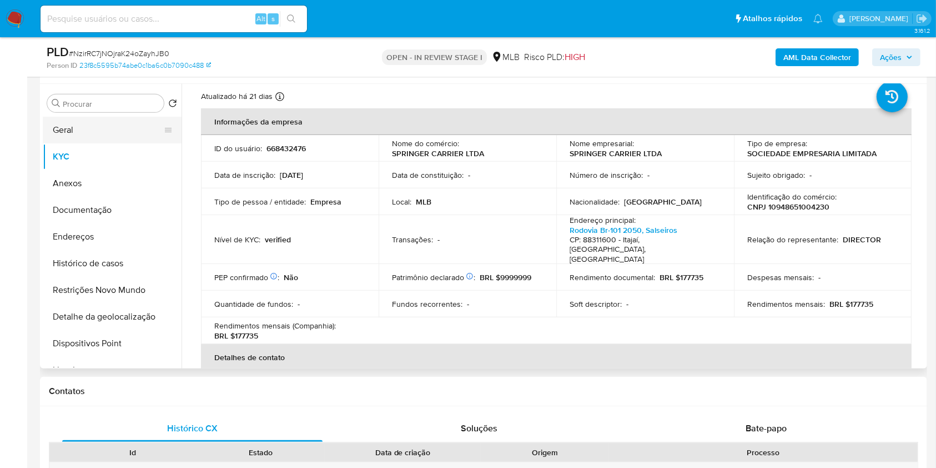
scroll to position [564, 0]
click at [117, 133] on button "Geral" at bounding box center [108, 131] width 130 height 27
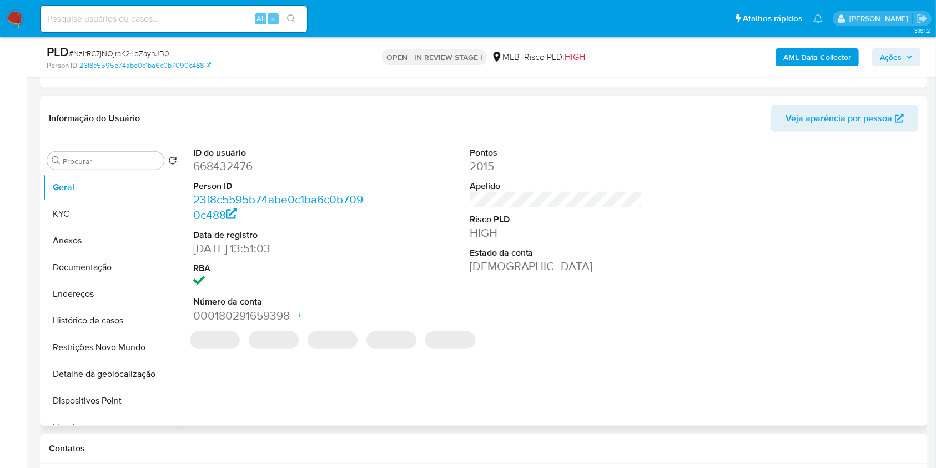
scroll to position [515, 0]
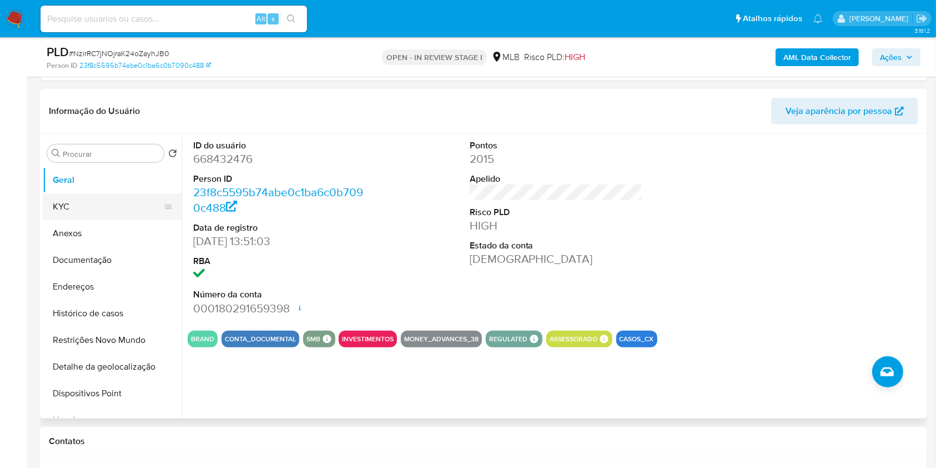
click at [110, 208] on button "KYC" at bounding box center [108, 206] width 130 height 27
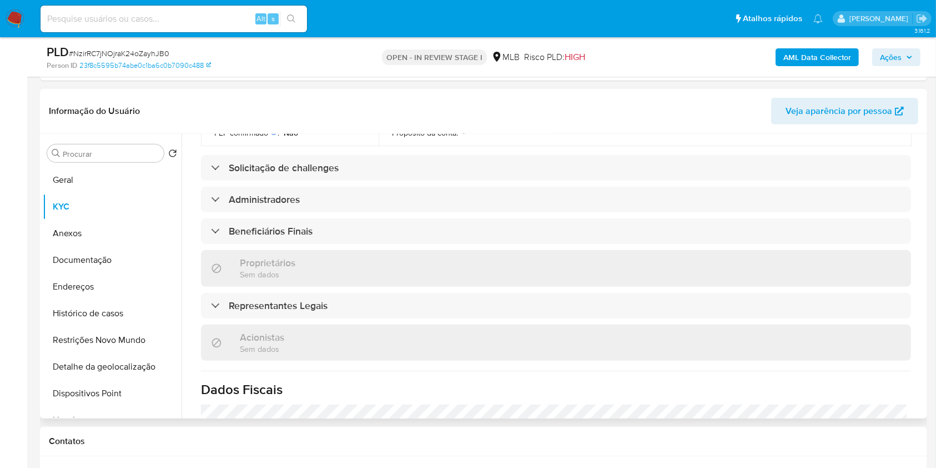
scroll to position [463, 0]
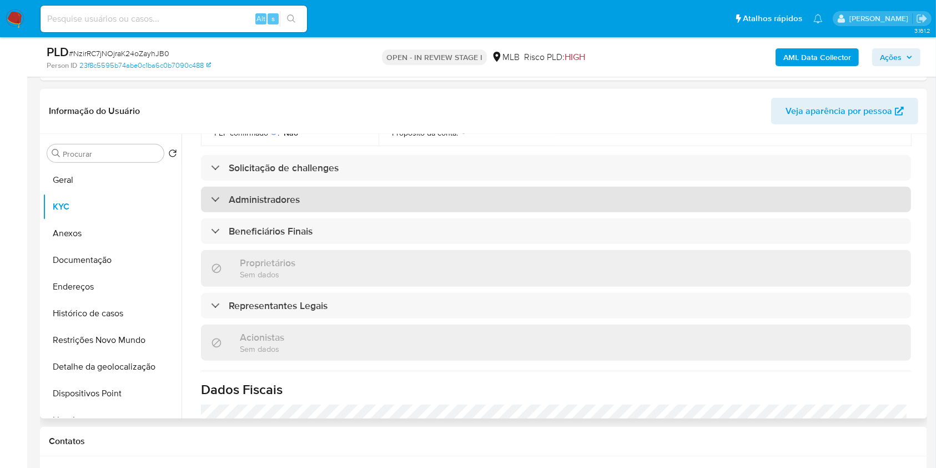
click at [496, 187] on div "Administradores" at bounding box center [556, 200] width 710 height 26
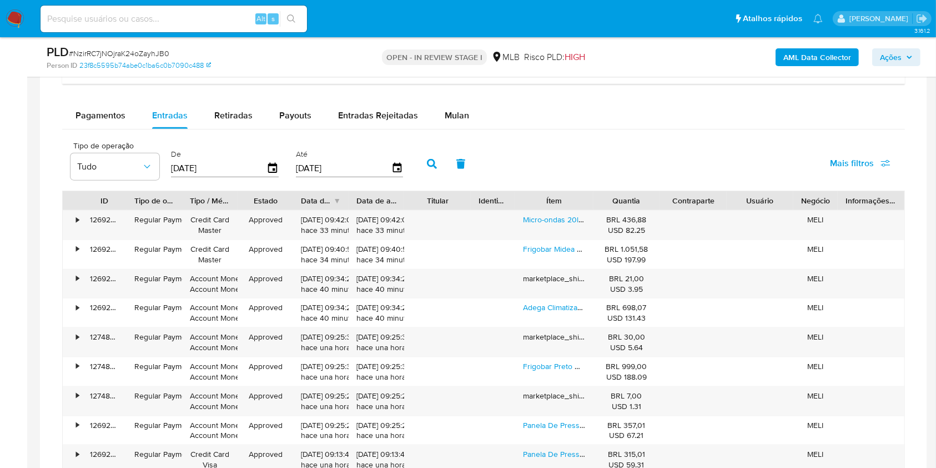
scroll to position [1271, 0]
click at [239, 104] on div "Retiradas" at bounding box center [233, 115] width 38 height 27
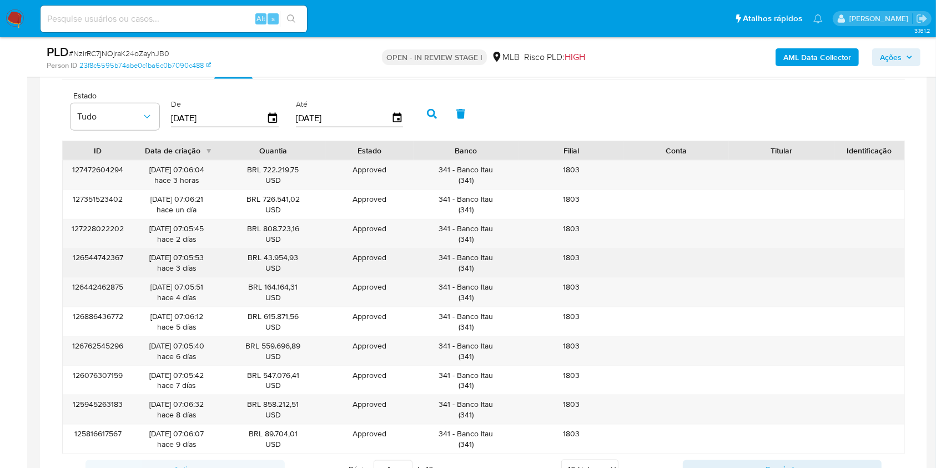
scroll to position [1356, 0]
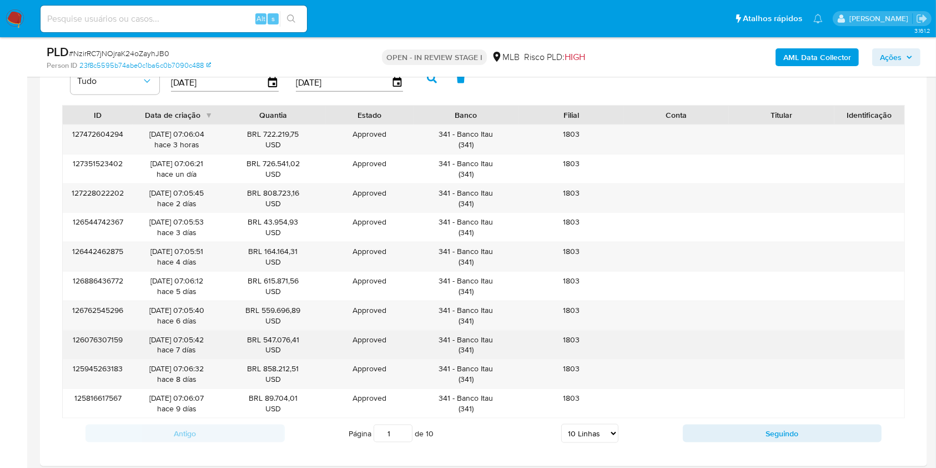
drag, startPoint x: 458, startPoint y: 338, endPoint x: 501, endPoint y: 339, distance: 43.3
click at [501, 339] on div "341 - Banco Itau ( 341 )" at bounding box center [466, 344] width 90 height 21
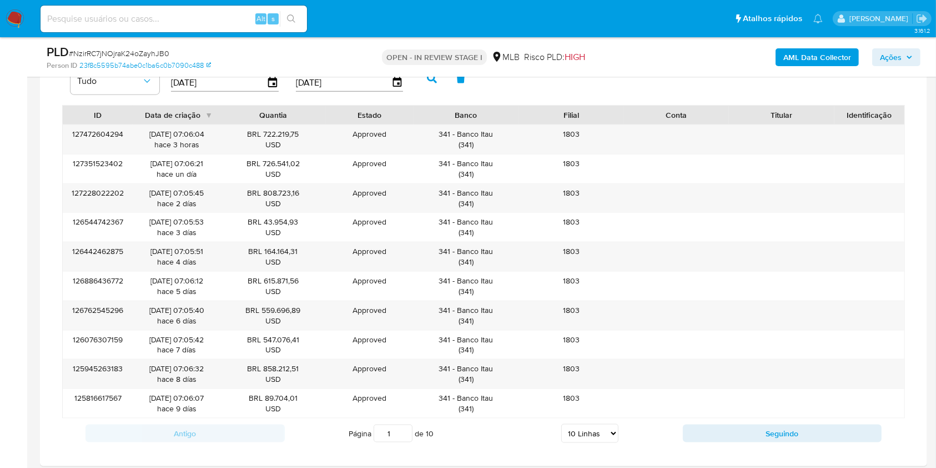
click at [591, 434] on select "5 Linhas 10 Linhas 20 Linhas 25 Linhas 50 Linhas 100 Linhas" at bounding box center [589, 433] width 57 height 19
select select "100"
click at [561, 424] on select "5 Linhas 10 Linhas 20 Linhas 25 Linhas 50 Linhas 100 Linhas" at bounding box center [589, 433] width 57 height 19
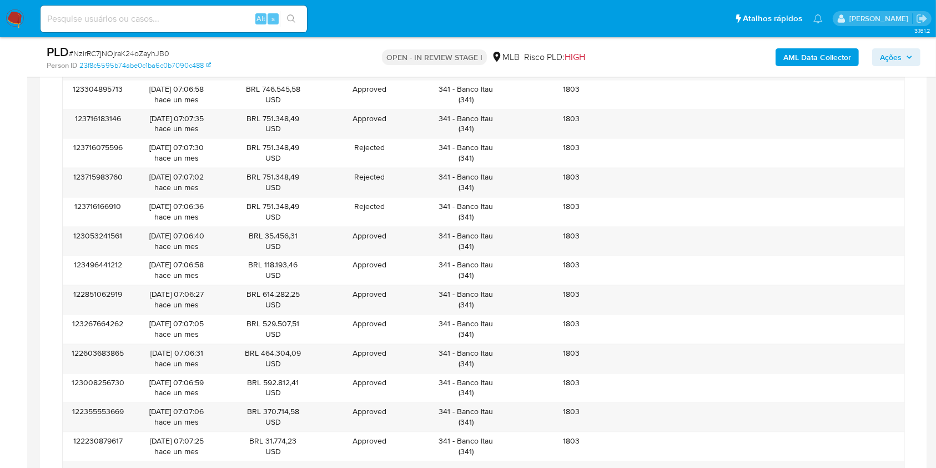
scroll to position [2253, 0]
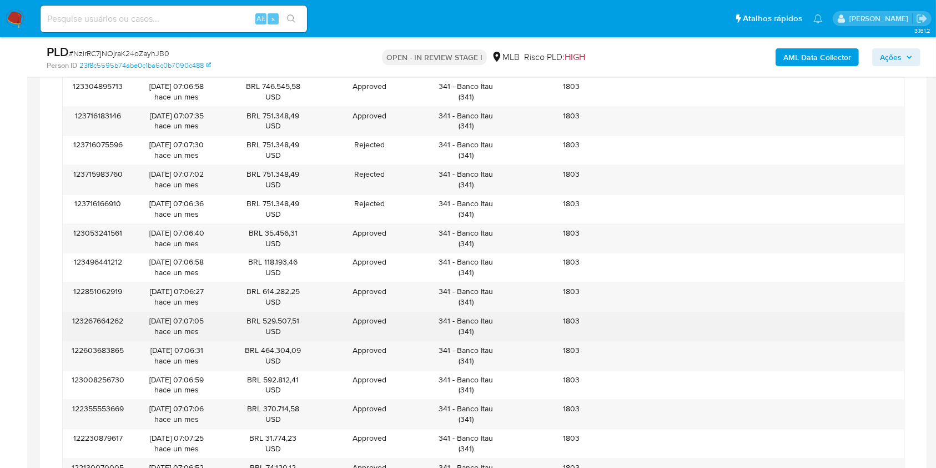
drag, startPoint x: 573, startPoint y: 229, endPoint x: 566, endPoint y: 189, distance: 40.5
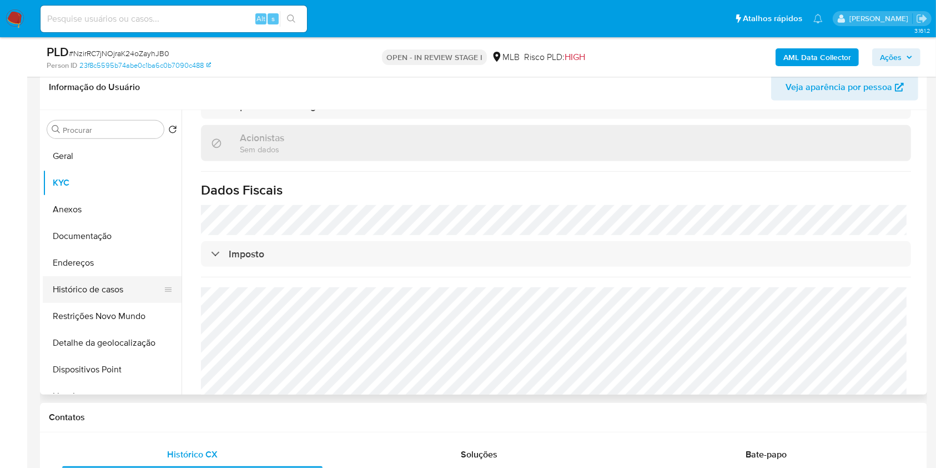
scroll to position [540, 0]
click at [104, 277] on button "Histórico de casos" at bounding box center [108, 288] width 130 height 27
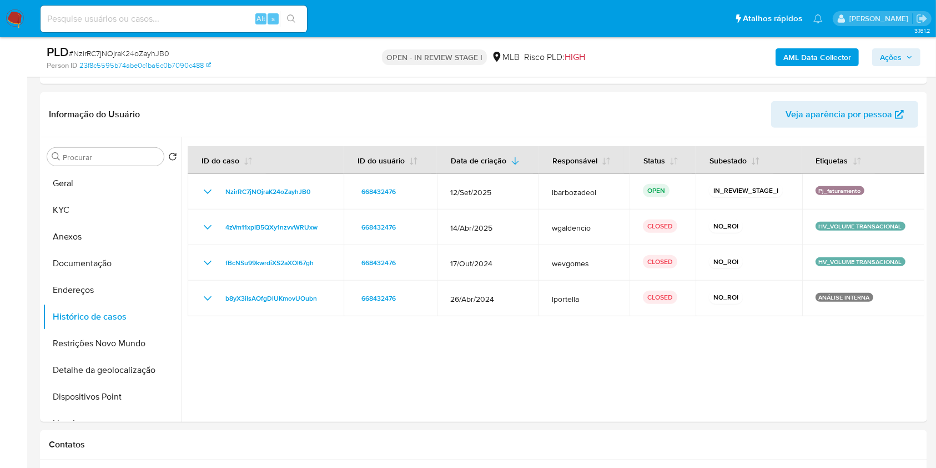
scroll to position [499, 0]
click at [103, 280] on button "Endereços" at bounding box center [108, 289] width 130 height 27
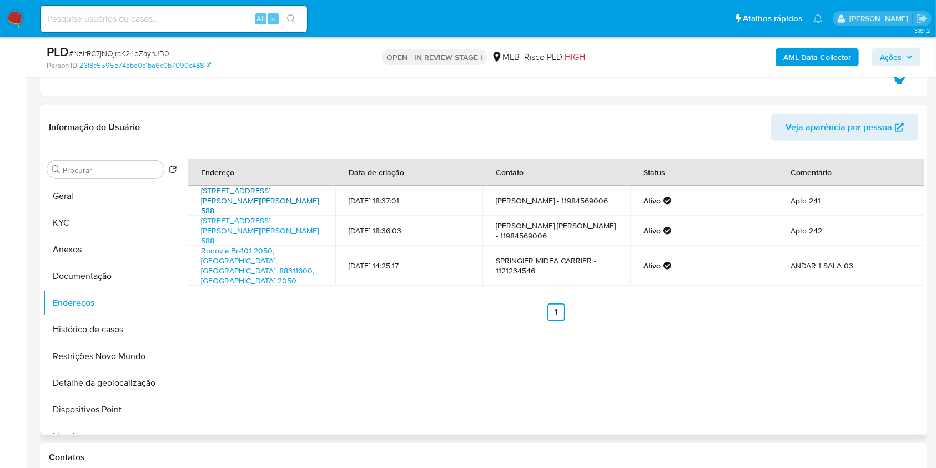
click at [255, 191] on link "Rua Professor Campos De Oliveira 588, São Paulo, São Paulo, 04675100, Brasil 588" at bounding box center [260, 200] width 118 height 31
click at [247, 220] on link "Rua Professor Campos De Oliveira 588, São Paulo, São Paulo, 04675100, Brasil 588" at bounding box center [260, 230] width 118 height 31
click at [240, 255] on link "Rodovia Br-101 2050, Itajaí, Santa Catarina, 88311600, Brasil 2050" at bounding box center [257, 265] width 113 height 41
click at [118, 271] on button "Documentação" at bounding box center [108, 276] width 130 height 27
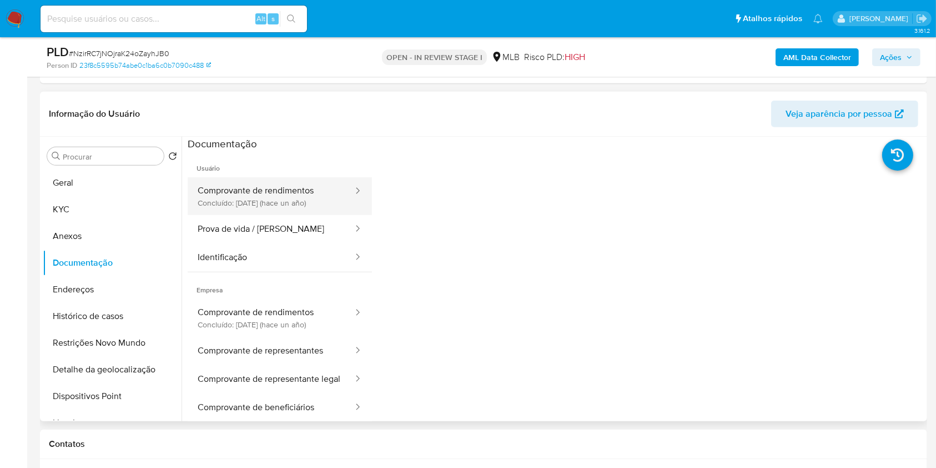
click at [306, 206] on button "Comprovante de rendimentos Concluído: 05/06/2024 (hace un año)" at bounding box center [271, 196] width 167 height 38
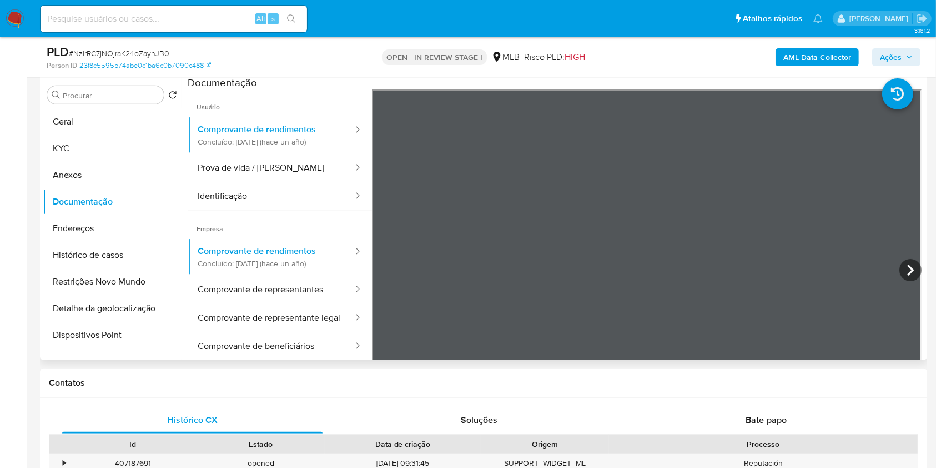
scroll to position [558, 0]
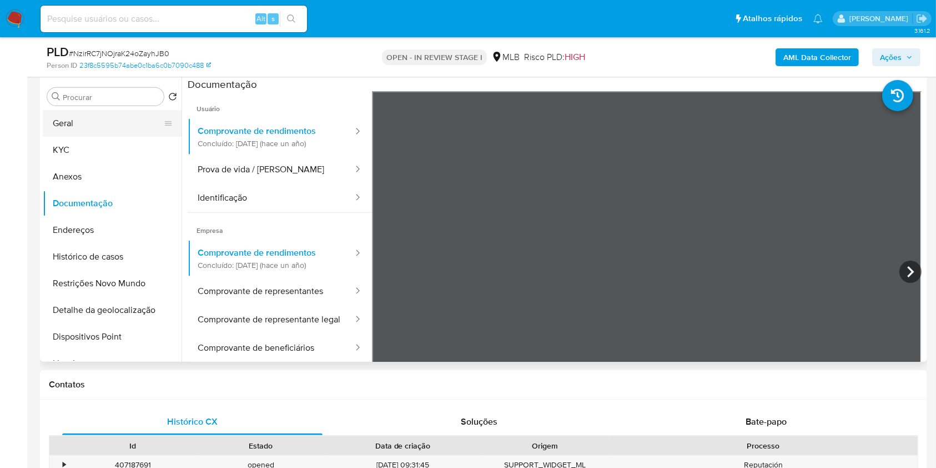
click at [92, 110] on button "Geral" at bounding box center [108, 123] width 130 height 27
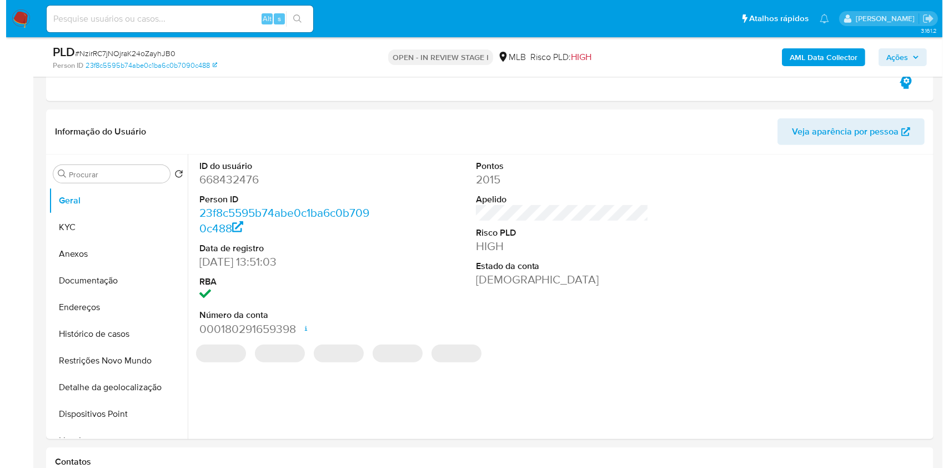
scroll to position [496, 0]
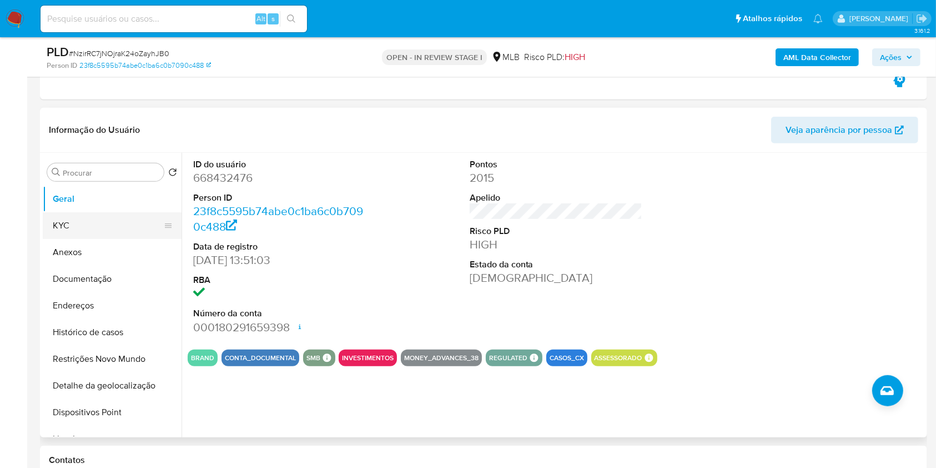
click at [89, 231] on button "KYC" at bounding box center [108, 225] width 130 height 27
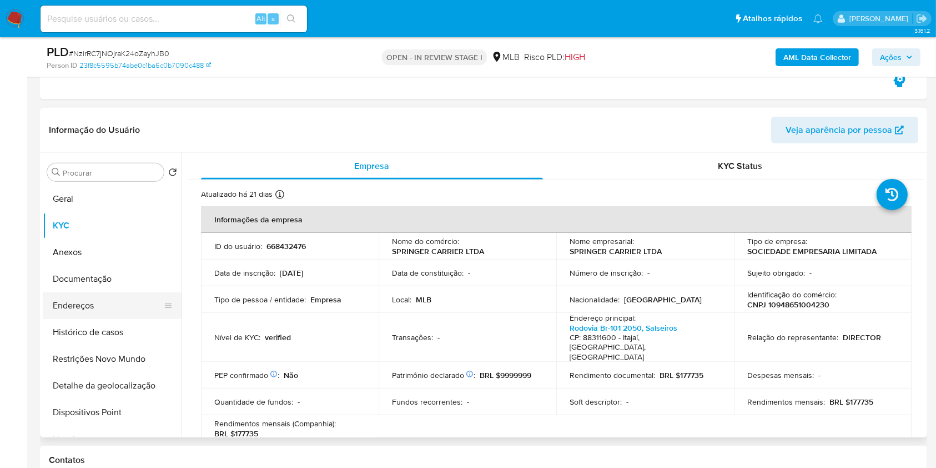
click at [94, 298] on button "Endereços" at bounding box center [108, 305] width 130 height 27
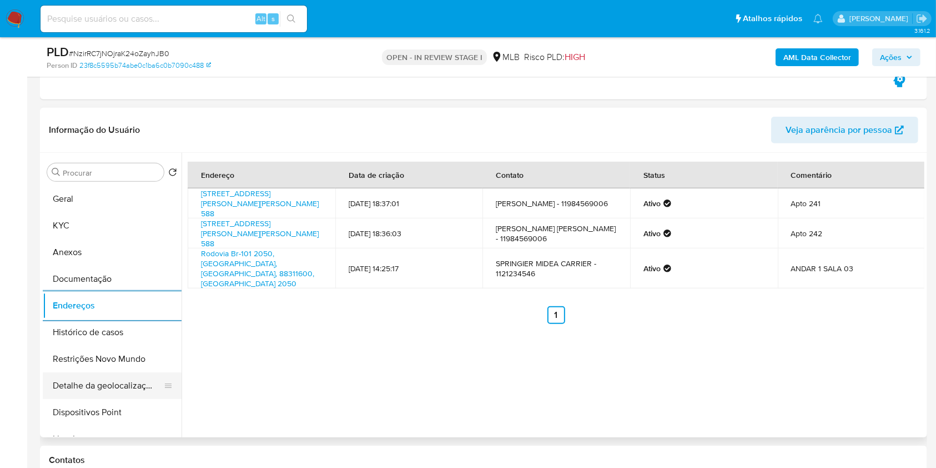
click at [116, 389] on button "Detalhe da geolocalização" at bounding box center [108, 385] width 130 height 27
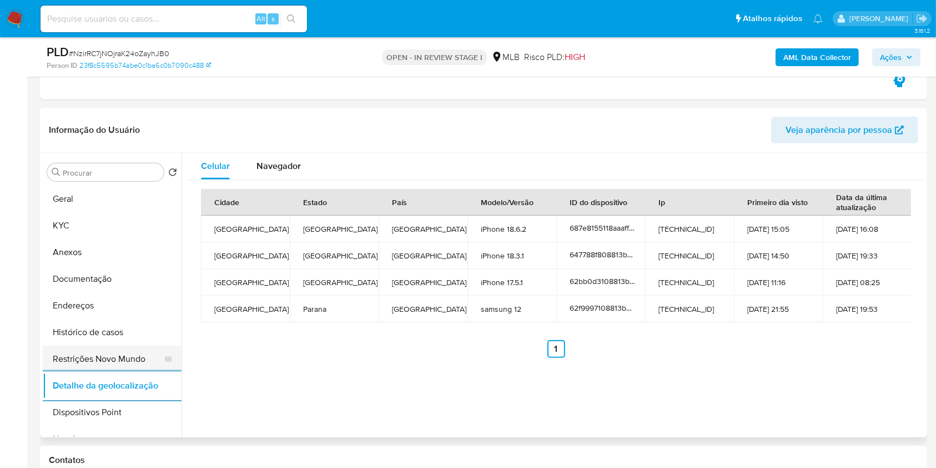
click at [112, 358] on button "Restrições Novo Mundo" at bounding box center [108, 358] width 130 height 27
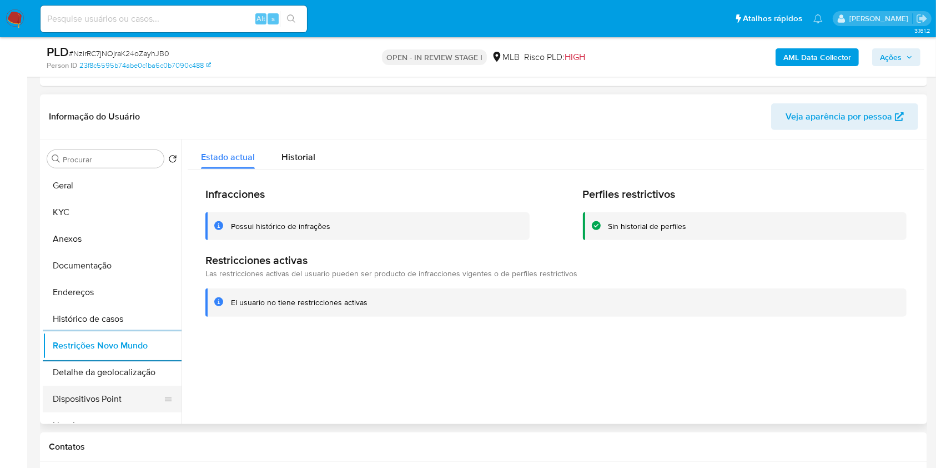
click at [116, 391] on button "Dispositivos Point" at bounding box center [108, 398] width 130 height 27
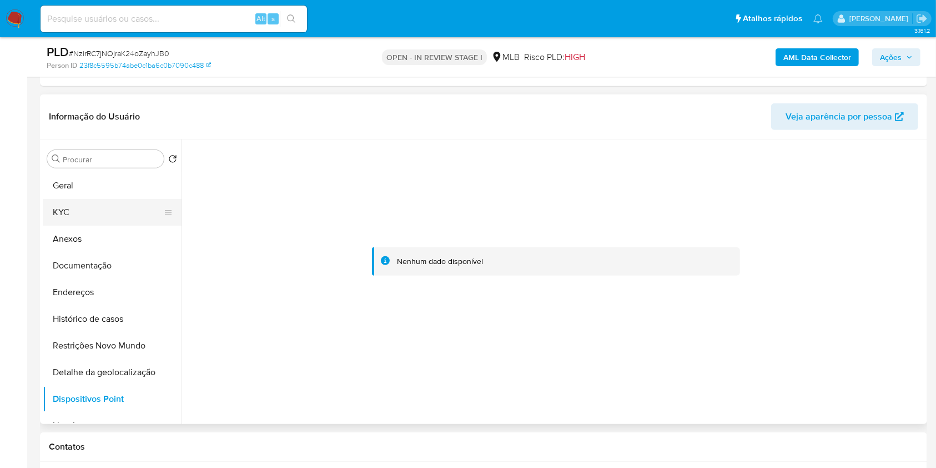
click at [128, 219] on button "KYC" at bounding box center [108, 212] width 130 height 27
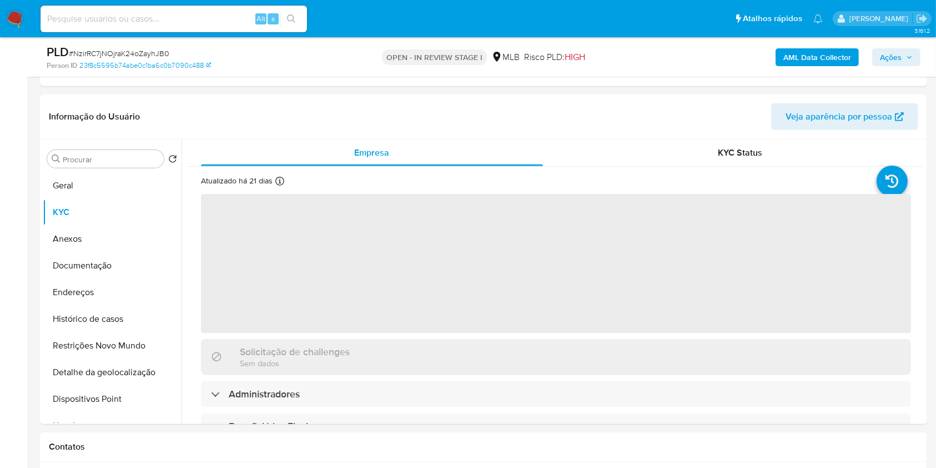
click at [903, 57] on span "Ações" at bounding box center [896, 57] width 33 height 16
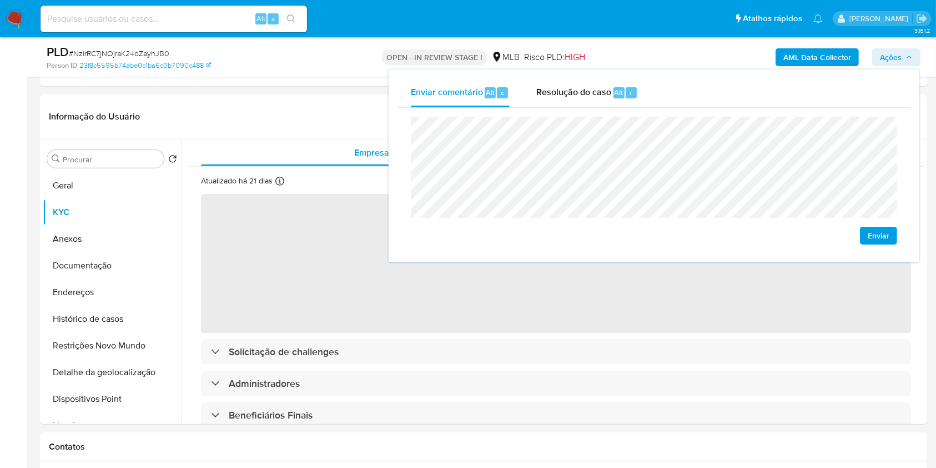
drag, startPoint x: 546, startPoint y: 97, endPoint x: 551, endPoint y: 108, distance: 12.5
click at [546, 97] on span "Resolução do caso" at bounding box center [573, 92] width 75 height 13
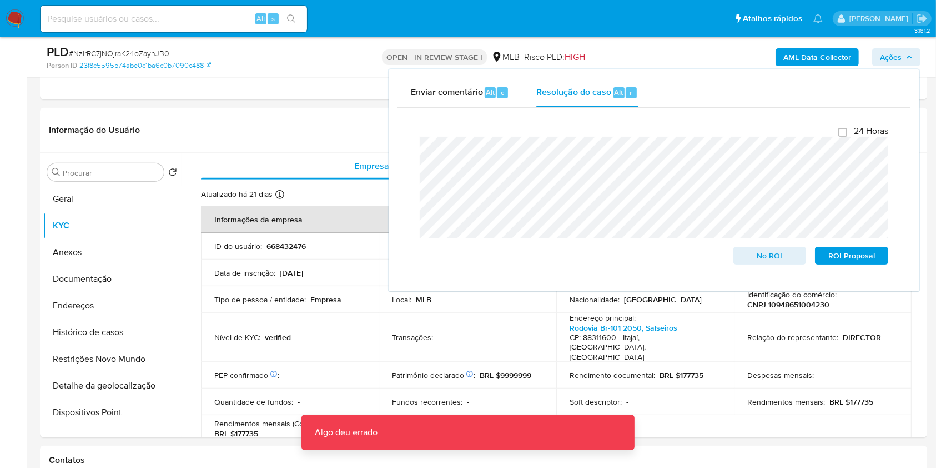
click at [679, 56] on div "AML Data Collector Ações Enviar comentário Alt c Resolução do caso Alt r Fecham…" at bounding box center [777, 57] width 288 height 26
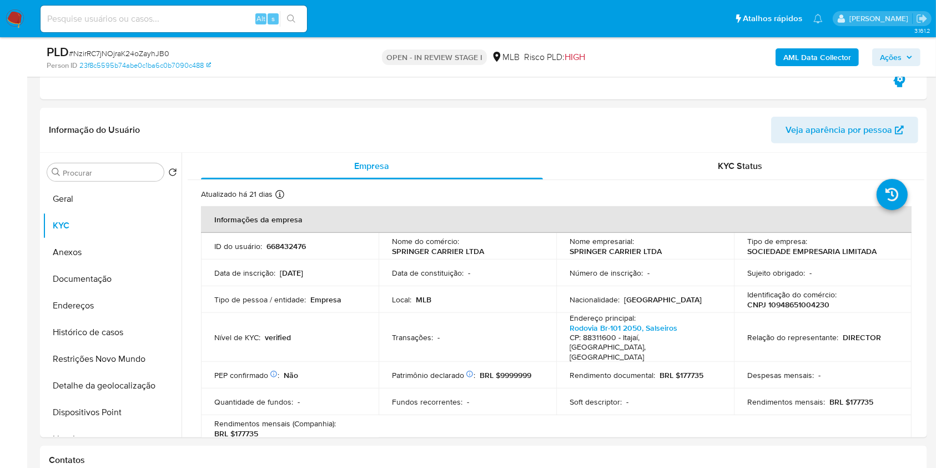
click at [799, 53] on b "AML Data Collector" at bounding box center [818, 57] width 68 height 18
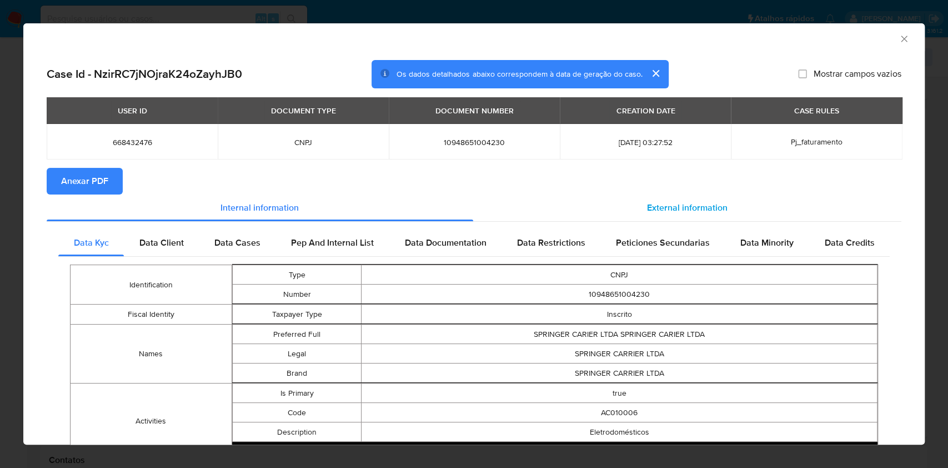
click at [545, 218] on div "External information" at bounding box center [687, 207] width 429 height 27
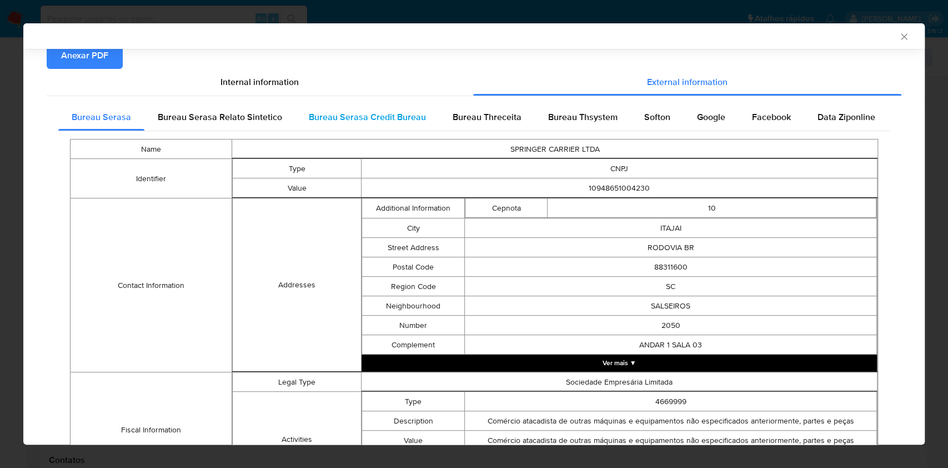
scroll to position [0, 0]
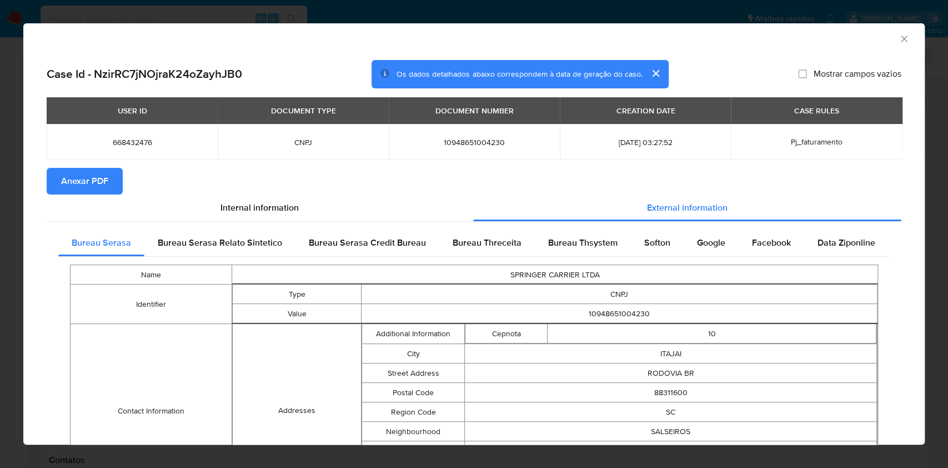
click at [98, 189] on span "Anexar PDF" at bounding box center [84, 181] width 47 height 24
click at [652, 243] on span "Softon" at bounding box center [657, 242] width 26 height 13
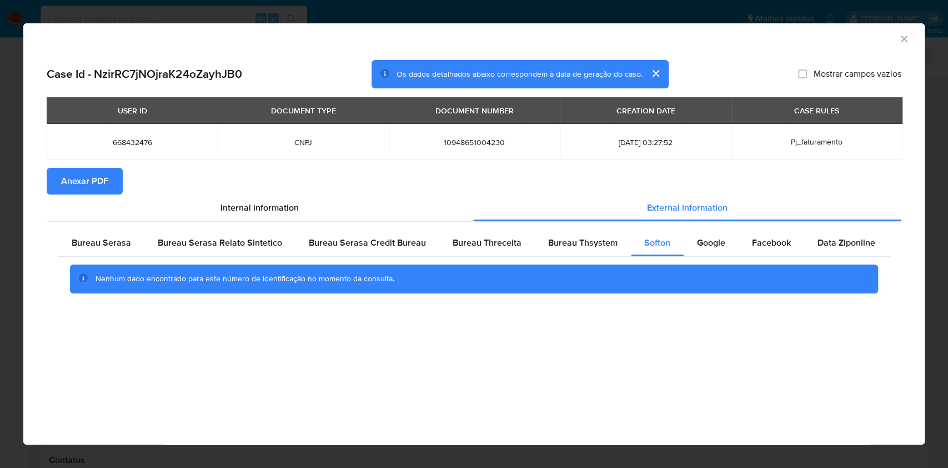
click at [905, 43] on icon "Fechar a janela" at bounding box center [903, 38] width 11 height 11
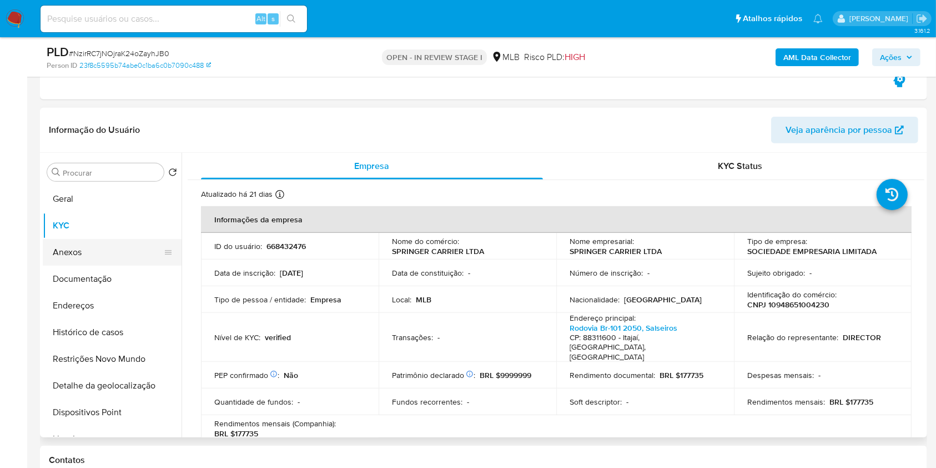
click at [133, 251] on button "Anexos" at bounding box center [108, 252] width 130 height 27
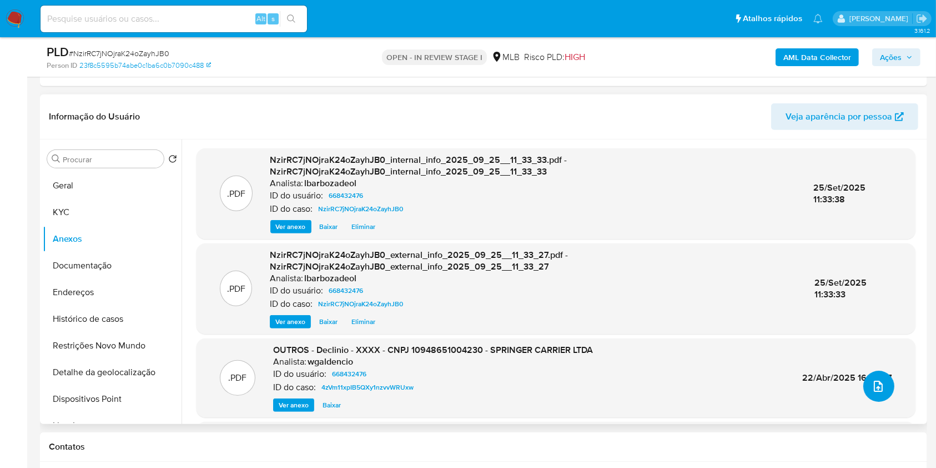
click at [874, 387] on icon "upload-file" at bounding box center [878, 385] width 9 height 11
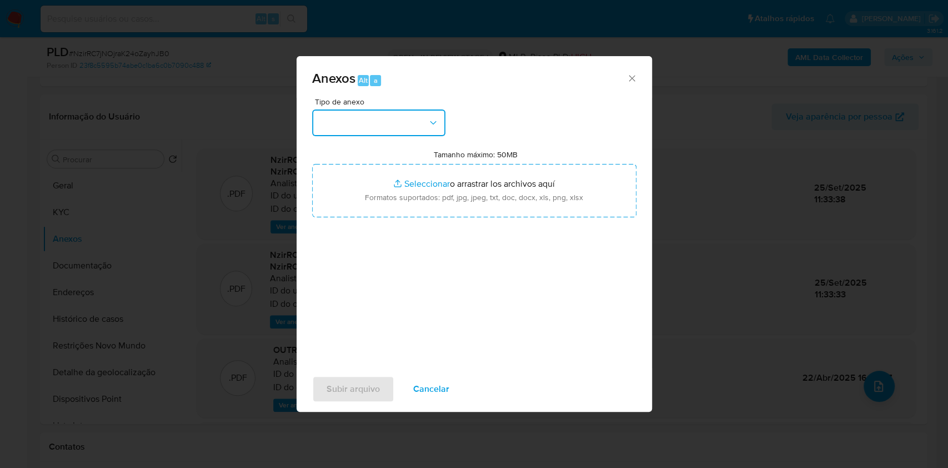
click at [415, 127] on button "button" at bounding box center [378, 122] width 133 height 27
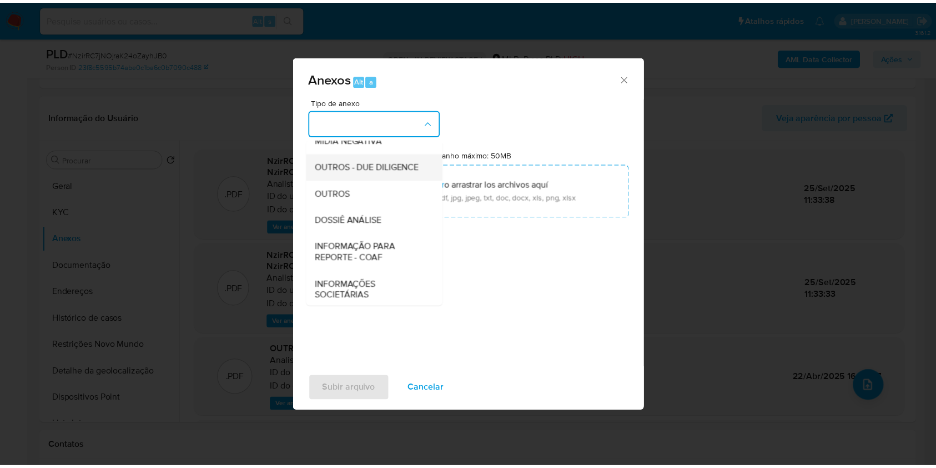
scroll to position [170, 0]
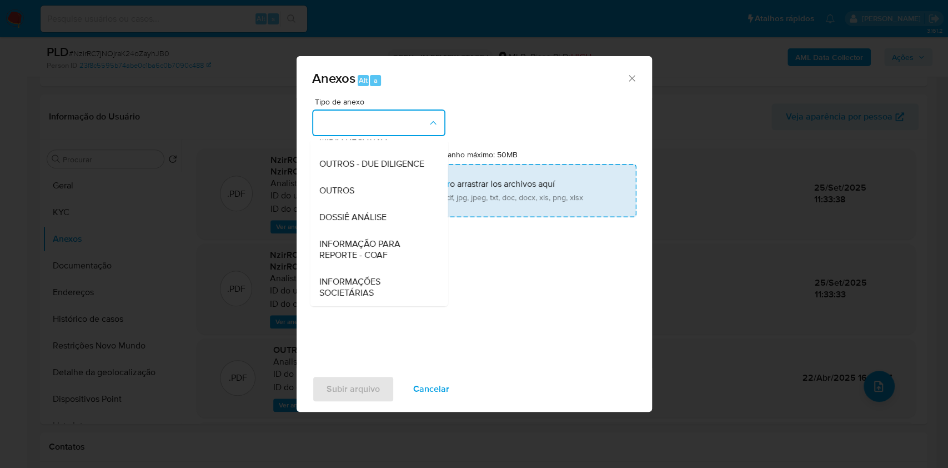
click at [383, 212] on span "DOSSIÊ ANÁLISE" at bounding box center [352, 217] width 67 height 11
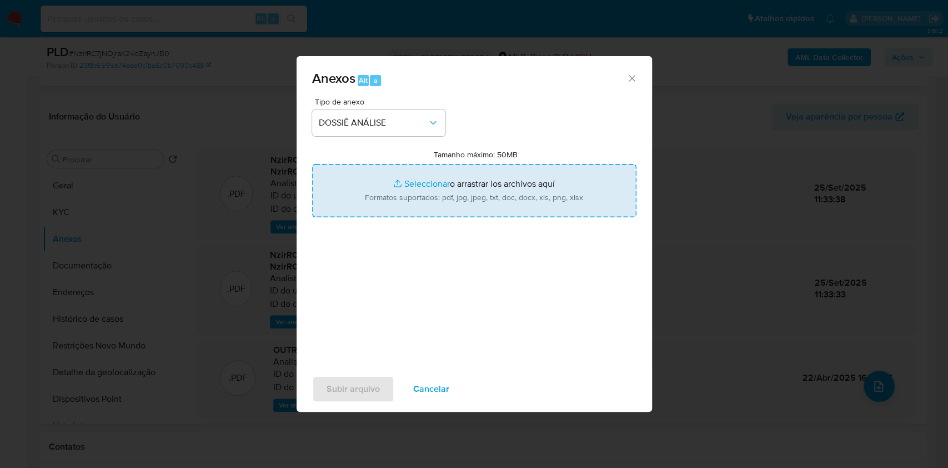
click at [388, 204] on input "Tamanho máximo: 50MB Seleccionar archivos" at bounding box center [474, 190] width 324 height 53
type input "C:\fakepath\Mulan 668432476_2025_09_25_09_59_25.xlsx"
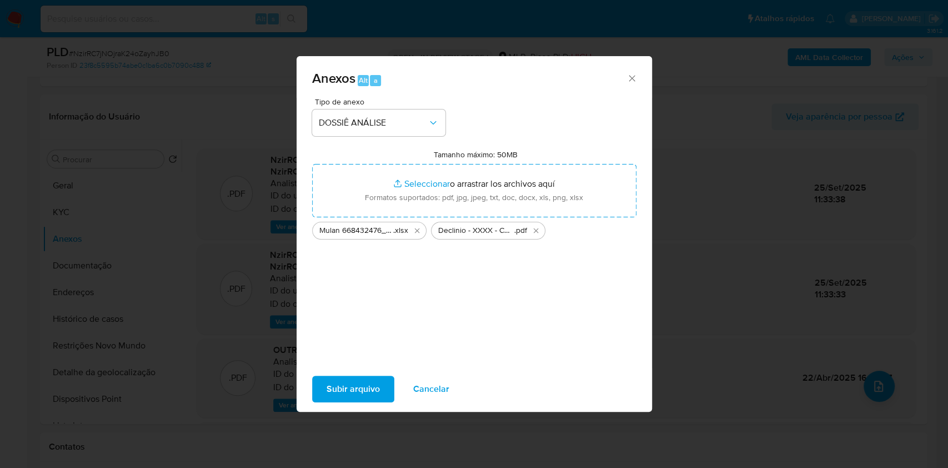
click at [350, 385] on span "Subir arquivo" at bounding box center [353, 389] width 53 height 24
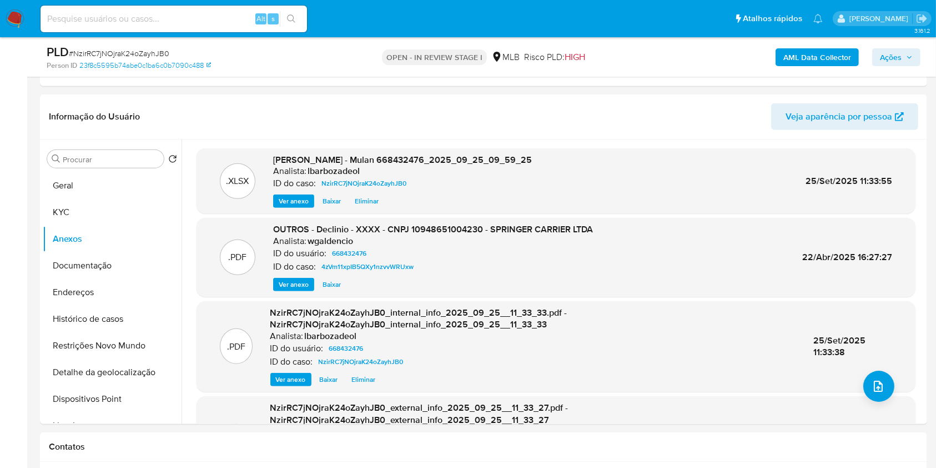
click at [911, 58] on icon "button" at bounding box center [909, 57] width 7 height 7
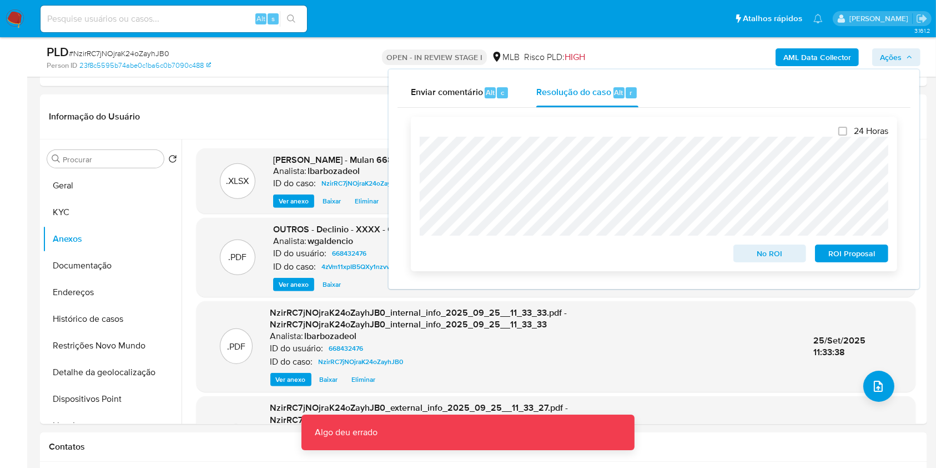
click at [805, 137] on div at bounding box center [654, 186] width 469 height 99
click at [769, 255] on span "No ROI" at bounding box center [770, 253] width 58 height 16
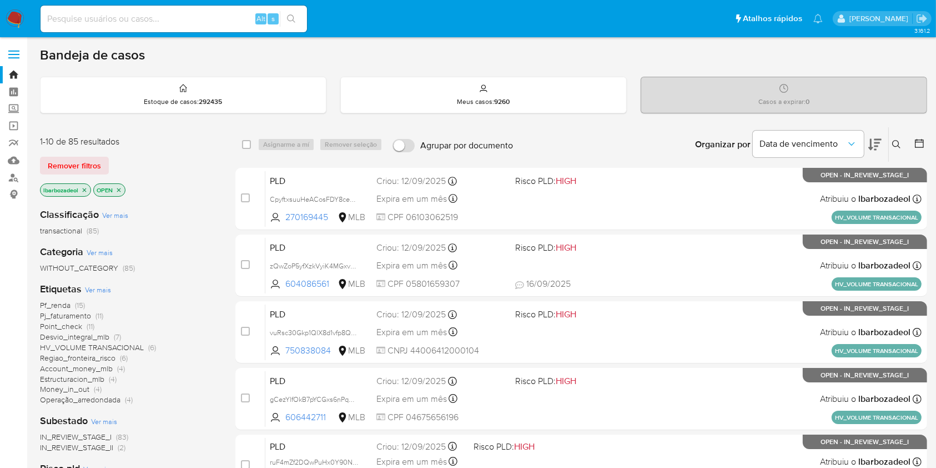
click at [169, 211] on div "Classificação Ver mais transactional (85)" at bounding box center [129, 222] width 178 height 28
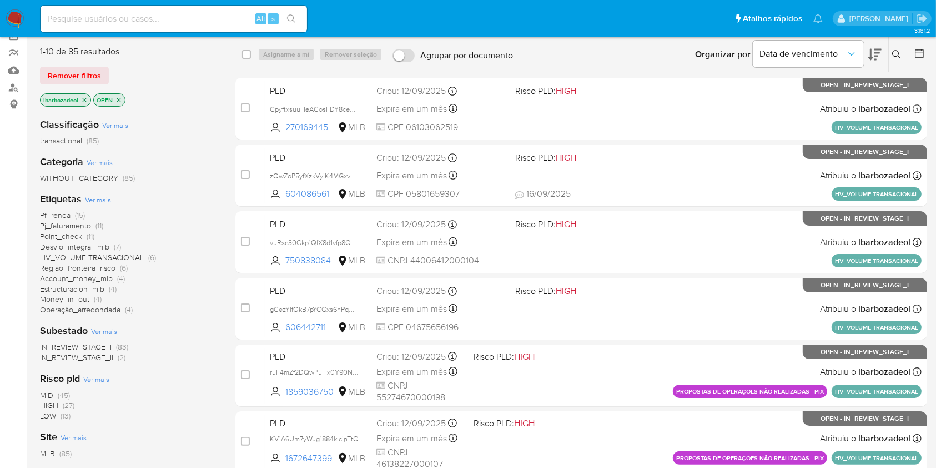
scroll to position [165, 0]
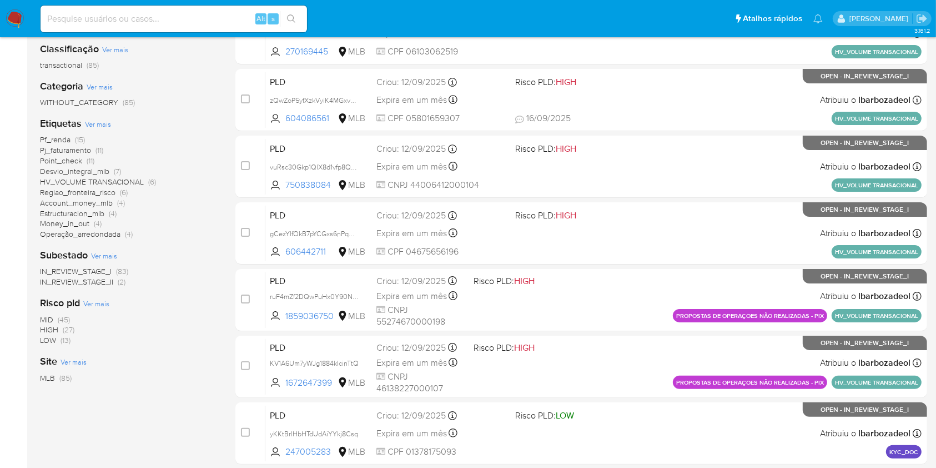
click at [63, 327] on span "(27)" at bounding box center [69, 329] width 12 height 11
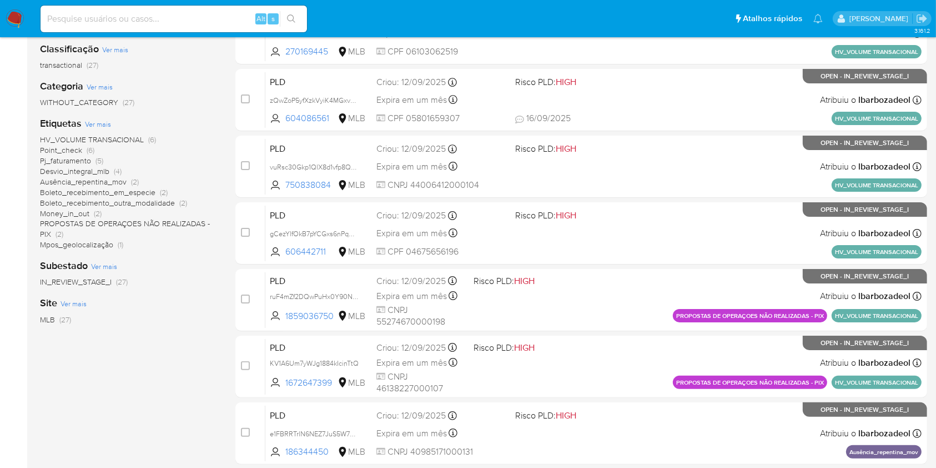
click at [112, 189] on span "Boleto_recebimento_em_especie" at bounding box center [98, 192] width 116 height 11
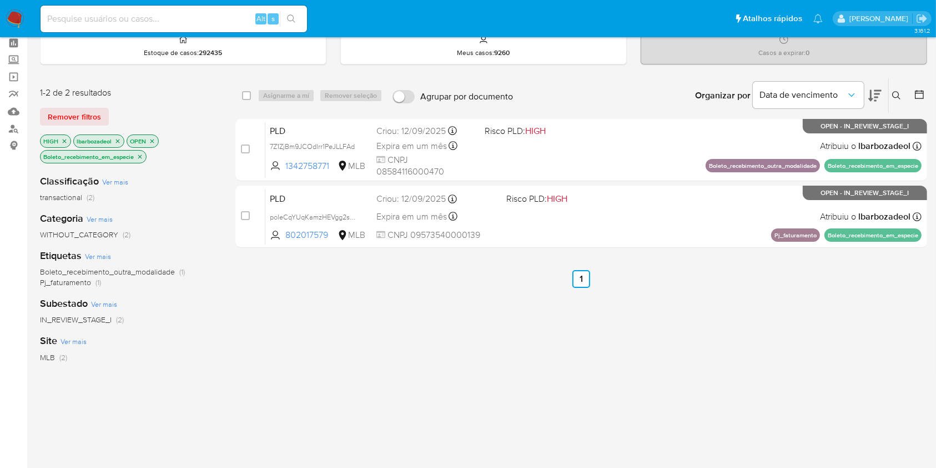
scroll to position [49, 0]
click at [140, 156] on icon "close-filter" at bounding box center [140, 156] width 7 height 7
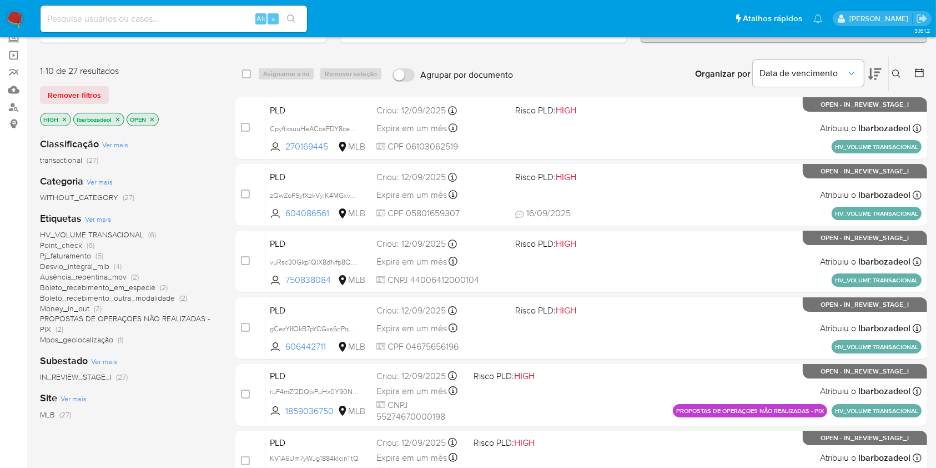
scroll to position [71, 0]
click at [98, 265] on span "Desvio_integral_mlb" at bounding box center [74, 265] width 69 height 11
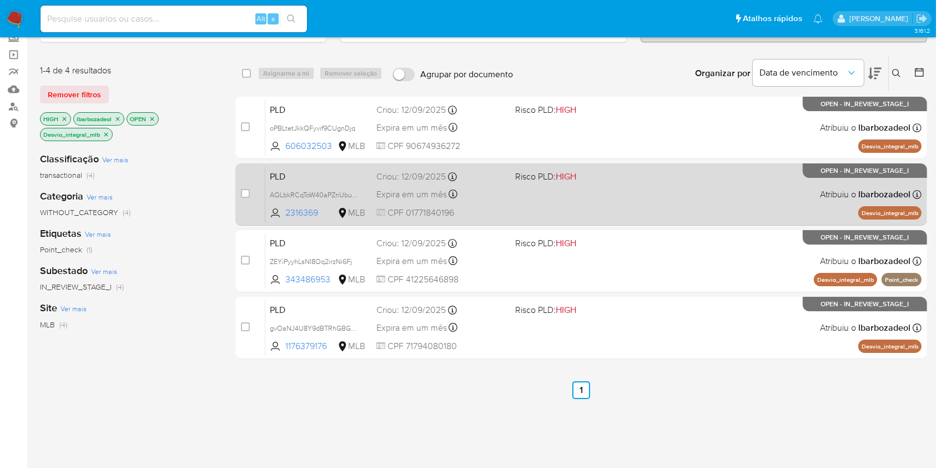
click at [629, 173] on span "Risco PLD: HIGH" at bounding box center [579, 175] width 129 height 14
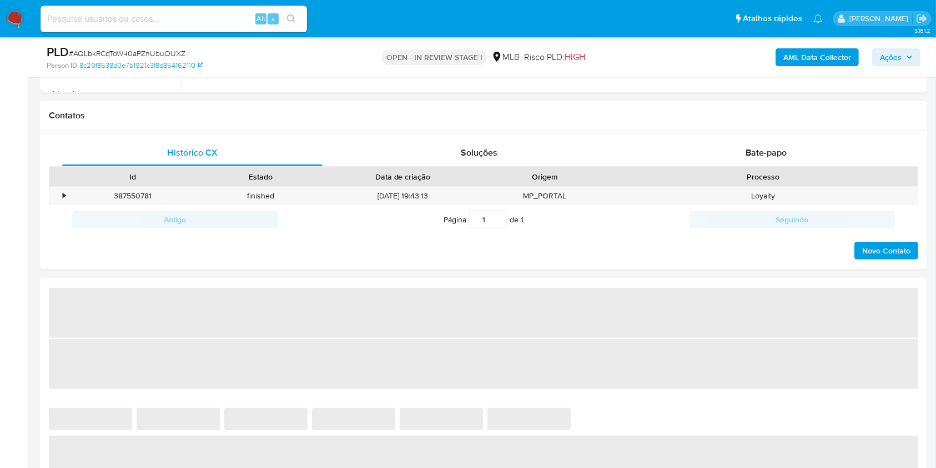
select select "10"
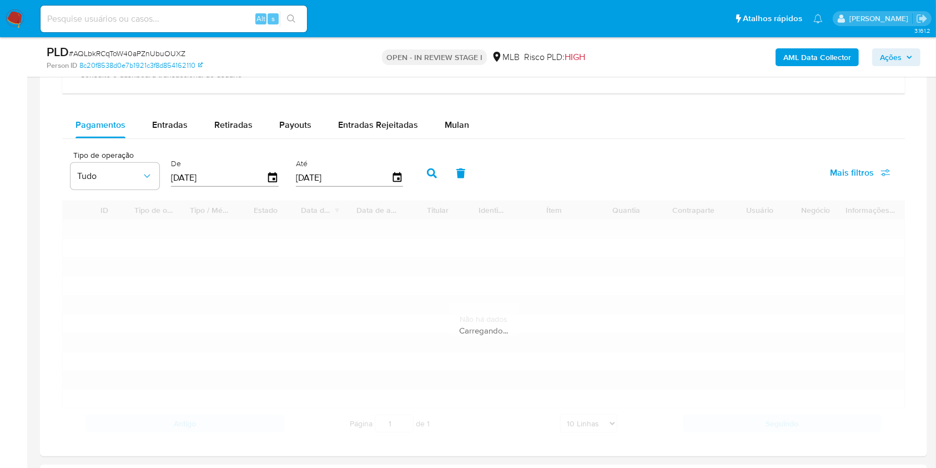
scroll to position [827, 0]
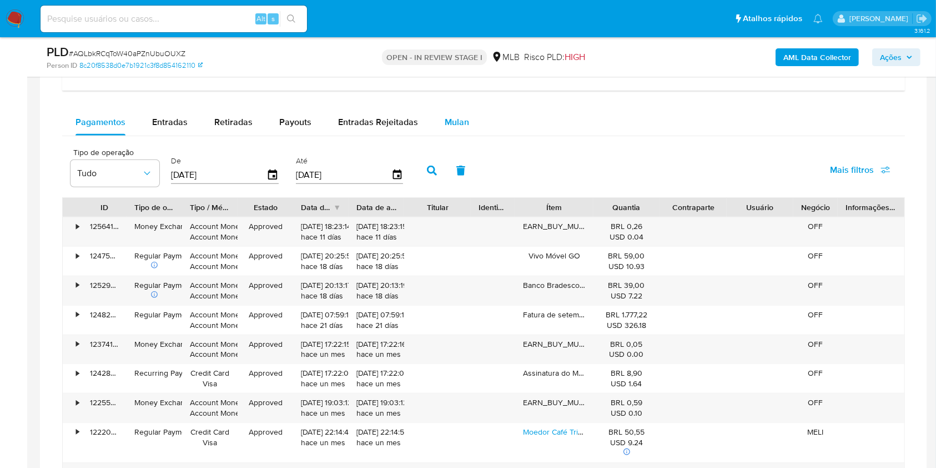
click at [448, 117] on span "Mulan" at bounding box center [457, 122] width 24 height 13
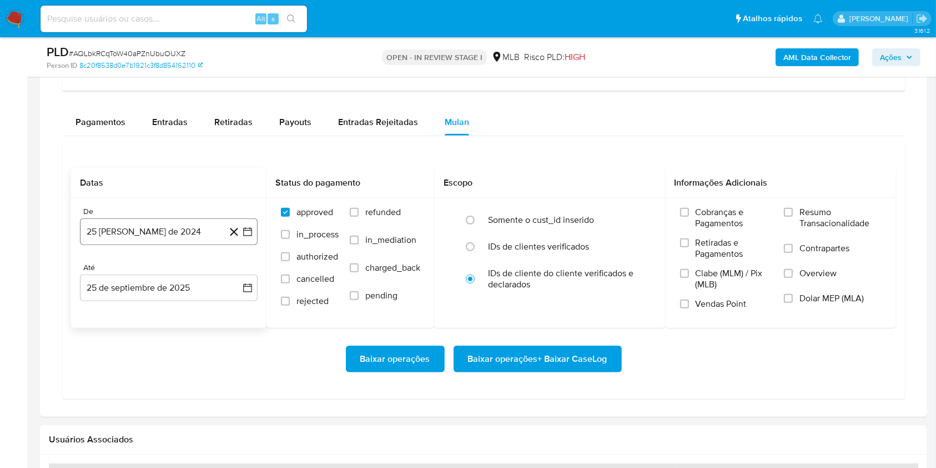
click at [183, 229] on button "25 [PERSON_NAME] de 2024" at bounding box center [169, 231] width 178 height 27
click at [178, 267] on span "agosto 2024" at bounding box center [163, 272] width 51 height 11
click at [232, 270] on icon "Año siguiente" at bounding box center [235, 271] width 13 height 13
click at [168, 377] on span "ago" at bounding box center [168, 374] width 14 height 9
click at [187, 315] on button "1" at bounding box center [191, 313] width 18 height 18
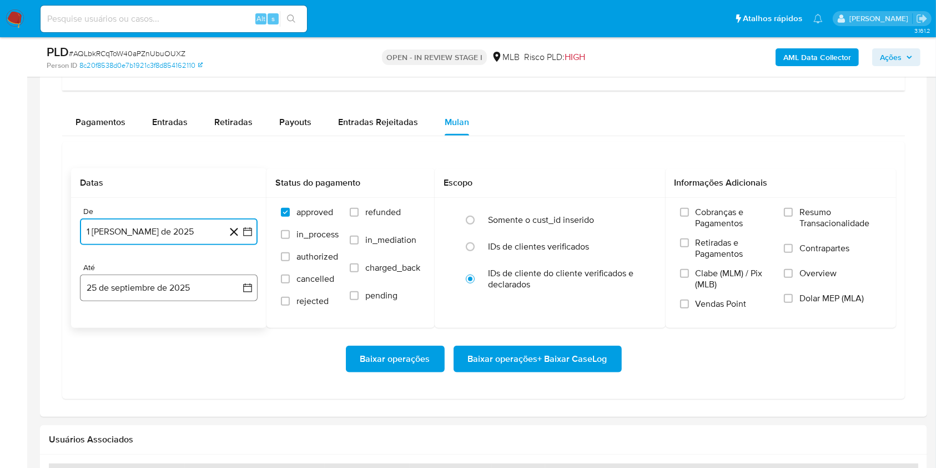
click at [179, 297] on button "25 de septiembre de 2025" at bounding box center [169, 287] width 178 height 27
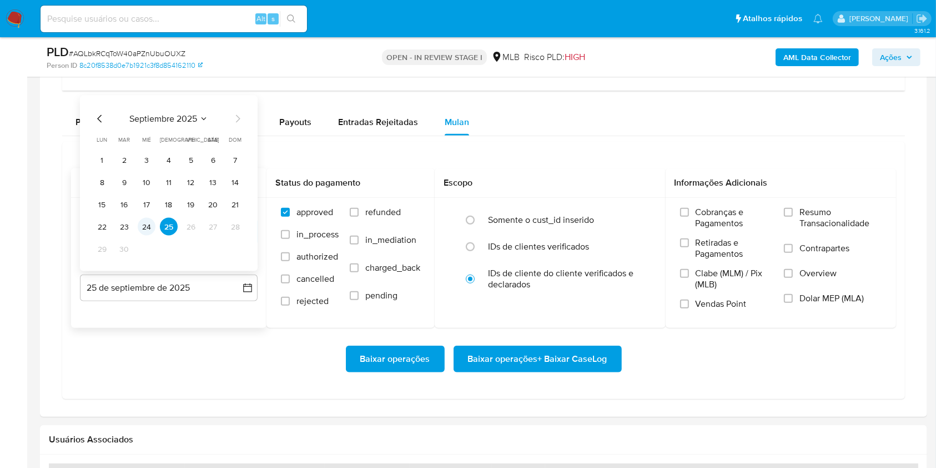
click at [149, 224] on button "24" at bounding box center [147, 227] width 18 height 18
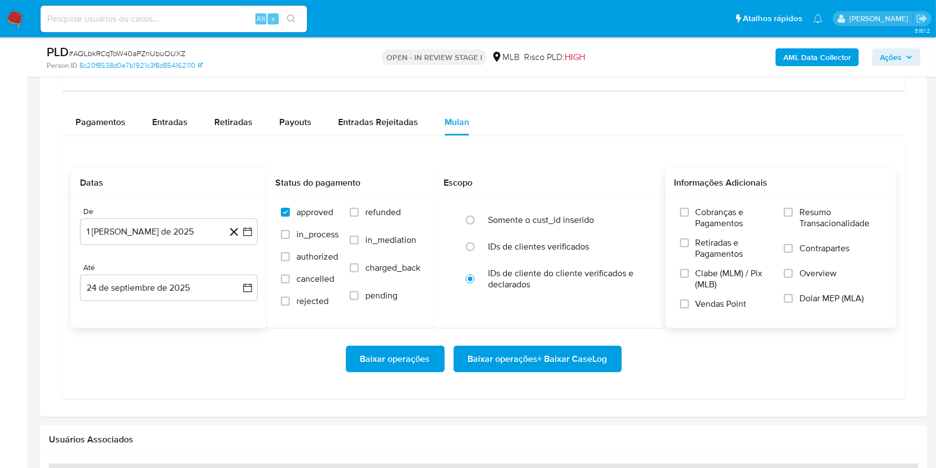
click at [818, 208] on span "Resumo Transacionalidade" at bounding box center [841, 218] width 82 height 22
click at [793, 208] on input "Resumo Transacionalidade" at bounding box center [788, 212] width 9 height 9
click at [570, 359] on span "Baixar operações + Baixar CaseLog" at bounding box center [537, 359] width 139 height 24
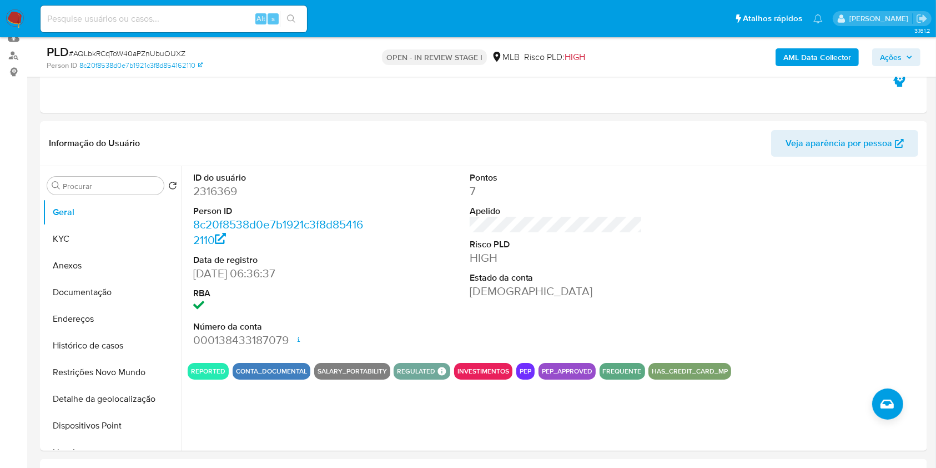
scroll to position [0, 0]
